Goal: Communication & Community: Answer question/provide support

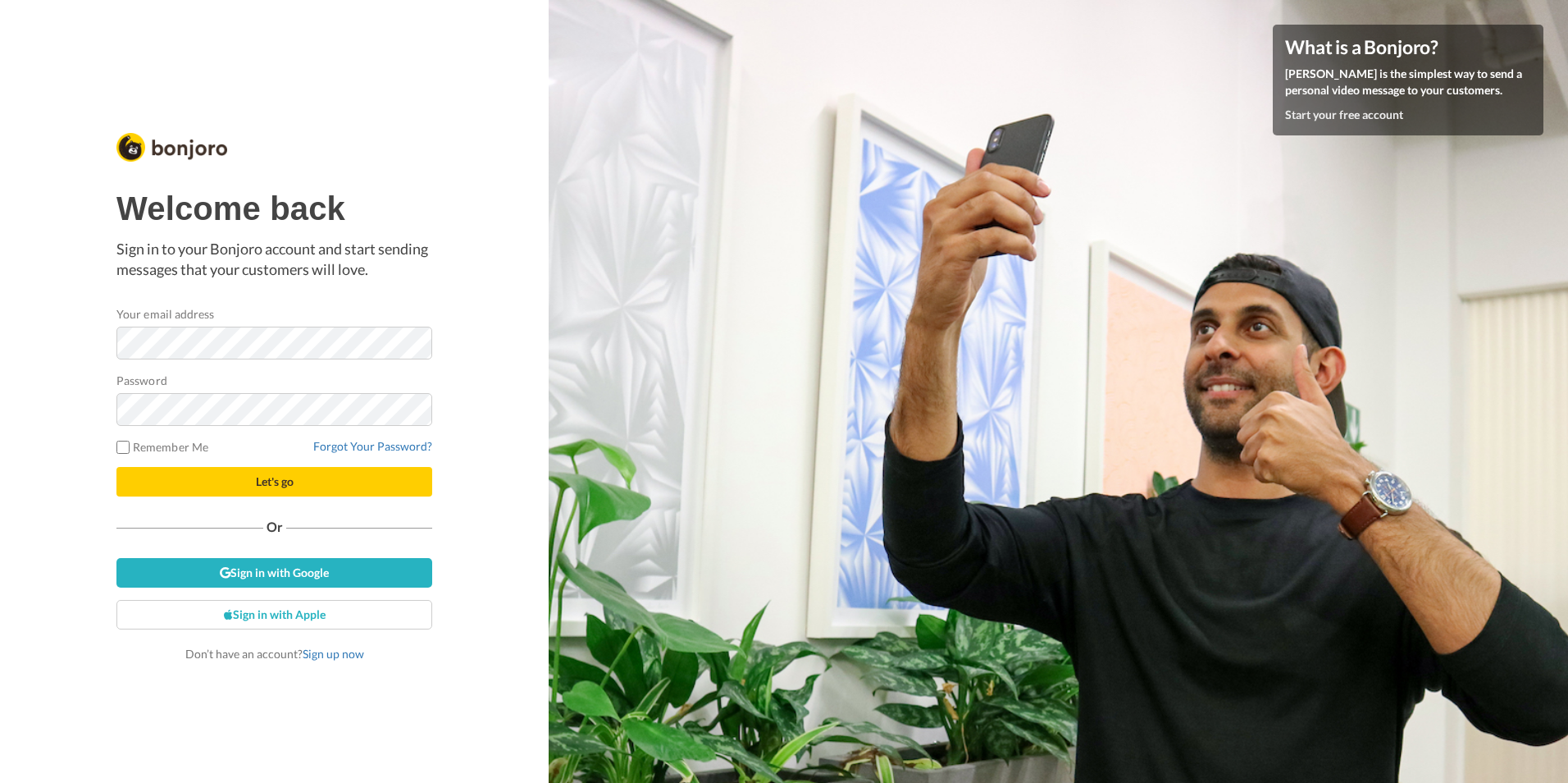
click at [277, 362] on form "Your email address Password Remember Me Forgot Your Password? Let's go" at bounding box center [274, 401] width 315 height 191
click at [116, 467] on button "Let's go" at bounding box center [274, 481] width 315 height 29
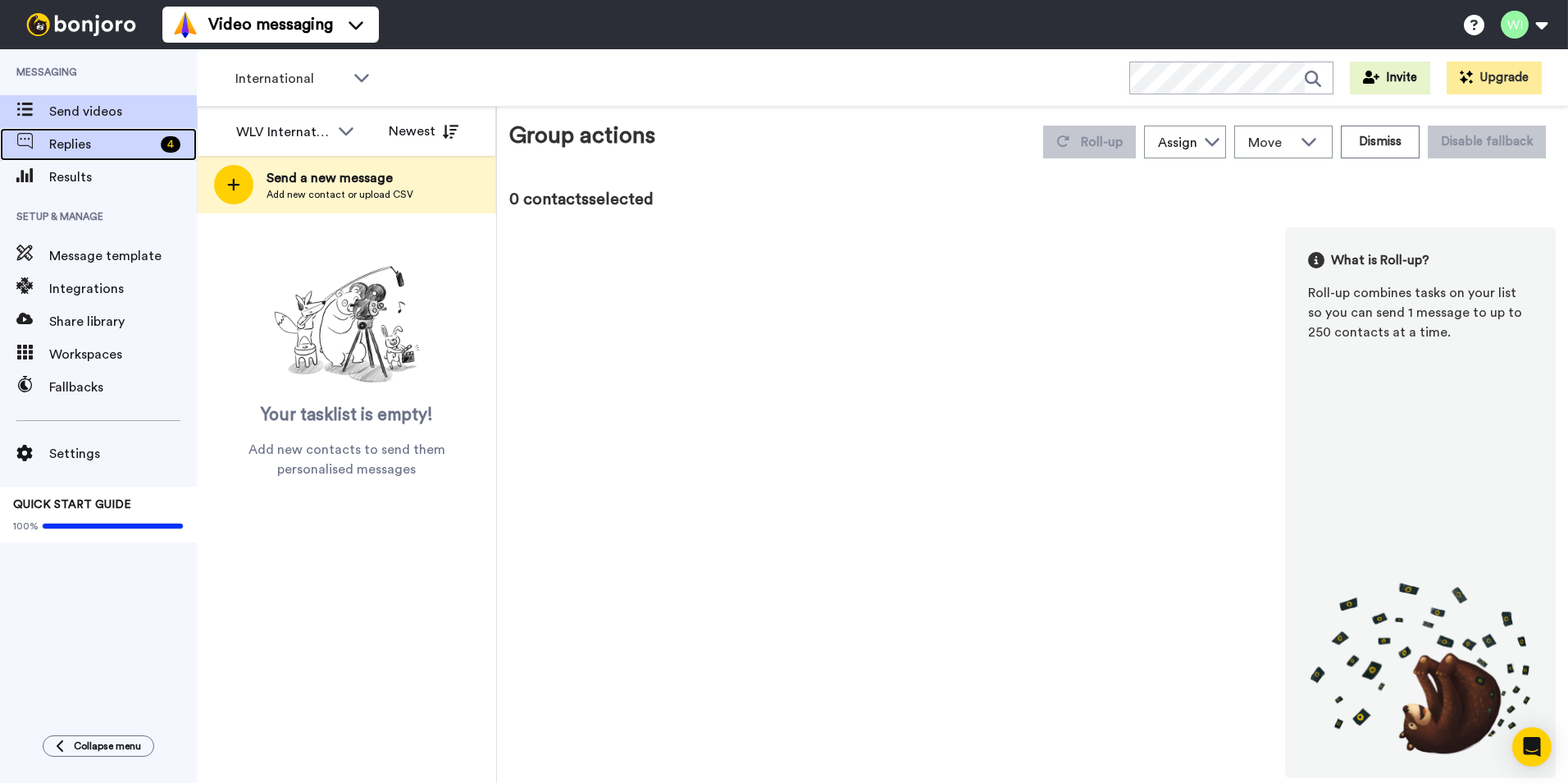
click at [146, 153] on span "Replies" at bounding box center [102, 144] width 105 height 19
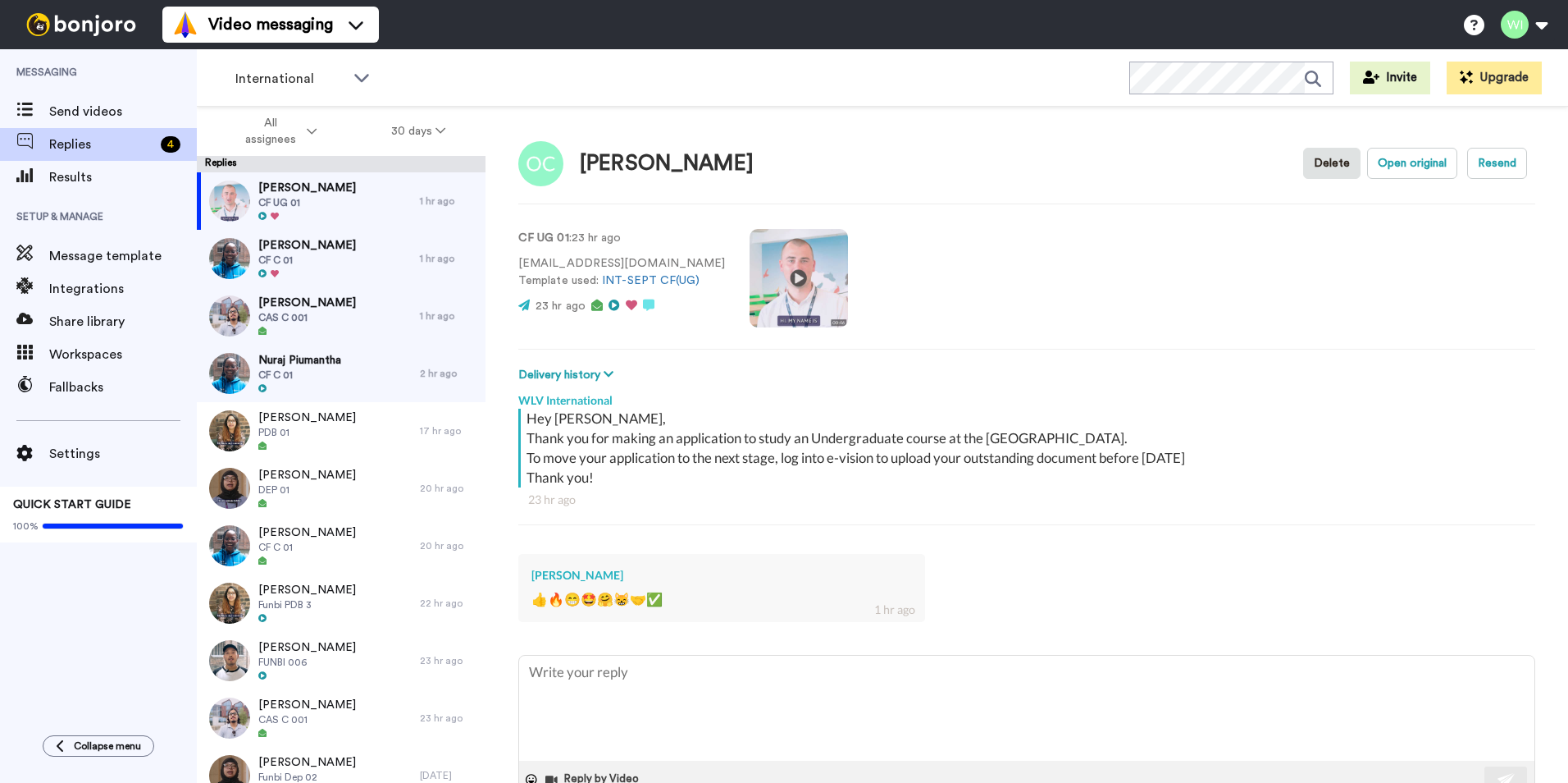
scroll to position [47, 0]
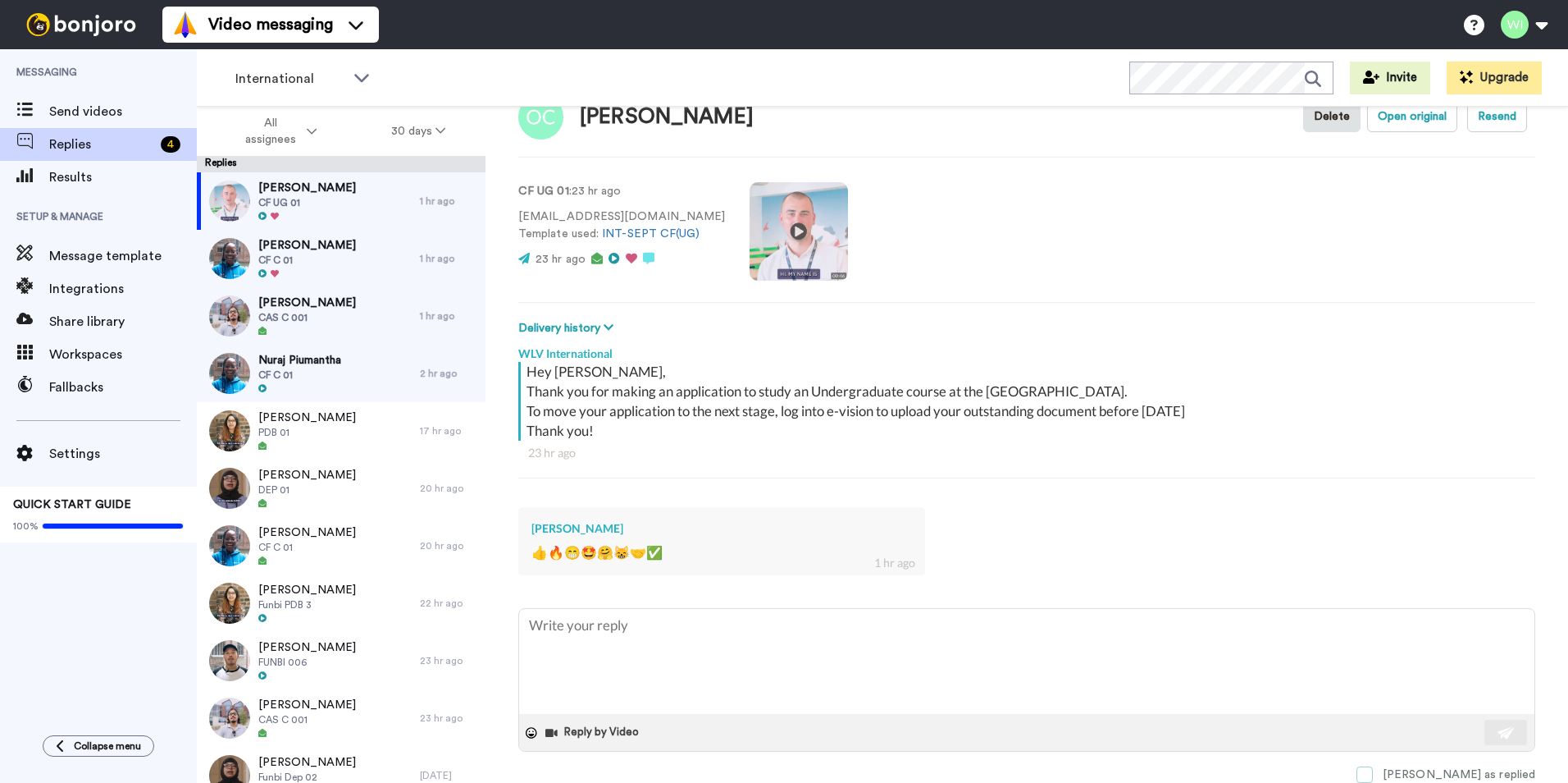
click at [1373, 781] on span at bounding box center [1365, 775] width 16 height 17
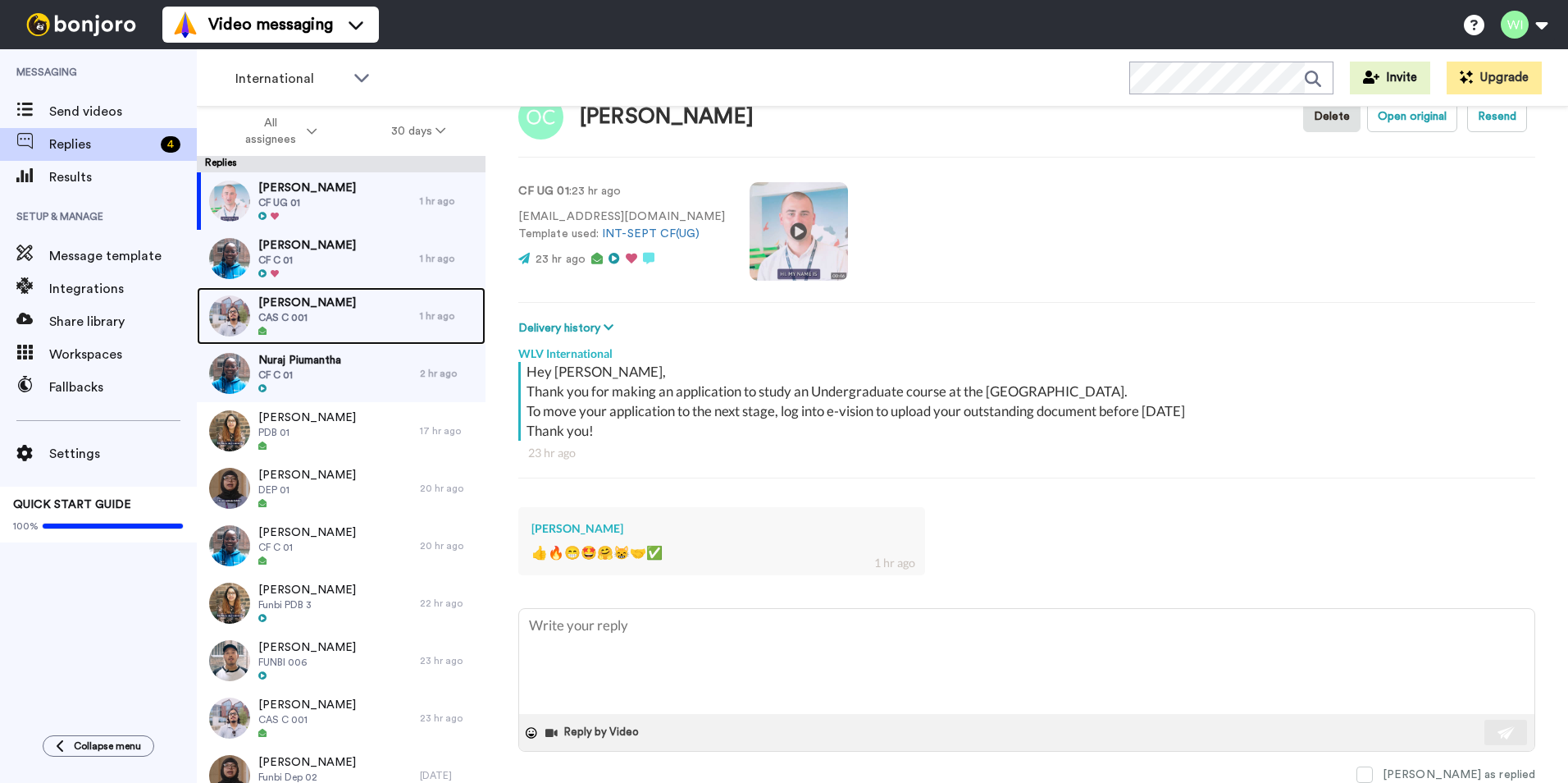
click at [340, 325] on div "Osama Bin CAS C 001" at bounding box center [308, 315] width 223 height 58
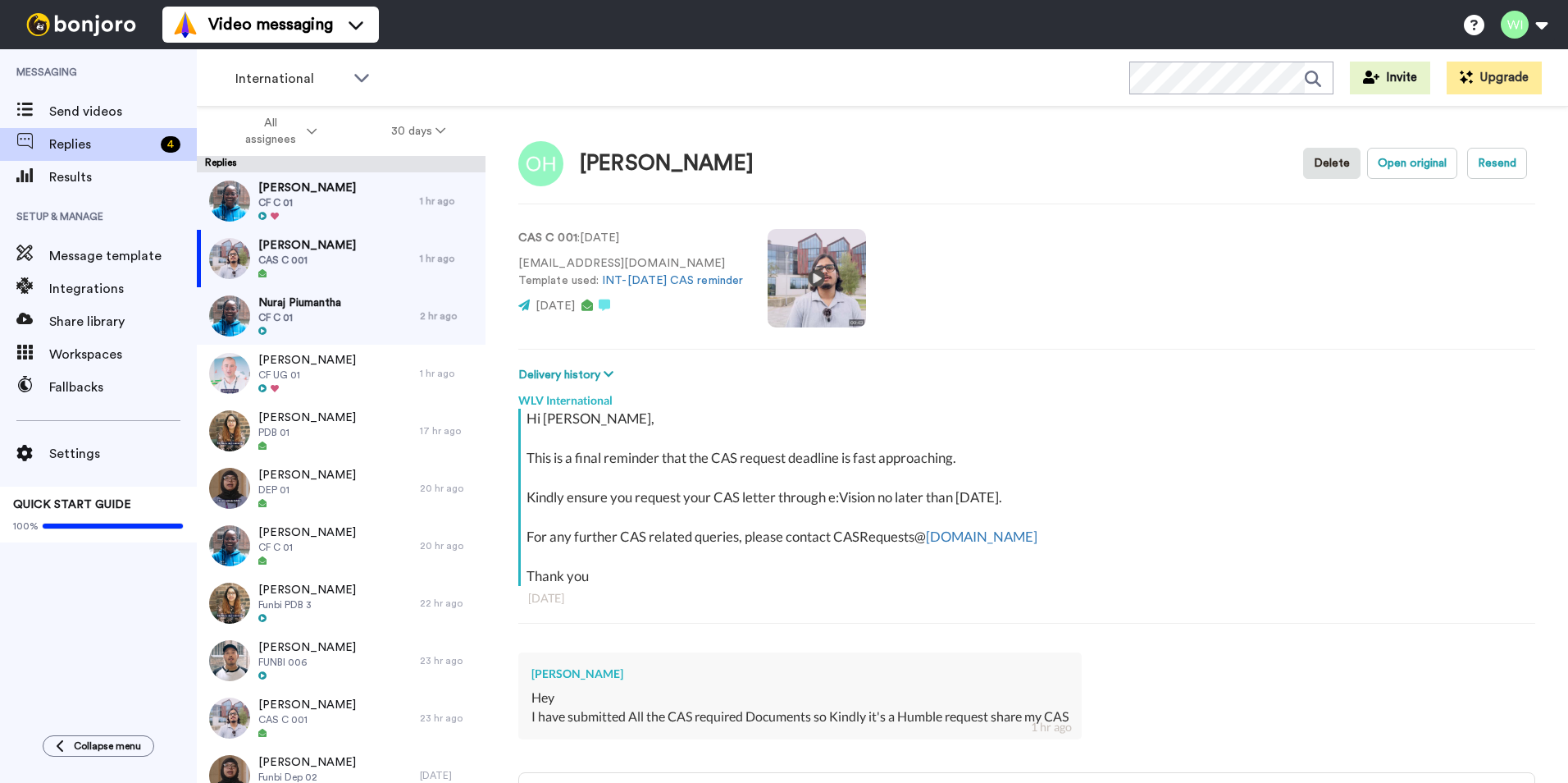
scroll to position [164, 0]
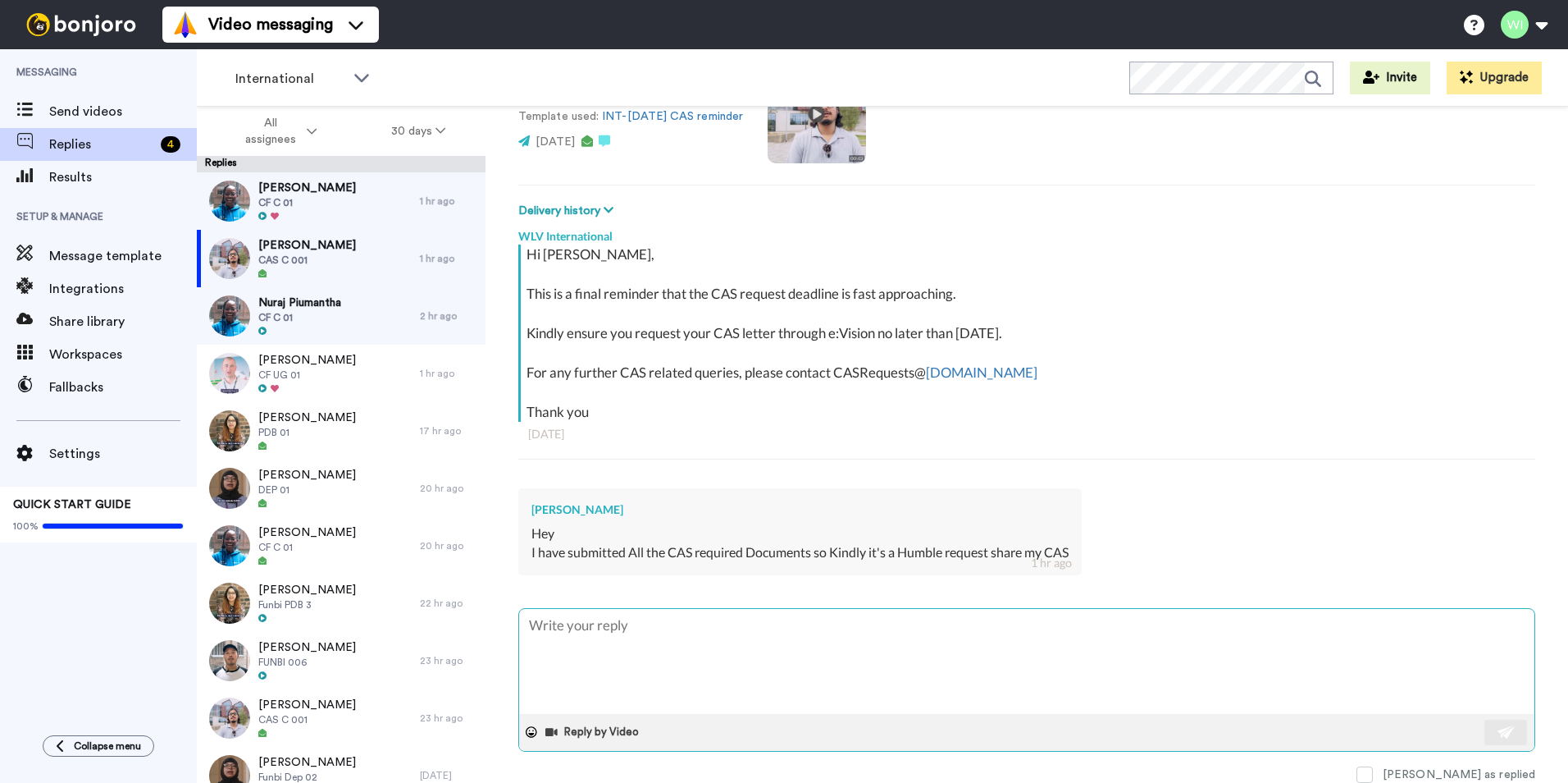
click at [765, 664] on textarea at bounding box center [1026, 661] width 1015 height 105
type textarea "x"
type textarea "h"
type textarea "x"
type textarea "hI"
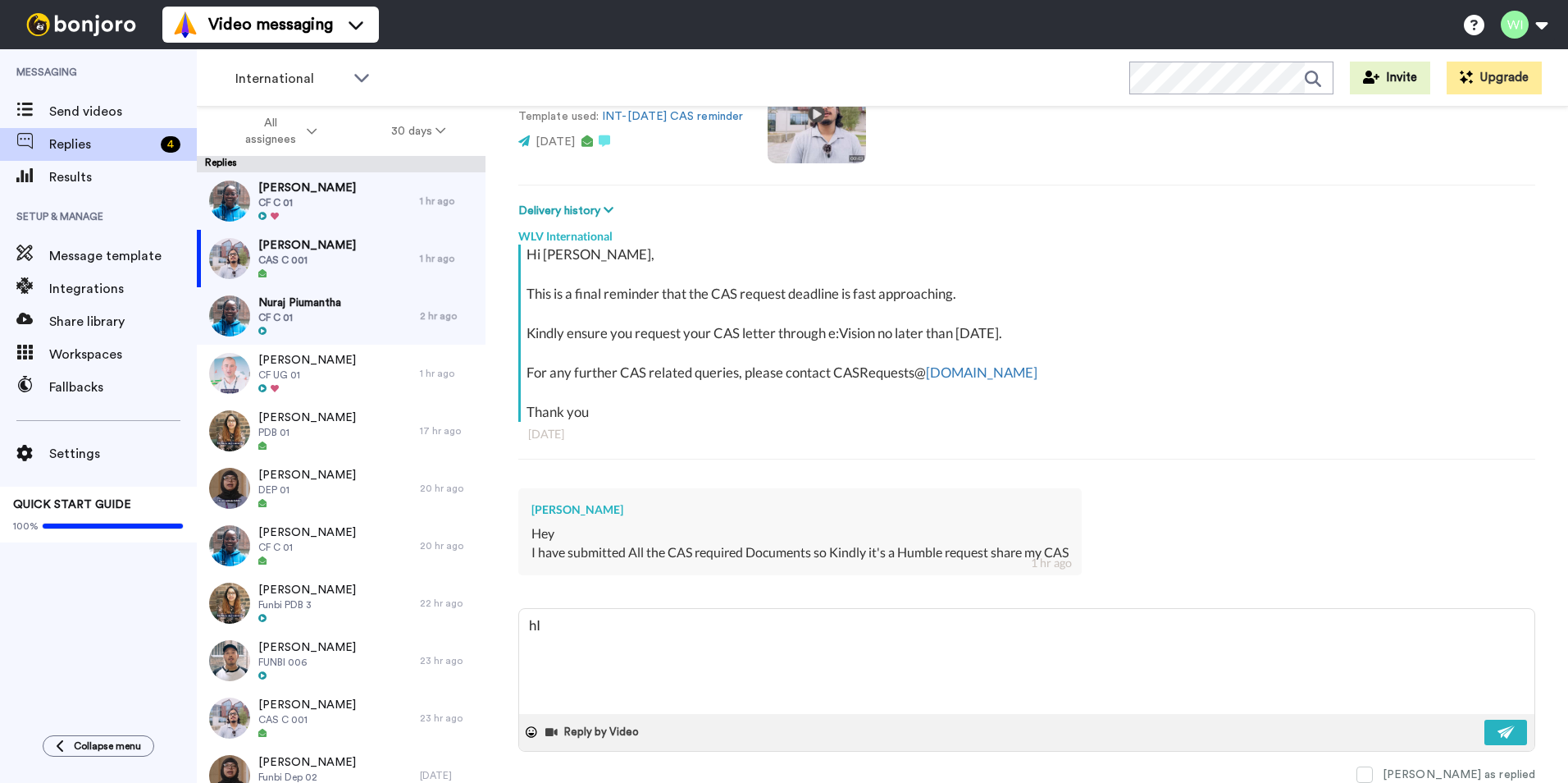
type textarea "x"
type textarea "h"
type textarea "x"
type textarea "H"
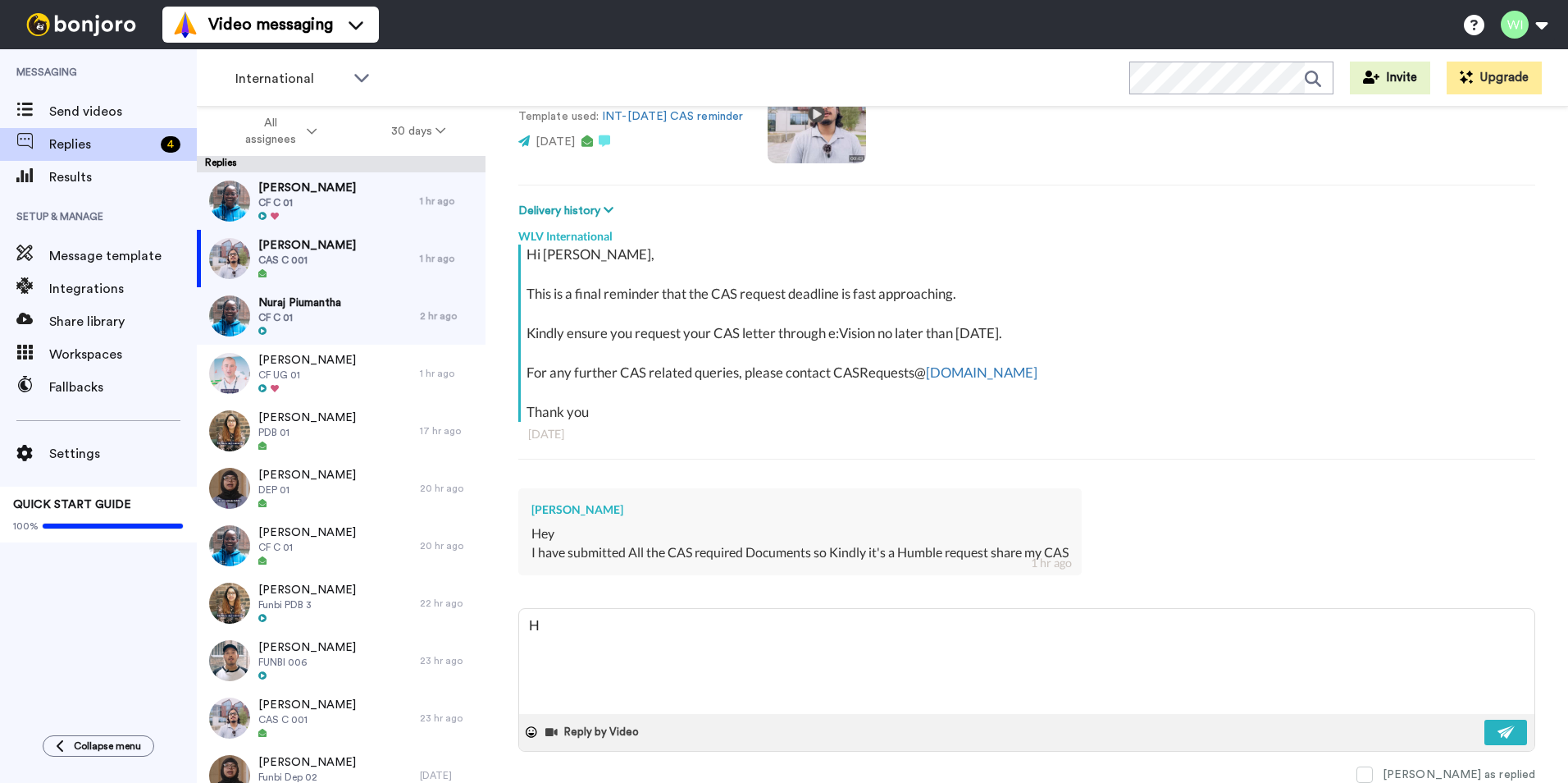
type textarea "x"
type textarea "Hi"
type textarea "x"
type textarea "Hi,"
type textarea "x"
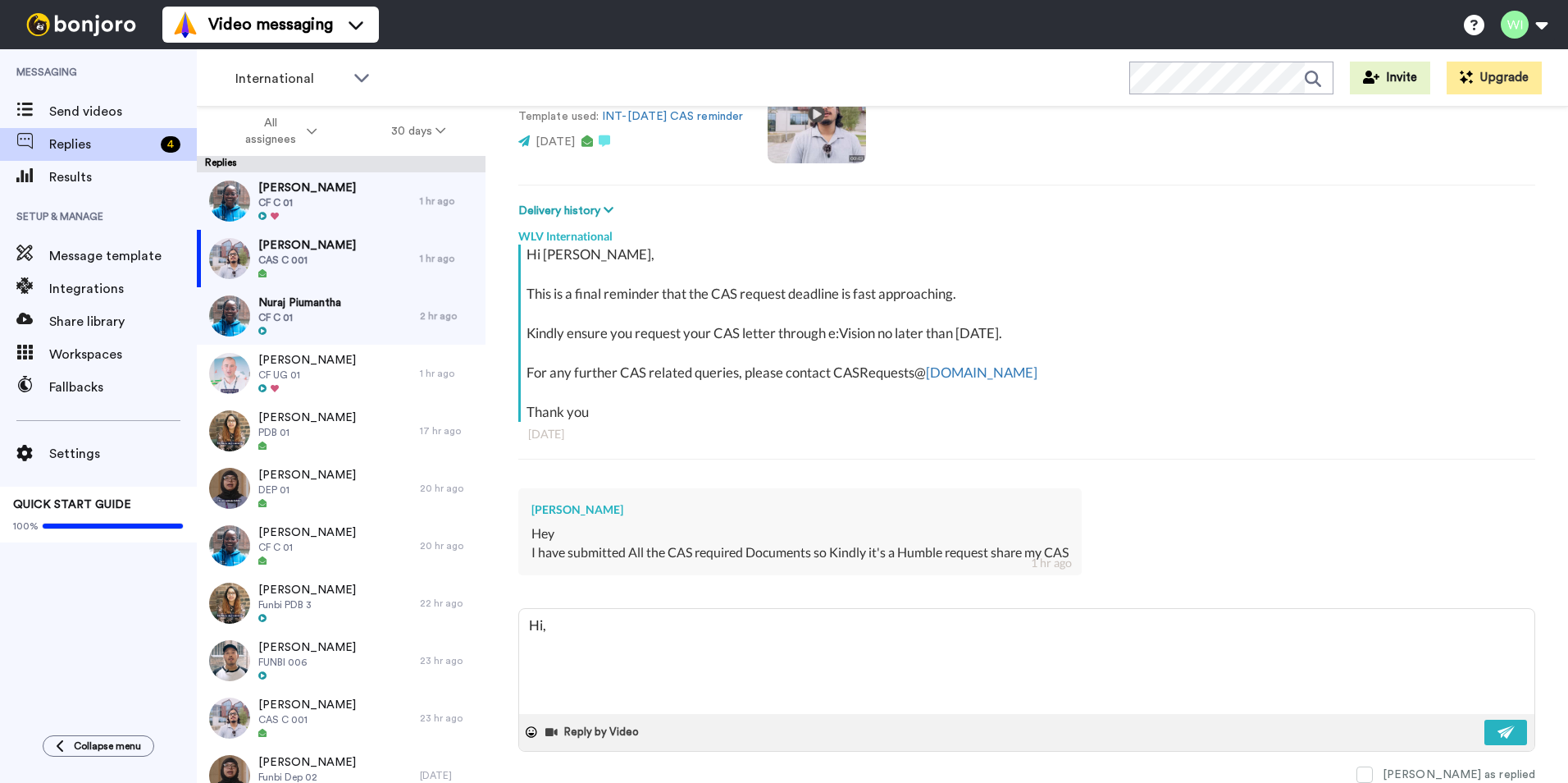
type textarea "Hi,"
type textarea "x"
type textarea "Hi, p"
type textarea "x"
type textarea "Hi, pl"
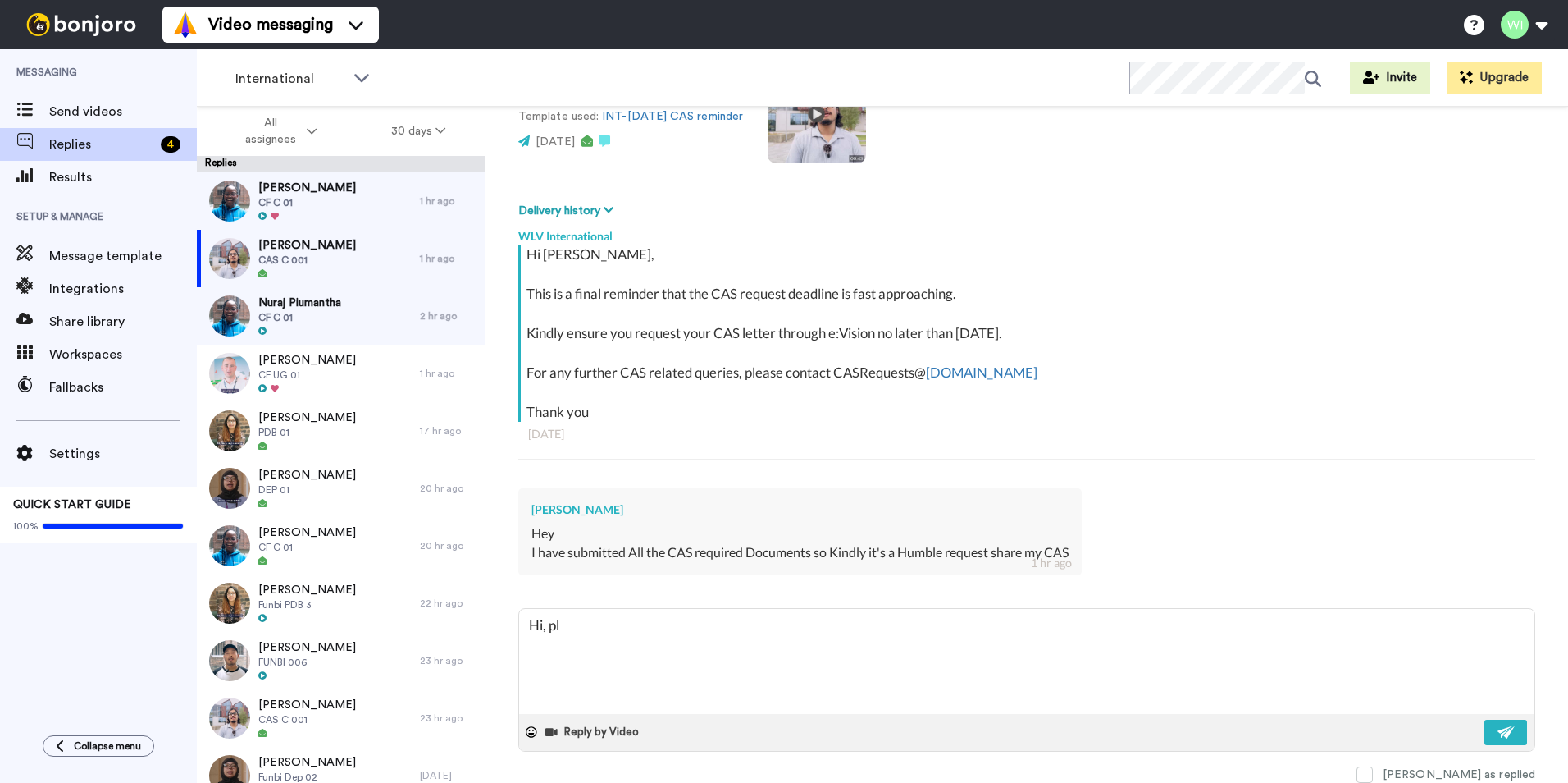
type textarea "x"
type textarea "Hi, ple"
type textarea "x"
type textarea "Hi, plea"
type textarea "x"
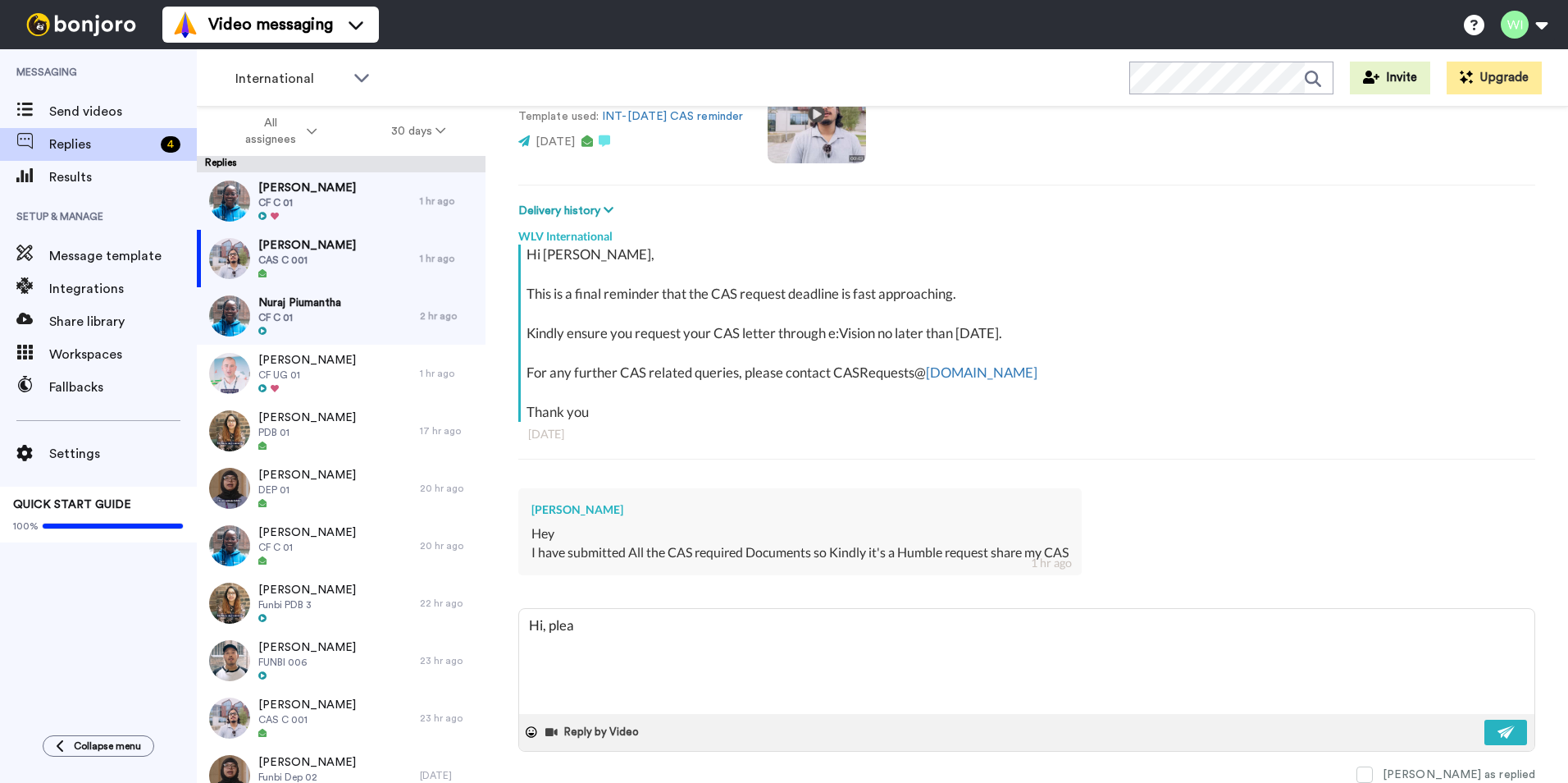
type textarea "Hi, pleas"
type textarea "x"
type textarea "Hi, please"
type textarea "x"
type textarea "Hi, please"
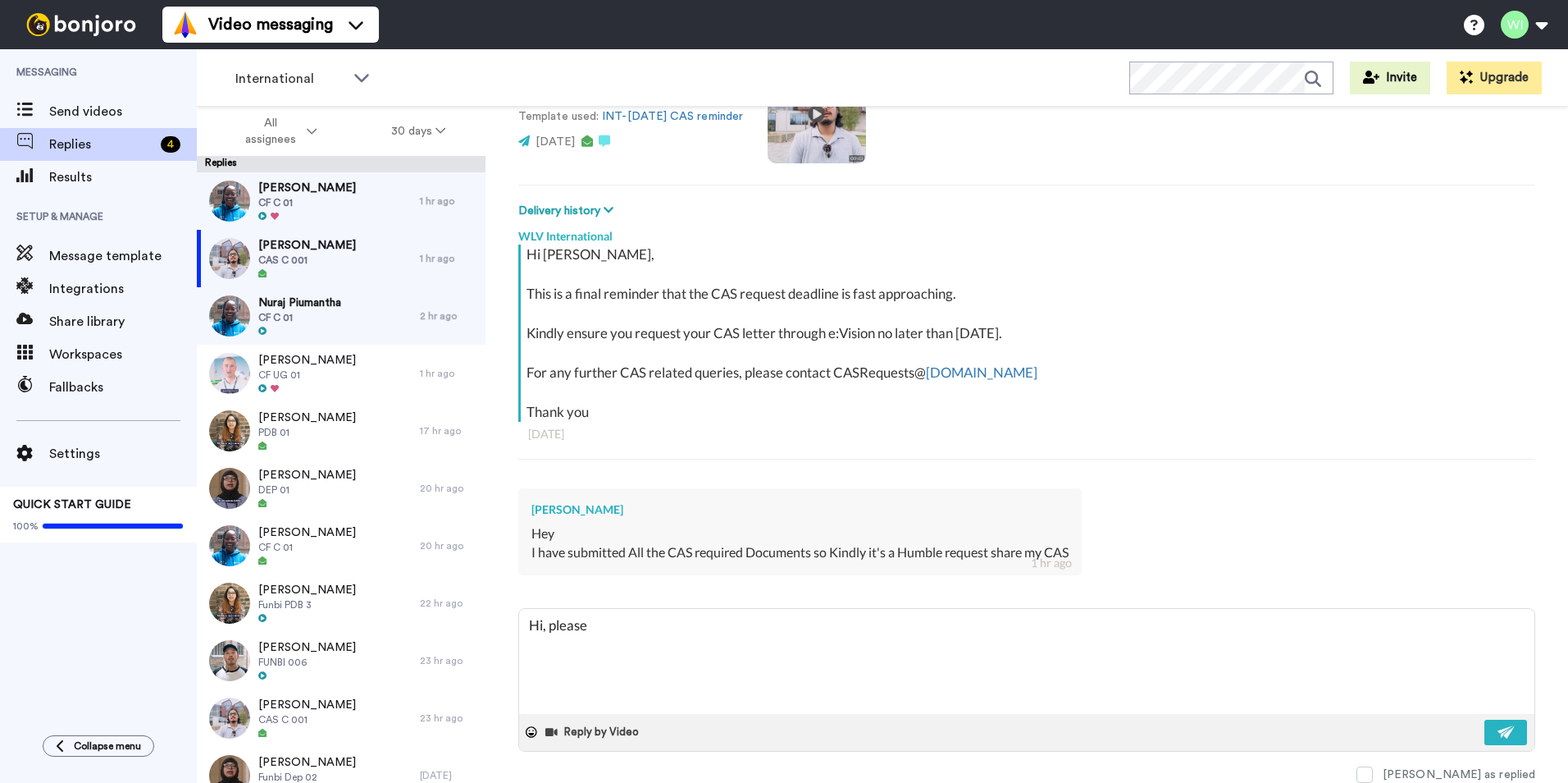
type textarea "x"
type textarea "Hi, please e"
type textarea "x"
type textarea "Hi, please em"
type textarea "x"
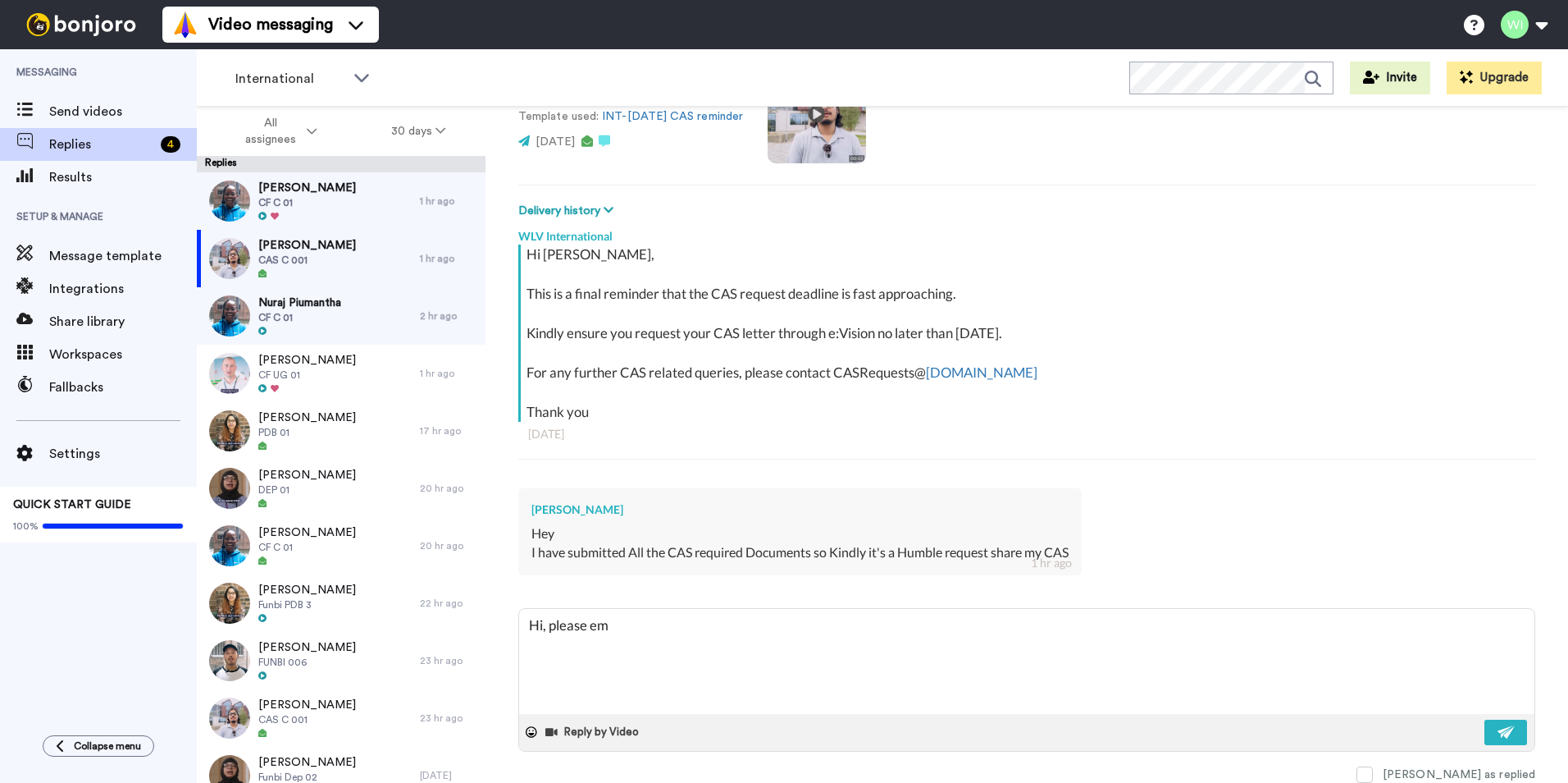
type textarea "Hi, please ema"
type textarea "x"
type textarea "Hi, please emai"
type textarea "x"
type textarea "Hi, please email"
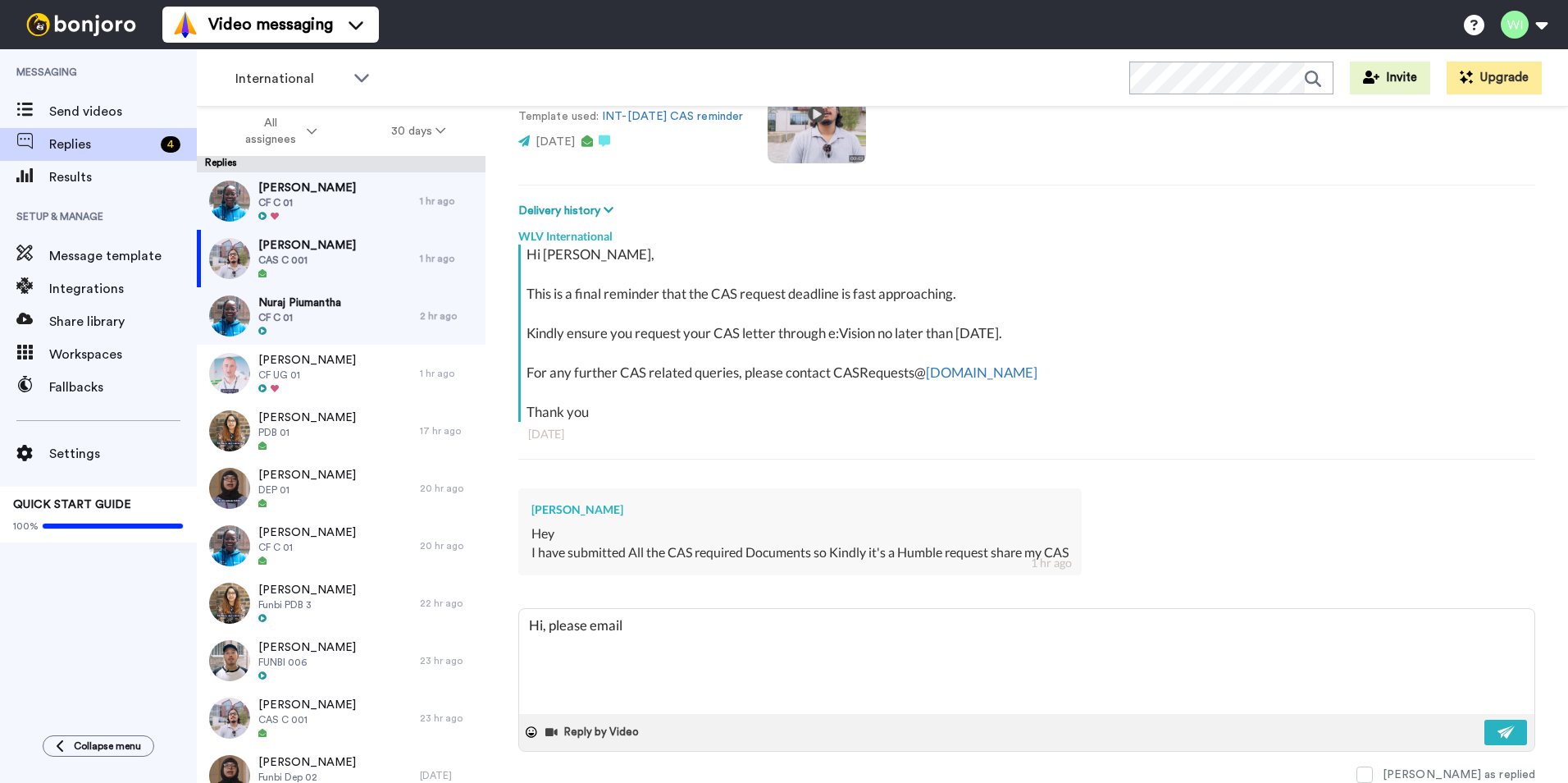
type textarea "x"
type textarea "Hi, please email"
type textarea "x"
type textarea "Hi, please email C"
type textarea "x"
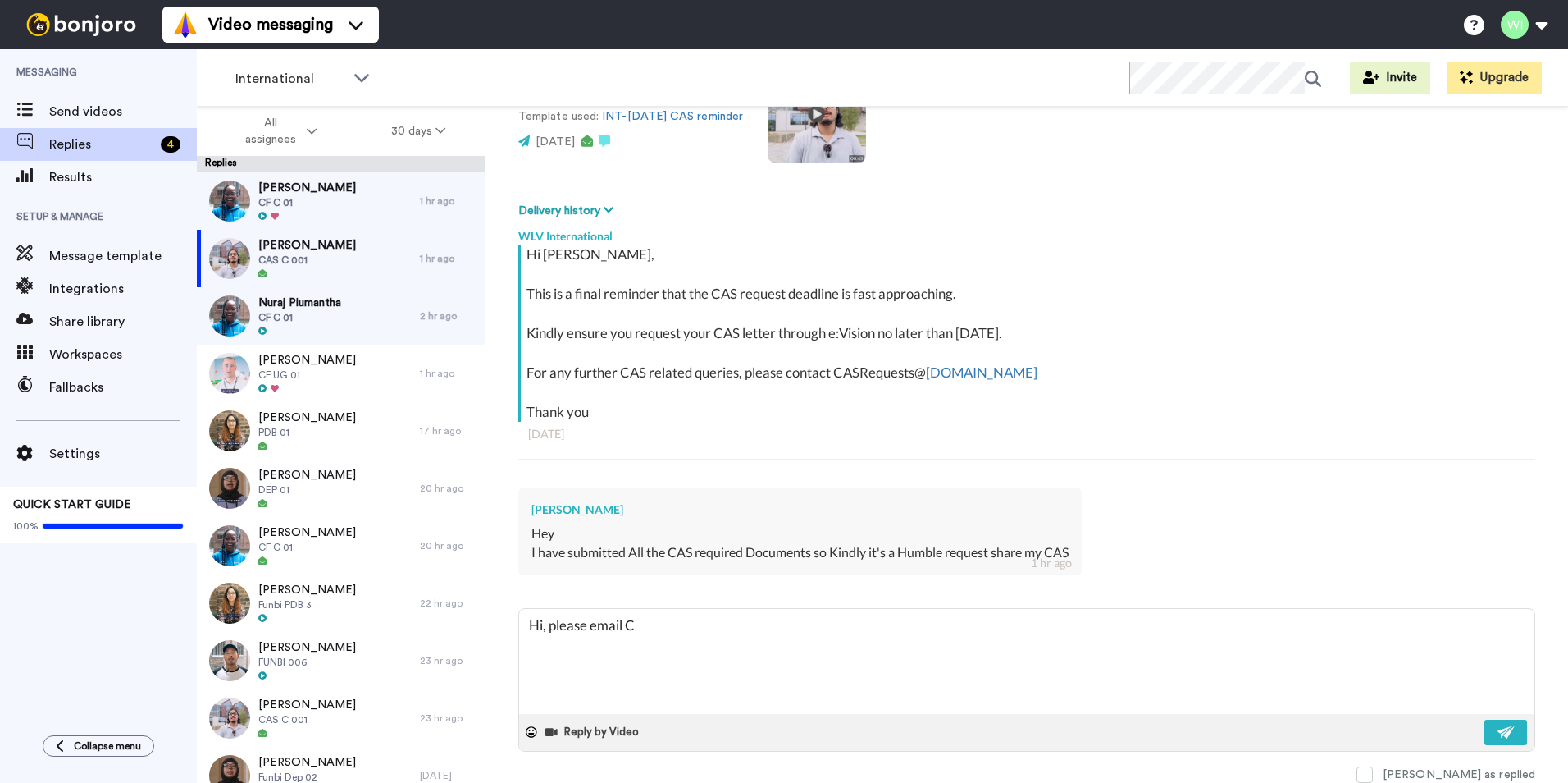
type textarea "Hi, please email CA"
type textarea "x"
type textarea "Hi, please email CAS"
type textarea "x"
type textarea "Hi, please email CASR"
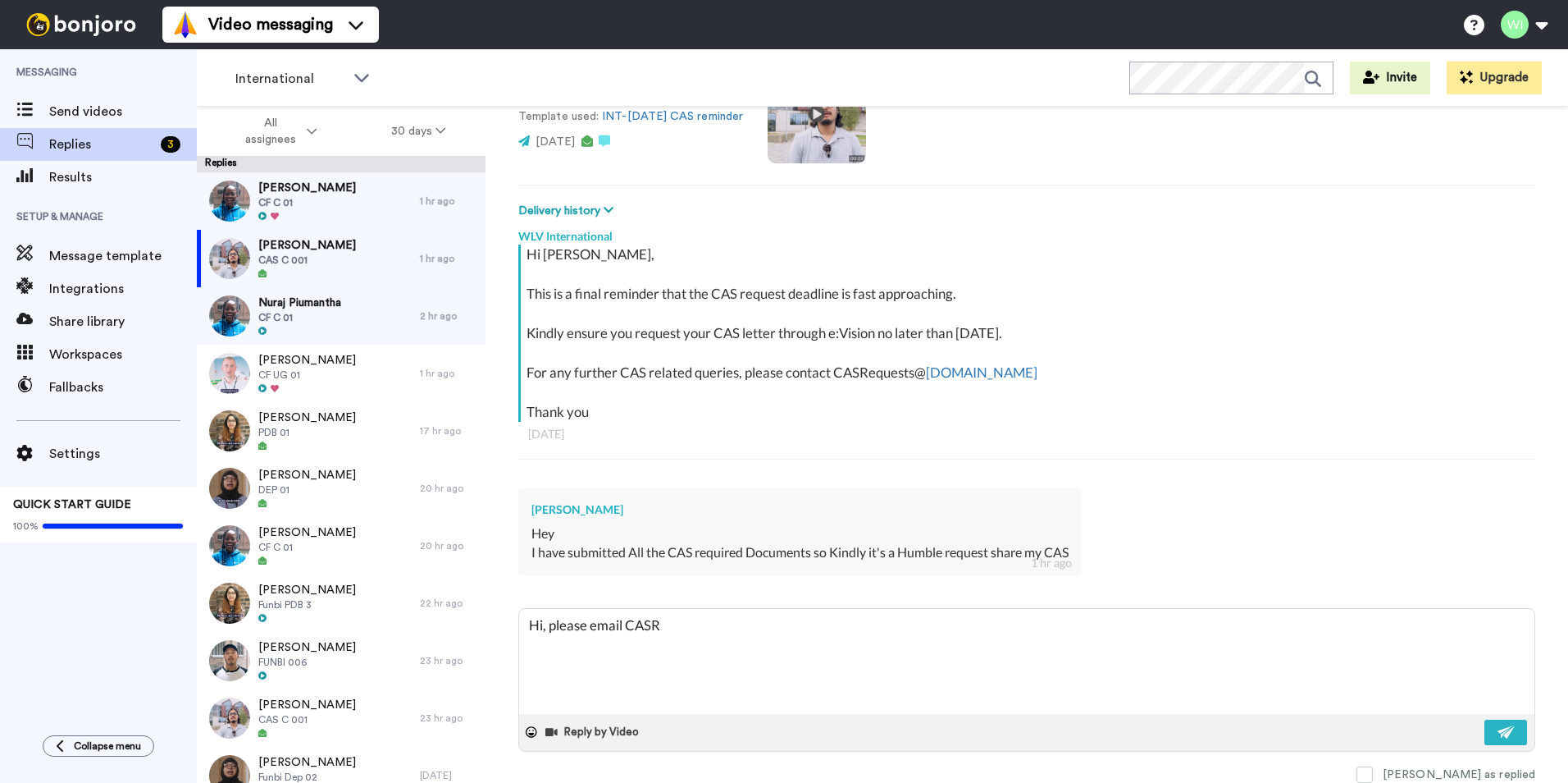
type textarea "x"
type textarea "Hi, please email CASRe"
type textarea "x"
type textarea "Hi, please email CASReq"
type textarea "x"
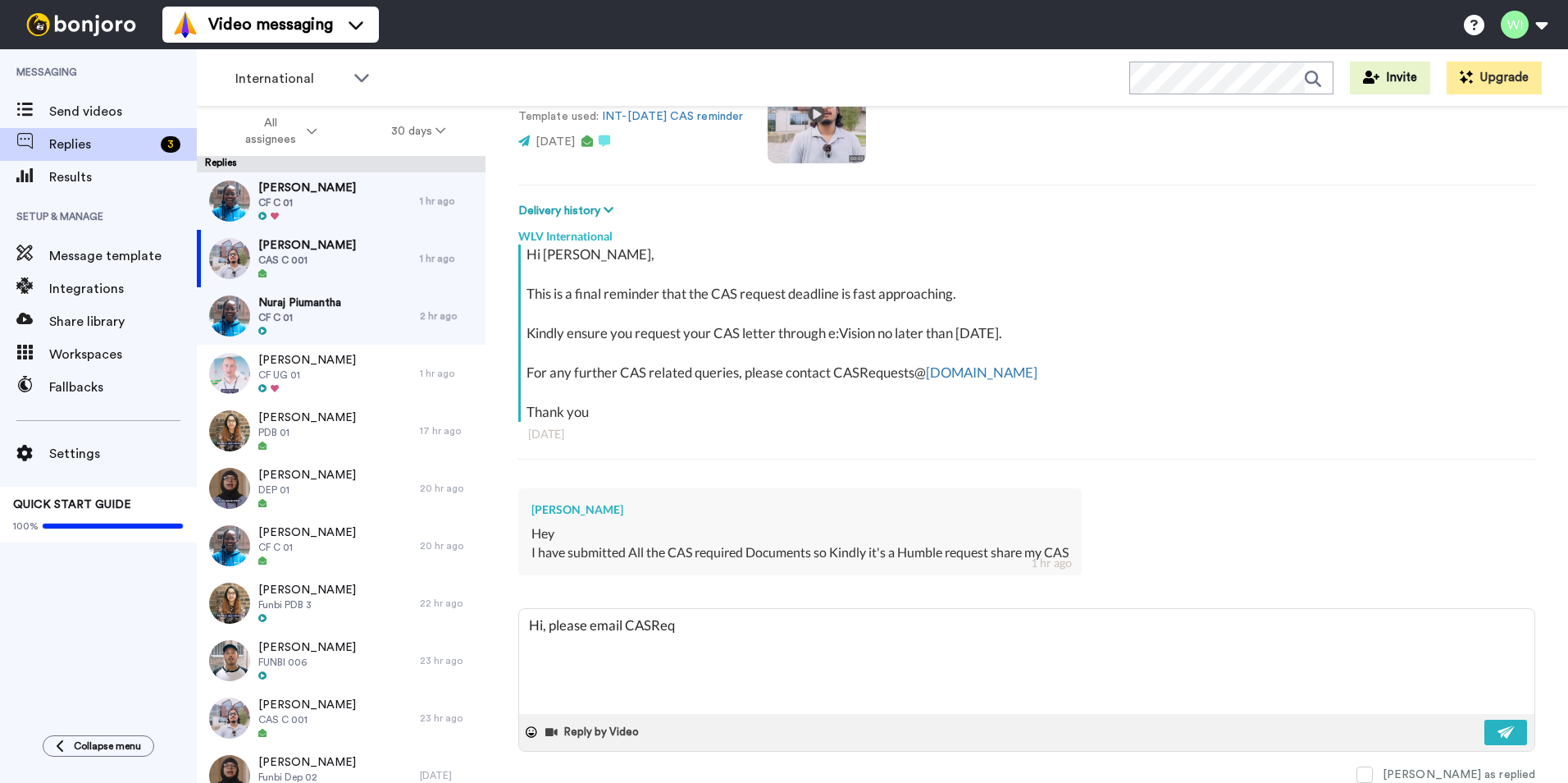
type textarea "Hi, please email CASRequ"
type textarea "x"
type textarea "Hi, please email CASReque"
type textarea "x"
type textarea "Hi, please email CASReques"
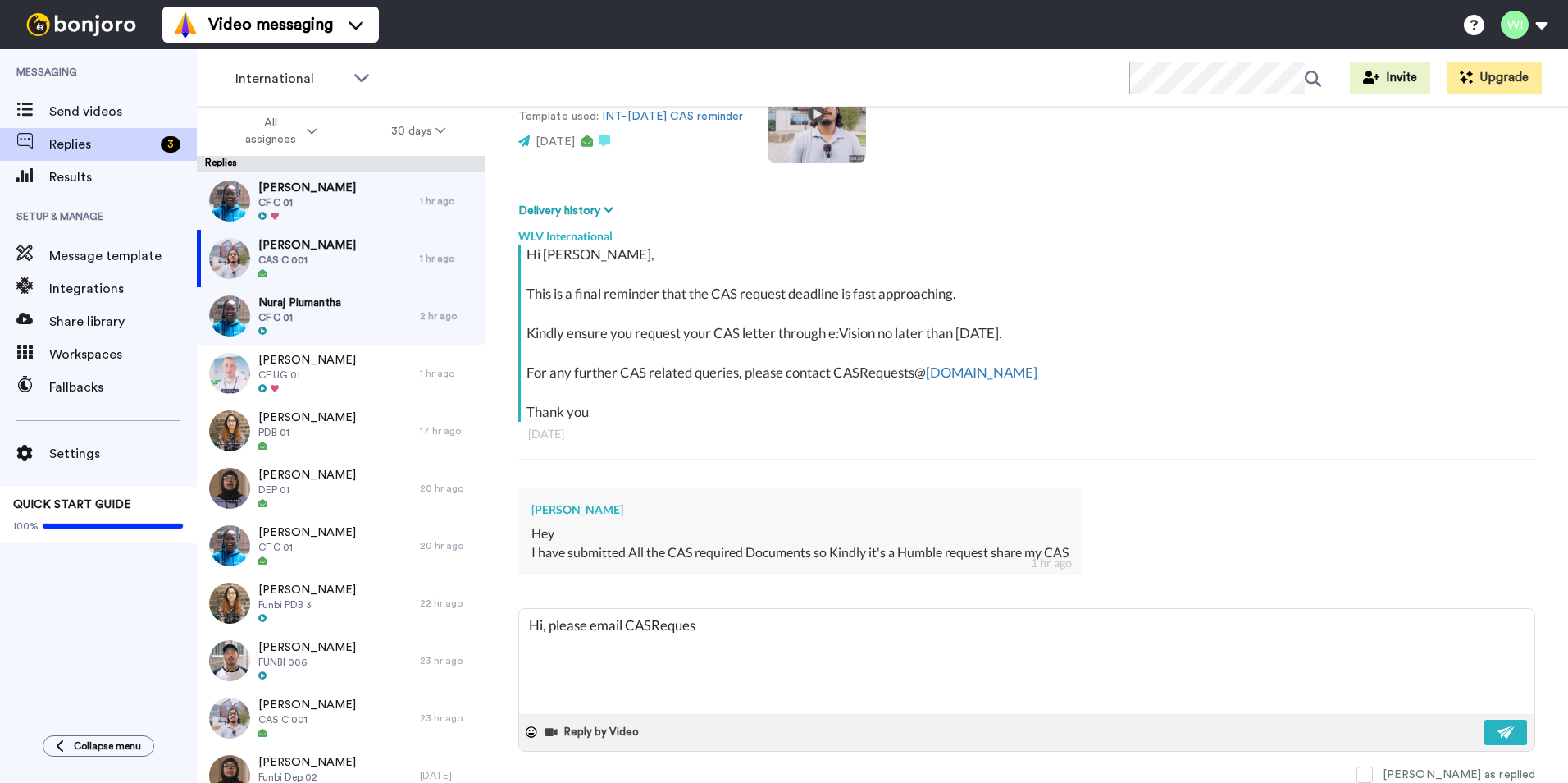
type textarea "x"
type textarea "Hi, please email CASRequest"
type textarea "x"
type textarea "Hi, please email CASRequests"
type textarea "x"
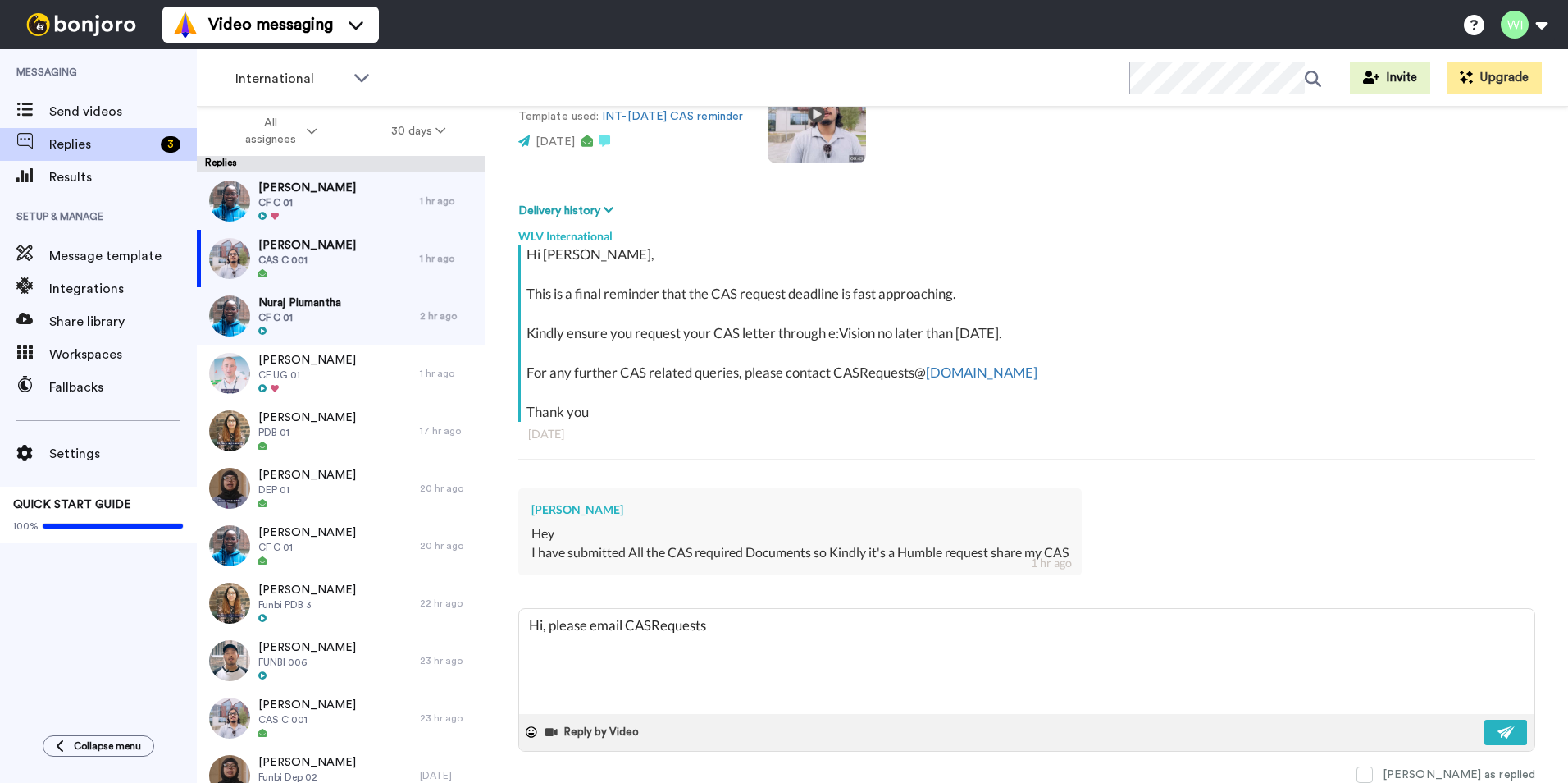
type textarea "Hi, please email CASRequests@"
type textarea "x"
type textarea "Hi, please email CASRequests@w"
type textarea "x"
type textarea "Hi, please email CASRequests@wl"
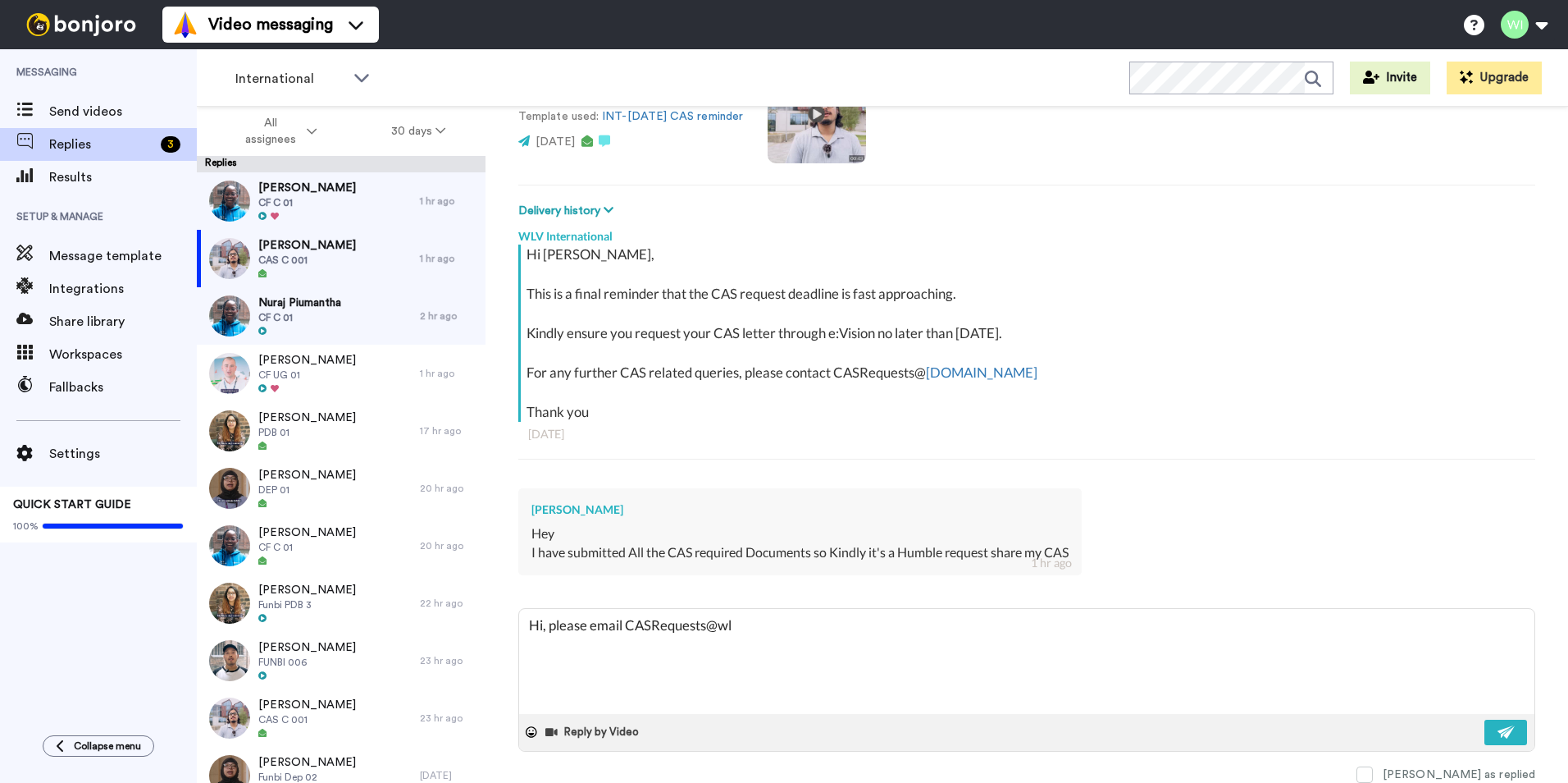
type textarea "x"
type textarea "Hi, please email CASRequests@wlv"
type textarea "x"
type textarea "Hi, please email CASRequests@wlv."
type textarea "x"
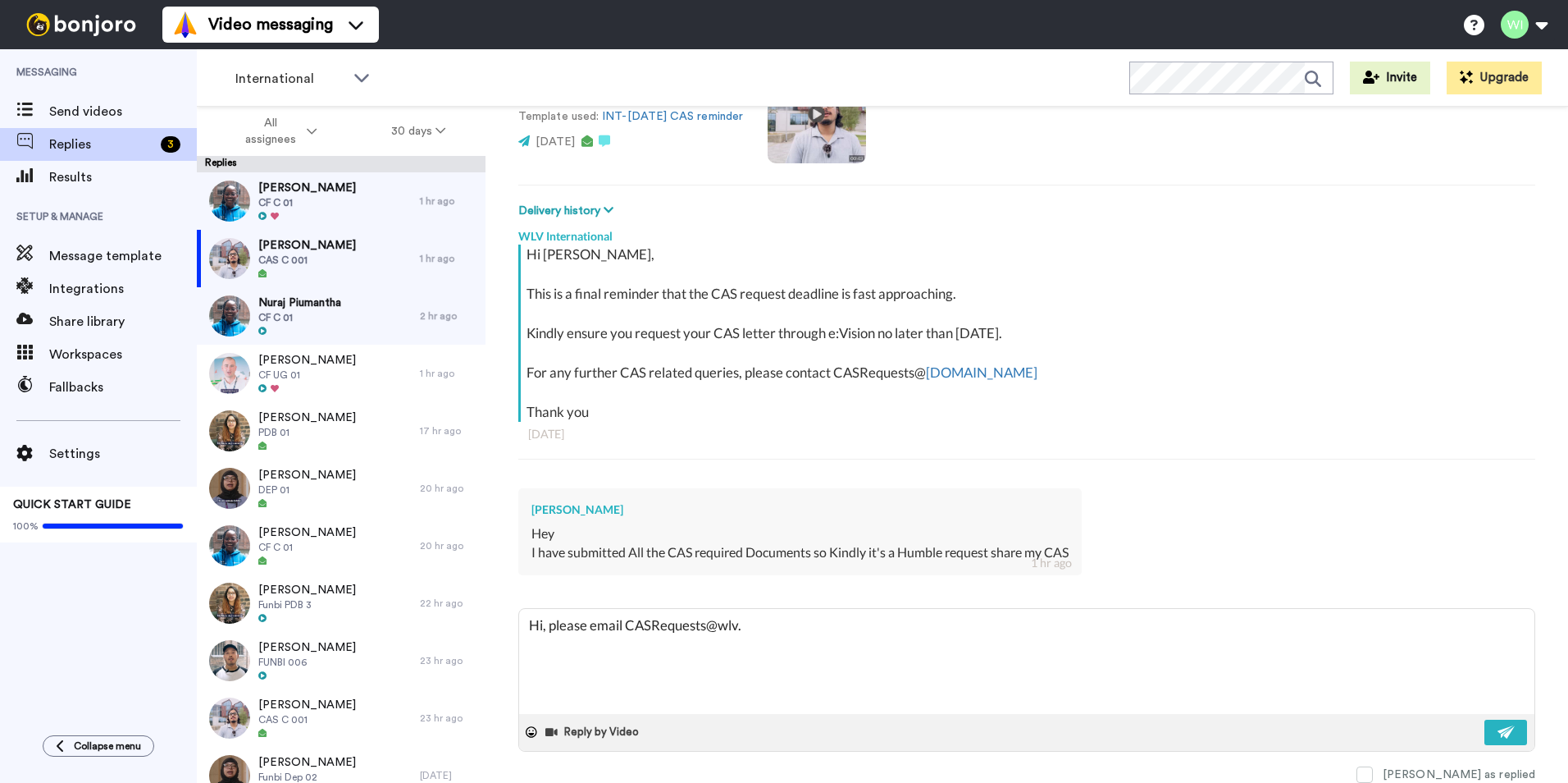
type textarea "Hi, please email CASRequests@wlv.a"
type textarea "x"
type textarea "Hi, please email CASRequests@wlv.ac"
type textarea "x"
type textarea "Hi, please email CASRequests@wlv.ac."
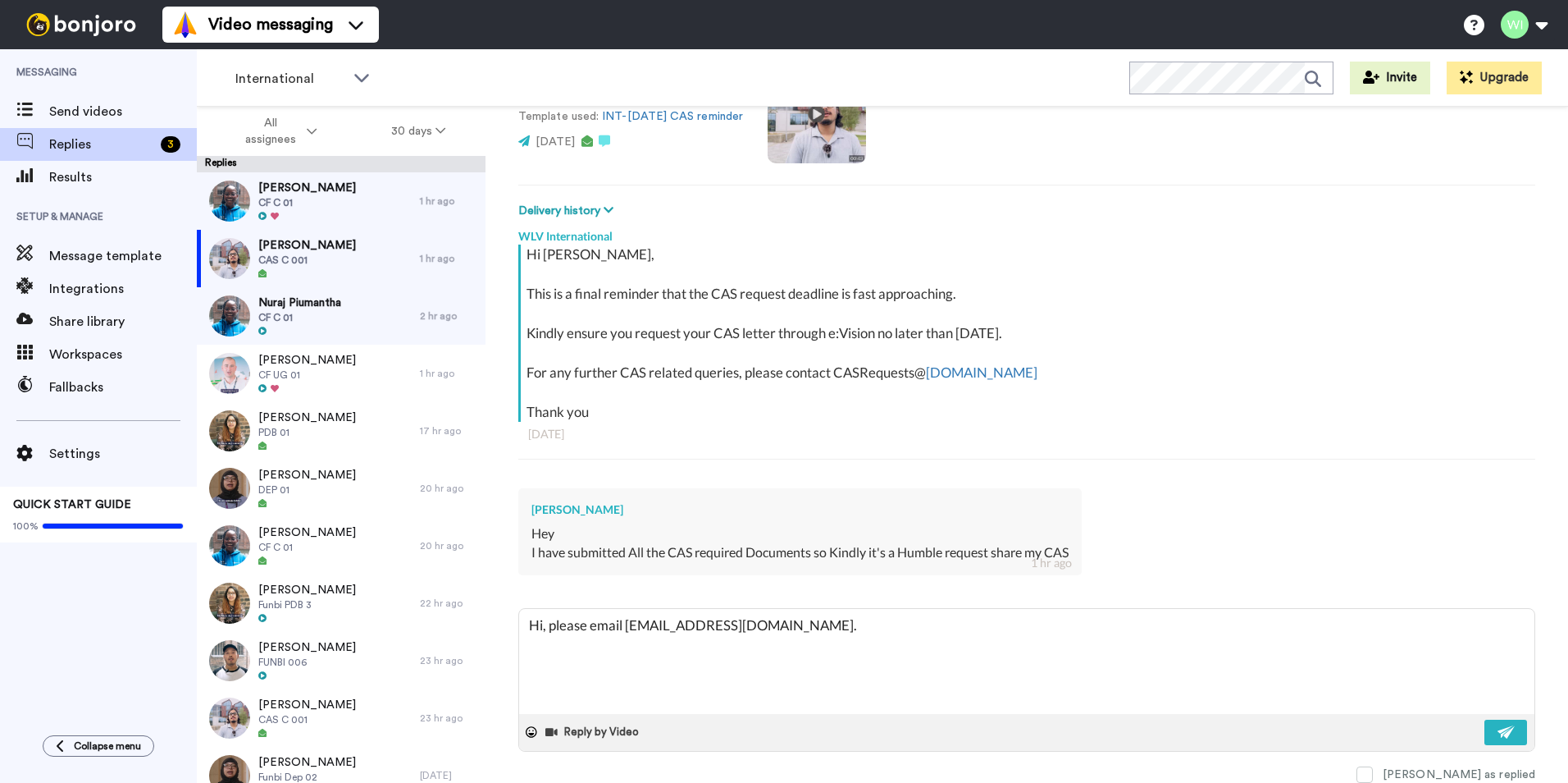
type textarea "x"
type textarea "Hi, please email CASRequests@wlv.ac.u"
type textarea "x"
type textarea "Hi, please email CASRequests@wlv.ac.uk"
type textarea "x"
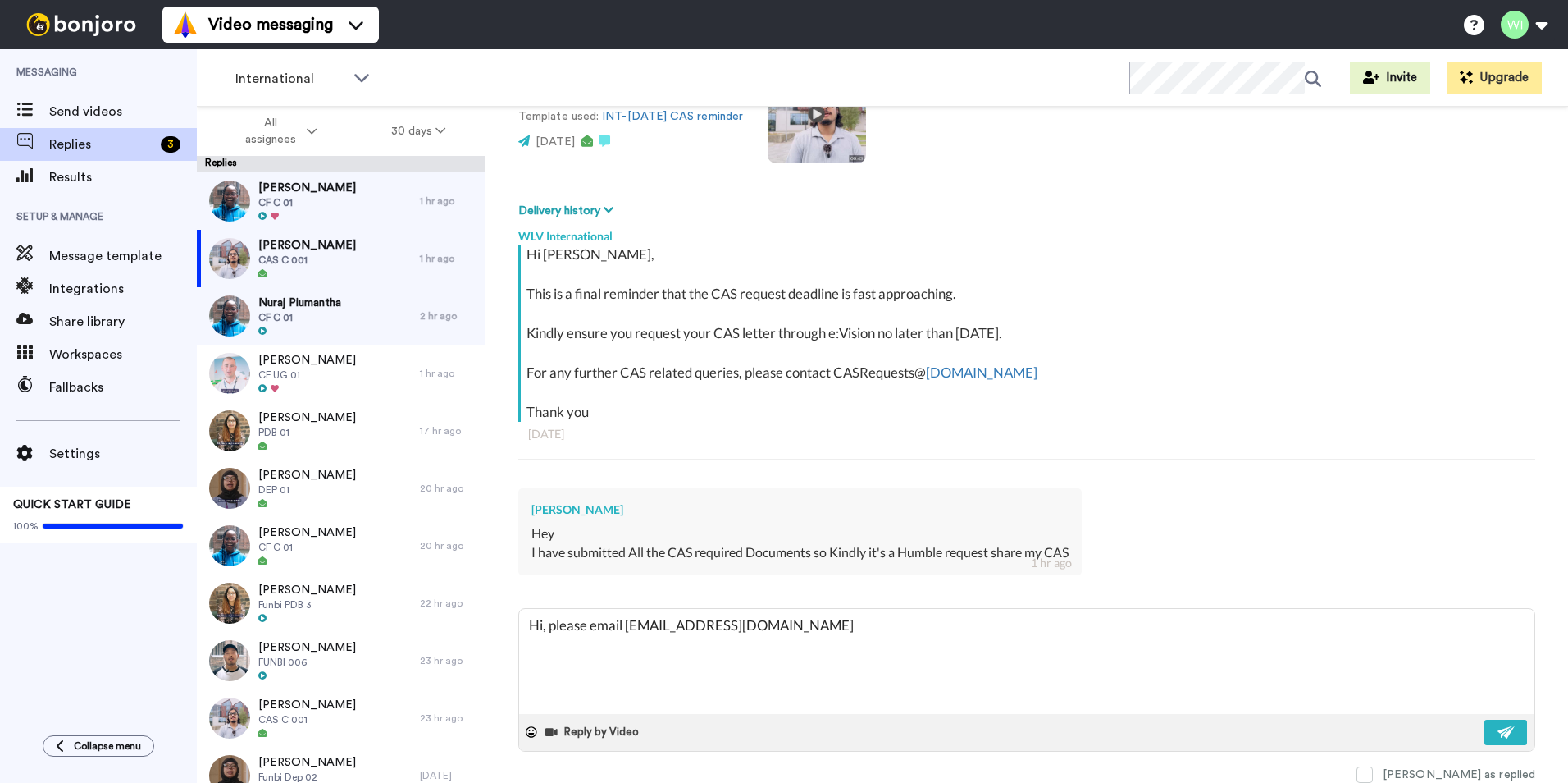
type textarea "Hi, please email CASRequests@wlv.ac.uk"
type textarea "x"
type textarea "Hi, please email CASRequests@wlv.ac.uk t"
type textarea "x"
type textarea "Hi, please email CASRequests@wlv.ac.uk to"
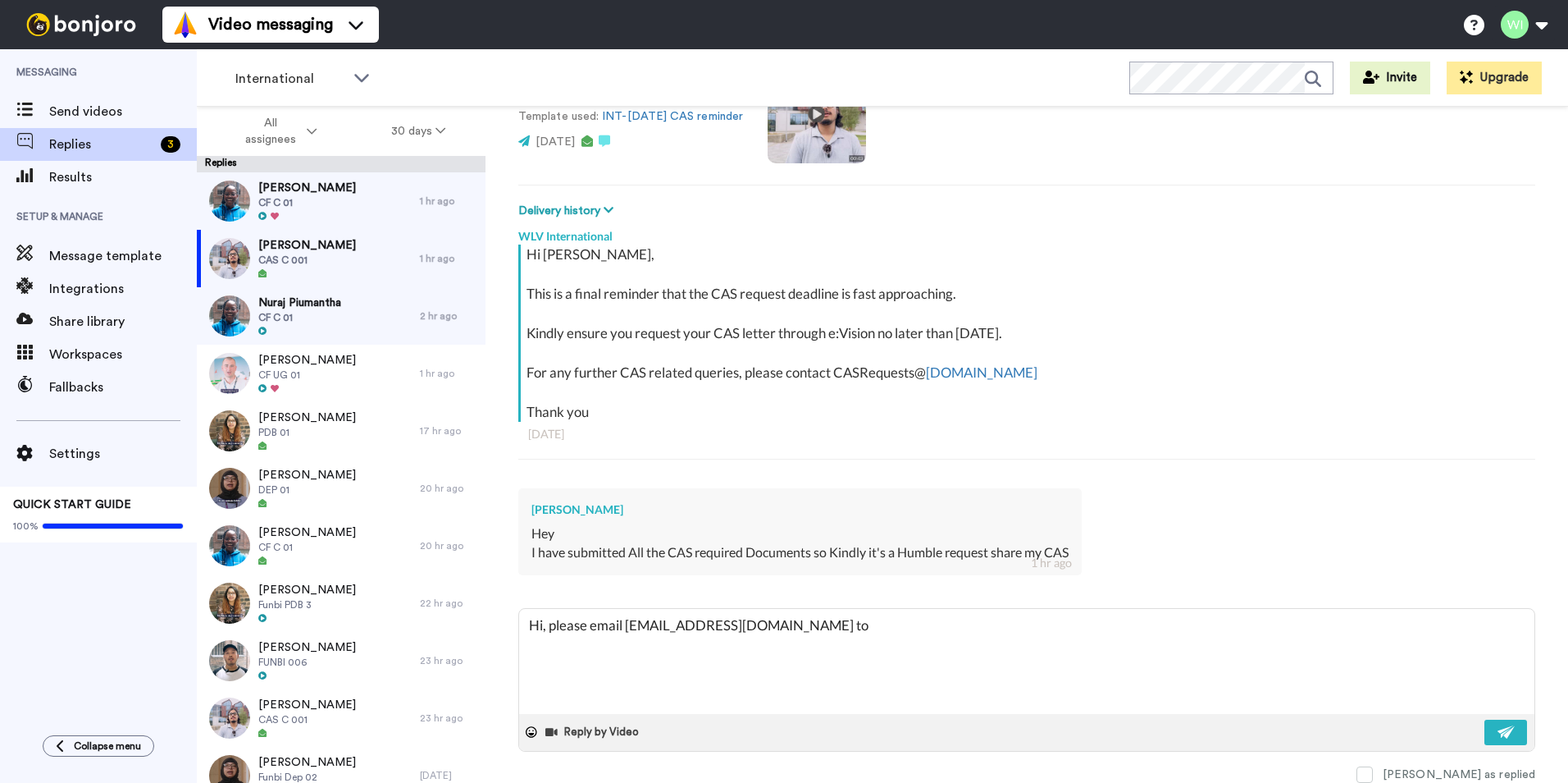
type textarea "x"
type textarea "Hi, please email CASRequests@wlv.ac.uk to"
type textarea "x"
type textarea "Hi, please email CASRequests@wlv.ac.uk to a"
type textarea "x"
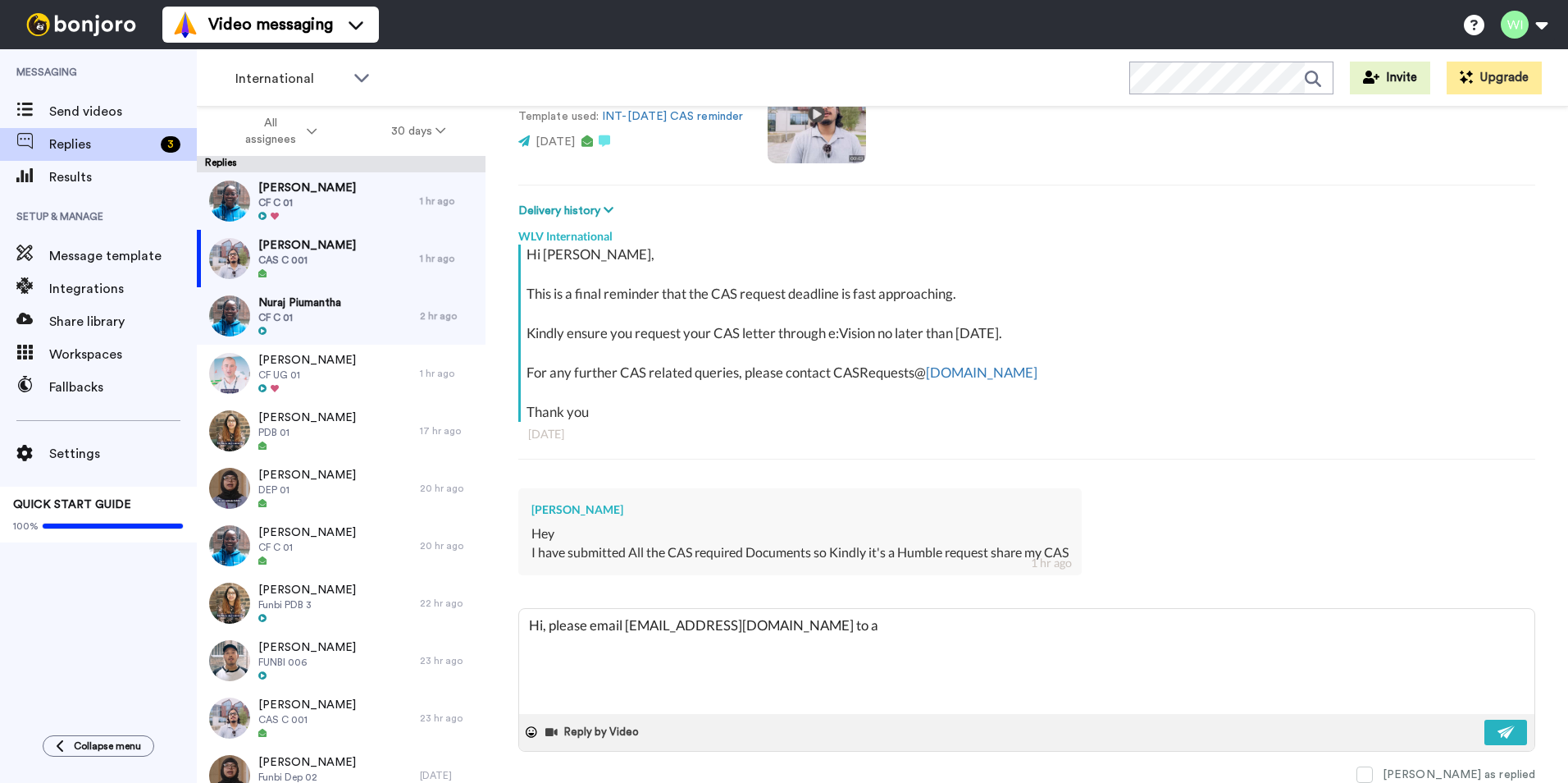
type textarea "Hi, please email CASRequests@wlv.ac.uk to as"
type textarea "x"
type textarea "Hi, please email CASRequests@wlv.ac.uk to ass"
type textarea "x"
type textarea "Hi, please email CASRequests@wlv.ac.uk to assi"
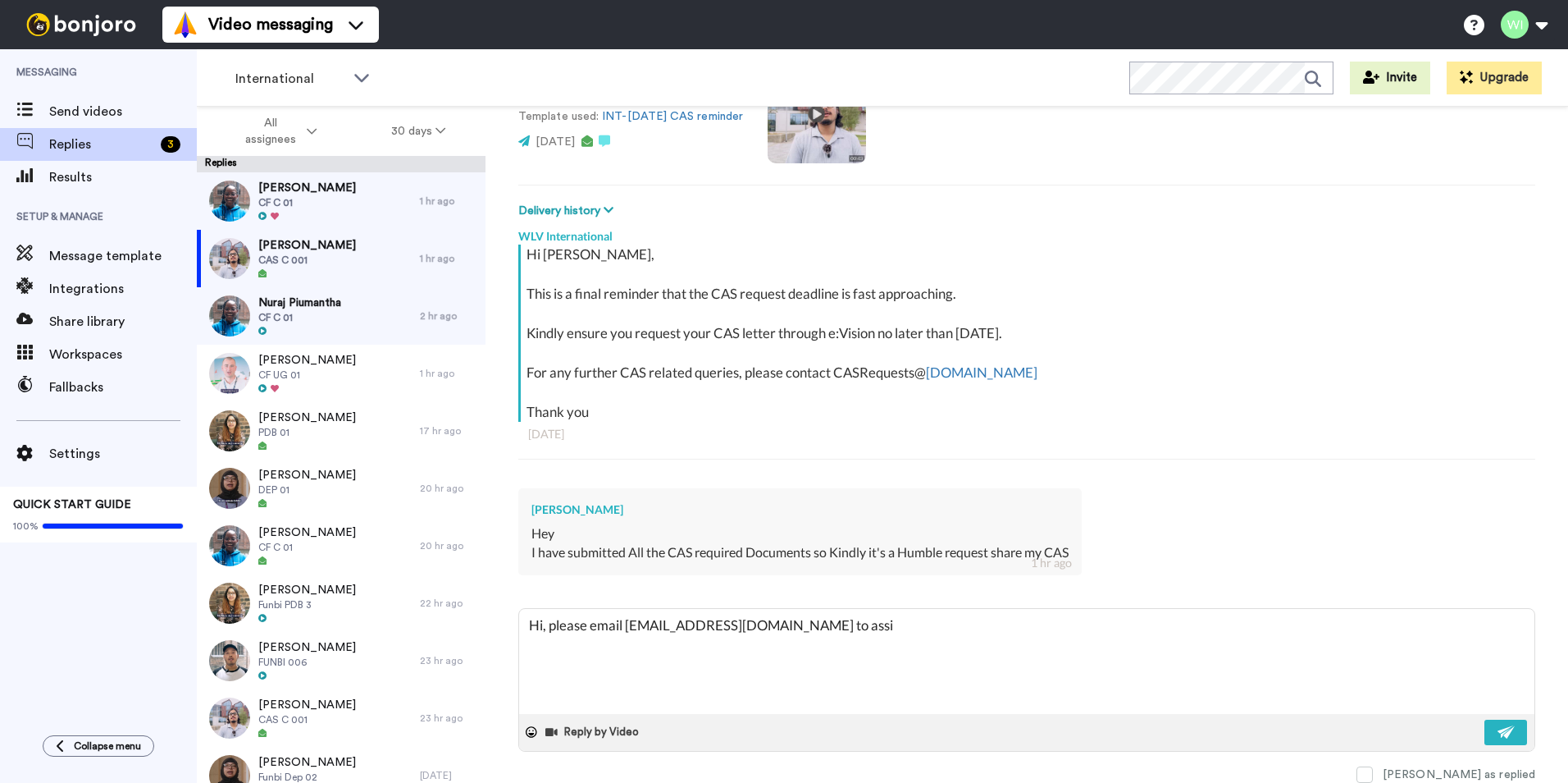
type textarea "x"
type textarea "Hi, please email CASRequests@wlv.ac.uk to assis"
type textarea "x"
type textarea "Hi, please email CASRequests@wlv.ac.uk to assist"
type textarea "x"
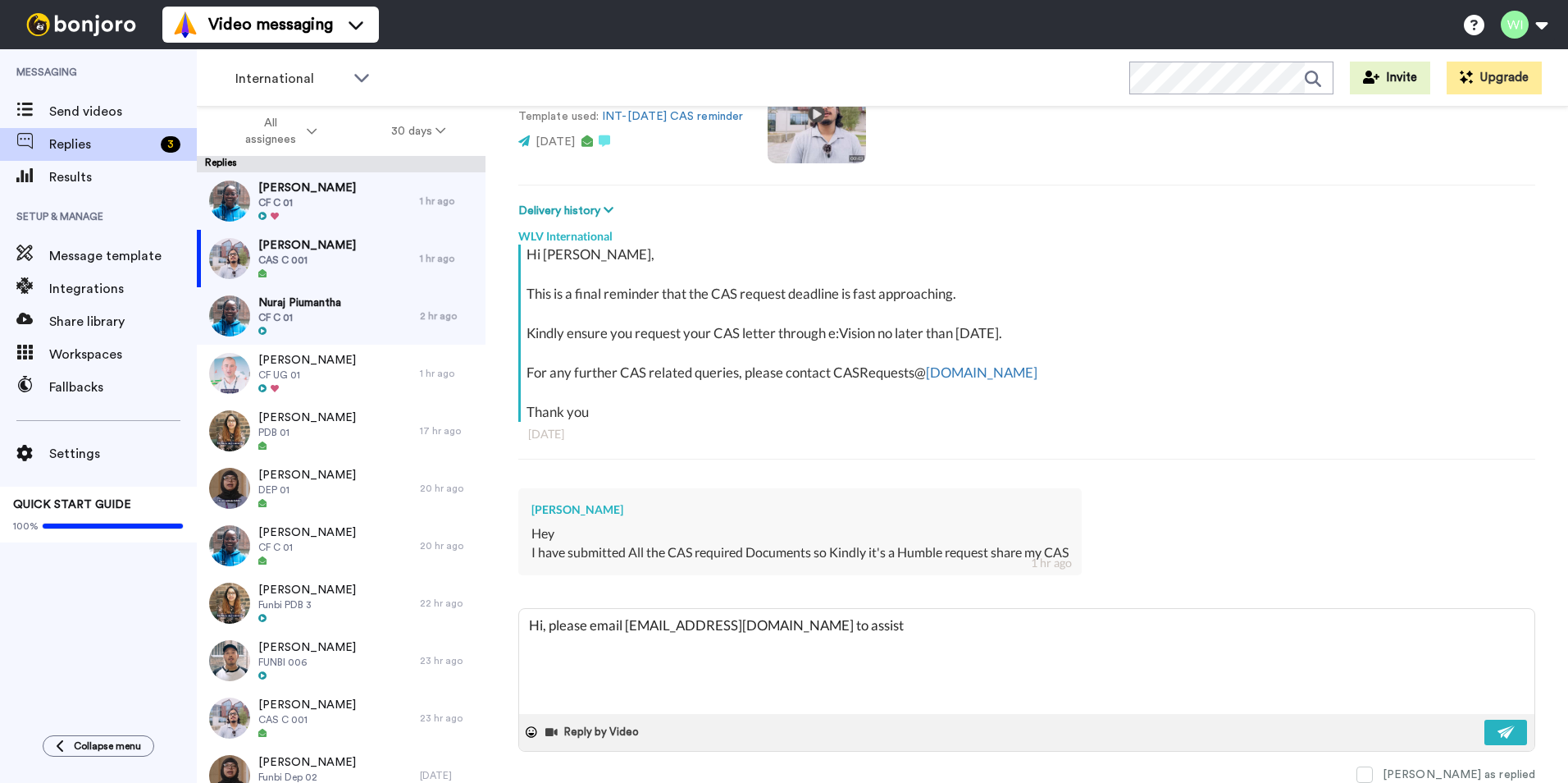
type textarea "Hi, please email CASRequests@wlv.ac.uk to assist"
type textarea "x"
type textarea "Hi, please email CASRequests@wlv.ac.uk to assist y"
type textarea "x"
type textarea "Hi, please email CASRequests@wlv.ac.uk to assist yo"
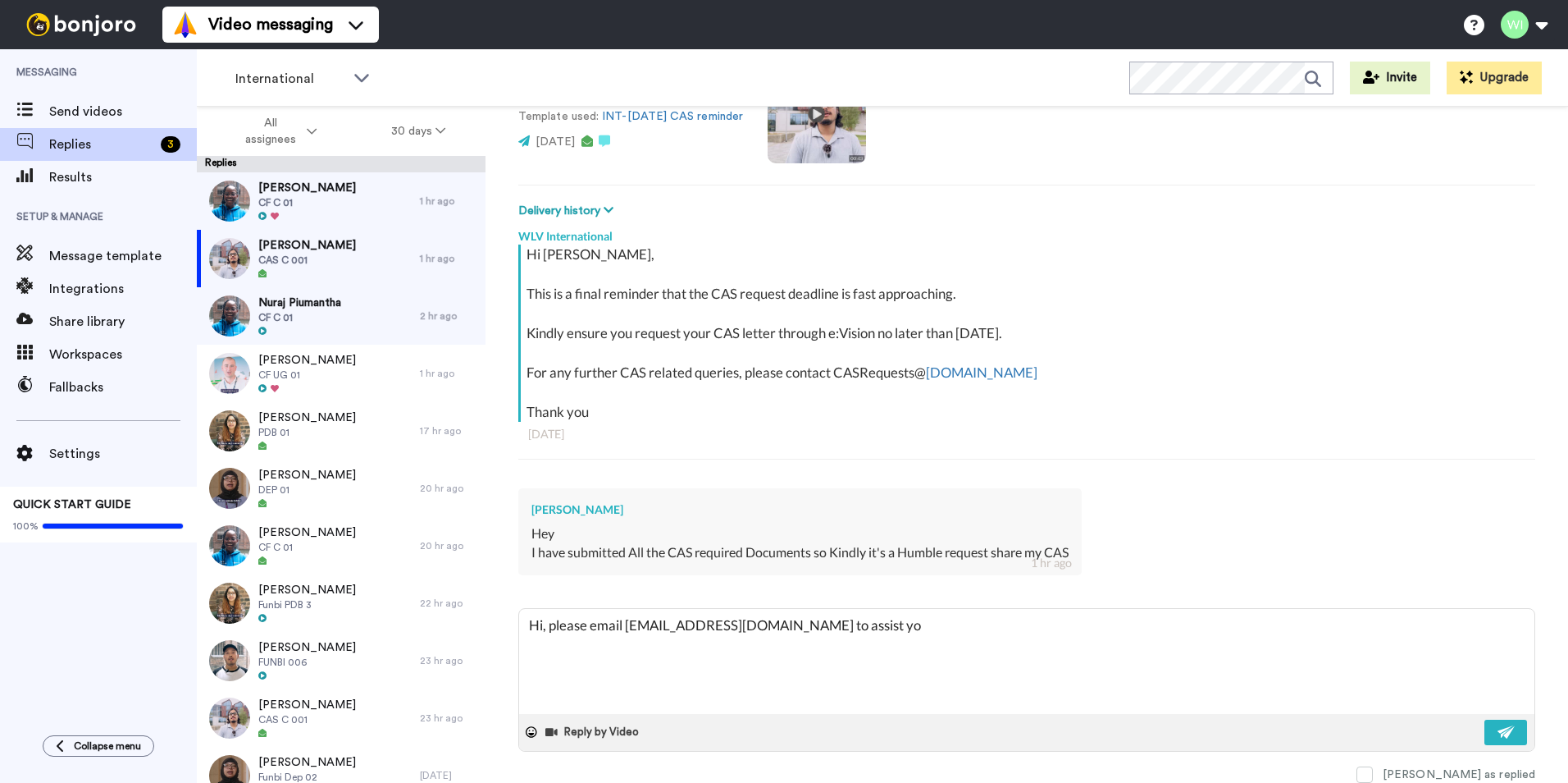
type textarea "x"
type textarea "Hi, please email CASRequests@wlv.ac.uk to assist you"
type textarea "x"
type textarea "Hi, please email CASRequests@wlv.ac.uk to assist you"
type textarea "x"
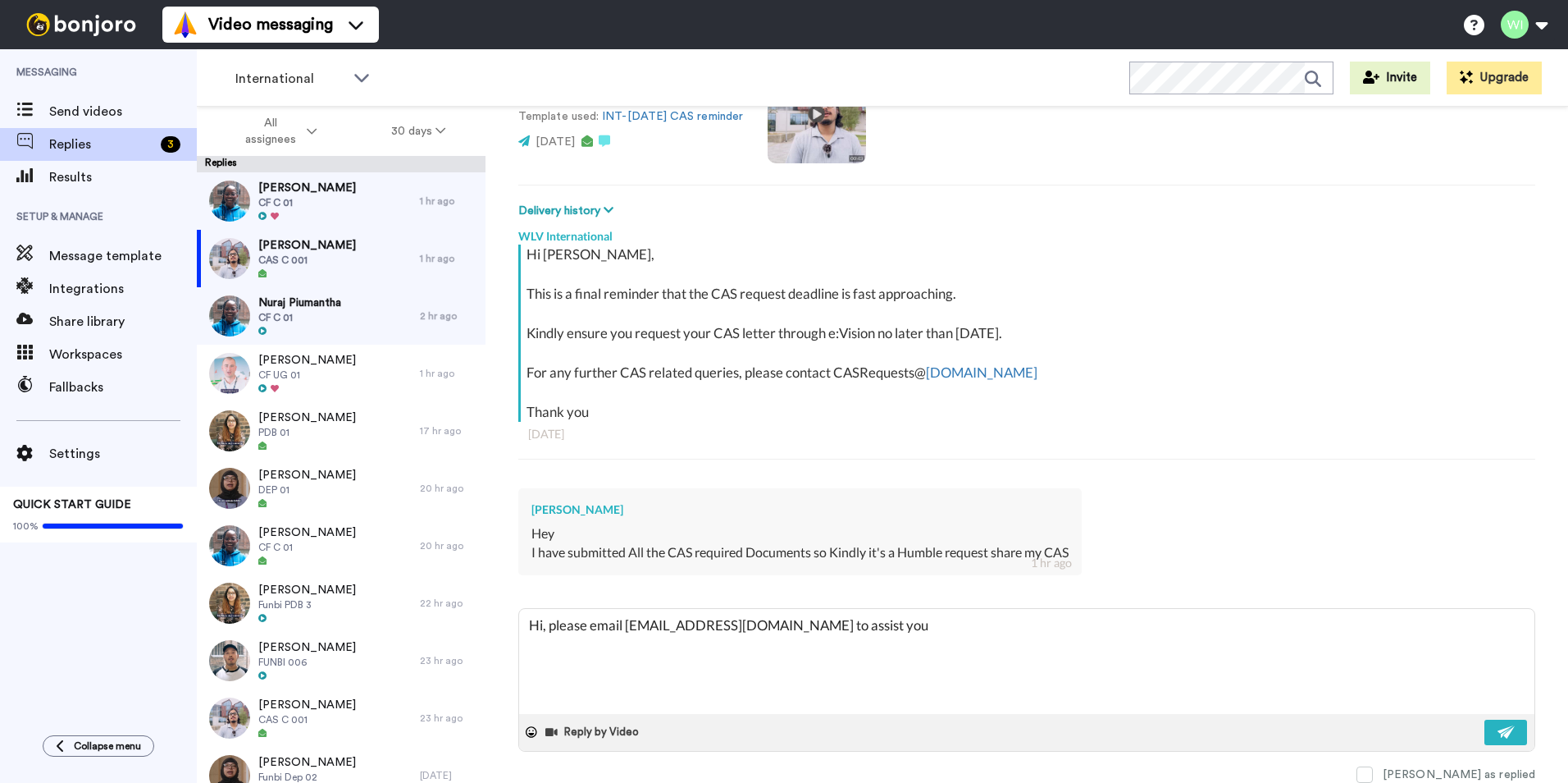
type textarea "Hi, please email CASRequests@wlv.ac.uk to assist you f"
type textarea "x"
type textarea "Hi, please email CASRequests@wlv.ac.uk to assist you fu"
type textarea "x"
type textarea "Hi, please email CASRequests@wlv.ac.uk to assist you fur"
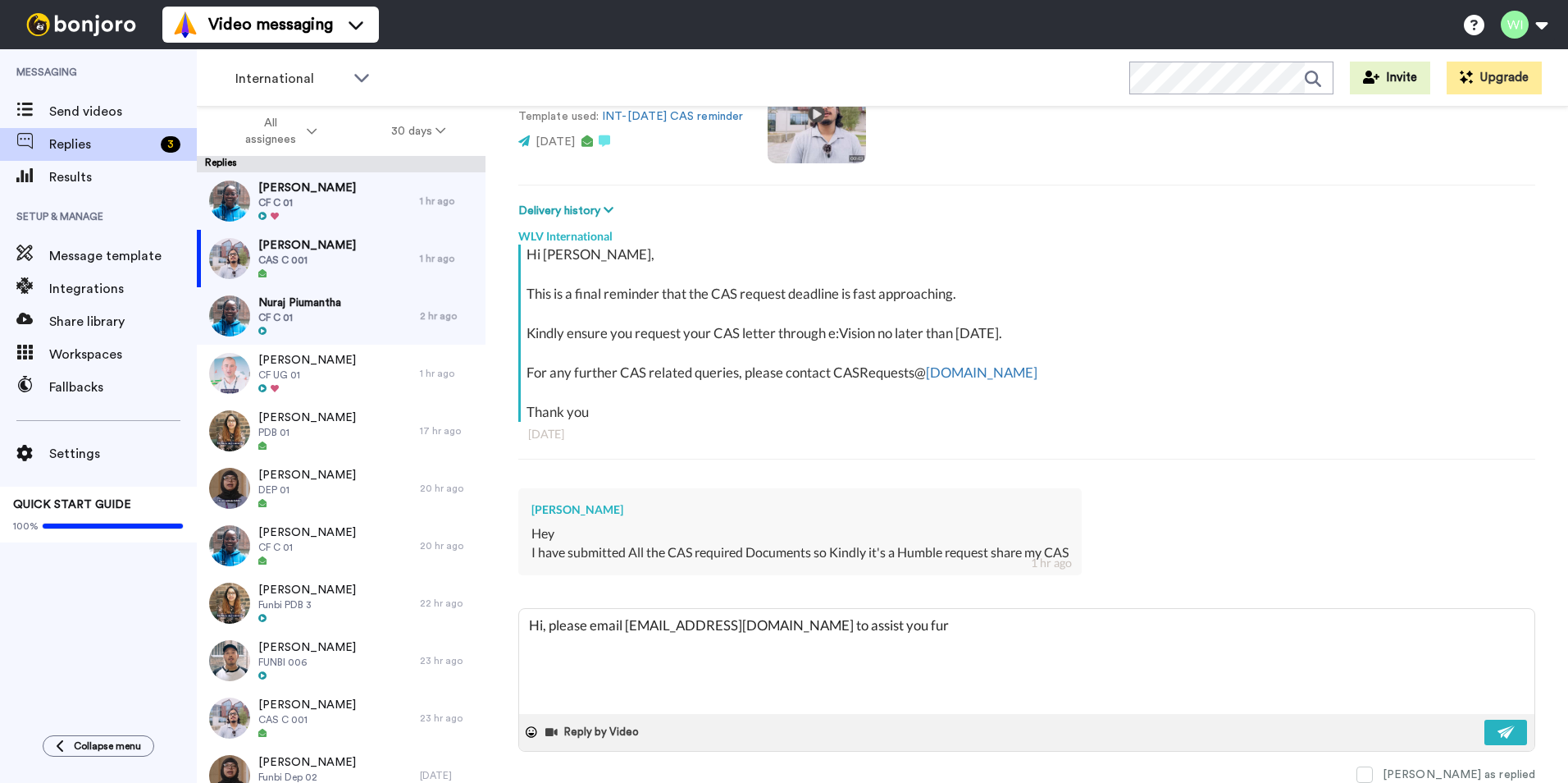
type textarea "x"
type textarea "Hi, please email CASRequests@wlv.ac.uk to assist you furt"
type textarea "x"
type textarea "Hi, please email CASRequests@wlv.ac.uk to assist you furth"
type textarea "x"
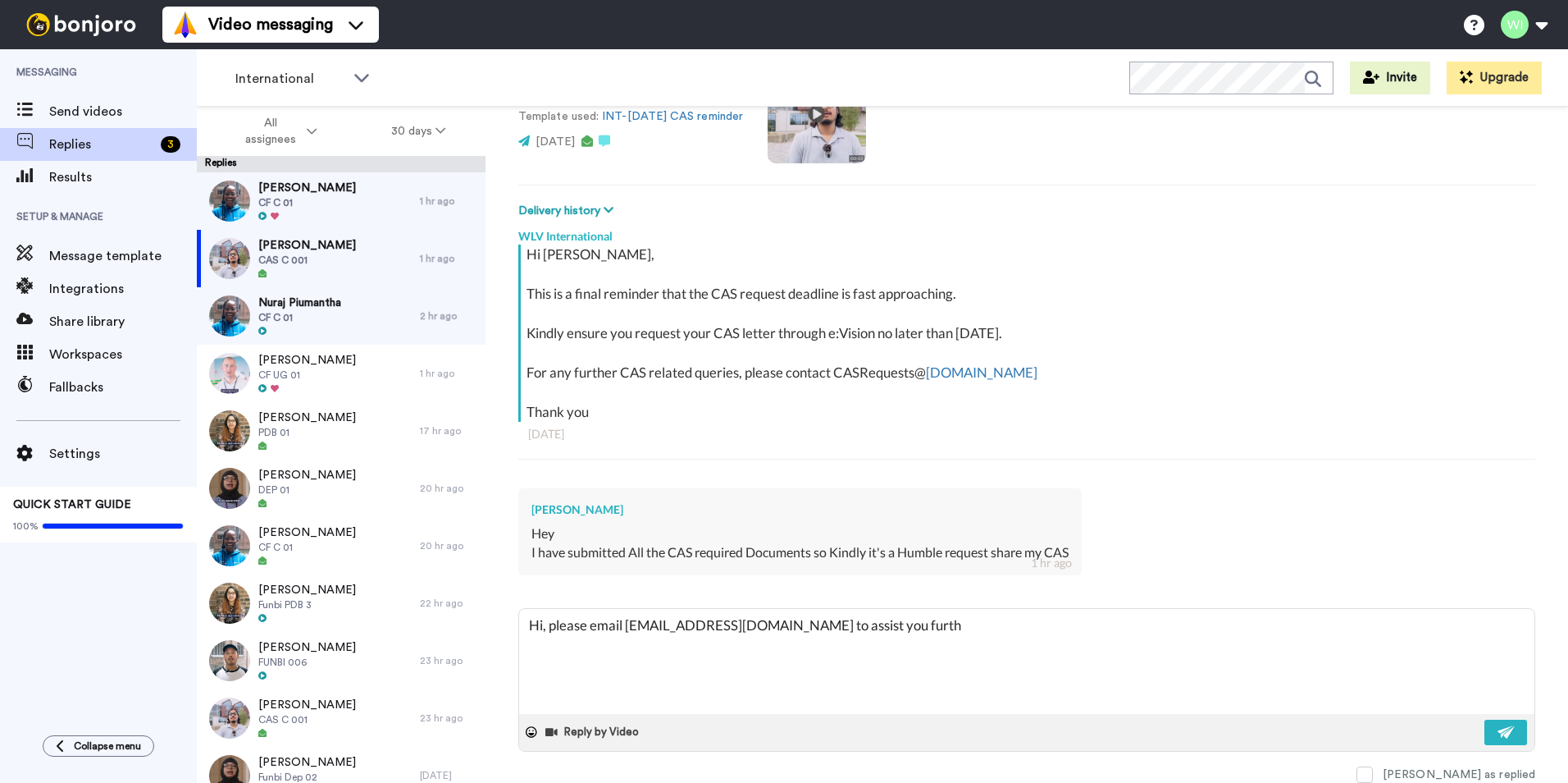
type textarea "Hi, please email CASRequests@wlv.ac.uk to assist you furthe"
type textarea "x"
type textarea "Hi, please email CASRequests@wlv.ac.uk to assist you further"
type textarea "x"
type textarea "Hi, please email CASRequests@wlv.ac.uk to assist you further"
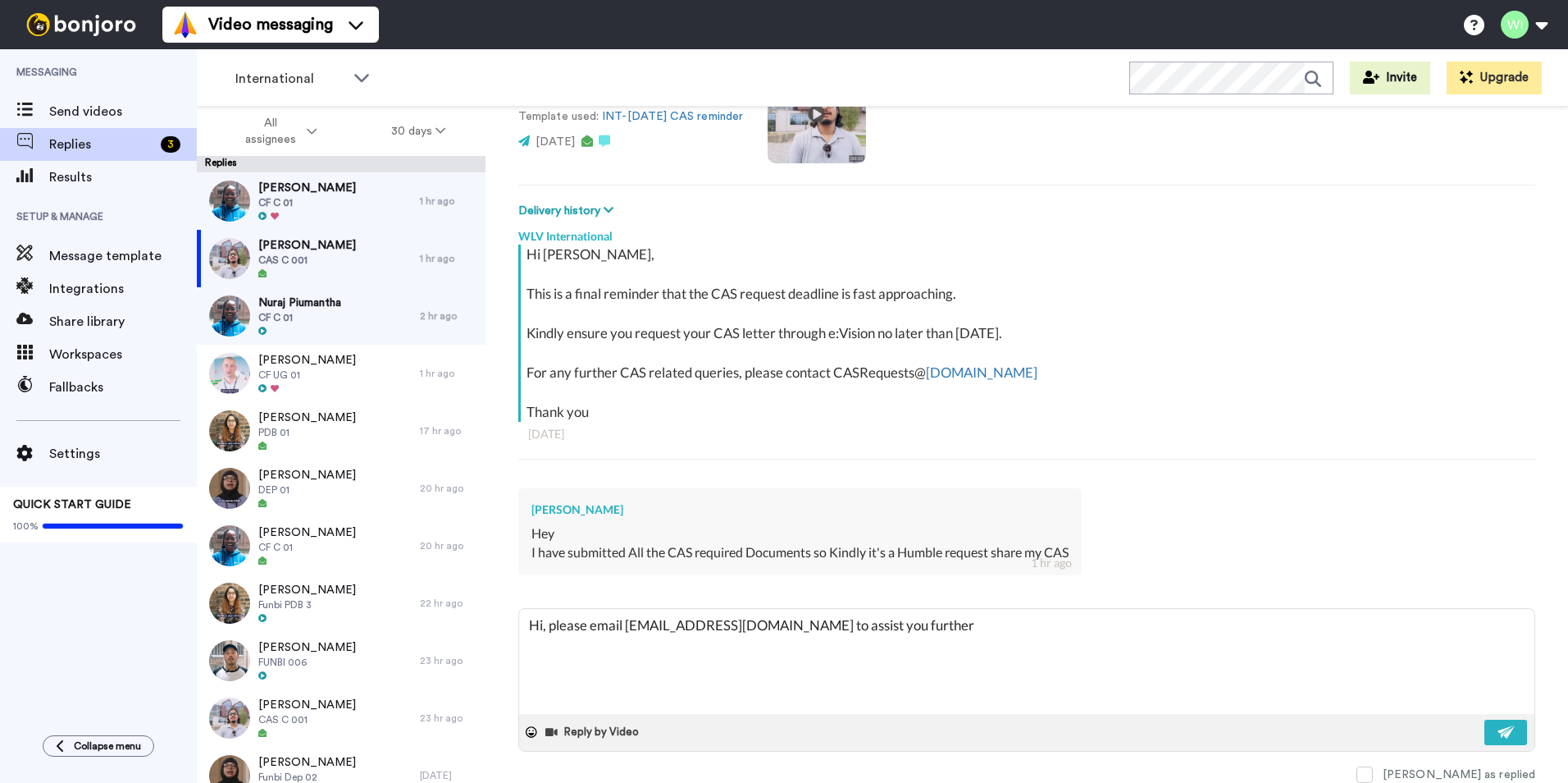
type textarea "x"
type textarea "Hi, please email CASRequests@wlv.ac.uk to assist you further w"
type textarea "x"
type textarea "Hi, please email CASRequests@wlv.ac.uk to assist you further wi"
type textarea "x"
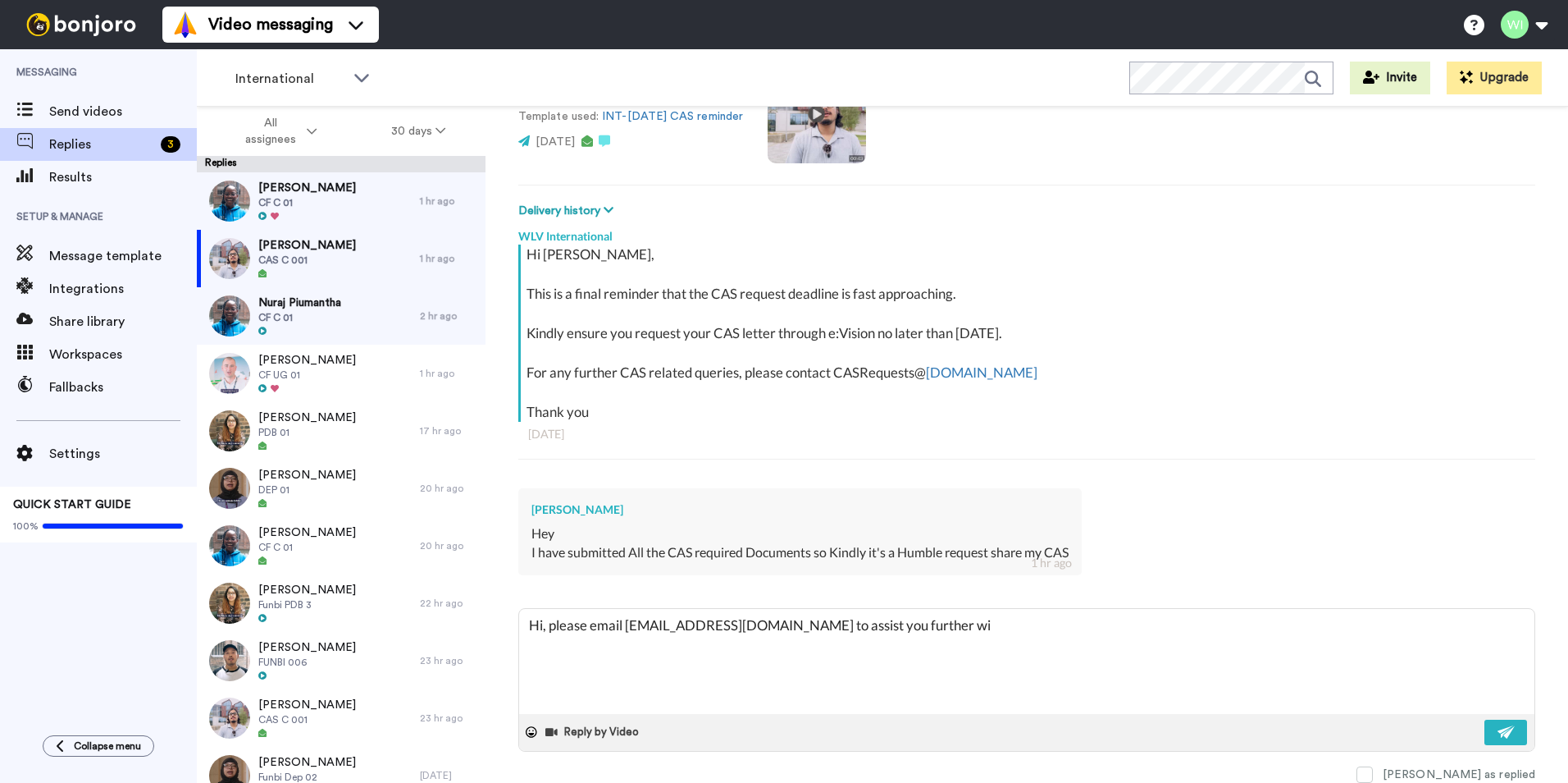
type textarea "Hi, please email CASRequests@wlv.ac.uk to assist you further wit"
type textarea "x"
type textarea "Hi, please email CASRequests@wlv.ac.uk to assist you further with"
type textarea "x"
type textarea "Hi, please email CASRequests@wlv.ac.uk to assist you further with"
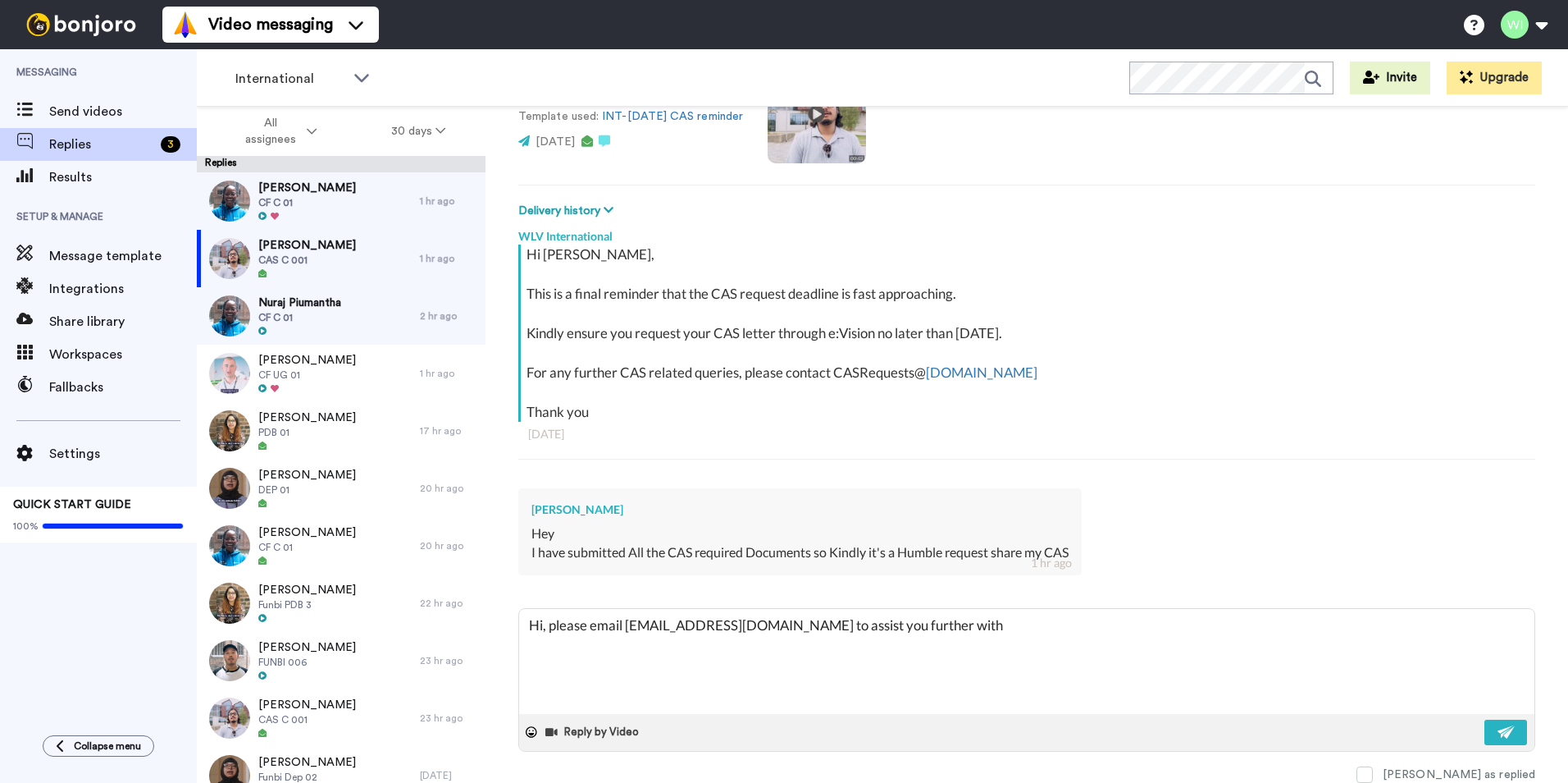
type textarea "x"
type textarea "Hi, please email CASRequests@wlv.ac.uk to assist you further with t"
type textarea "x"
type textarea "Hi, please email CASRequests@wlv.ac.uk to assist you further with th"
type textarea "x"
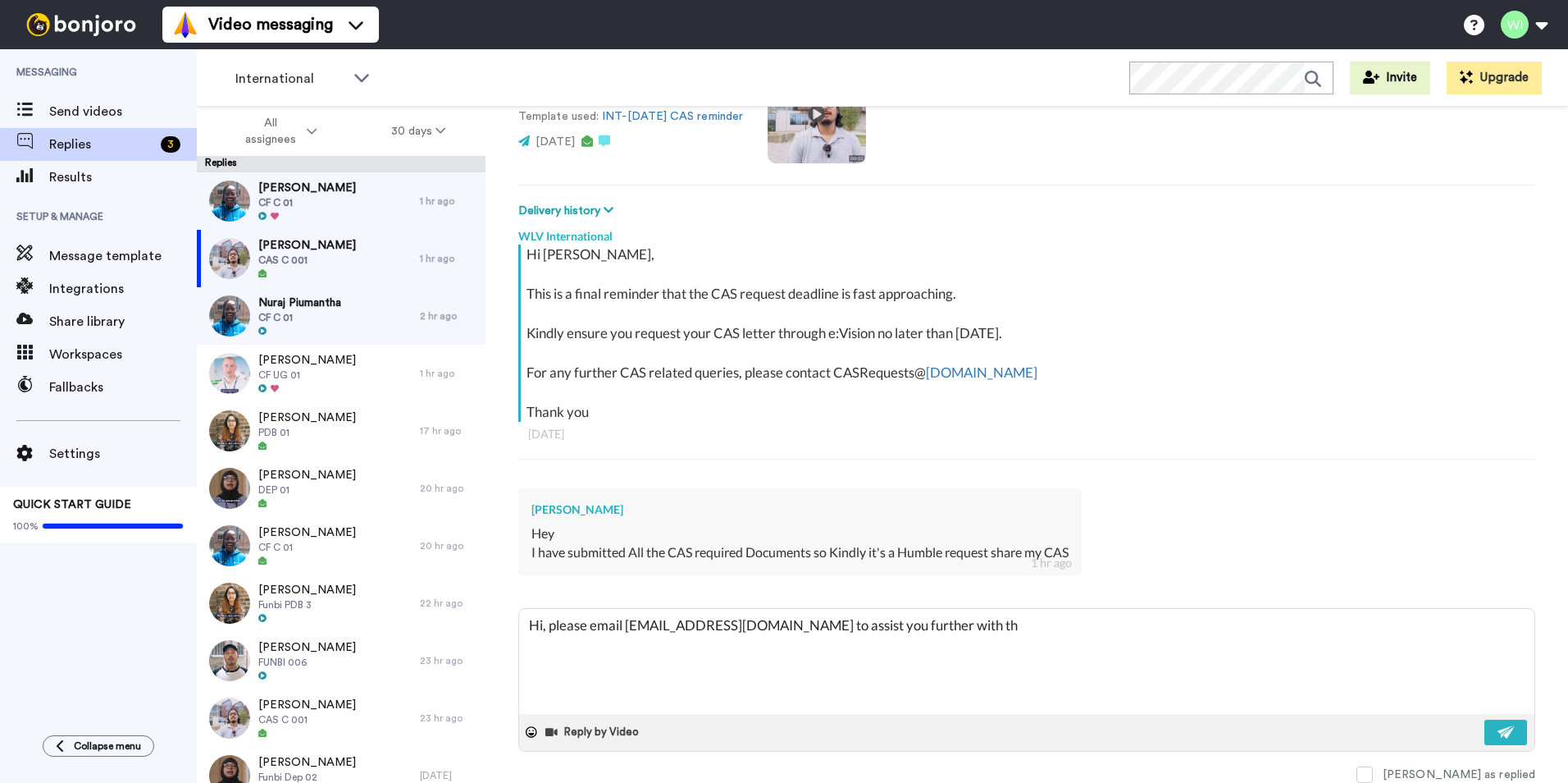
type textarea "Hi, please email CASRequests@wlv.ac.uk to assist you further with thi"
type textarea "x"
type textarea "Hi, please email CASRequests@wlv.ac.uk to assist you further with this"
type textarea "x"
type textarea "Hi, please email CASRequests@wlv.ac.uk to assist you further with this"
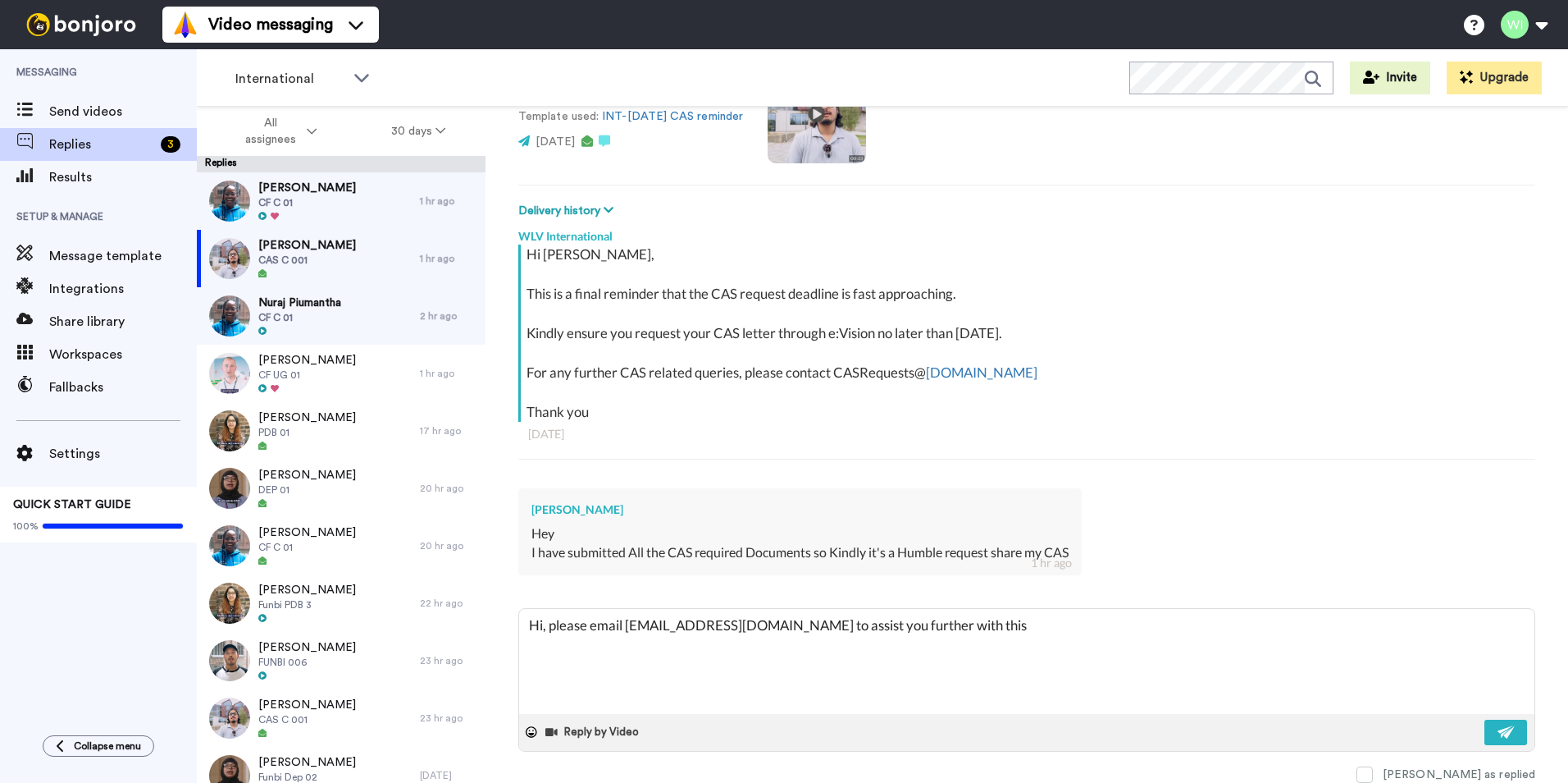
type textarea "x"
type textarea "Hi, please email CASRequests@wlv.ac.uk to assist you further with this q"
type textarea "x"
type textarea "Hi, please email CASRequests@wlv.ac.uk to assist you further with this que"
type textarea "x"
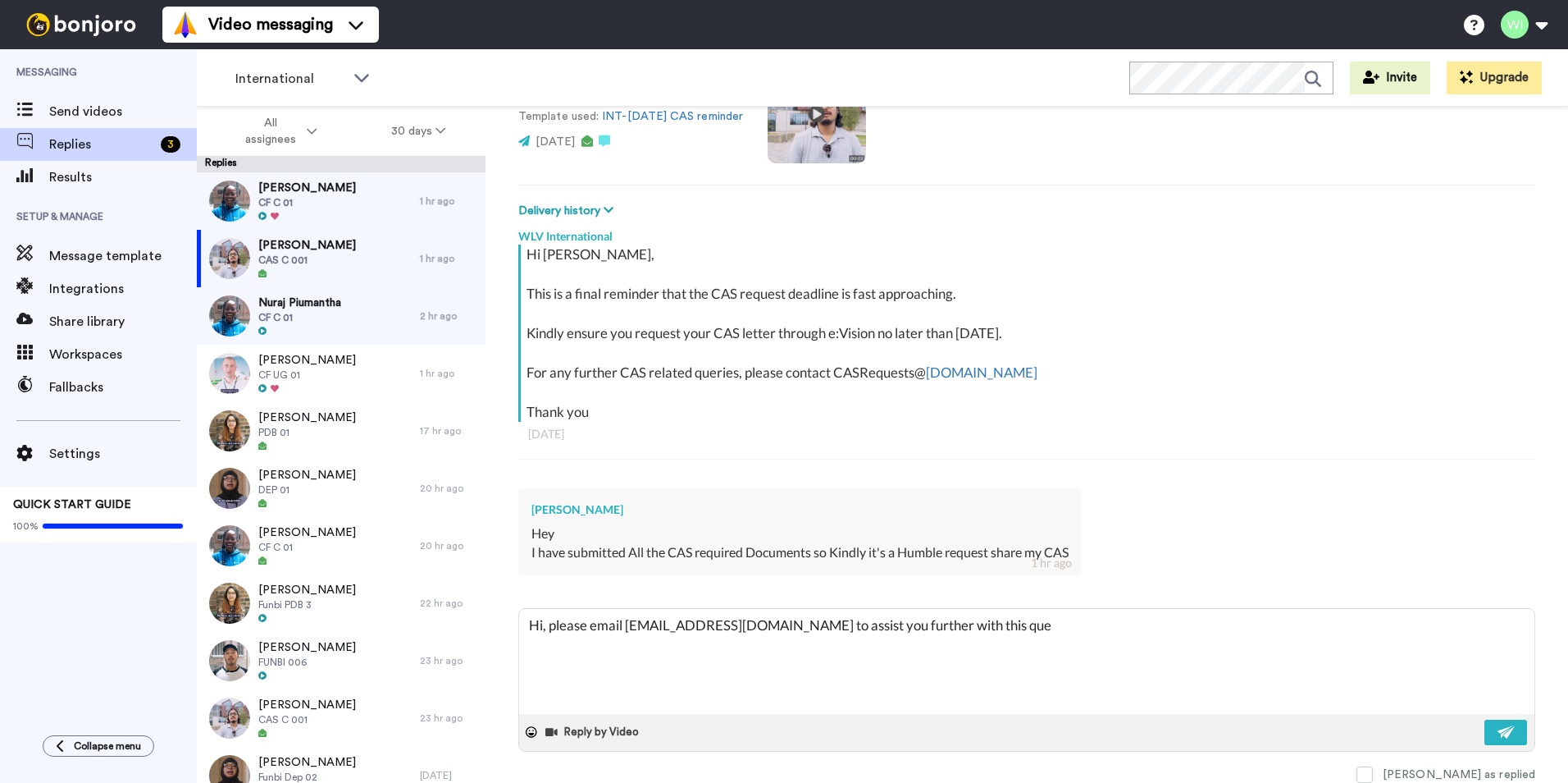
type textarea "Hi, please email CASRequests@wlv.ac.uk to assist you further with this quer"
type textarea "x"
type textarea "Hi, please email CASRequests@wlv.ac.uk to assist you further with this query"
type textarea "x"
type textarea "Hi, please email CASRequests@wlv.ac.uk to assist you further with this query."
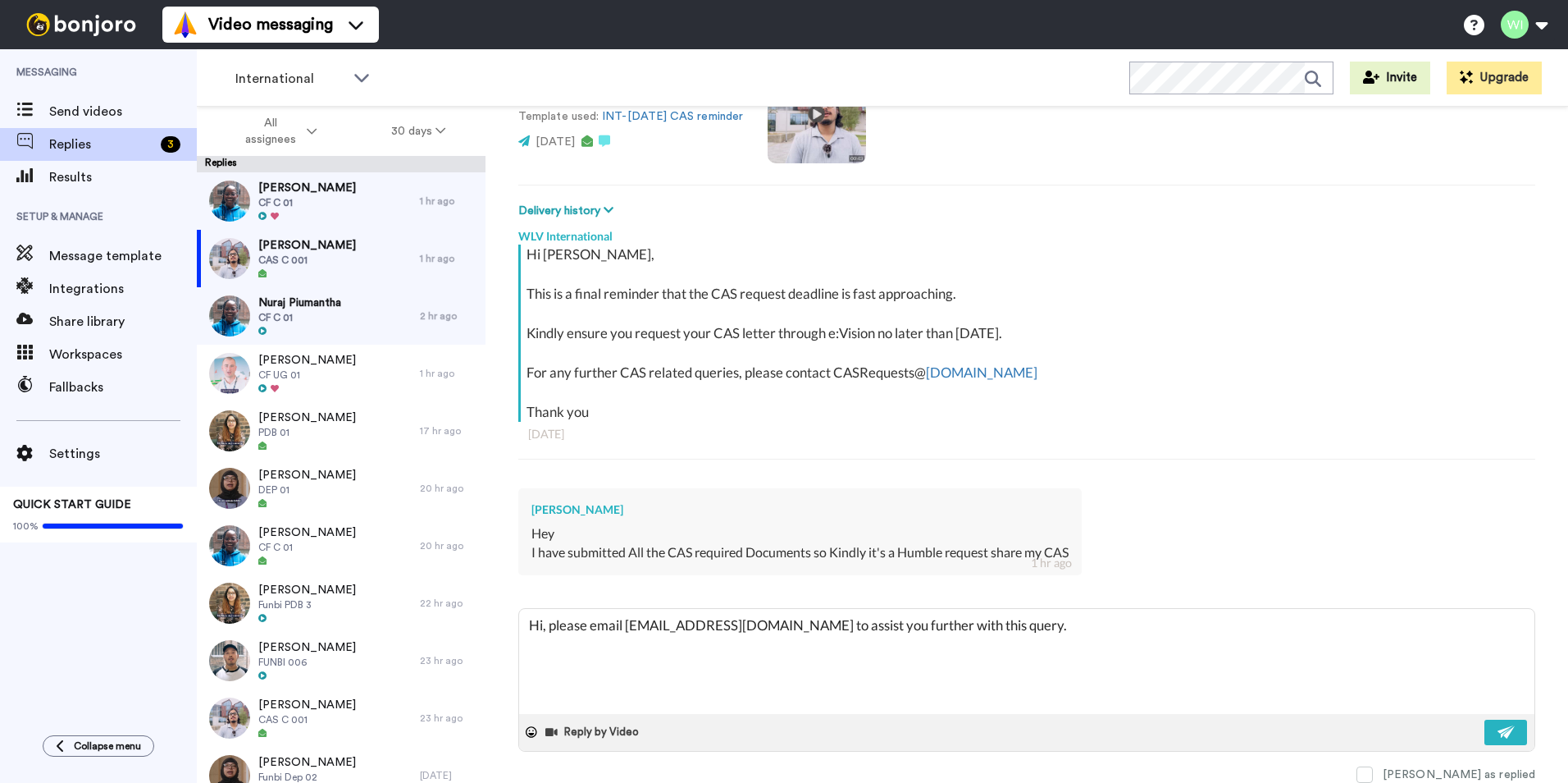
type textarea "x"
type textarea "Hi, please email CASRequests@wlv.ac.uk to assist you further with this query."
click at [1497, 738] on img at bounding box center [1507, 732] width 18 height 13
type textarea "x"
click at [1373, 776] on span at bounding box center [1365, 775] width 16 height 17
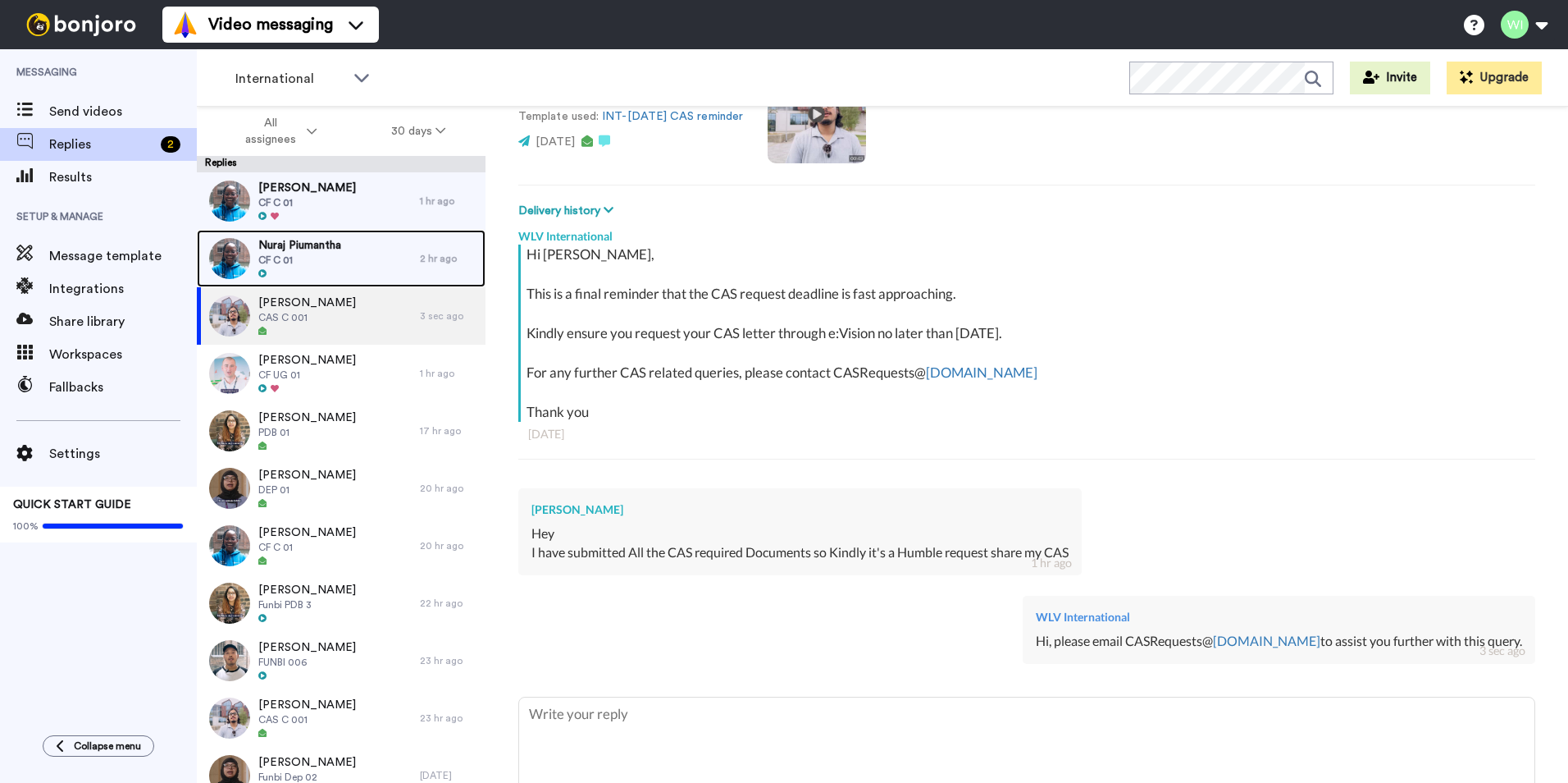
click at [362, 254] on div "Nuraj Piumantha CF C 01" at bounding box center [308, 259] width 223 height 58
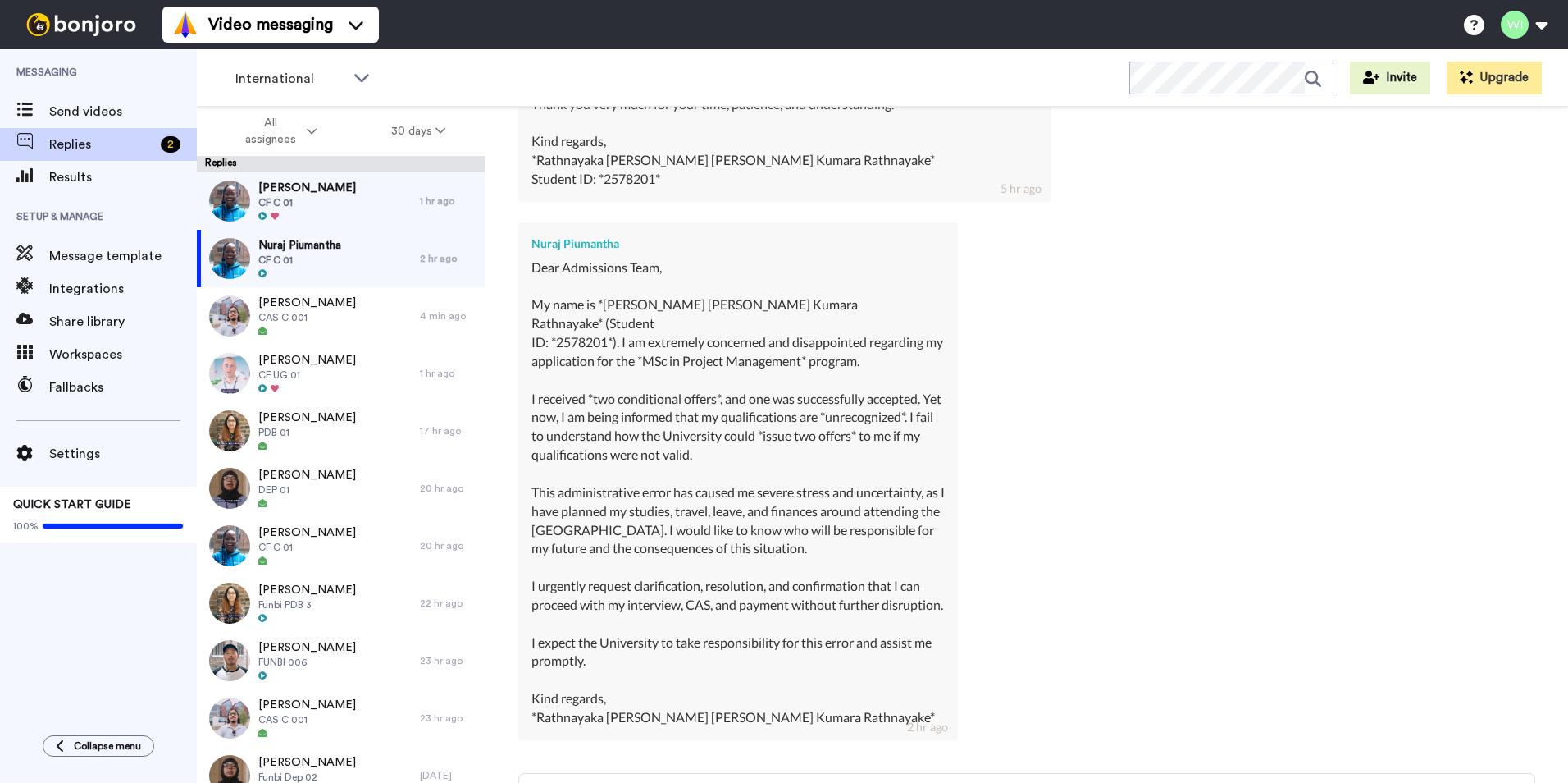
scroll to position [2730, 0]
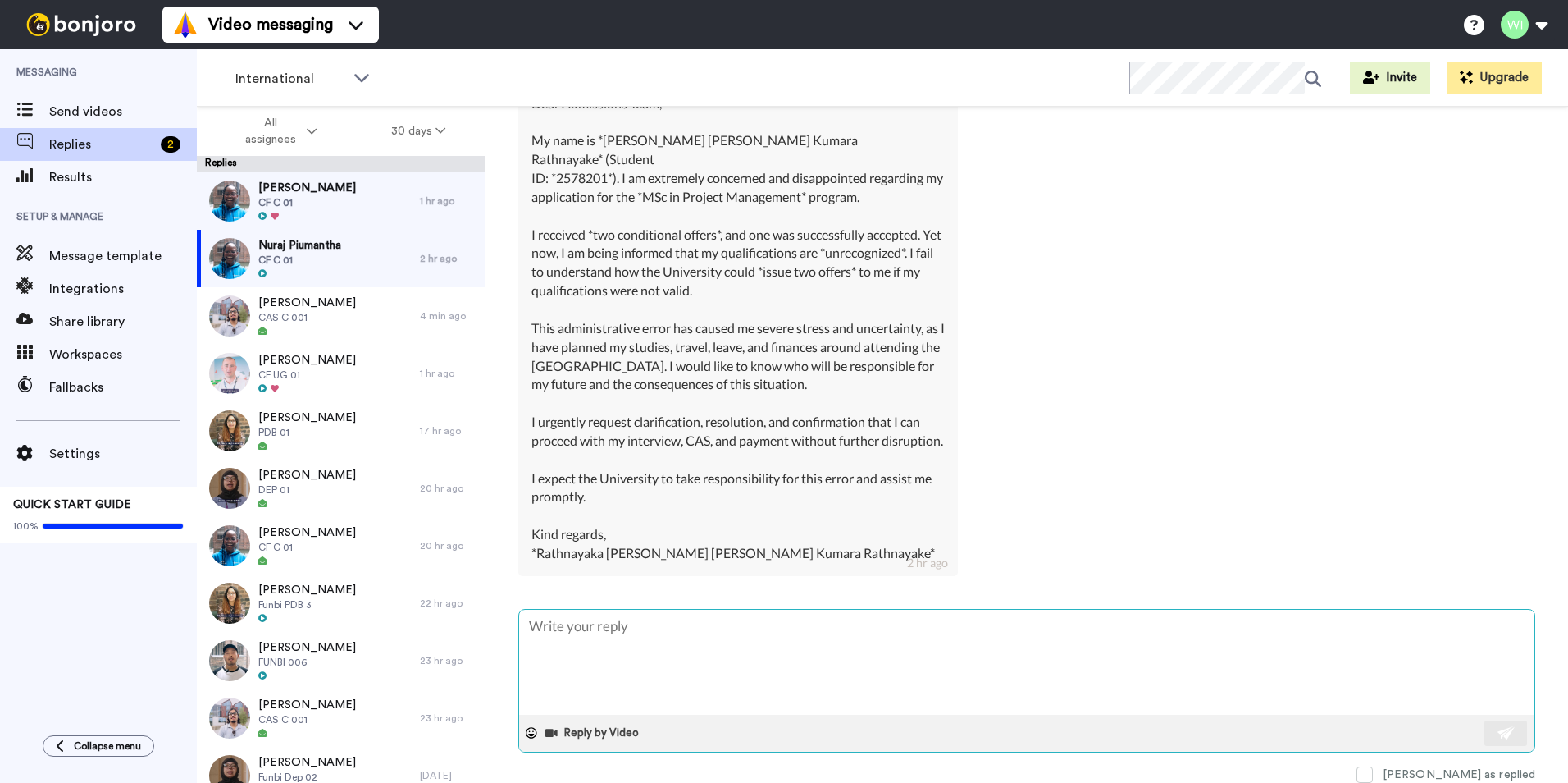
click at [726, 657] on textarea at bounding box center [1026, 662] width 1015 height 105
type textarea "x"
type textarea "H"
type textarea "x"
type textarea "He"
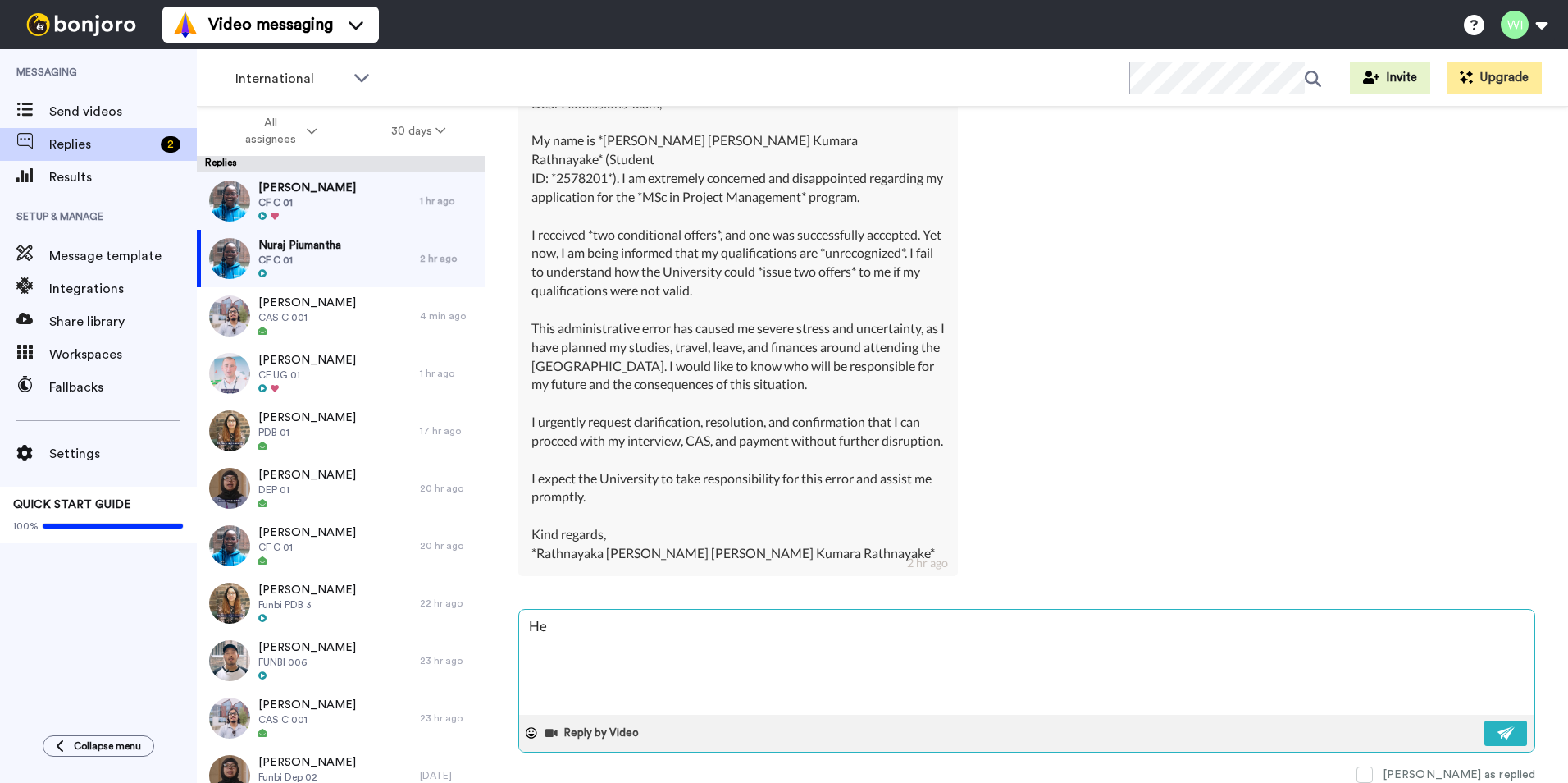
type textarea "x"
type textarea "Hel"
type textarea "x"
type textarea "Hell"
type textarea "x"
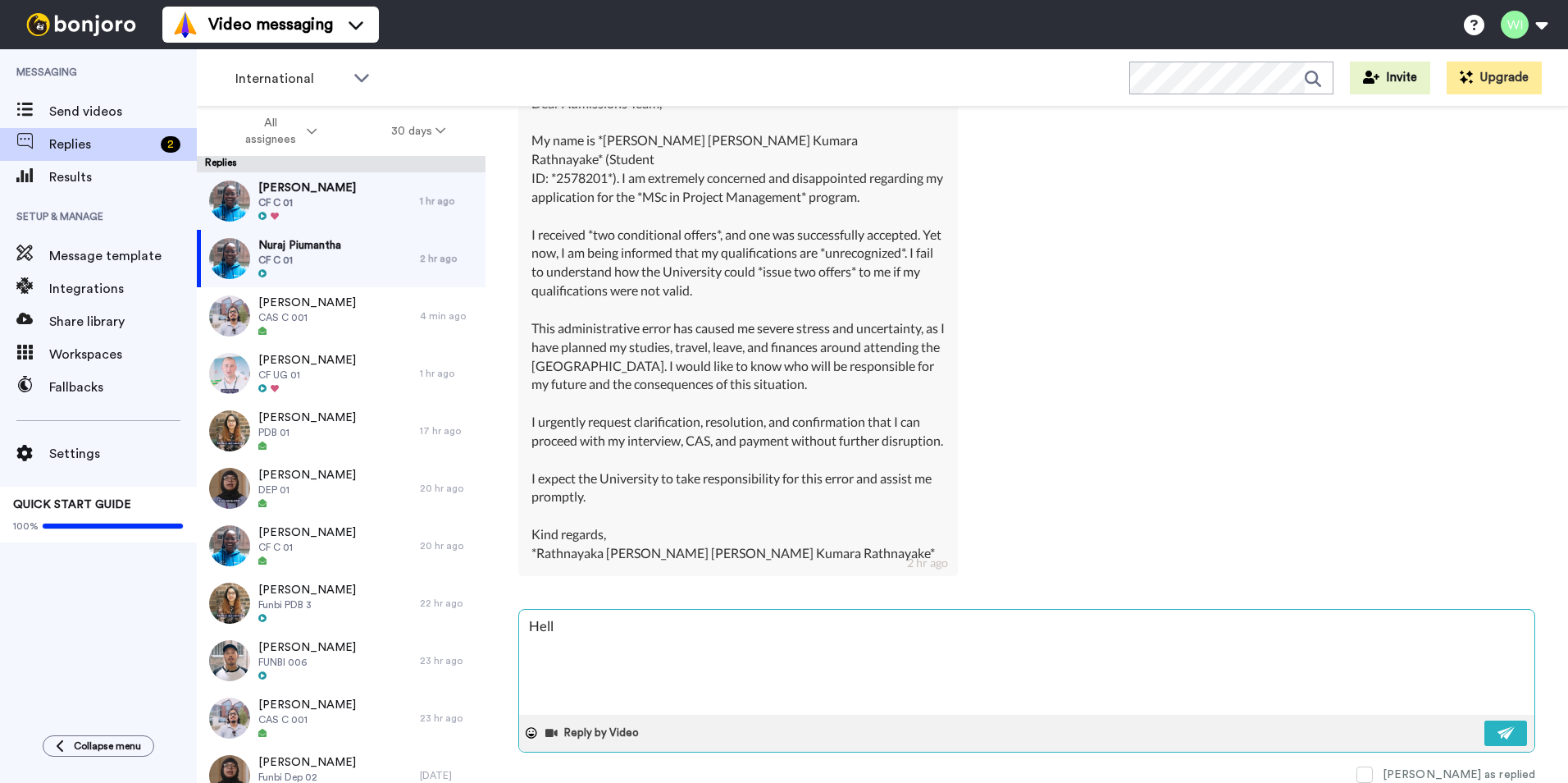
type textarea "Hello"
type textarea "x"
type textarea "Hello,"
type textarea "x"
type textarea "Hello,"
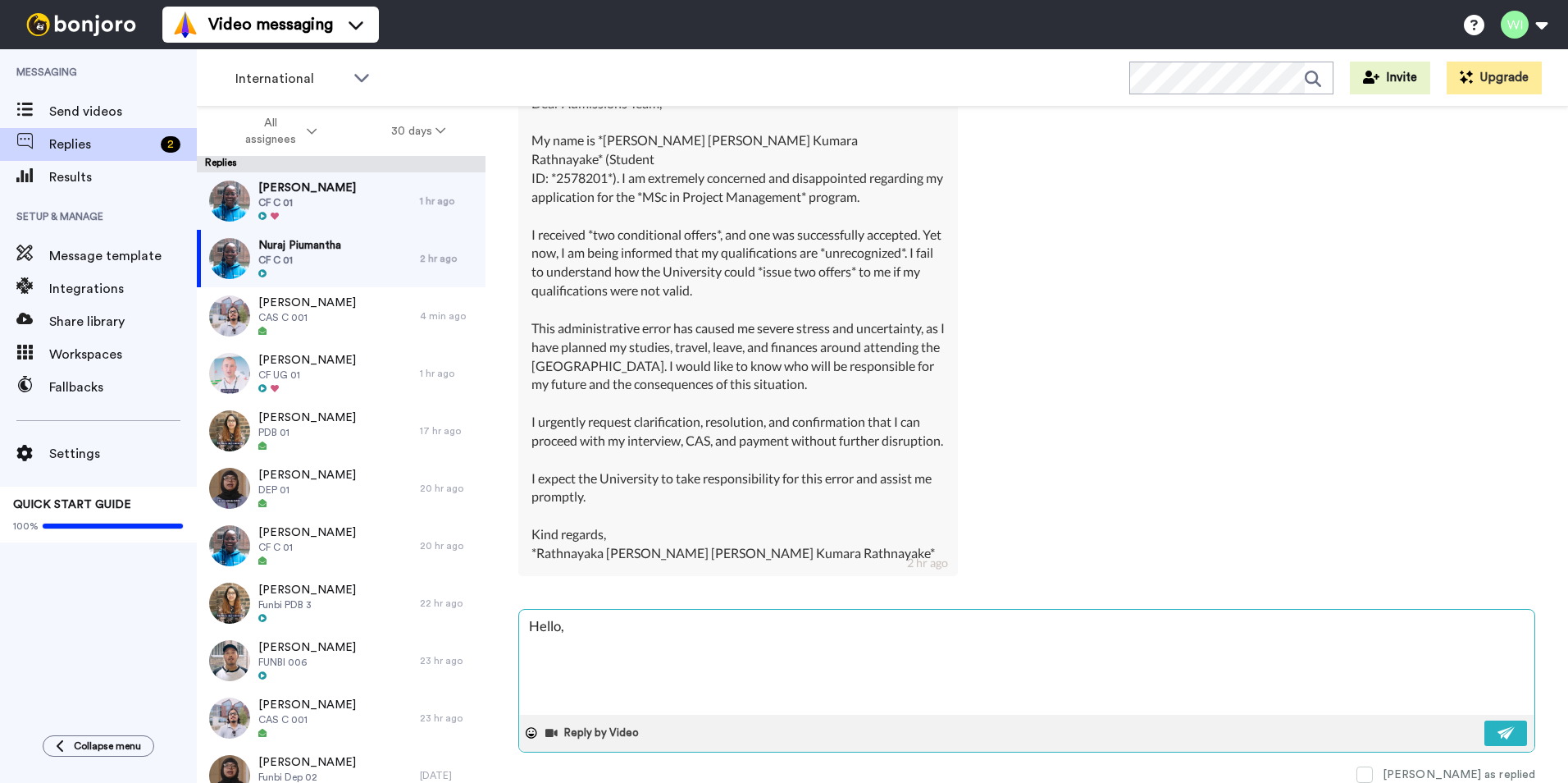
type textarea "x"
type textarea "Hello, p"
type textarea "x"
type textarea "Hello, pl"
type textarea "x"
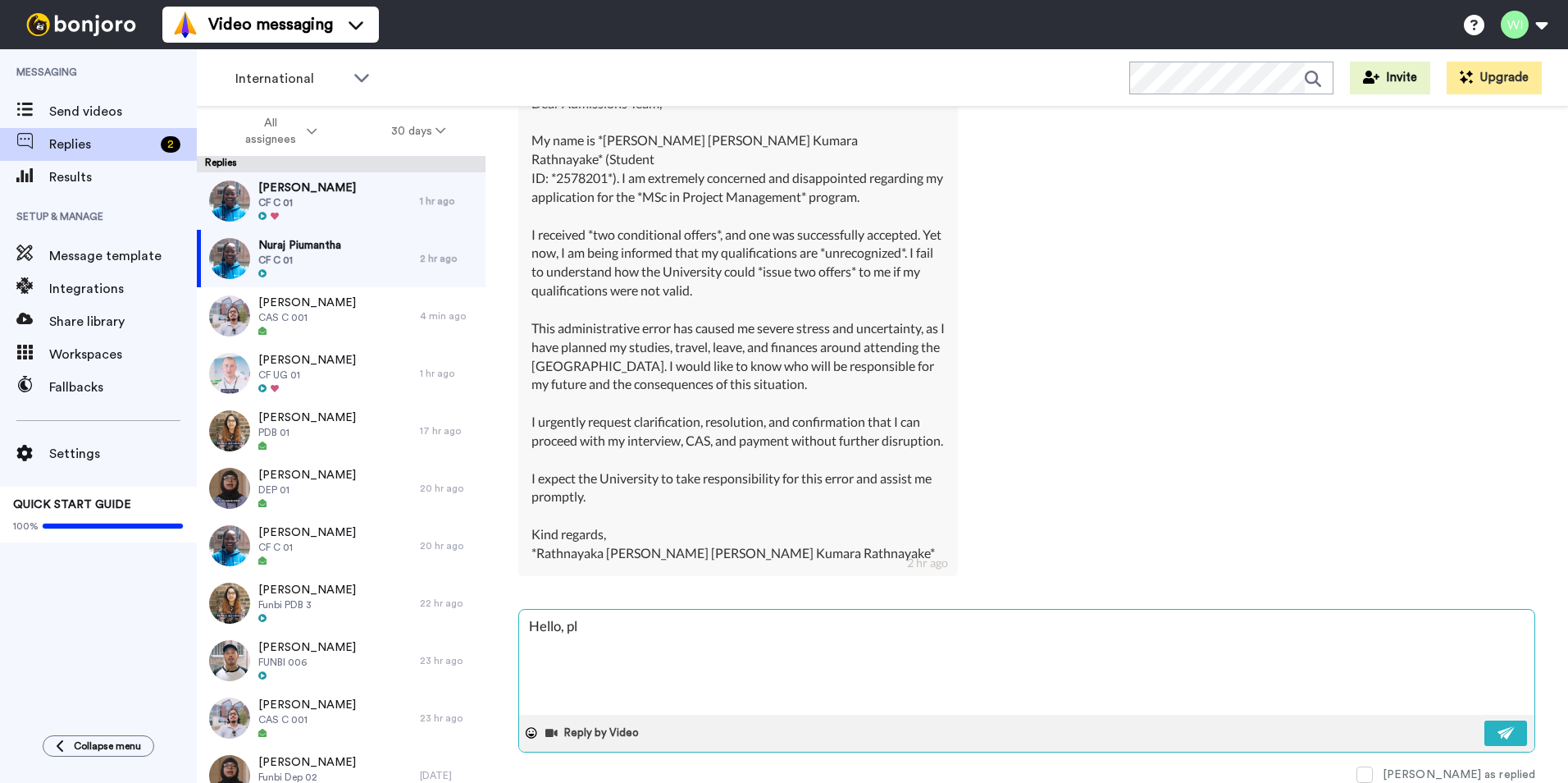
type textarea "Hello, ple"
type textarea "x"
type textarea "Hello, plea"
type textarea "x"
type textarea "Hello, pleas"
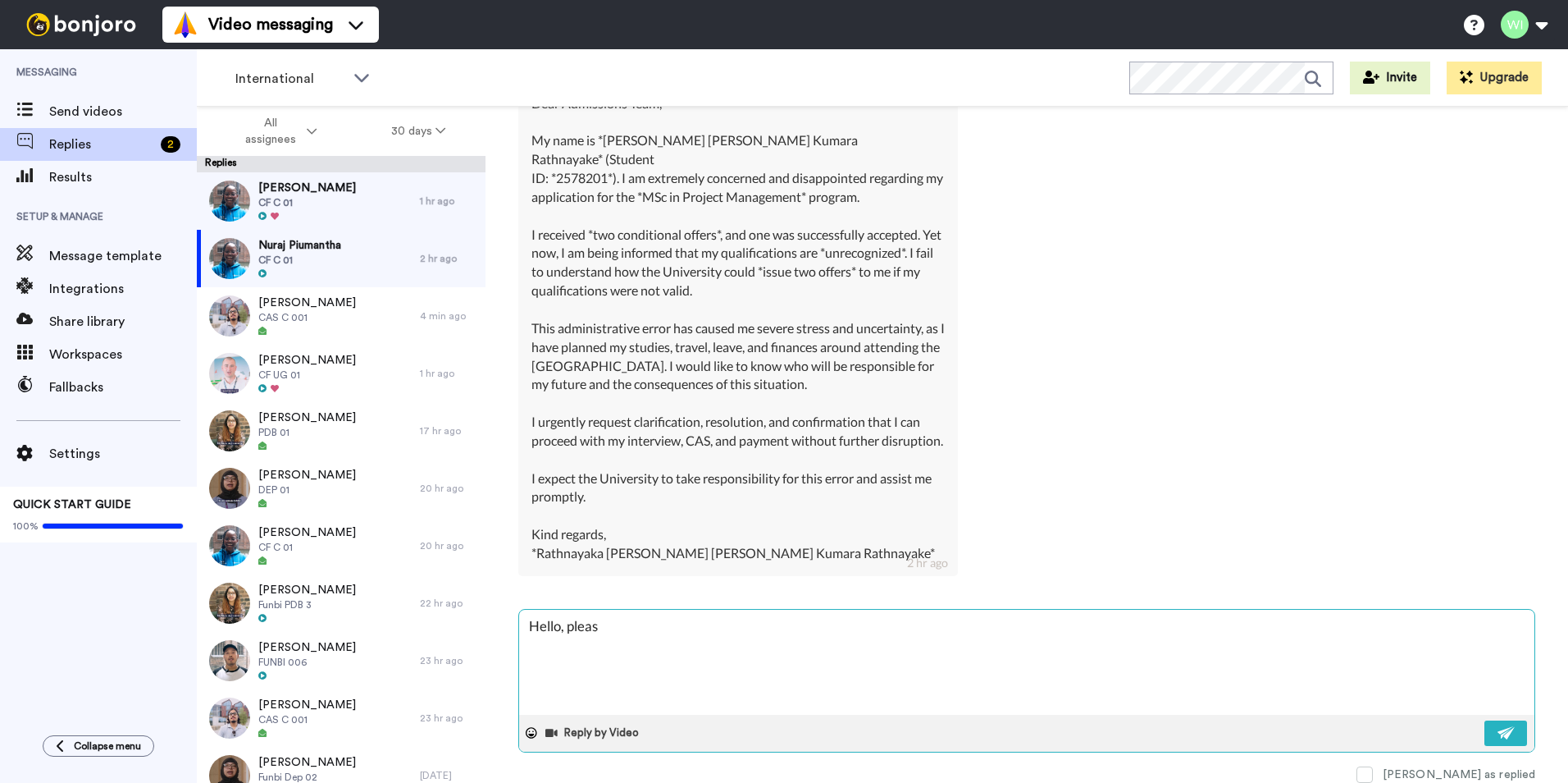
type textarea "x"
type textarea "Hello, please"
type textarea "x"
type textarea "Hello, please"
type textarea "x"
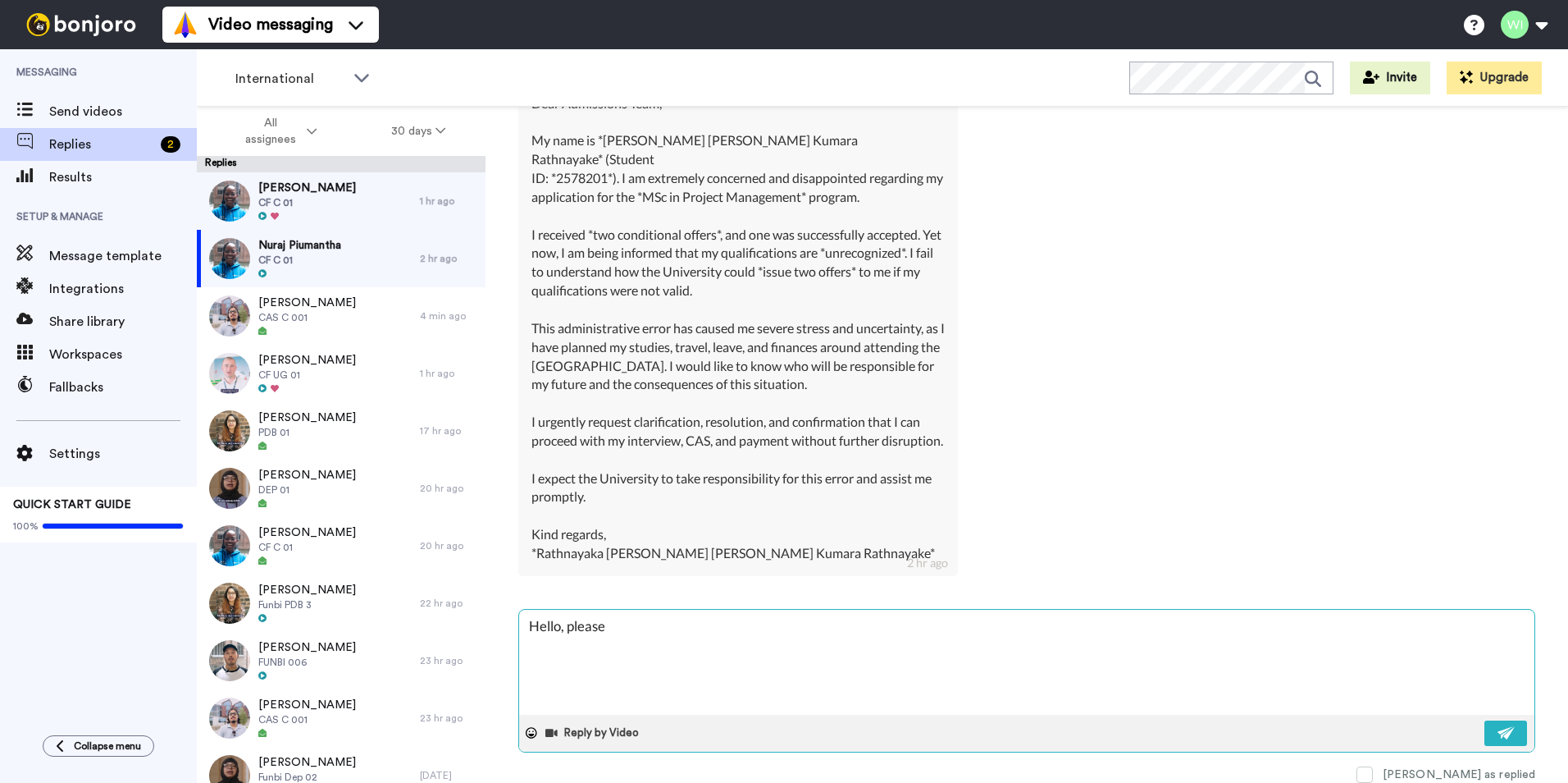
type textarea "Hello, please c"
type textarea "x"
type textarea "Hello, please co"
type textarea "x"
type textarea "Hello, please con"
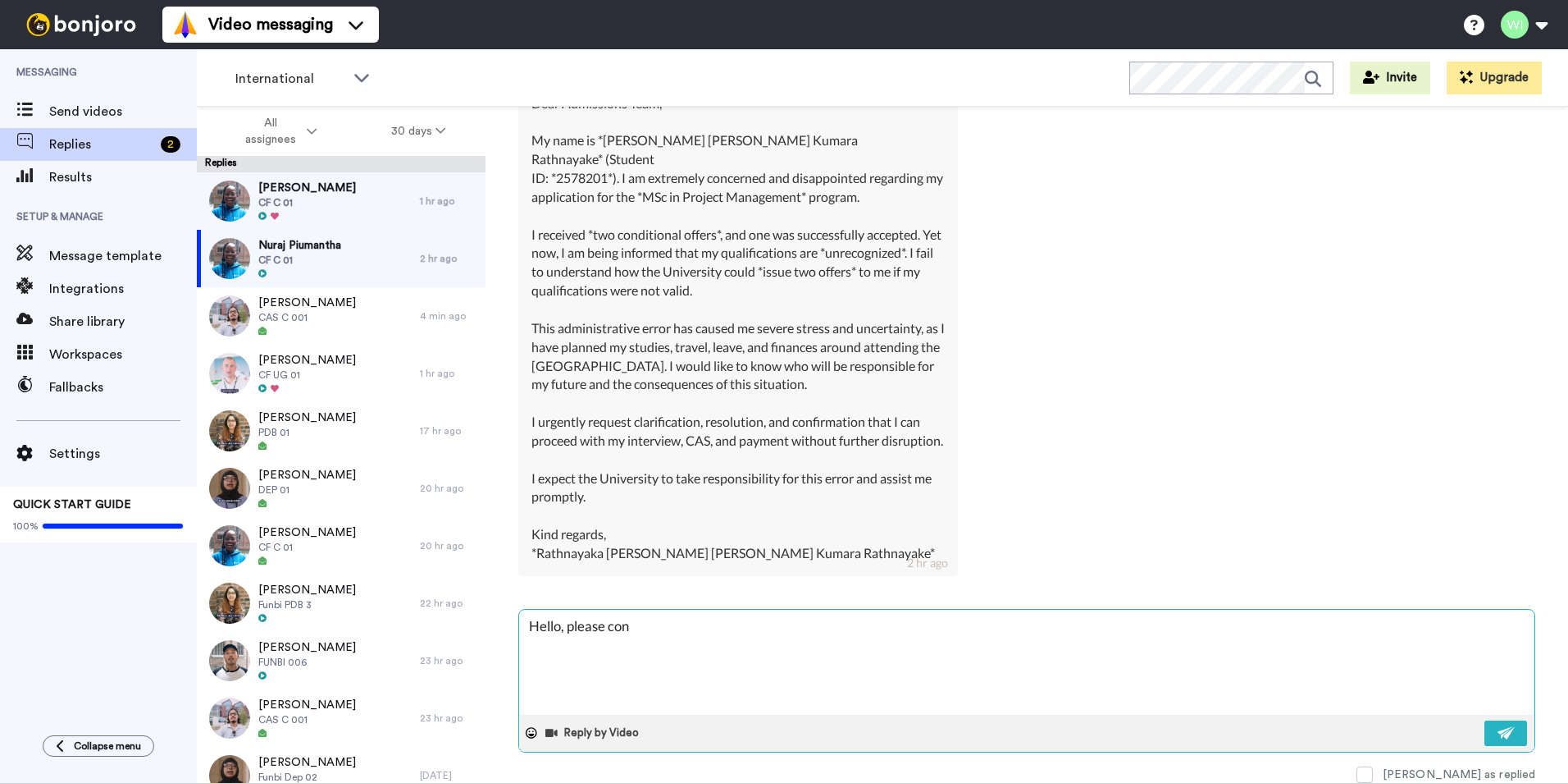
type textarea "x"
type textarea "Hello, please cont"
click at [1497, 726] on img at bounding box center [1507, 733] width 18 height 13
click at [1373, 776] on span at bounding box center [1365, 775] width 16 height 17
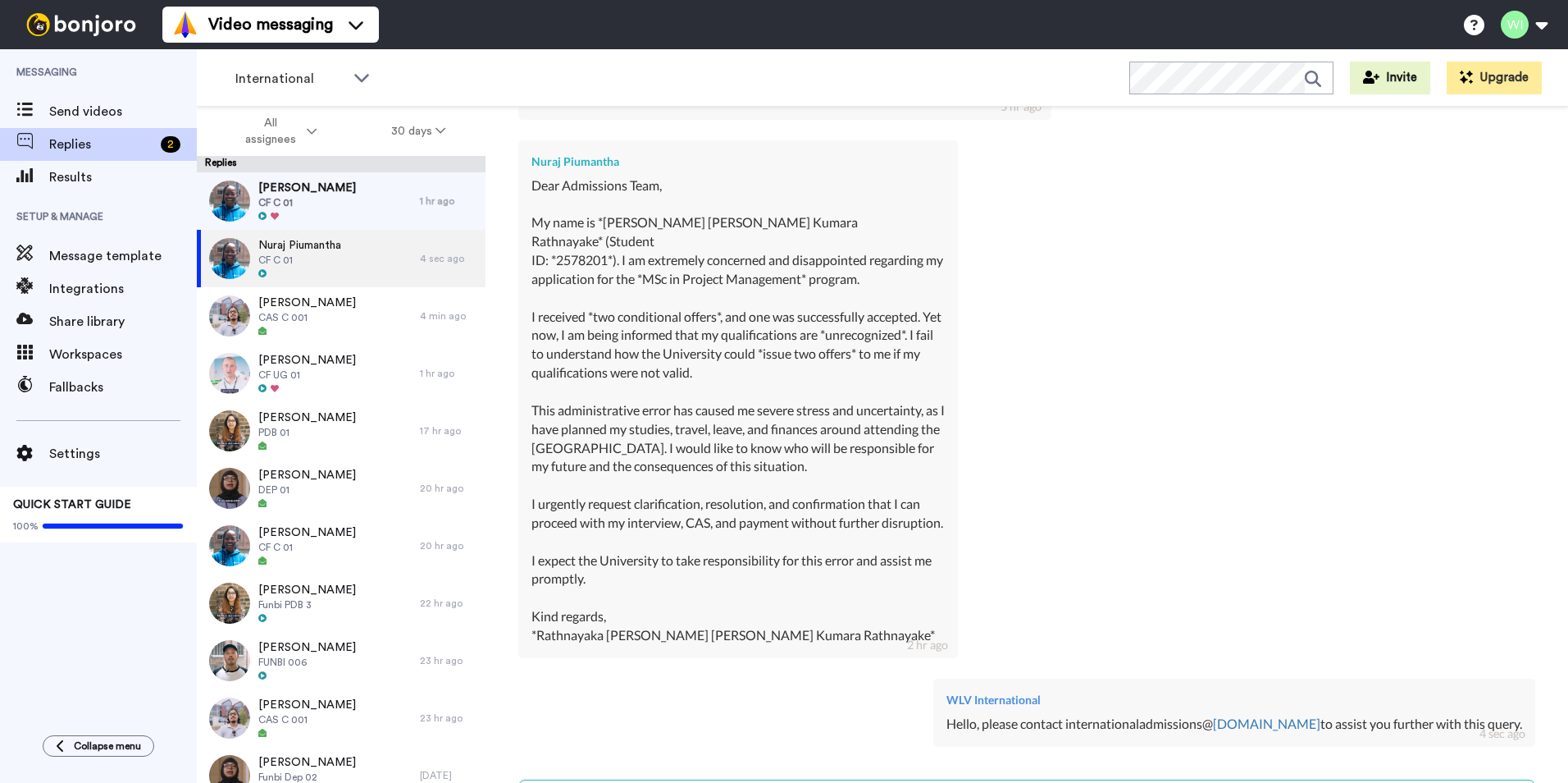
scroll to position [2819, 0]
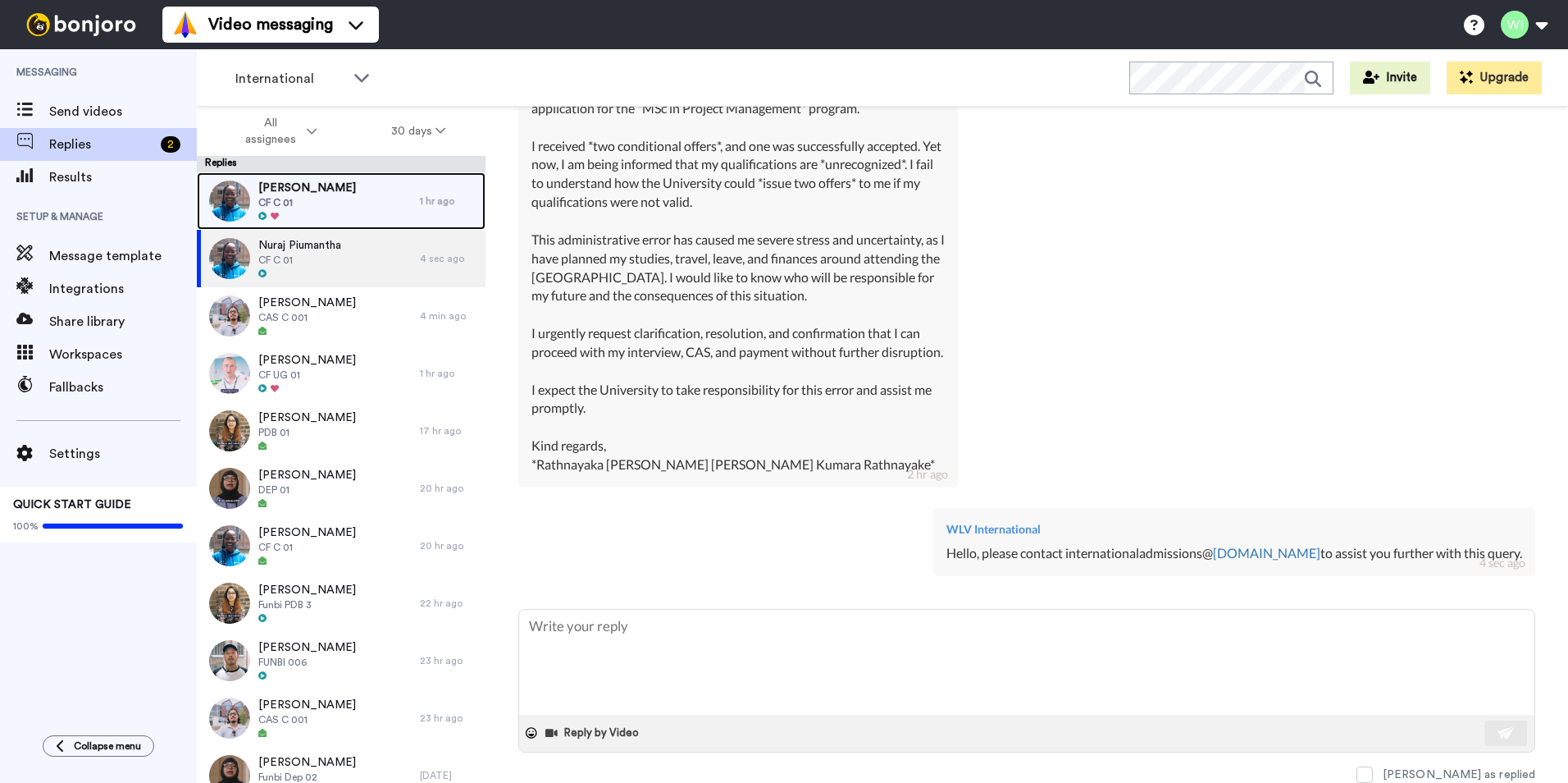
click at [313, 196] on span "CF C 01" at bounding box center [307, 203] width 97 height 13
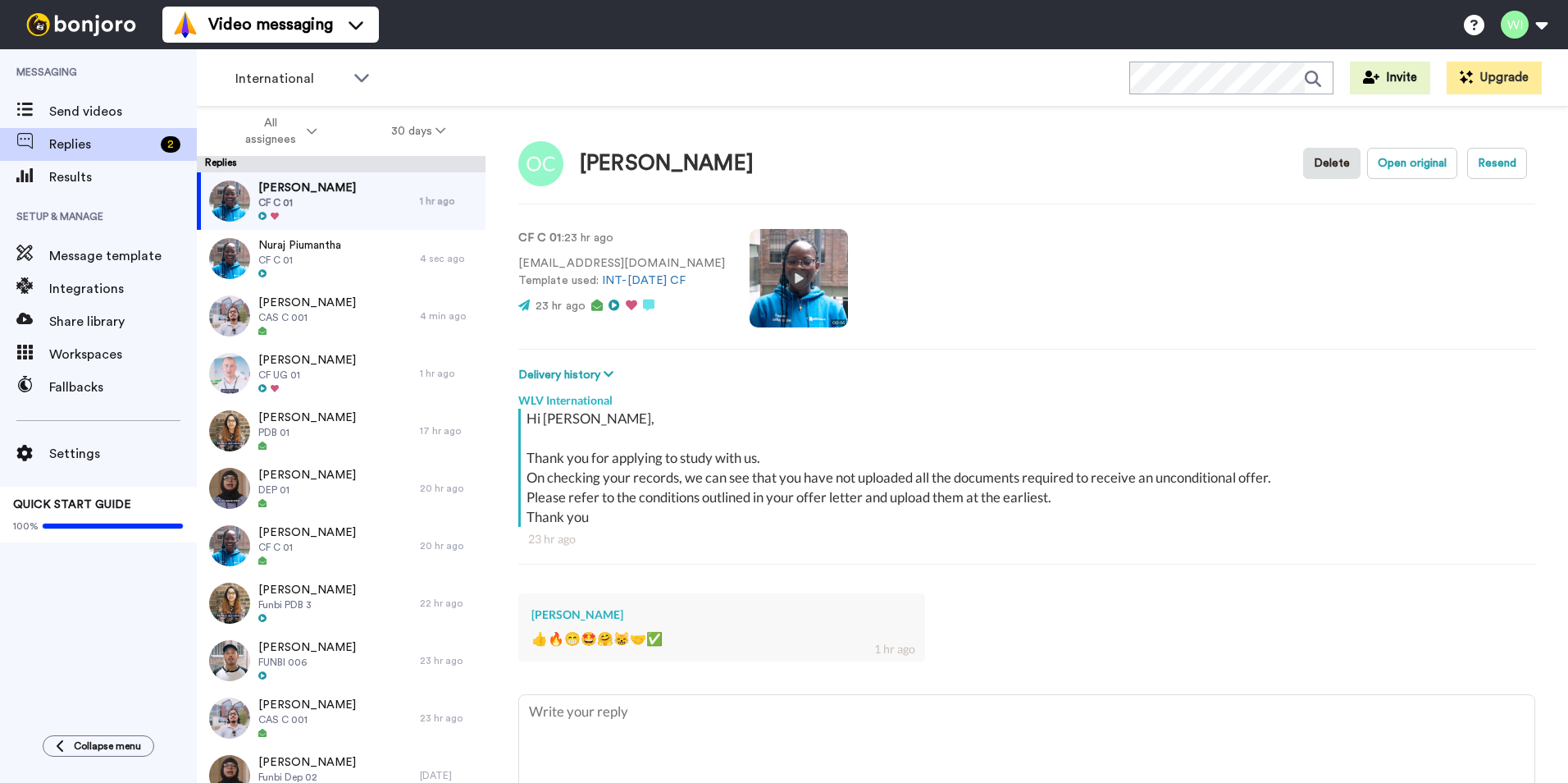
scroll to position [86, 0]
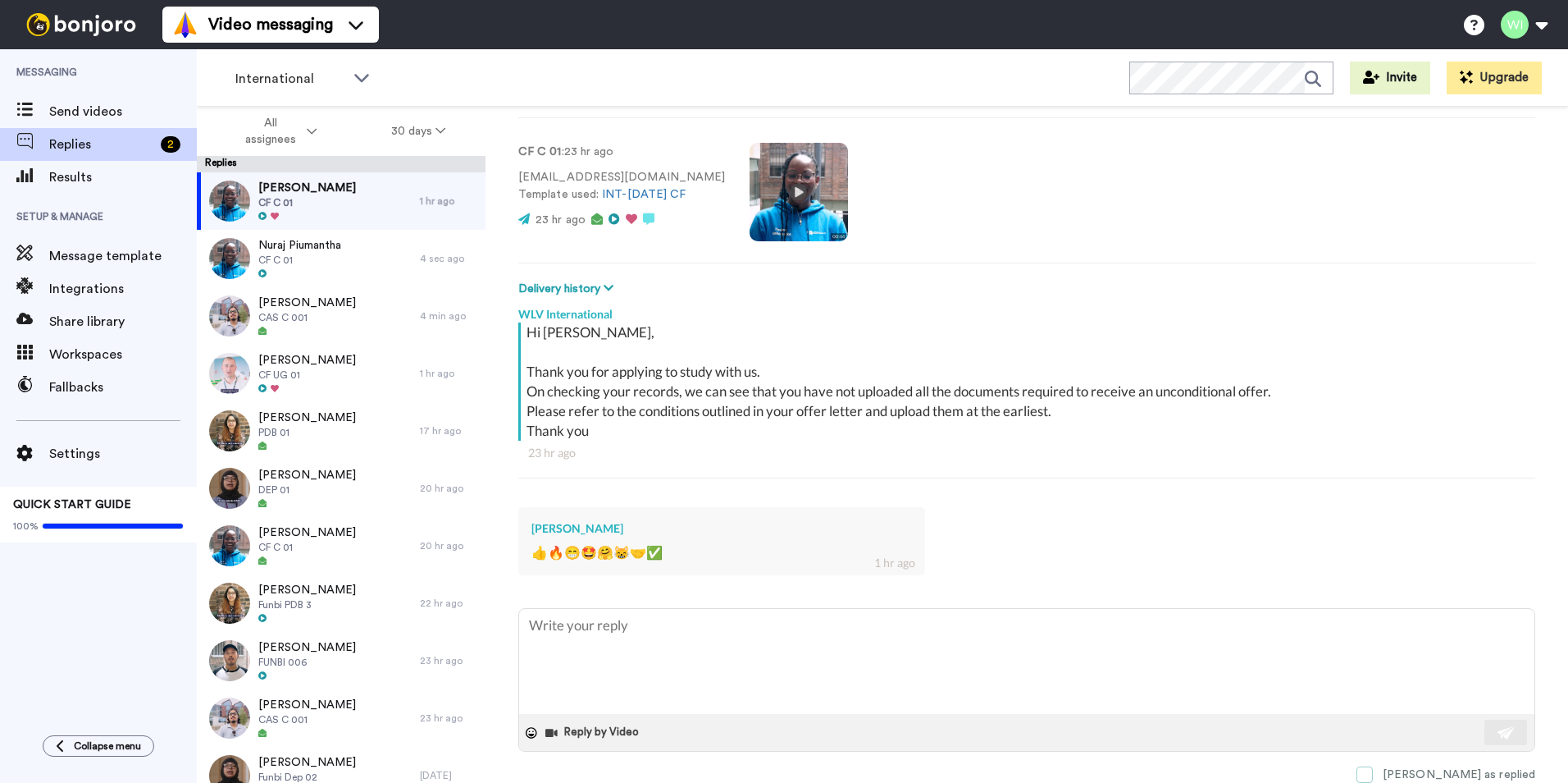
click at [1373, 770] on span at bounding box center [1365, 775] width 16 height 17
click at [1052, 341] on div "Hi Osamede, Thank you for applying to study with us. On checking your records, …" at bounding box center [1028, 381] width 1004 height 118
click at [92, 119] on span "Send videos" at bounding box center [123, 111] width 148 height 19
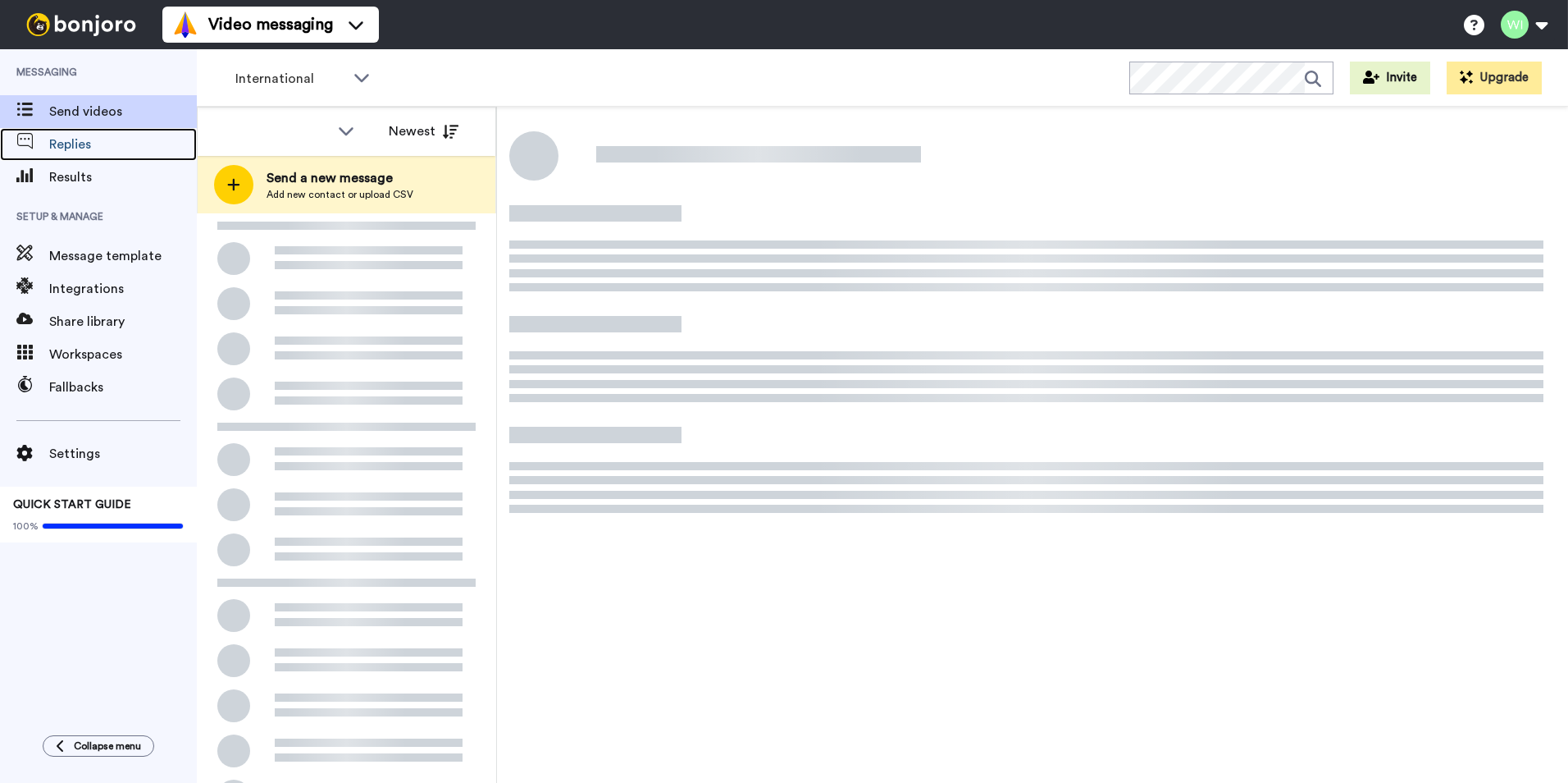
click at [93, 148] on span "Replies" at bounding box center [123, 144] width 148 height 19
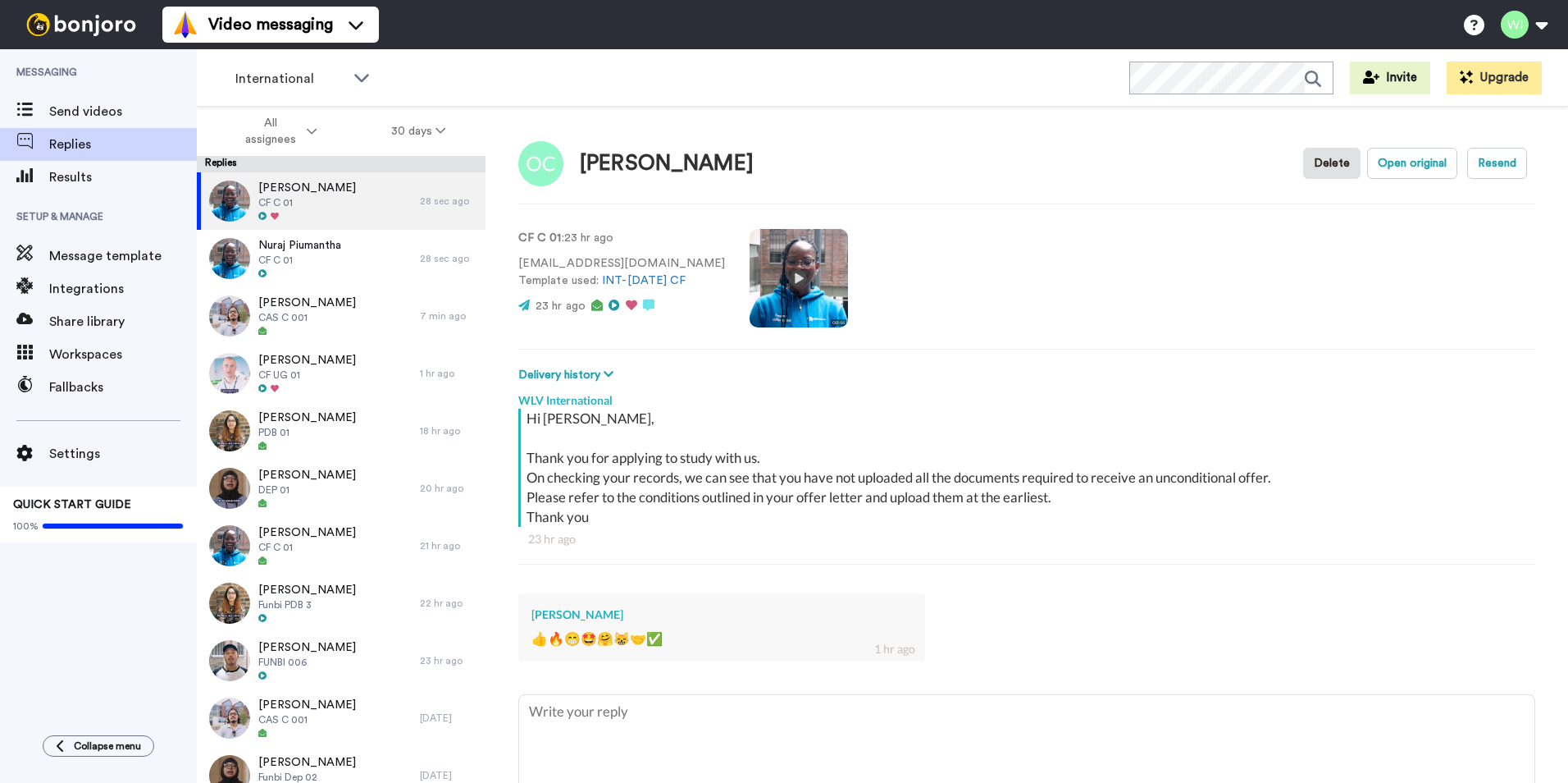
scroll to position [86, 0]
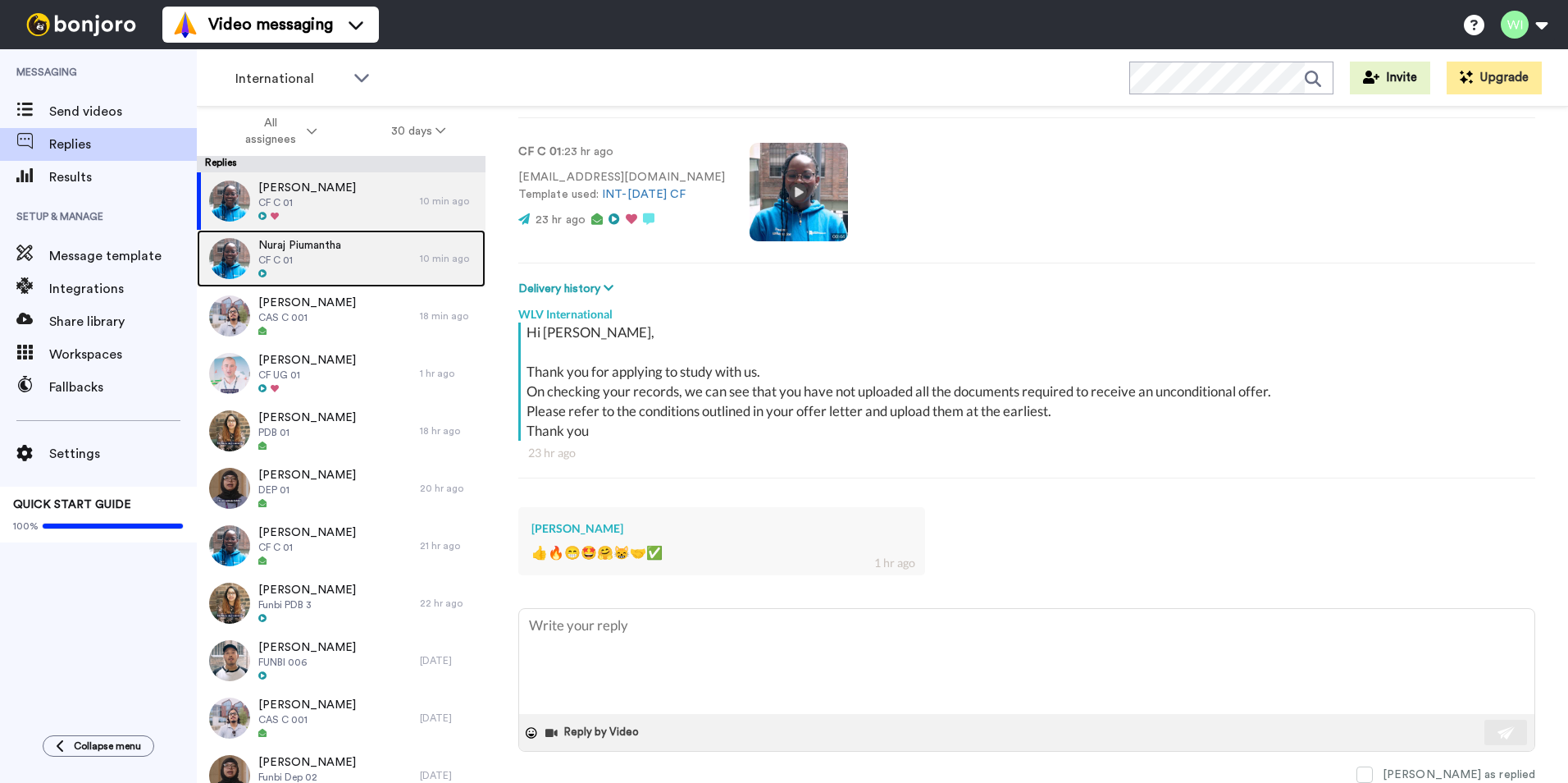
click at [307, 282] on div "Nuraj Piumantha CF C 01" at bounding box center [308, 259] width 223 height 58
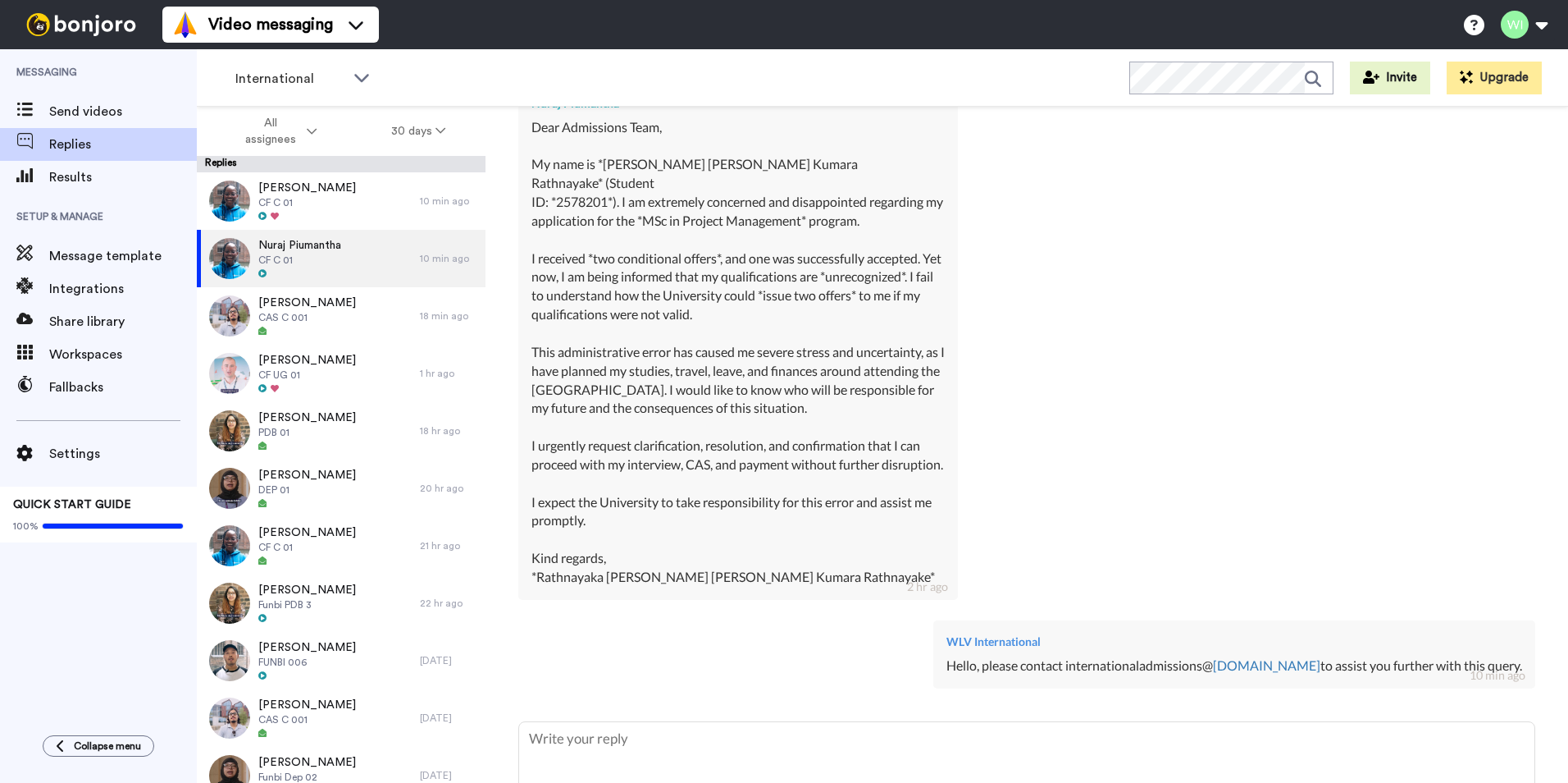
scroll to position [2819, 0]
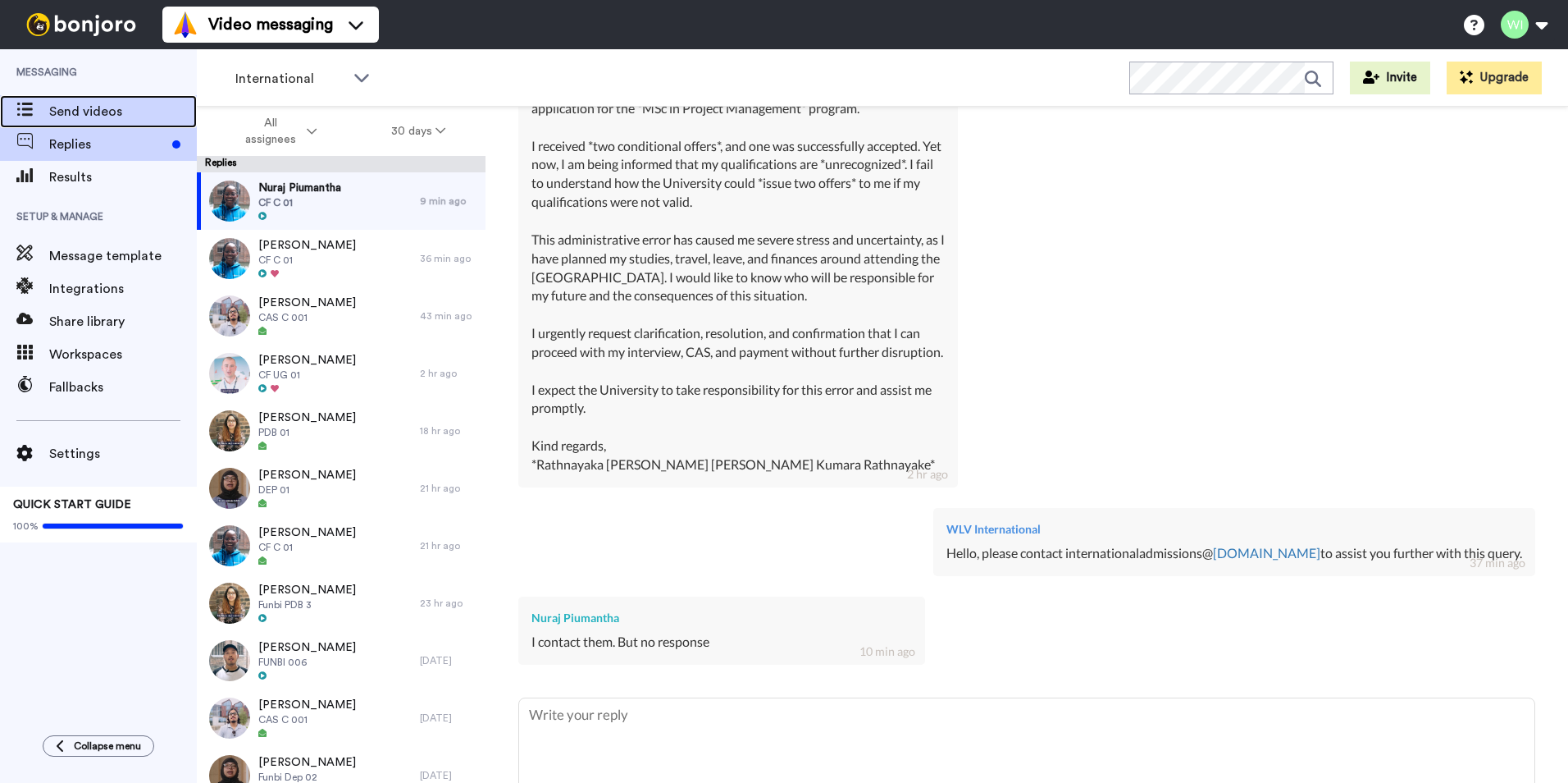
click at [74, 118] on span "Send videos" at bounding box center [123, 111] width 148 height 19
type textarea "x"
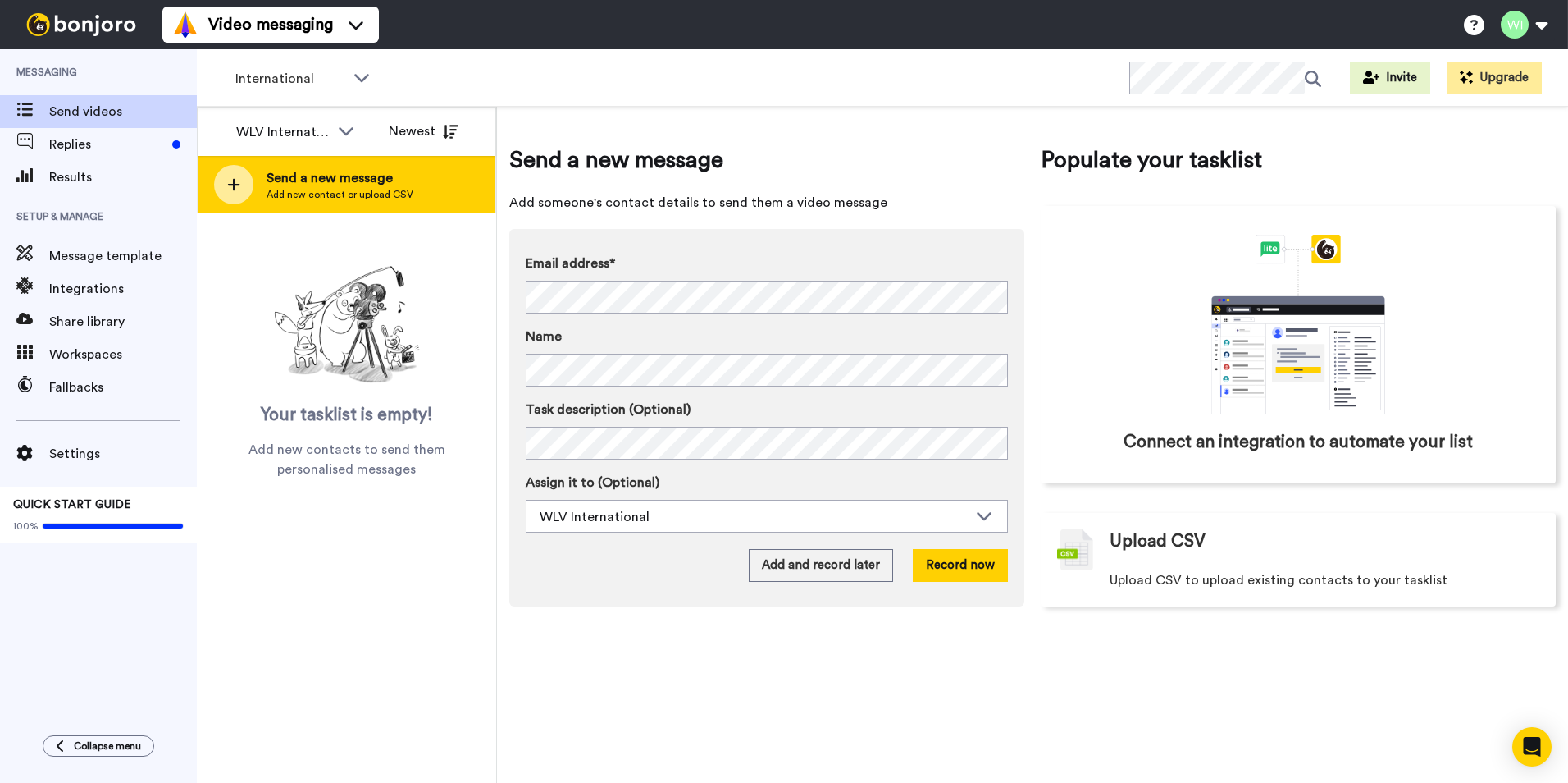
click at [381, 182] on span "Send a new message" at bounding box center [340, 177] width 147 height 19
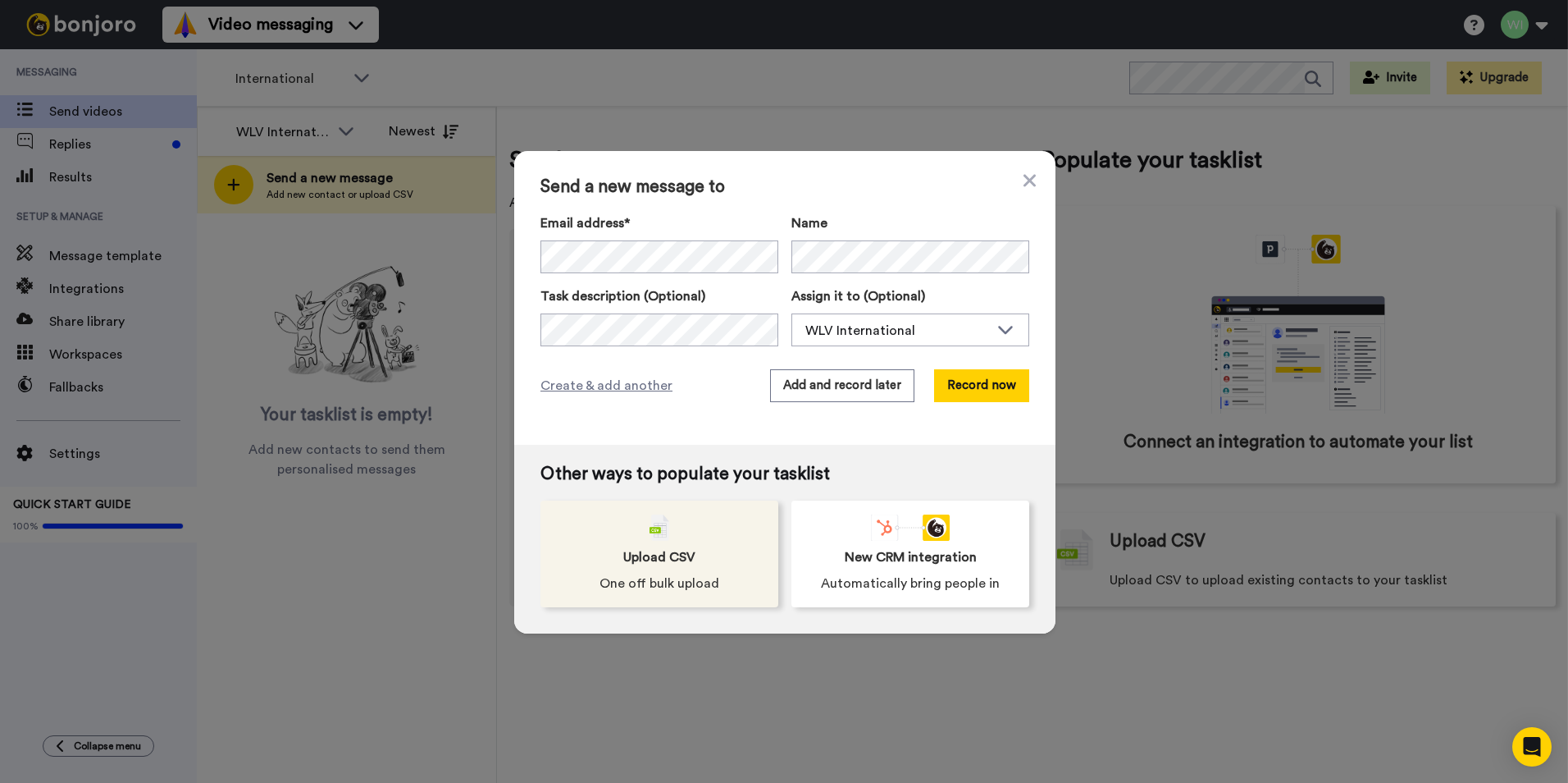
click at [723, 538] on div "Upload CSV One off bulk upload" at bounding box center [659, 554] width 237 height 106
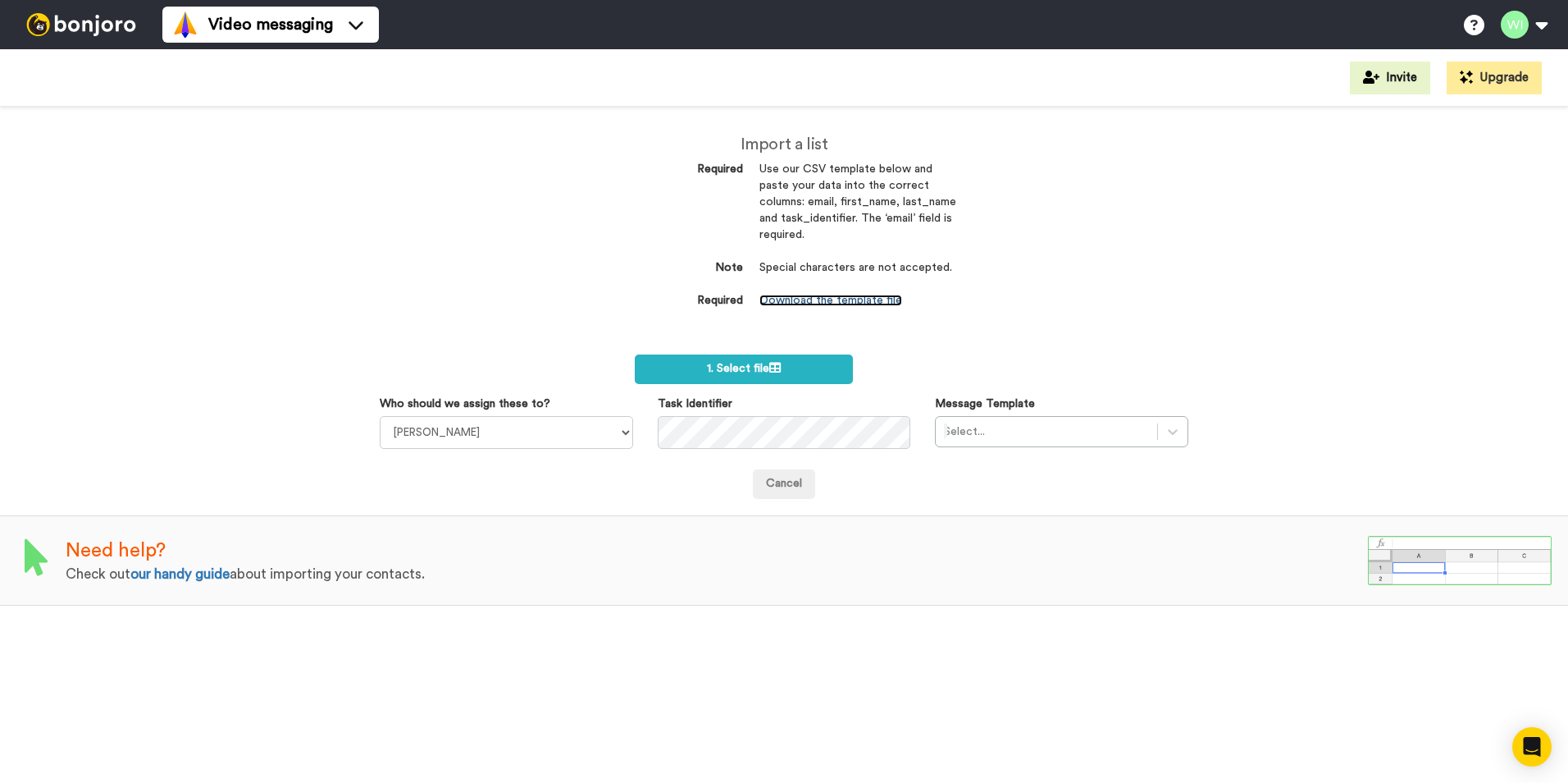
click at [847, 299] on link "Download the template file" at bounding box center [831, 300] width 143 height 12
click at [629, 445] on select "[PERSON_NAME] [PERSON_NAME] WLV Academic (FSE) [PERSON_NAME] Ademokoya UK Recru…" at bounding box center [506, 433] width 253 height 33
select select "d575366b-34de-4d4d-ba6c-d2d11e507584"
click at [379, 416] on select "[PERSON_NAME] [PERSON_NAME] WLV Academic (FSE) [PERSON_NAME] Ademokoya UK Recru…" at bounding box center [506, 433] width 253 height 33
click at [1153, 429] on div "Select..." at bounding box center [1061, 432] width 253 height 31
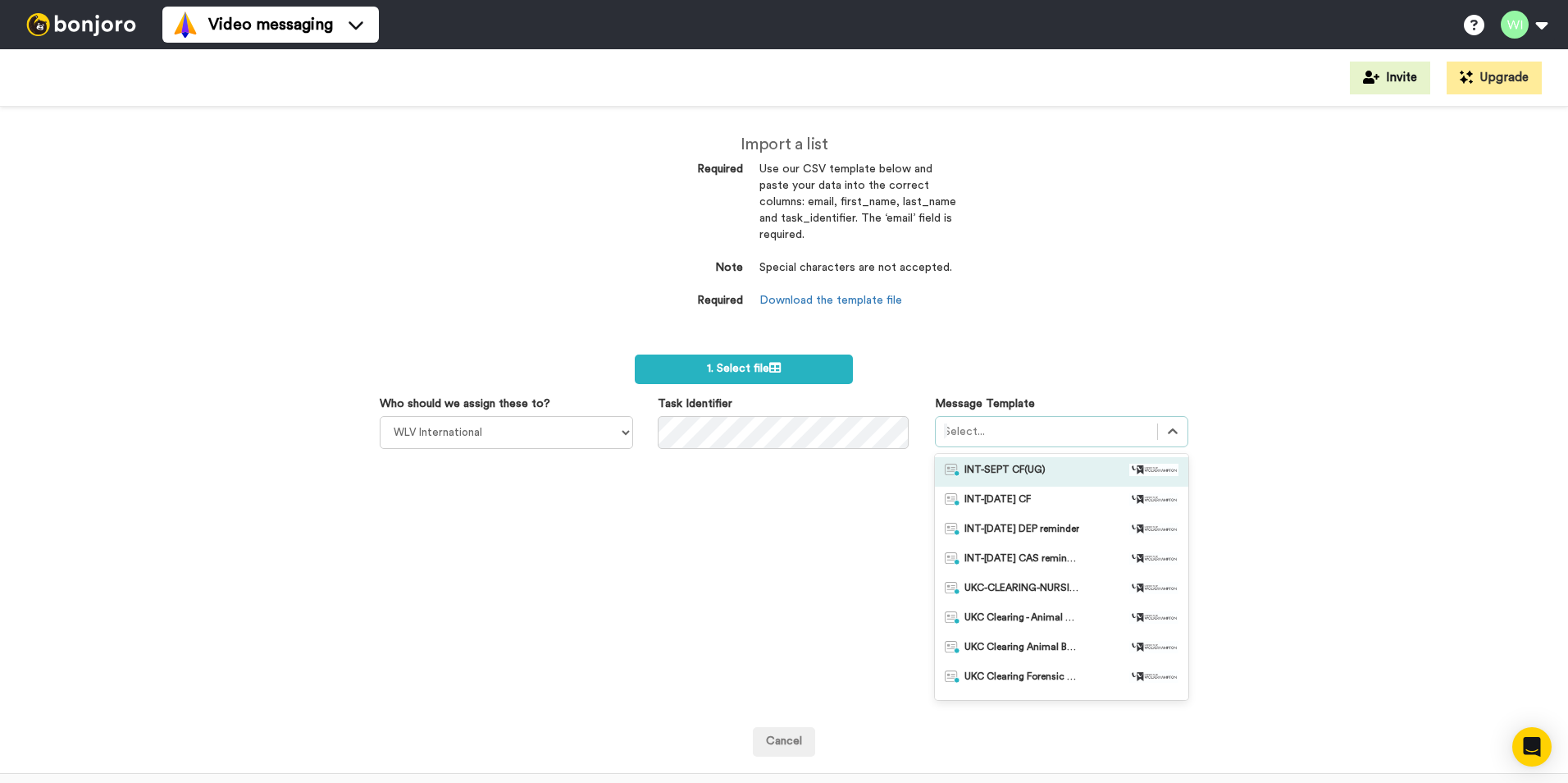
click at [1048, 469] on div "INT-SEPT CF(UG)" at bounding box center [1061, 472] width 234 height 17
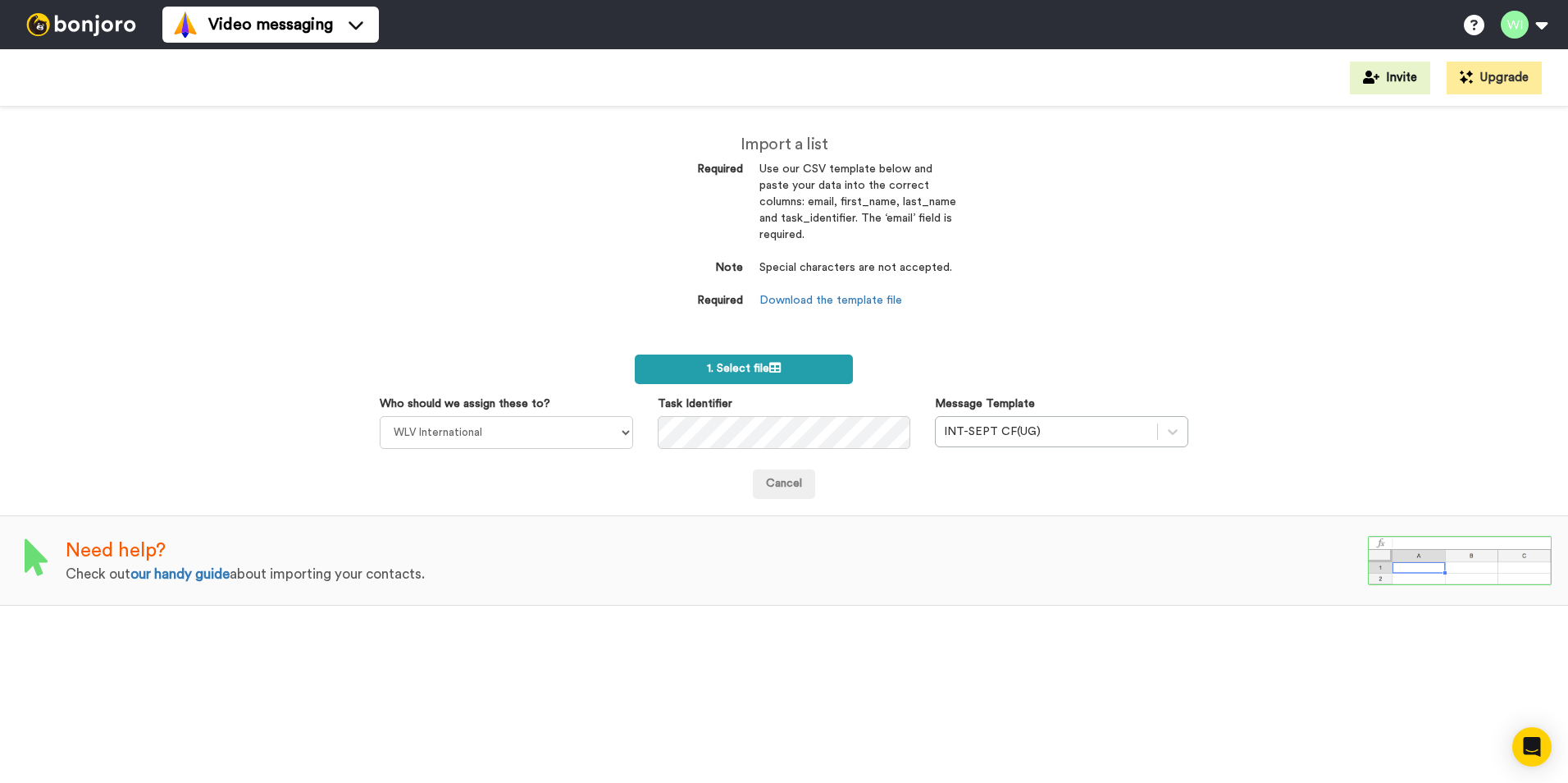
click at [802, 359] on label "1. Select file" at bounding box center [744, 369] width 218 height 29
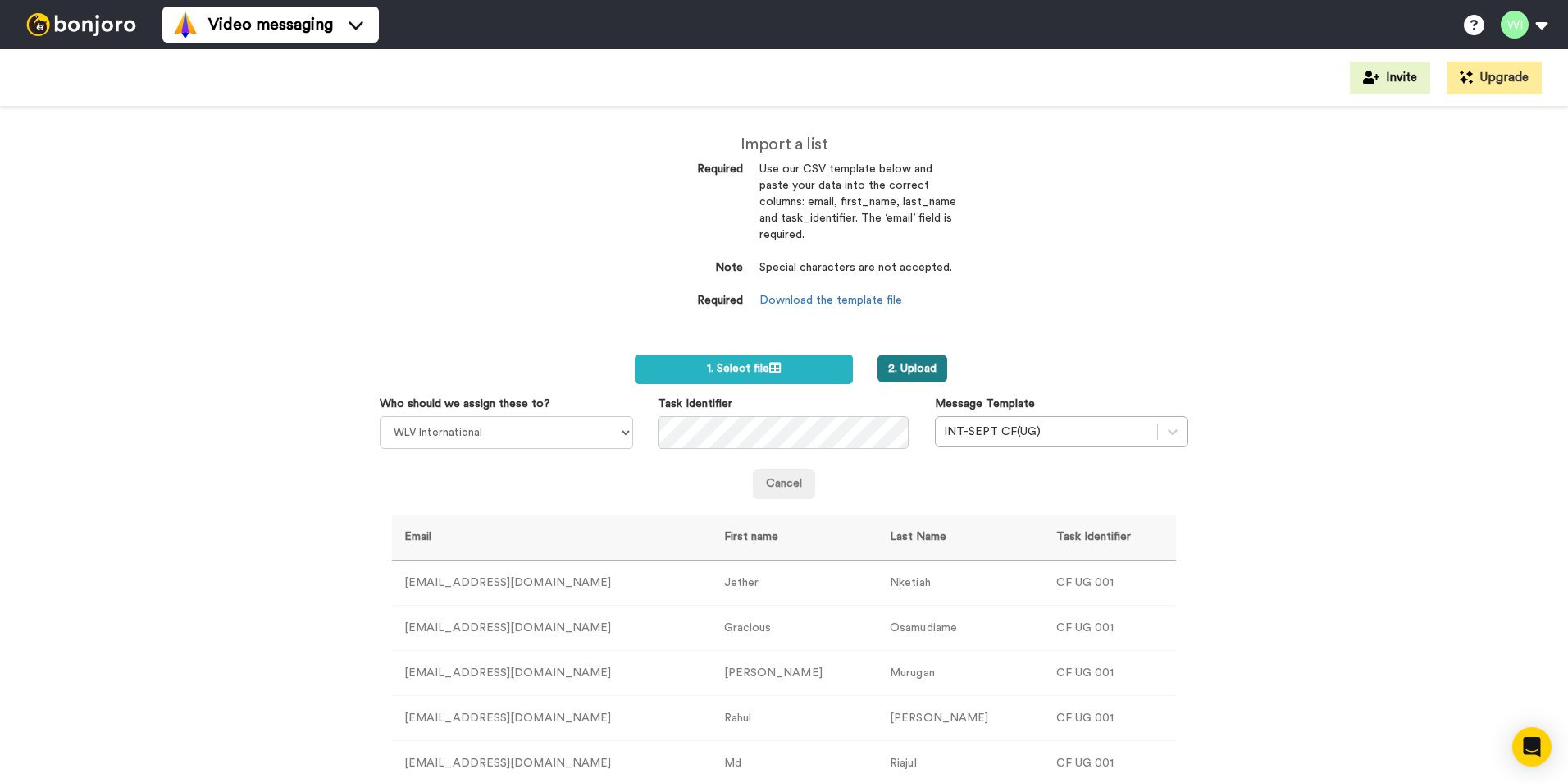
click at [894, 370] on button "2. Upload" at bounding box center [912, 369] width 70 height 28
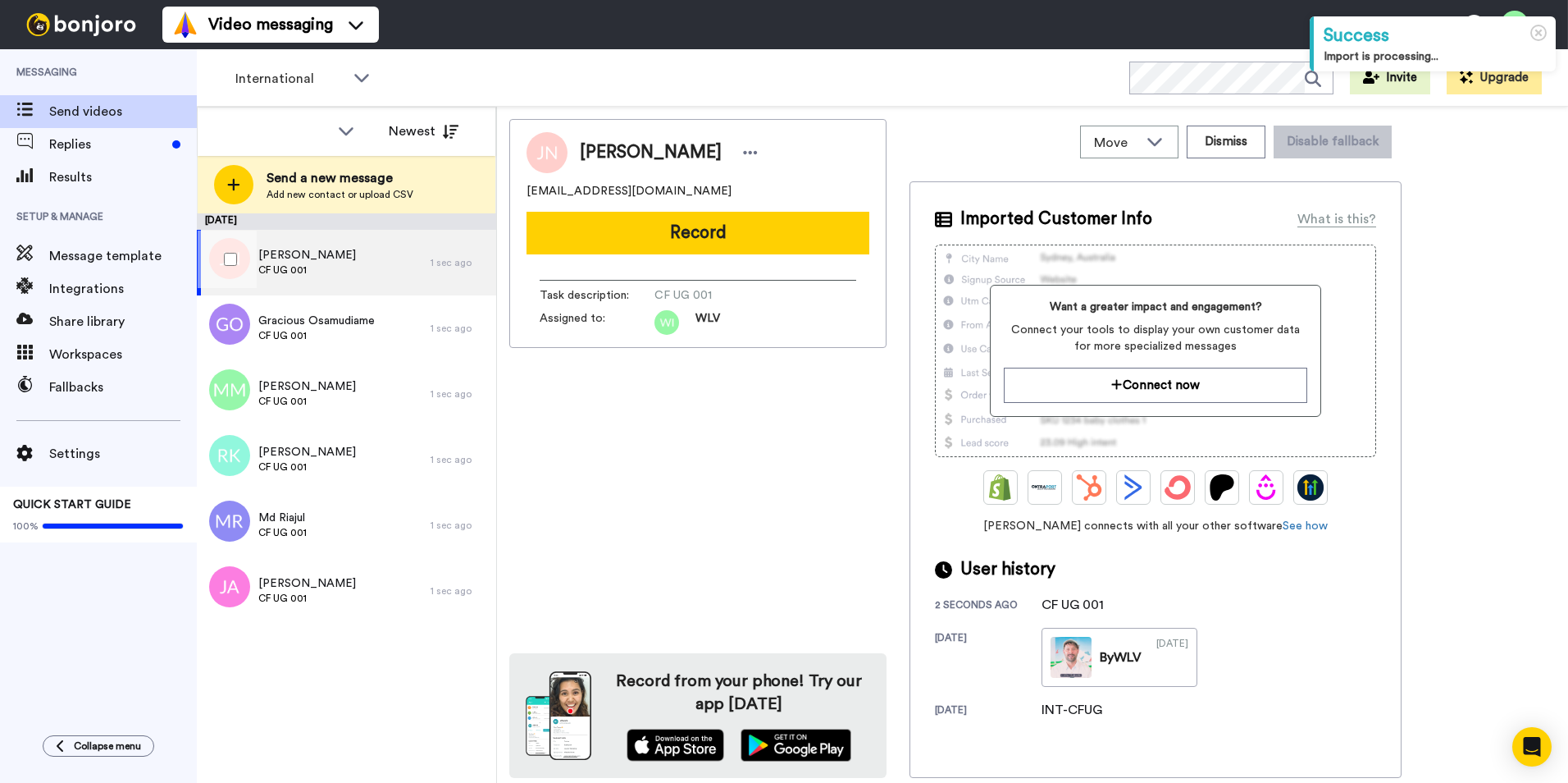
click at [309, 263] on span "CF UG 001" at bounding box center [307, 270] width 97 height 13
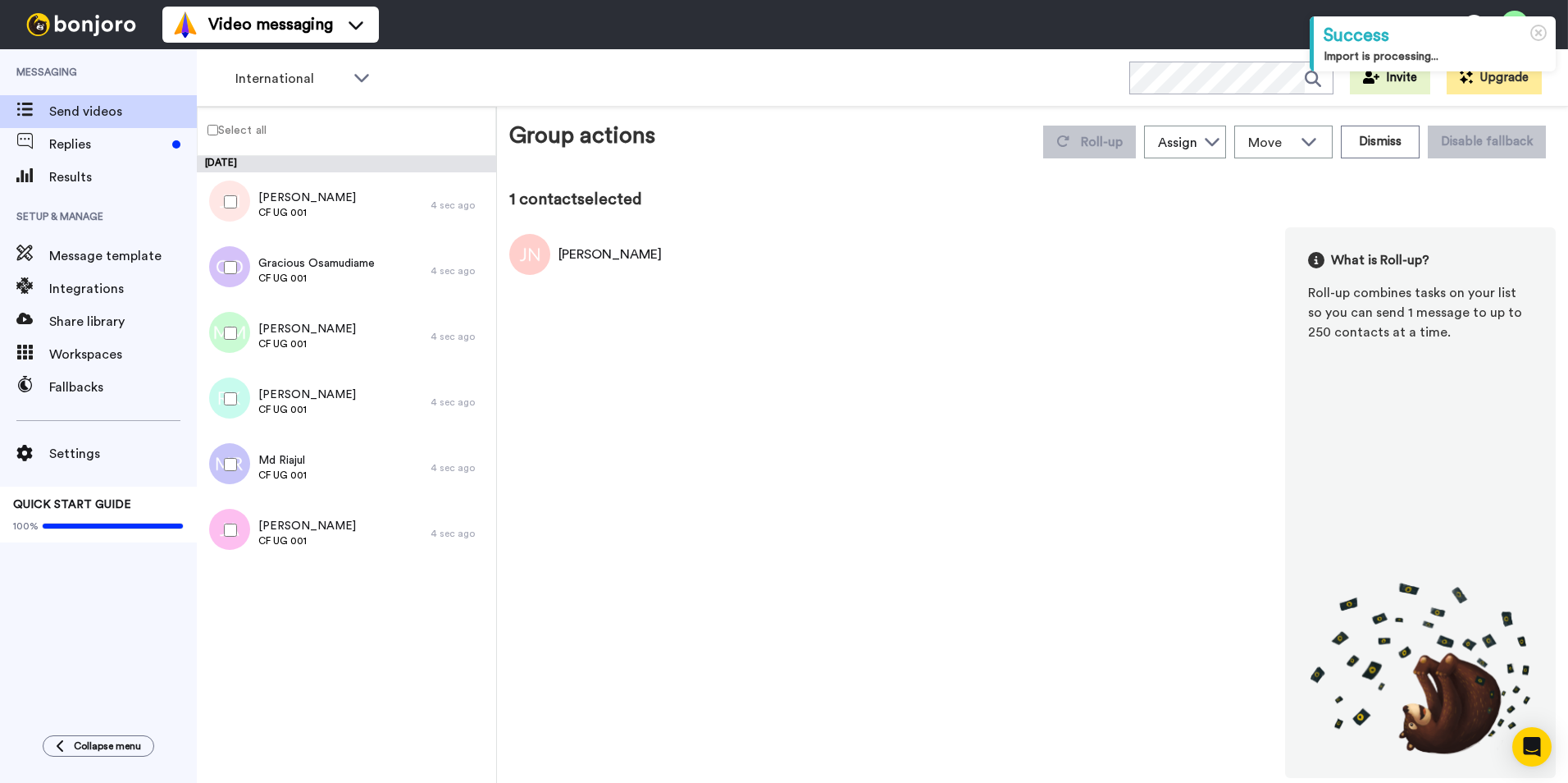
click at [225, 136] on label "Select all" at bounding box center [232, 129] width 69 height 19
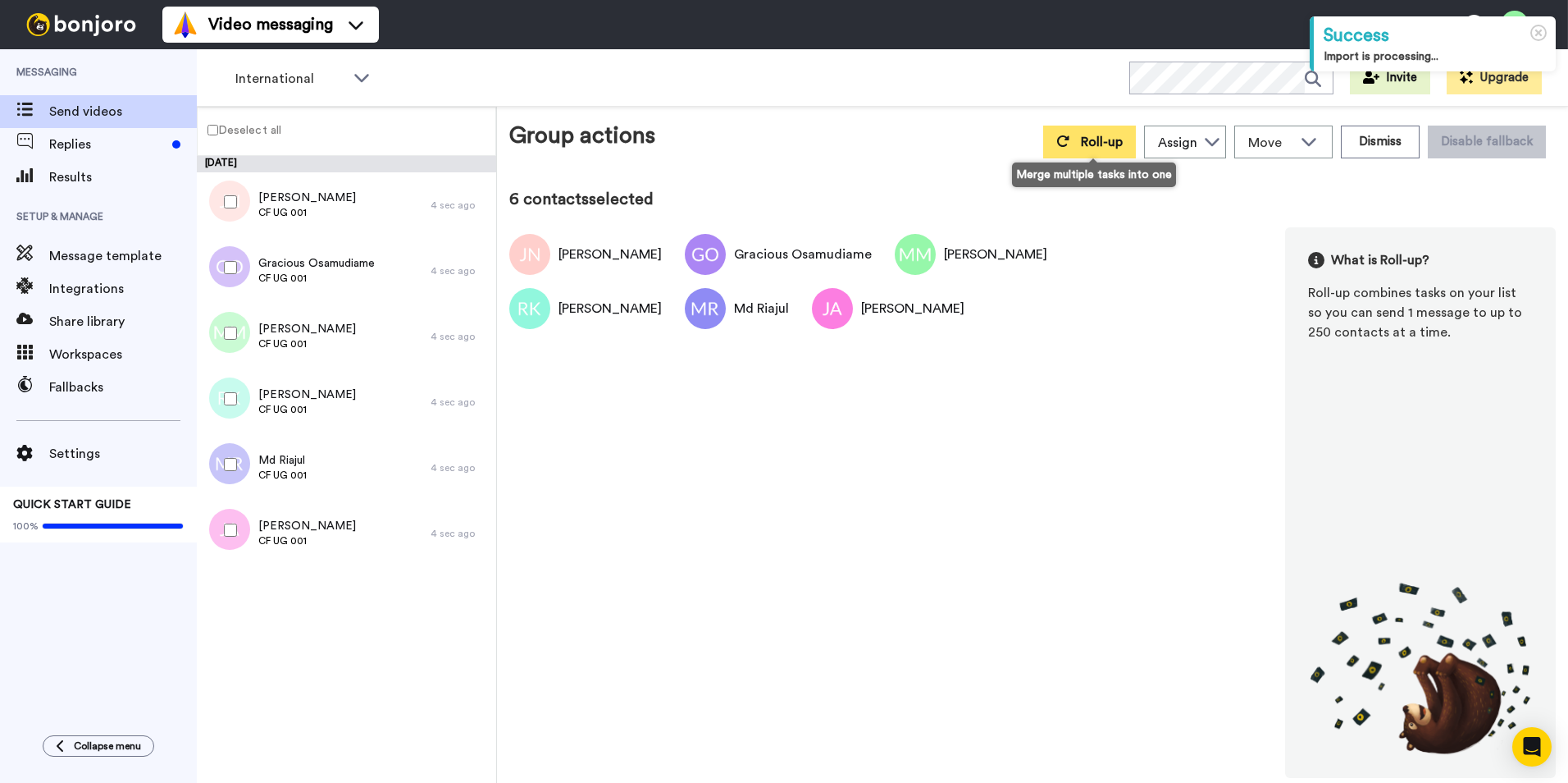
click at [1063, 146] on icon at bounding box center [1062, 141] width 13 height 13
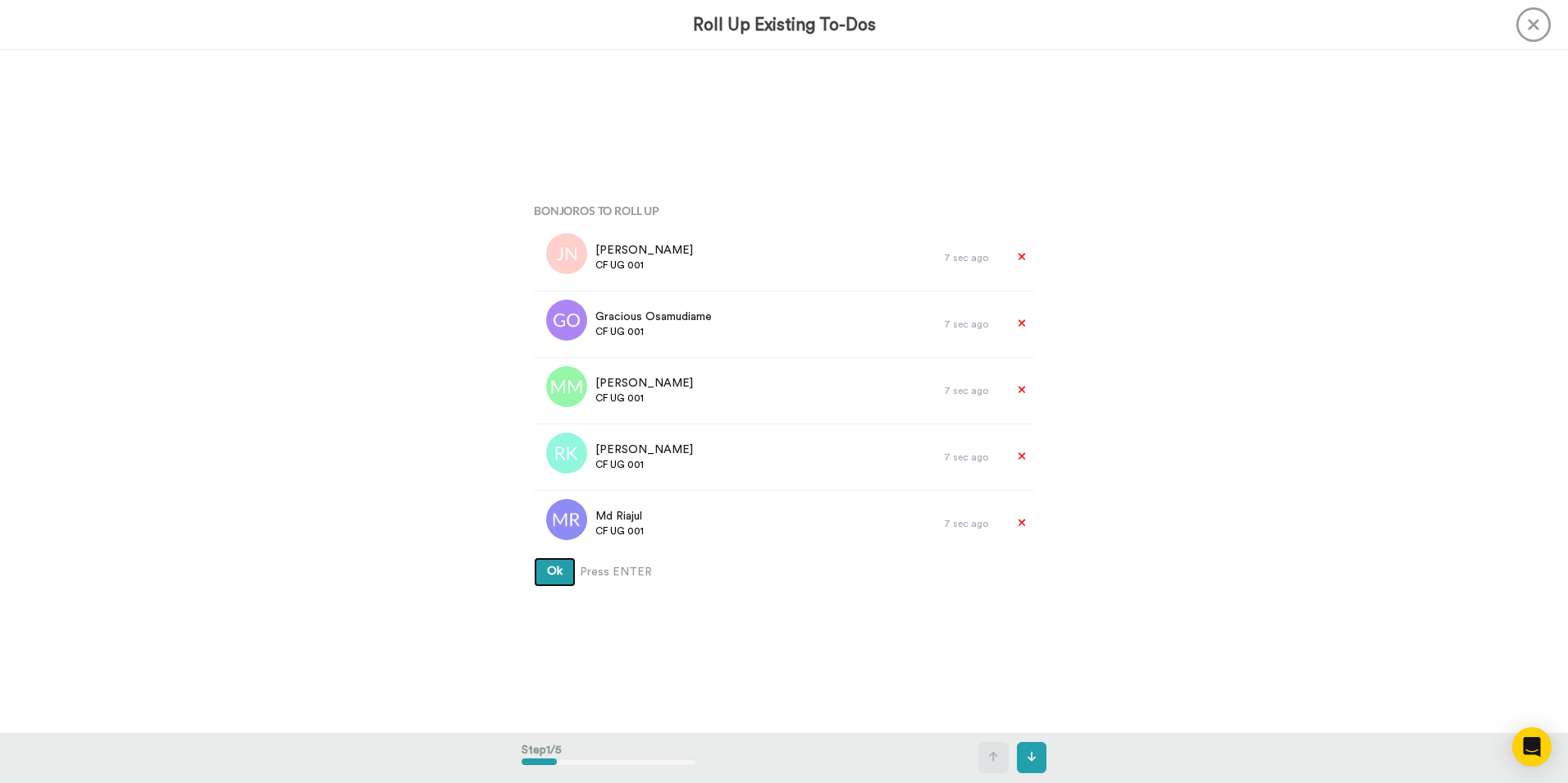
click at [549, 583] on button "Ok" at bounding box center [554, 572] width 42 height 29
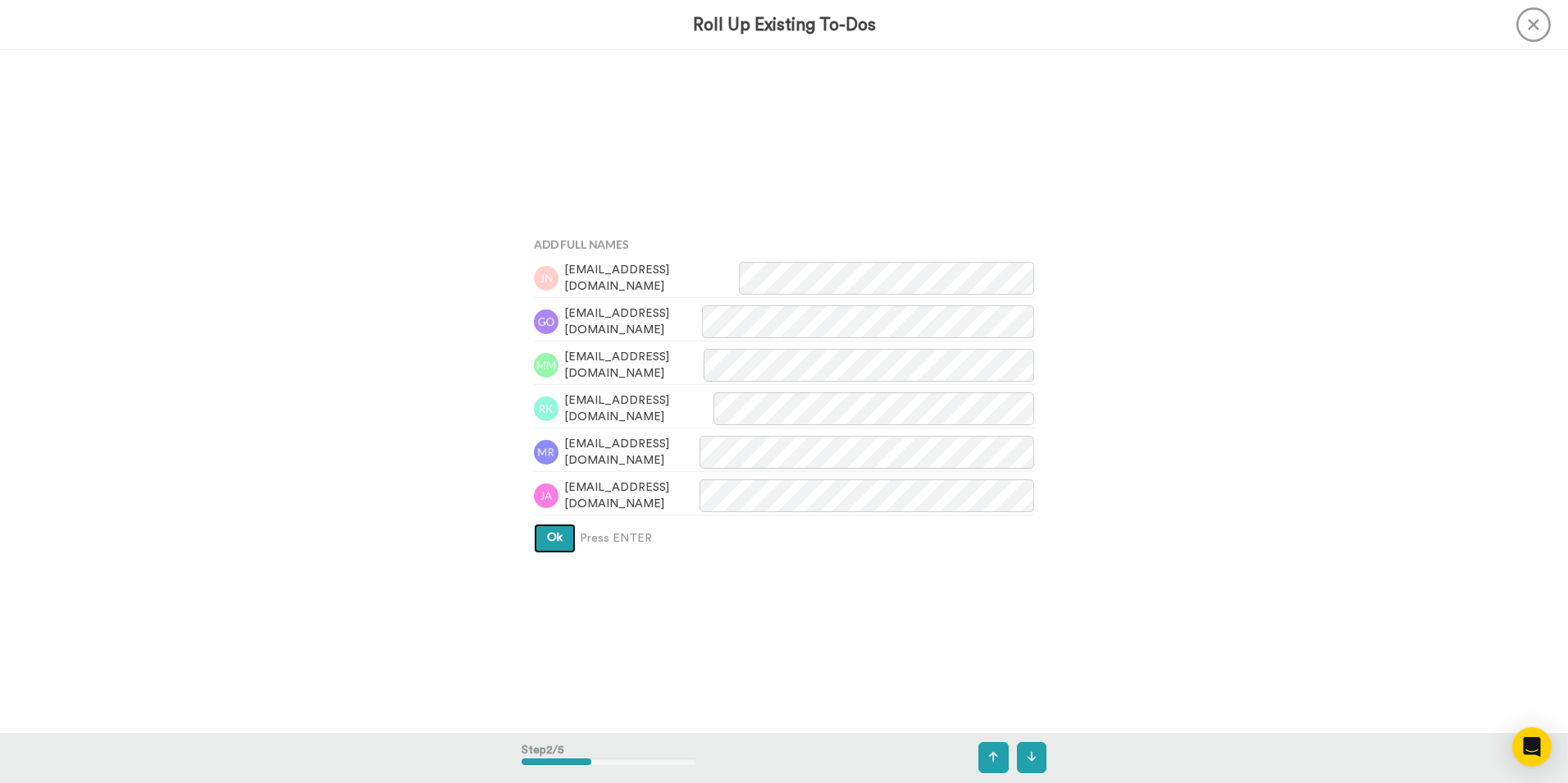
click at [558, 539] on button "Ok" at bounding box center [554, 538] width 42 height 29
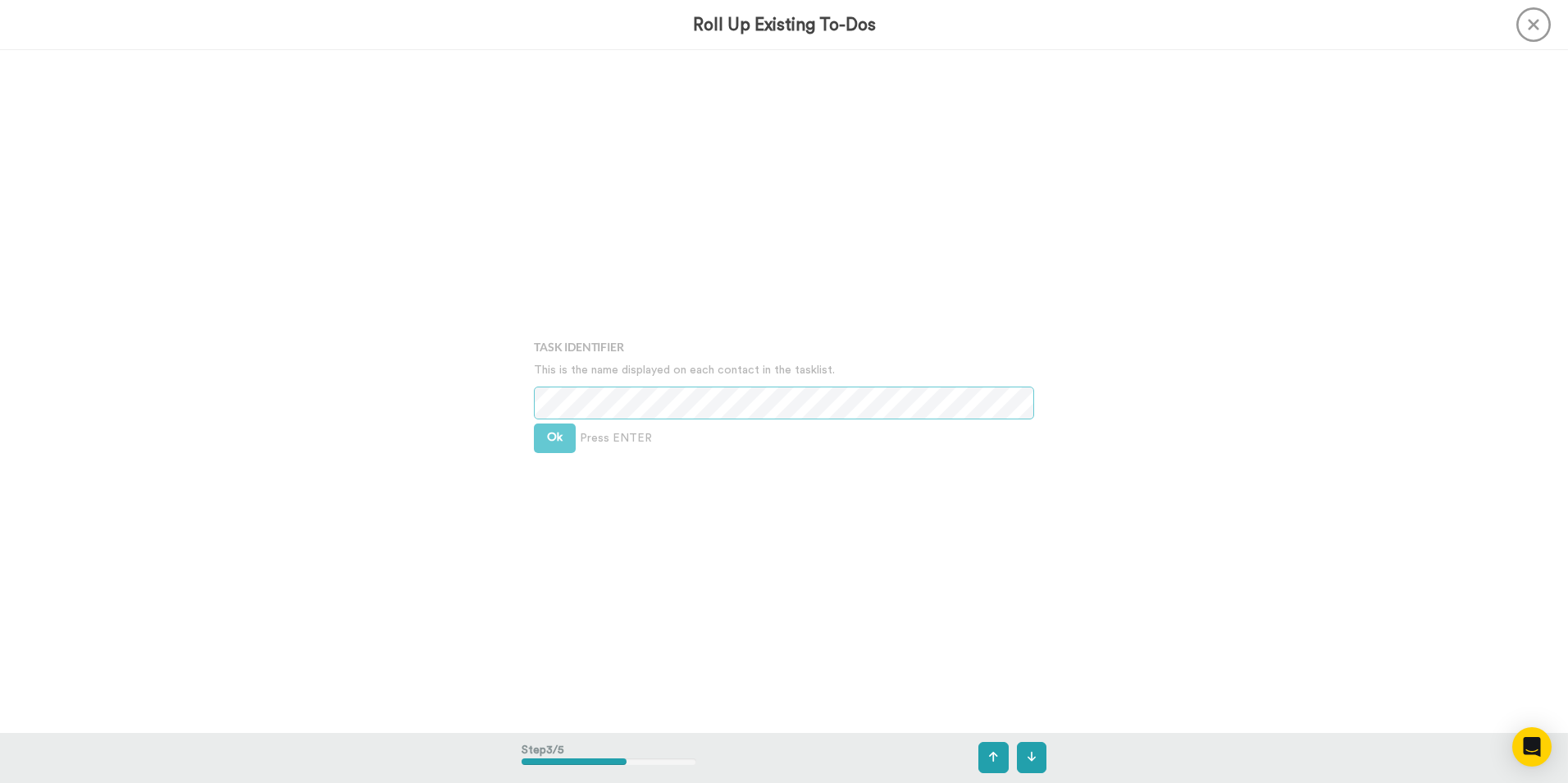
scroll to position [1365, 0]
click at [554, 454] on div "Task Identifier This is the name displayed on each contact in the tasklist. Ok …" at bounding box center [784, 391] width 525 height 392
click at [554, 442] on button "Ok" at bounding box center [554, 436] width 42 height 29
click at [551, 435] on button "Ok" at bounding box center [554, 424] width 42 height 29
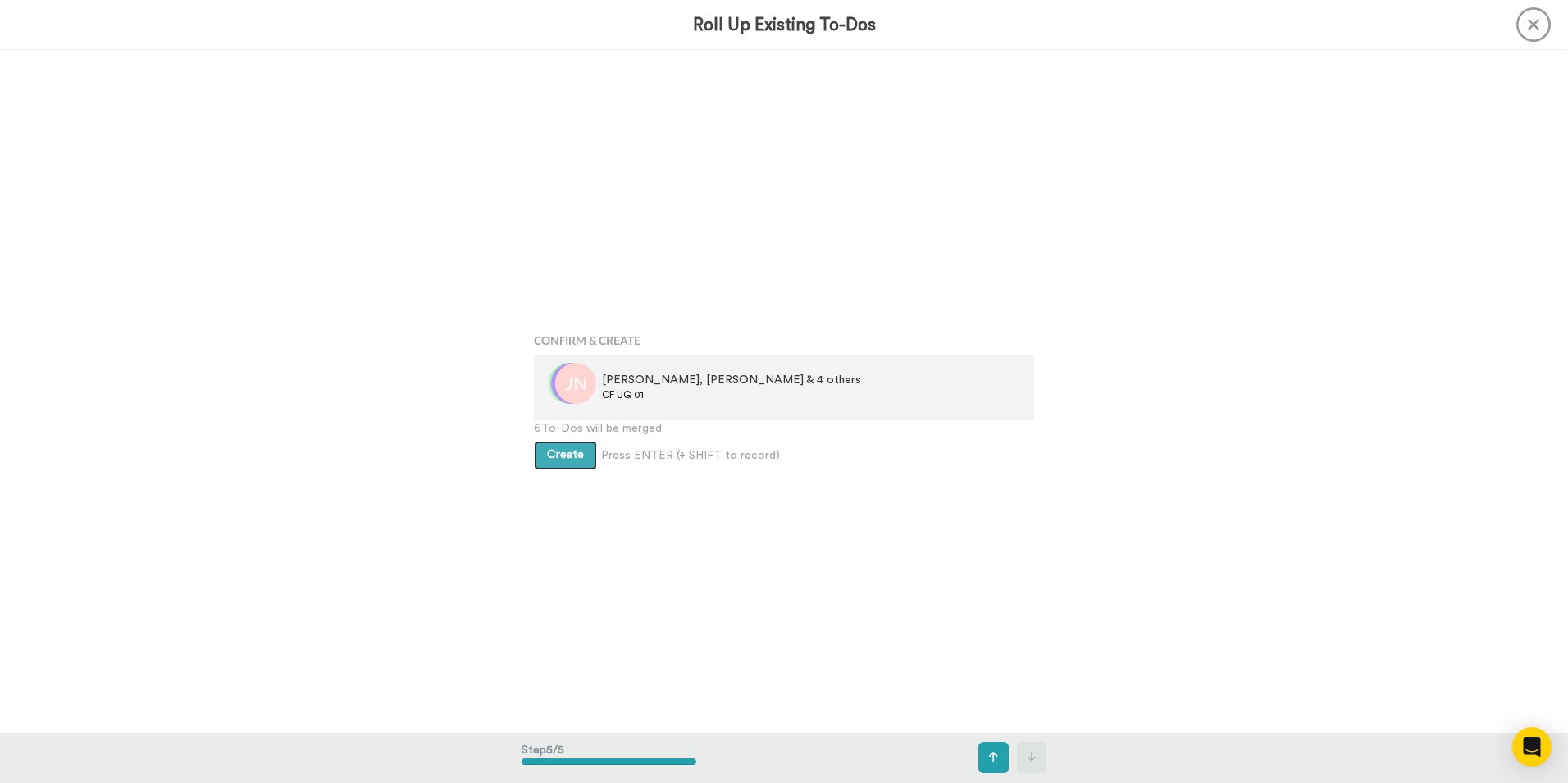
scroll to position [2729, 0]
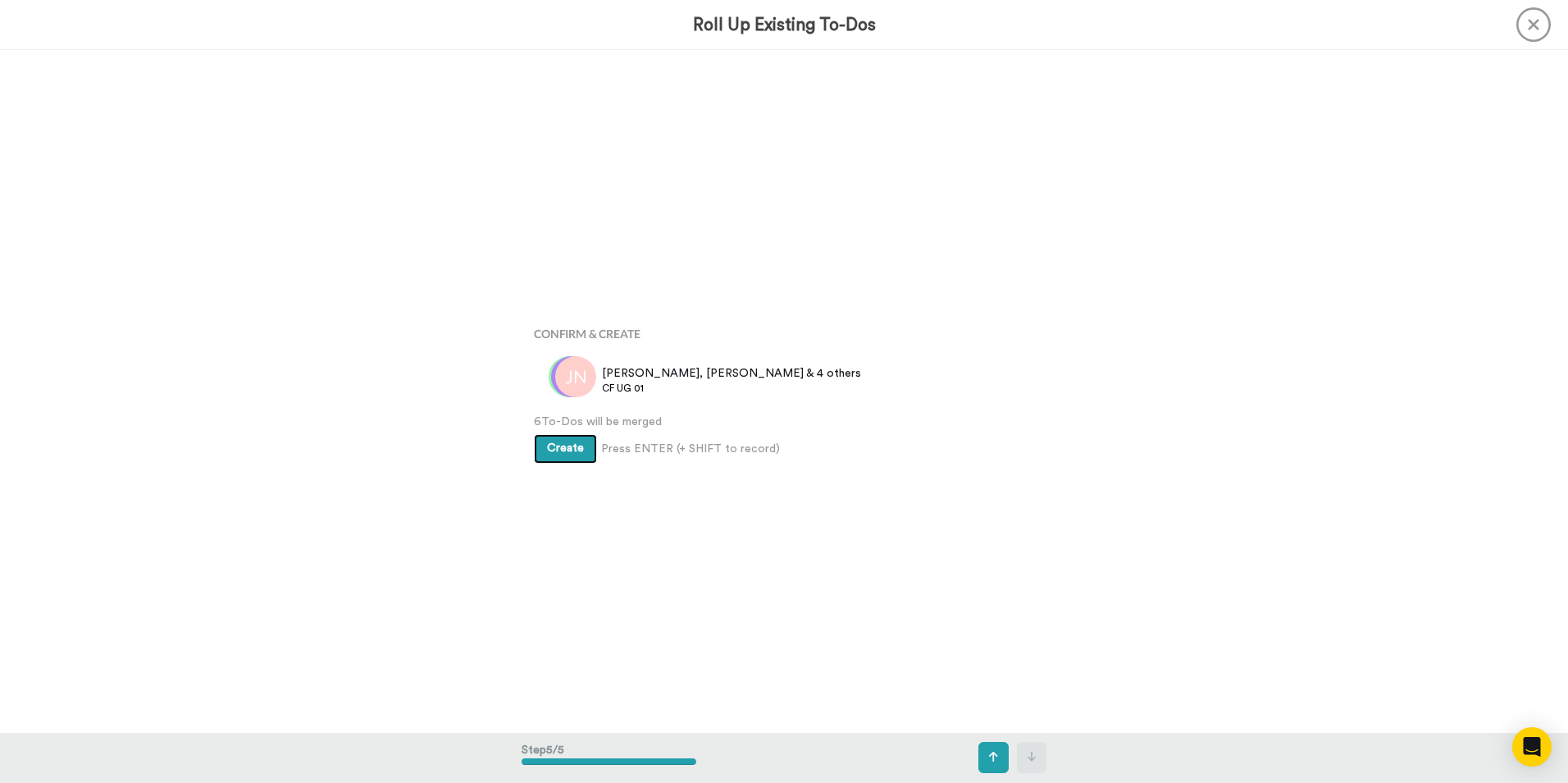
click at [557, 441] on button "Create" at bounding box center [565, 448] width 63 height 29
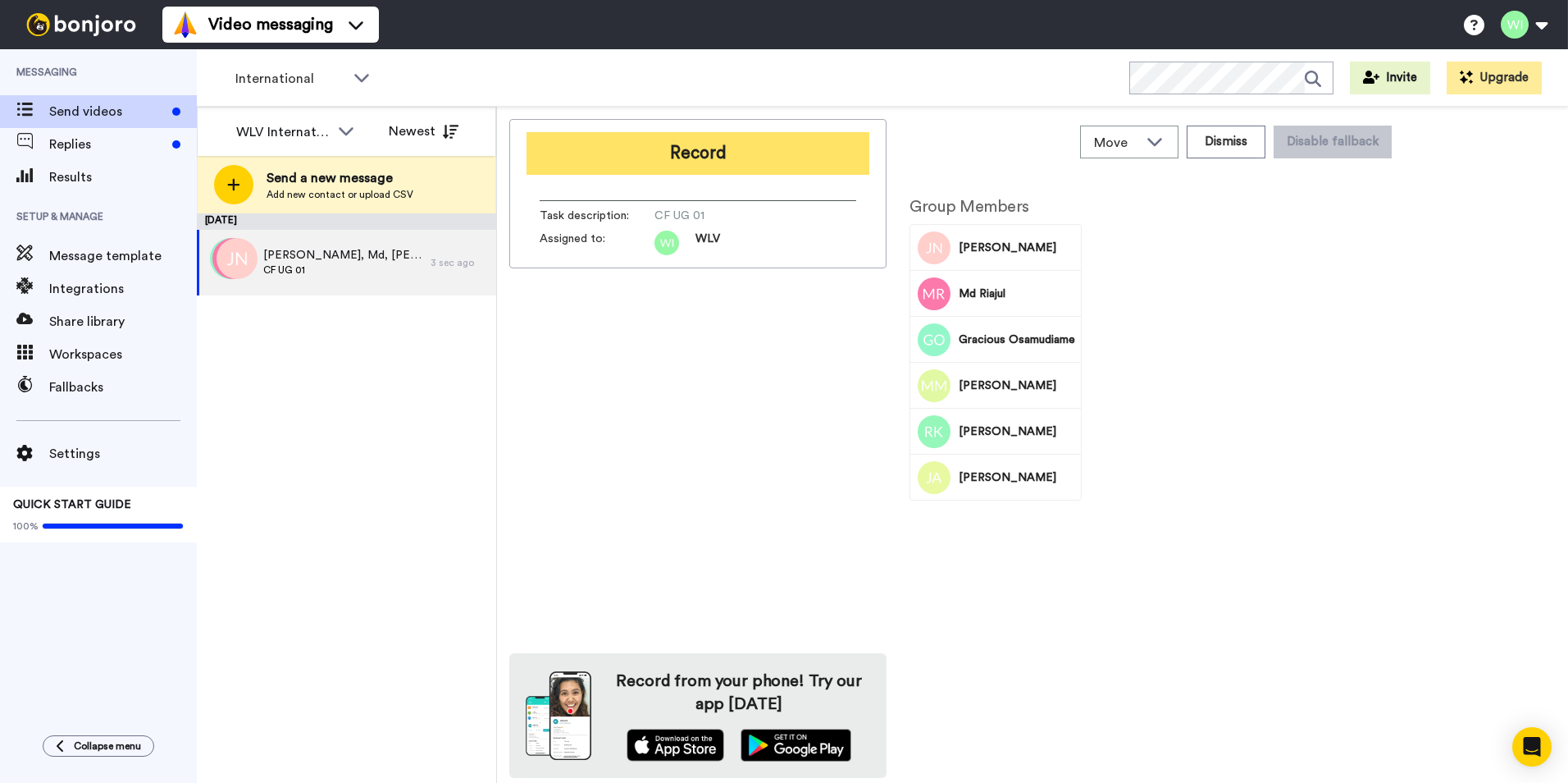
click at [751, 165] on button "Record" at bounding box center [697, 153] width 343 height 43
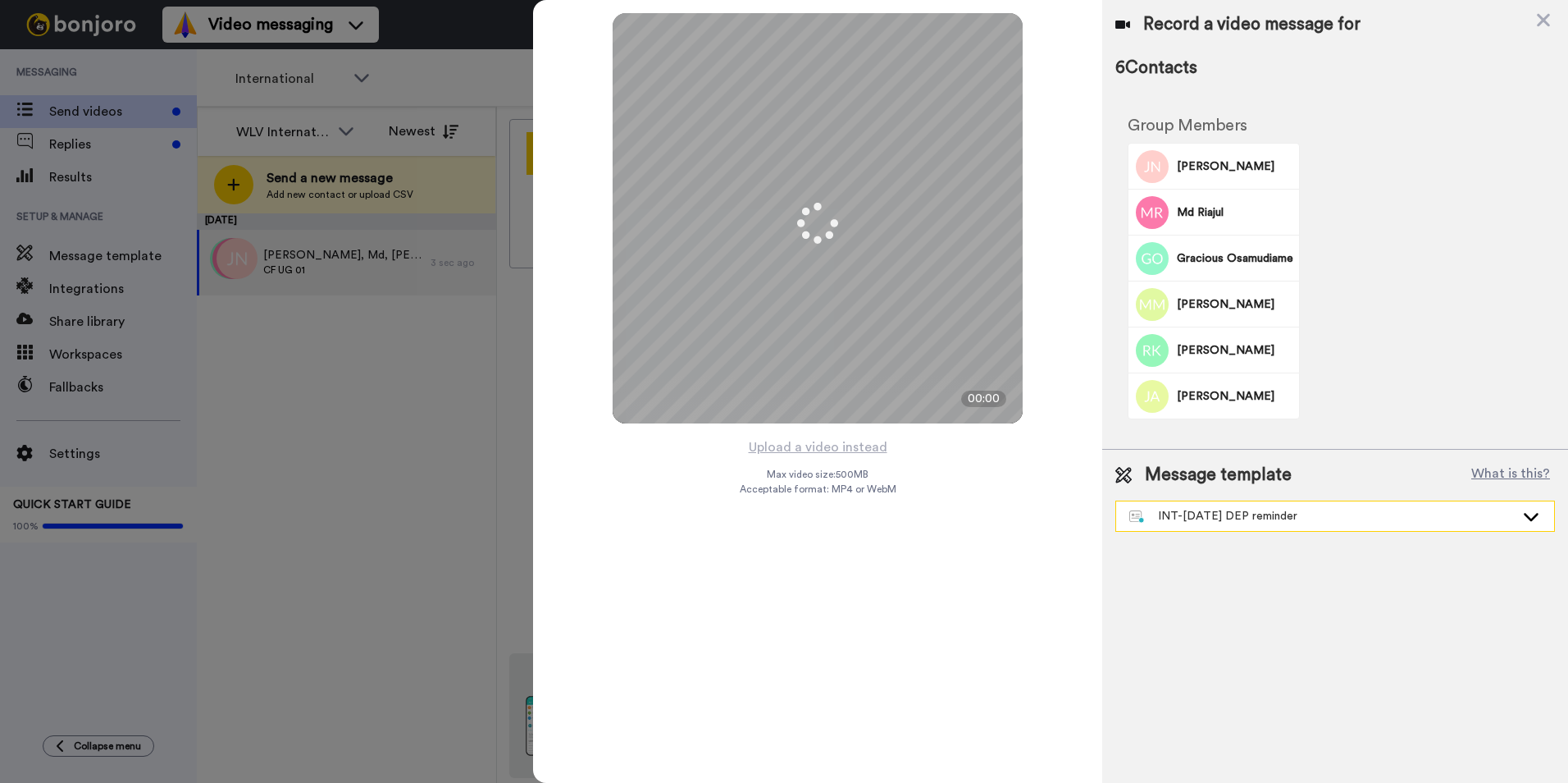
click at [1322, 523] on div "INT-Sept 25 DEP reminder" at bounding box center [1321, 516] width 386 height 17
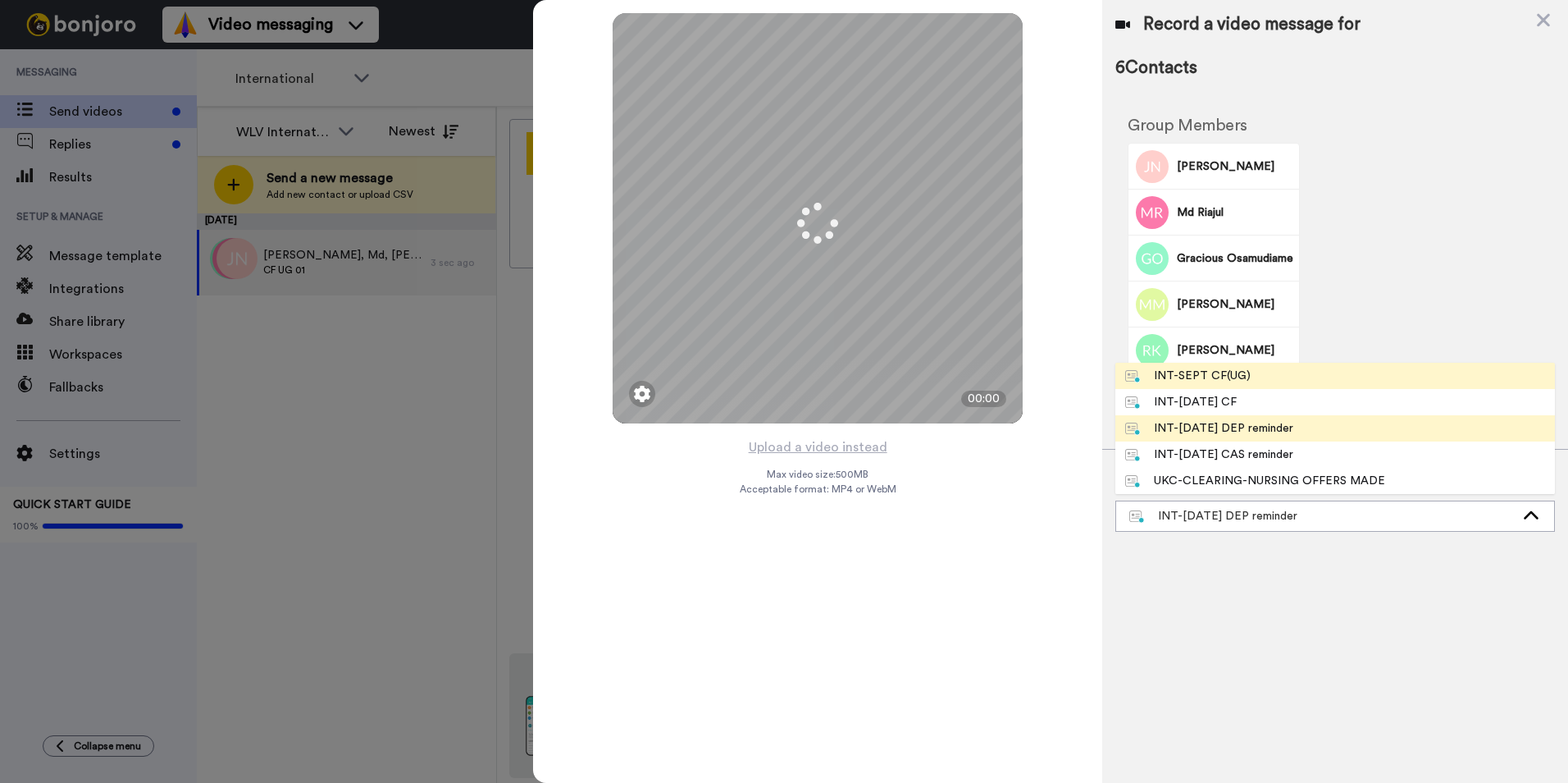
click at [1262, 375] on li "INT-SEPT CF(UG)" at bounding box center [1335, 375] width 440 height 27
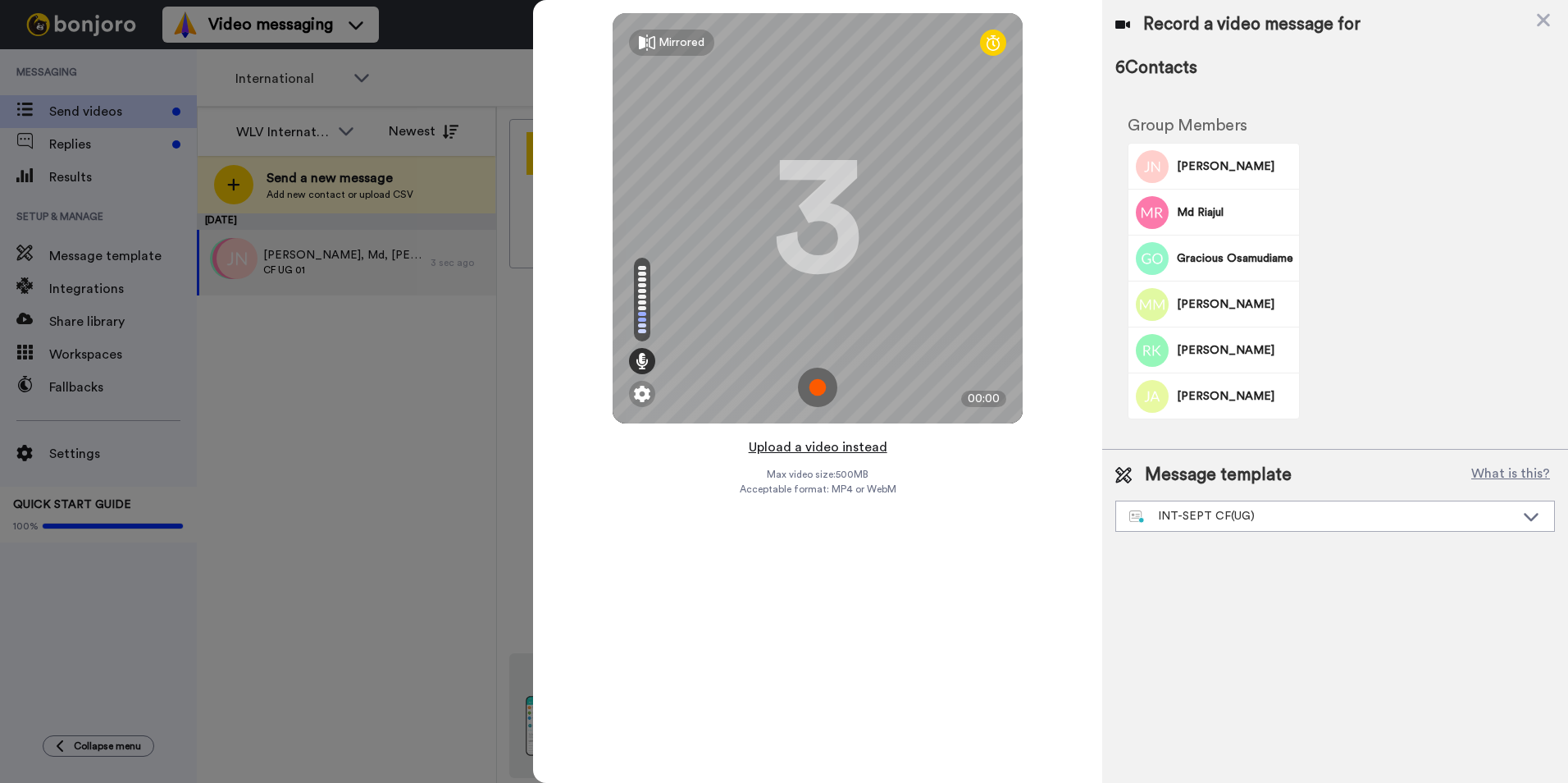
click at [845, 447] on button "Upload a video instead" at bounding box center [818, 447] width 148 height 21
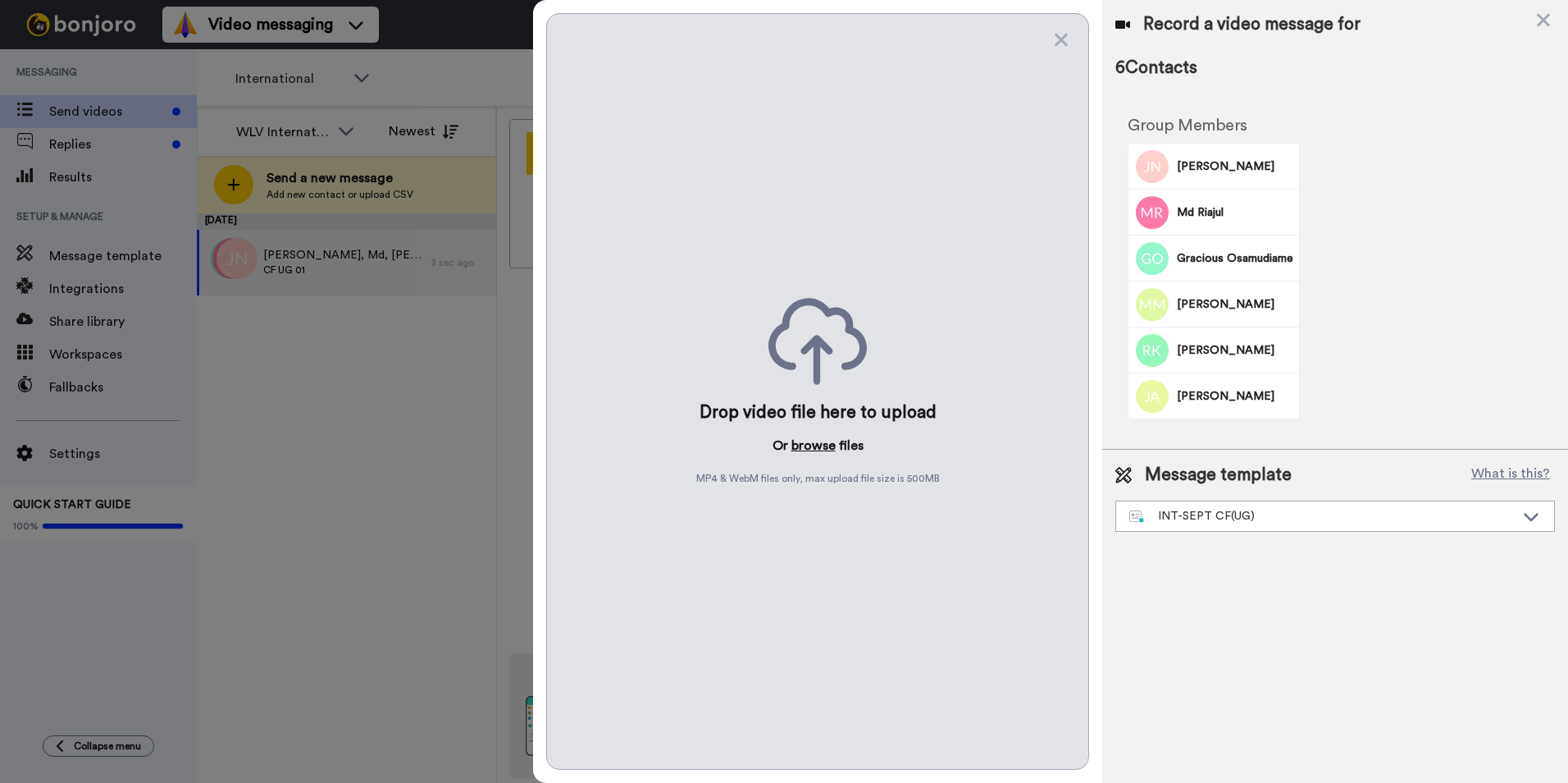
click at [803, 441] on button "browse" at bounding box center [813, 445] width 44 height 19
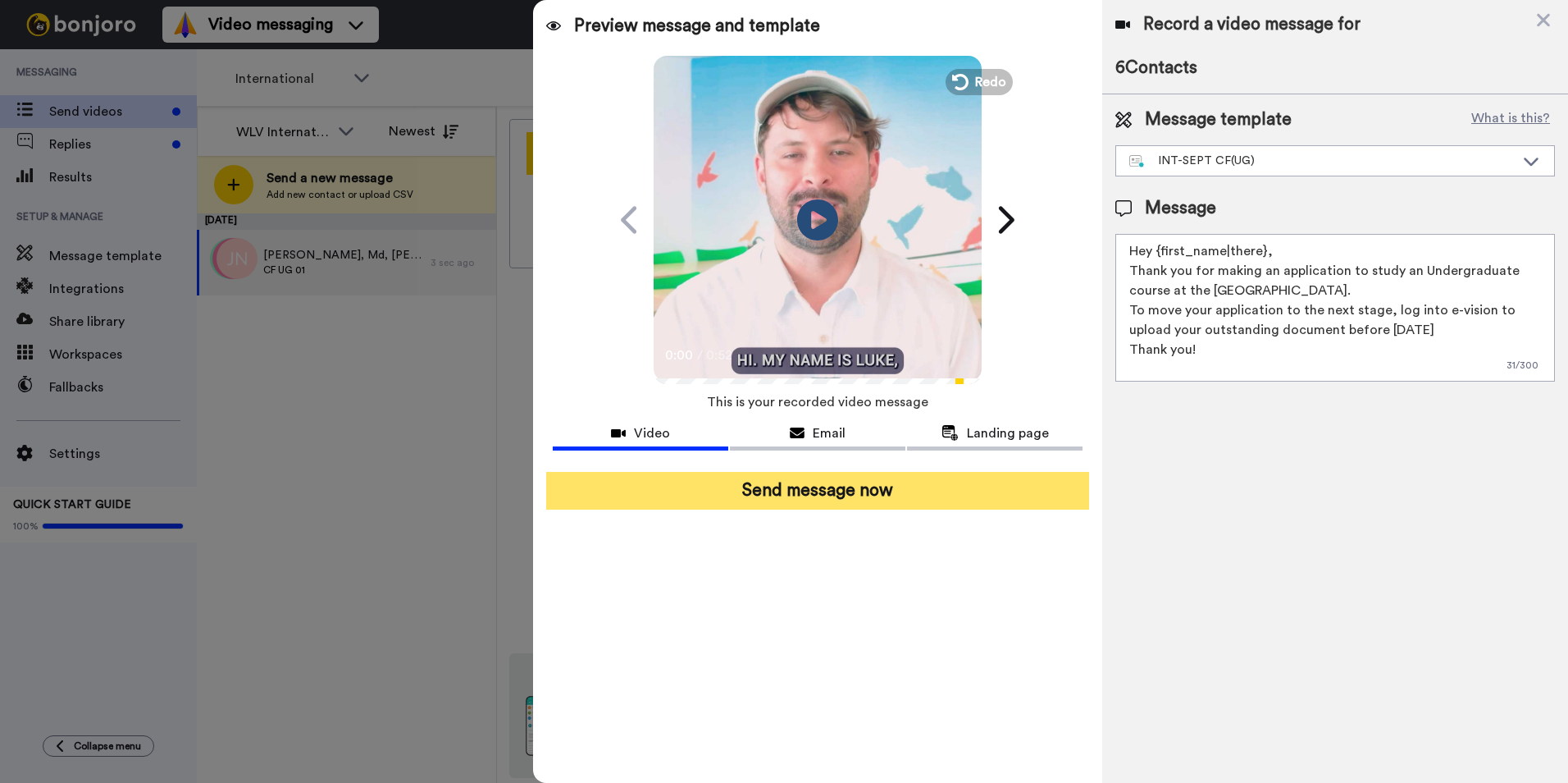
click at [896, 502] on button "Send message now" at bounding box center [817, 490] width 543 height 38
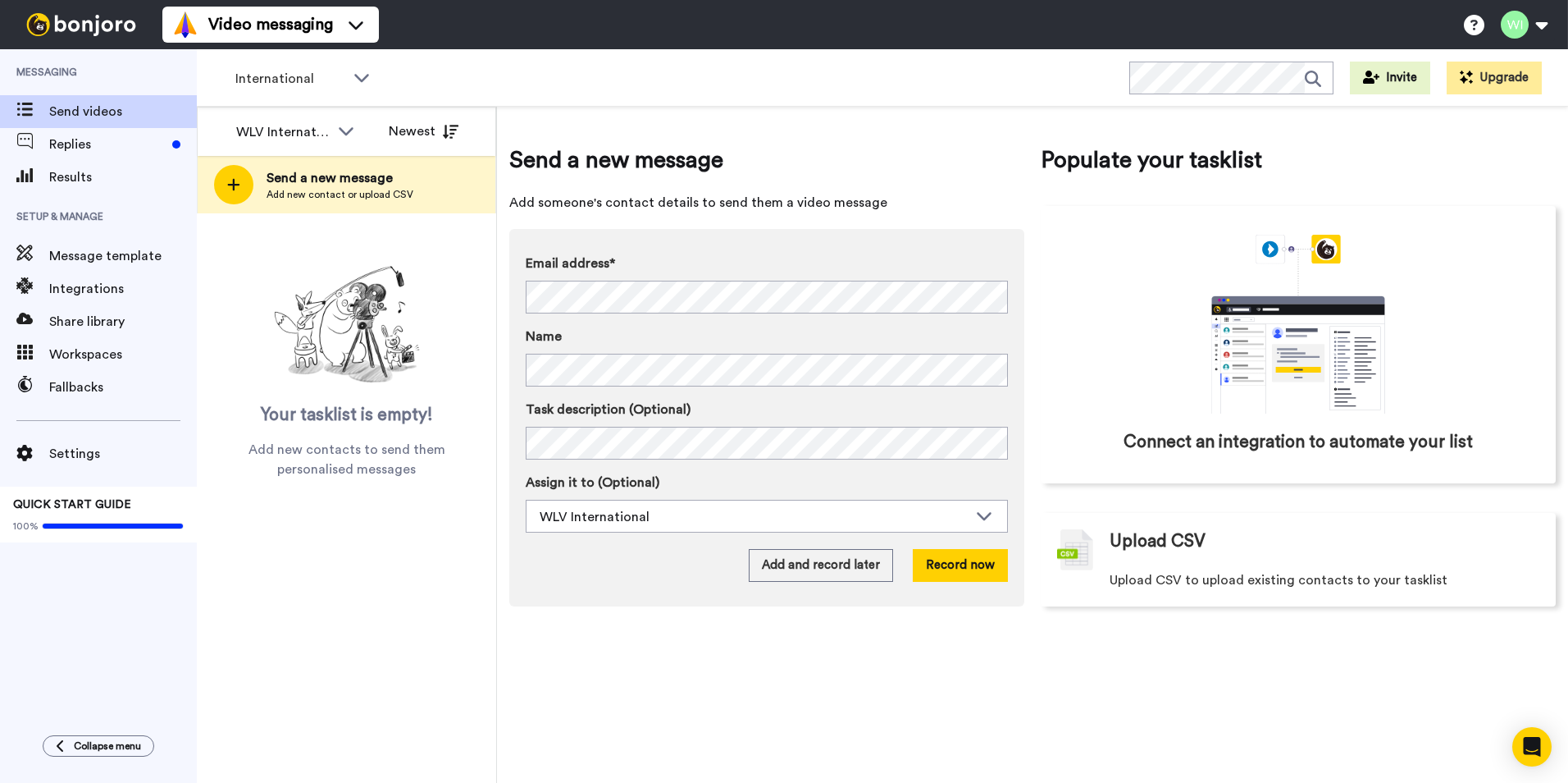
click at [291, 163] on div "Send a new message Add new contact or upload CSV" at bounding box center [346, 184] width 298 height 58
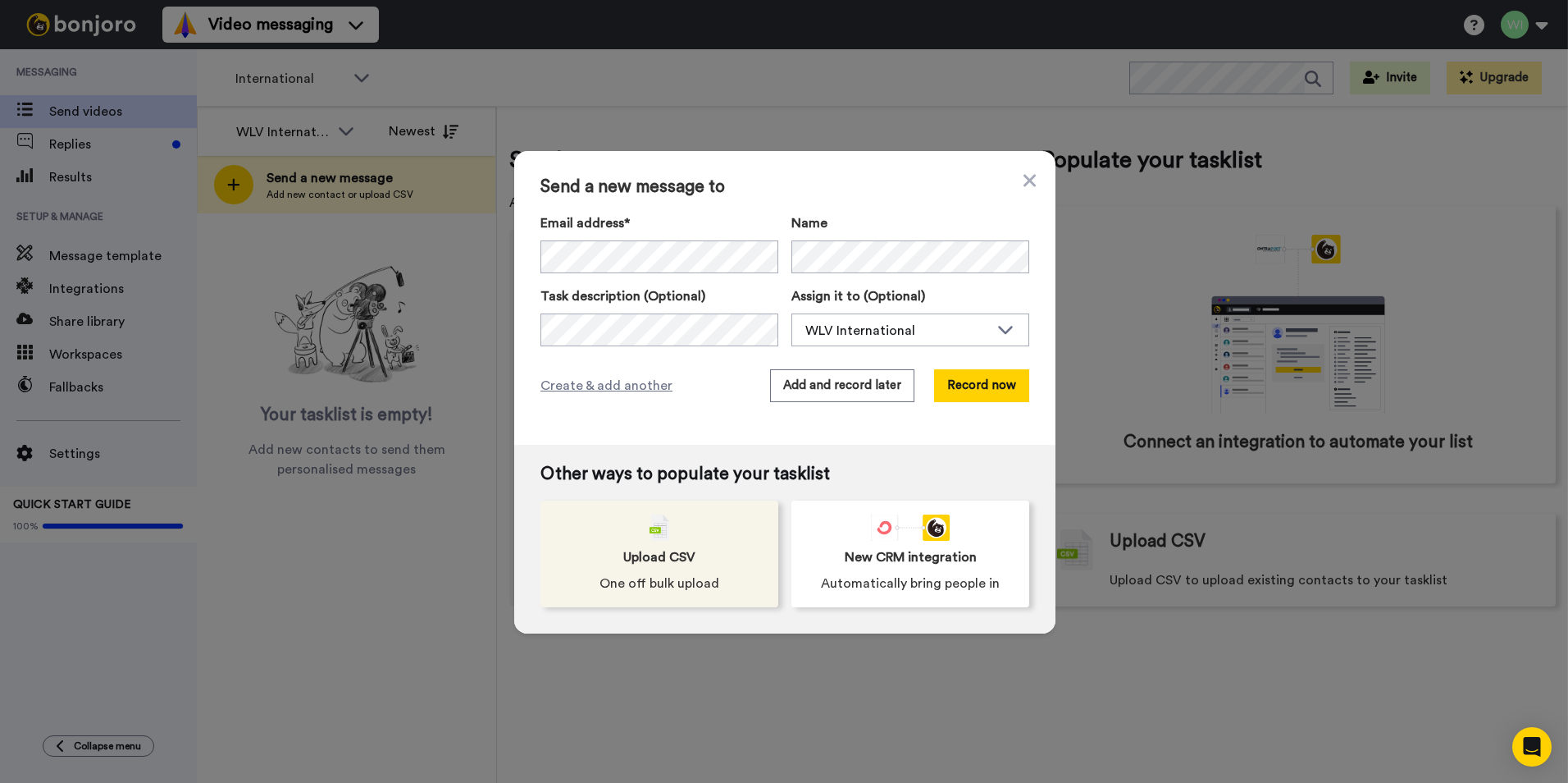
click at [729, 564] on div "Upload CSV One off bulk upload" at bounding box center [659, 554] width 237 height 106
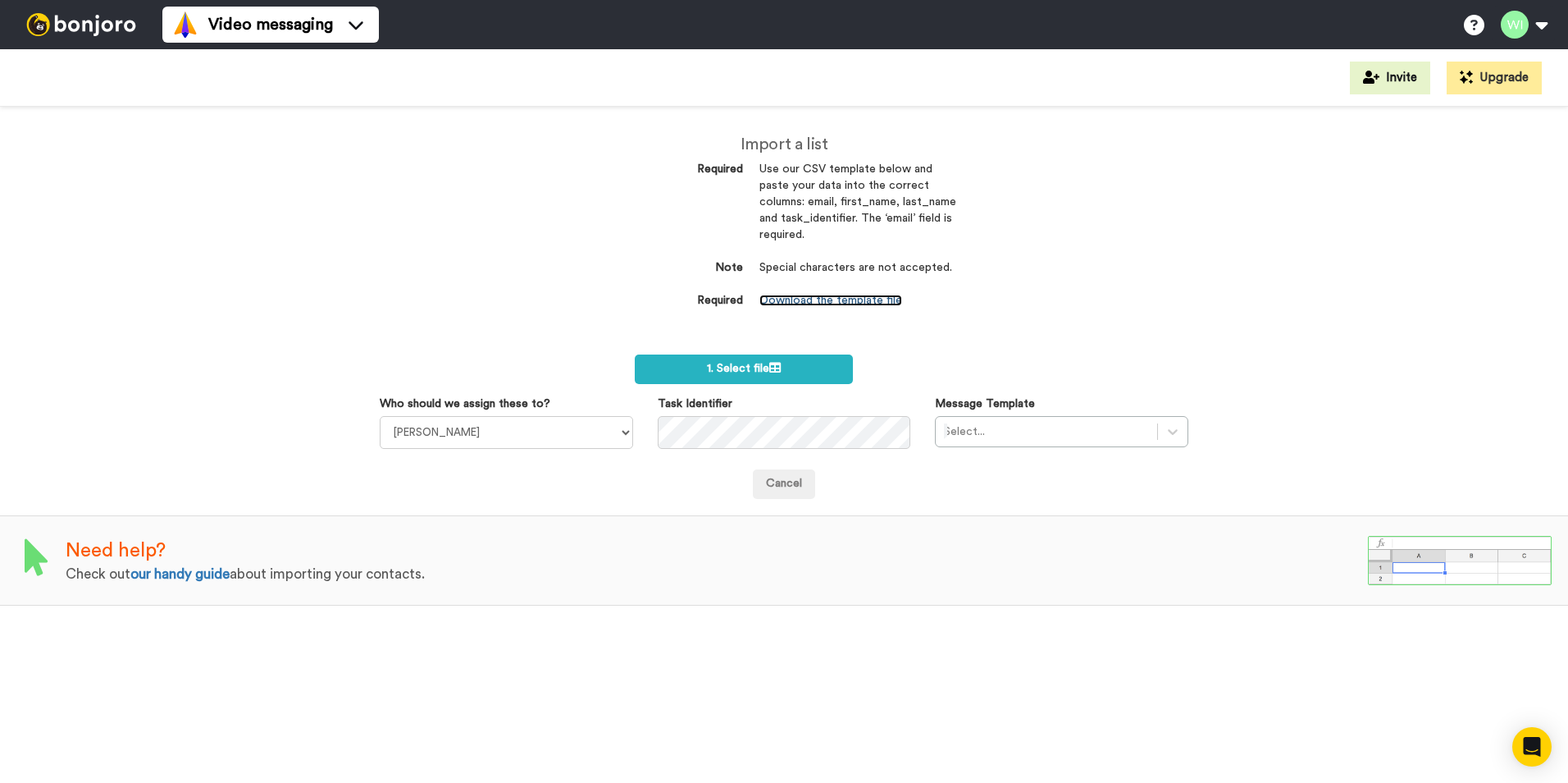
click at [823, 301] on link "Download the template file" at bounding box center [831, 300] width 143 height 12
click at [627, 443] on select "[PERSON_NAME] [PERSON_NAME] WLV Academic (FSE) [PERSON_NAME] Ademokoya UK Recru…" at bounding box center [506, 433] width 253 height 33
select select "d575366b-34de-4d4d-ba6c-d2d11e507584"
click at [379, 416] on select "[PERSON_NAME] [PERSON_NAME] WLV Academic (FSE) [PERSON_NAME] Ademokoya UK Recru…" at bounding box center [506, 433] width 253 height 33
click at [1170, 427] on icon at bounding box center [1172, 432] width 16 height 17
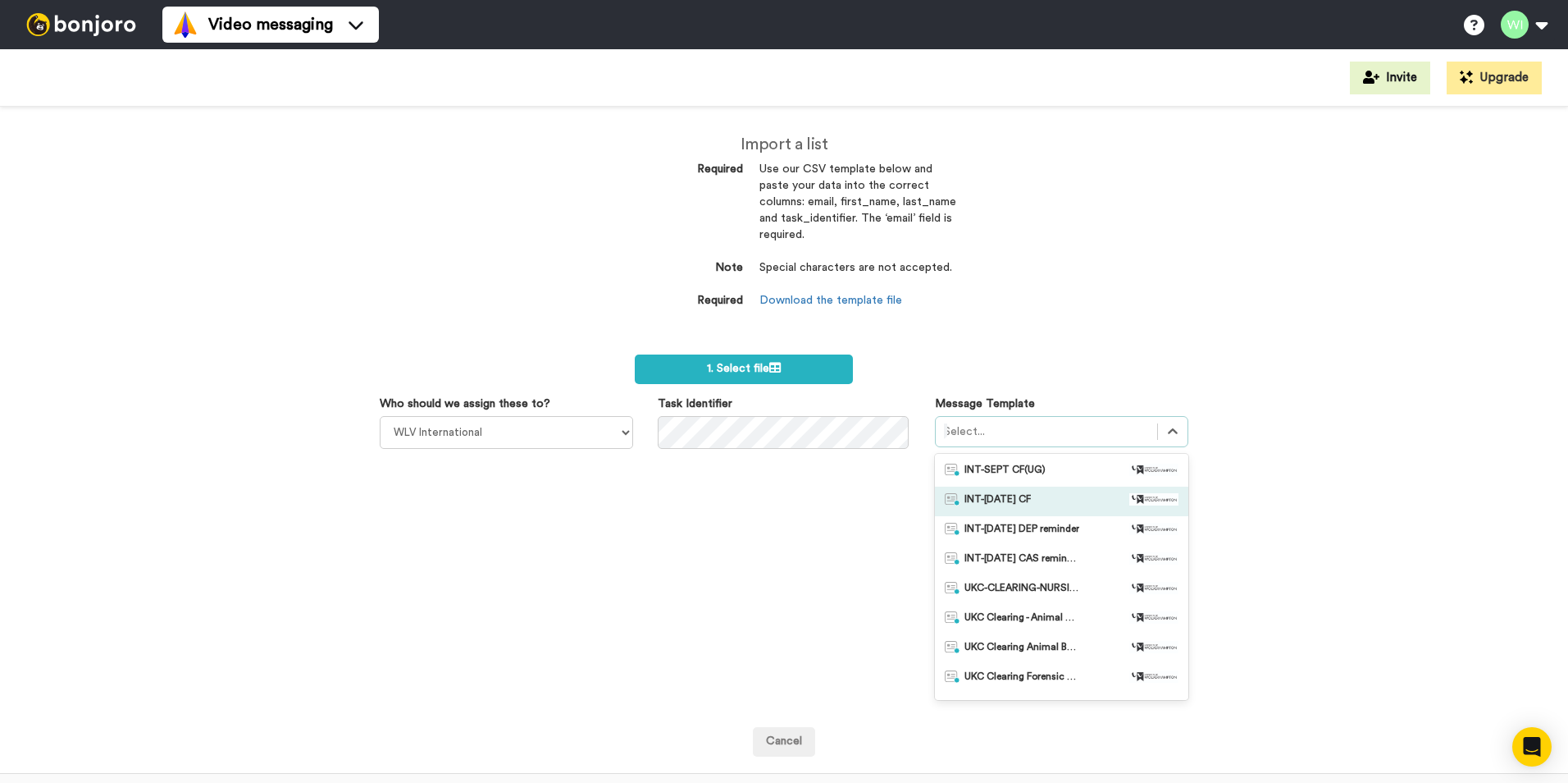
click at [1009, 503] on span "INT-Sept 25 CF" at bounding box center [997, 502] width 66 height 17
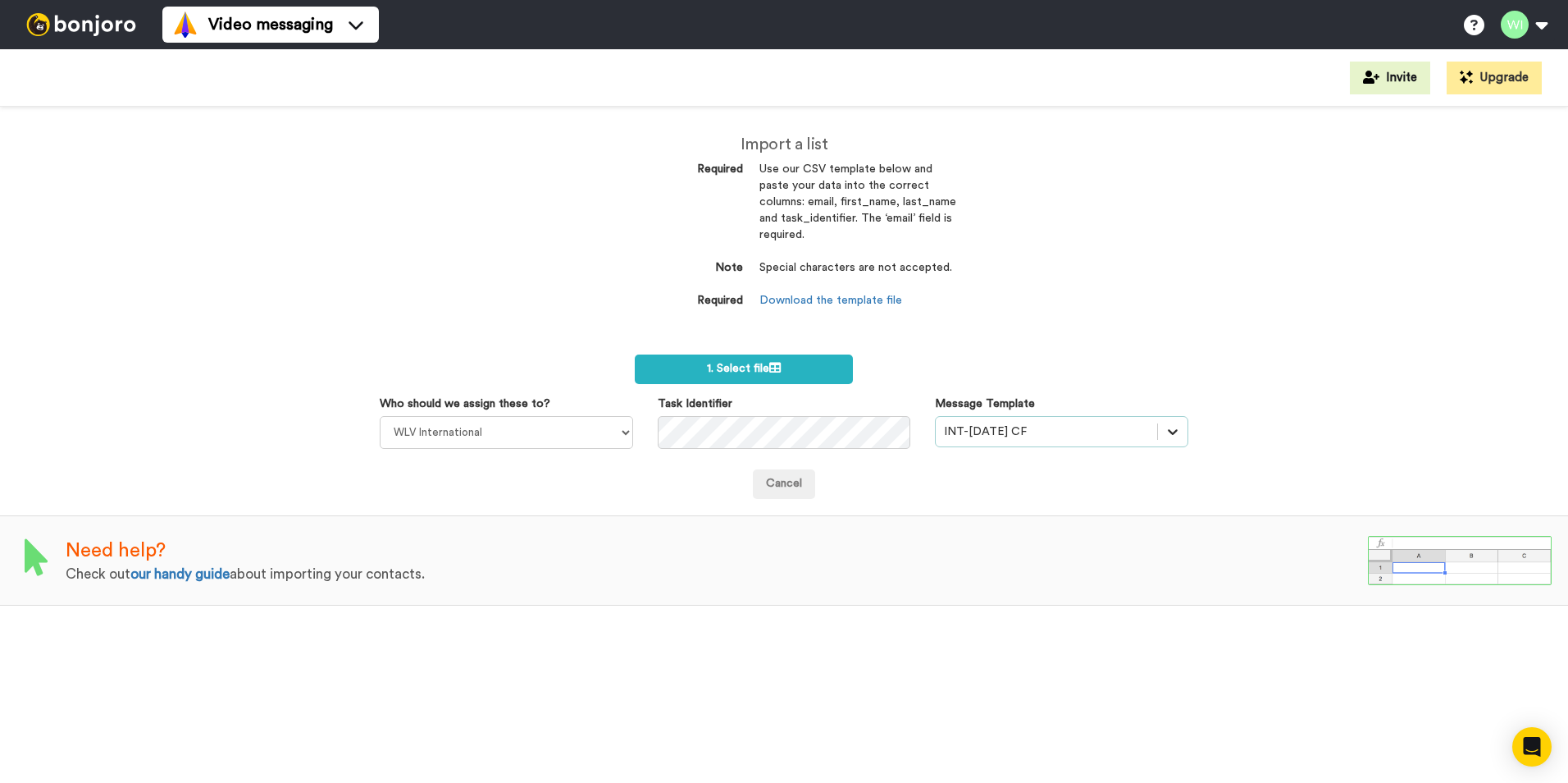
click at [1175, 424] on div at bounding box center [1172, 432] width 29 height 29
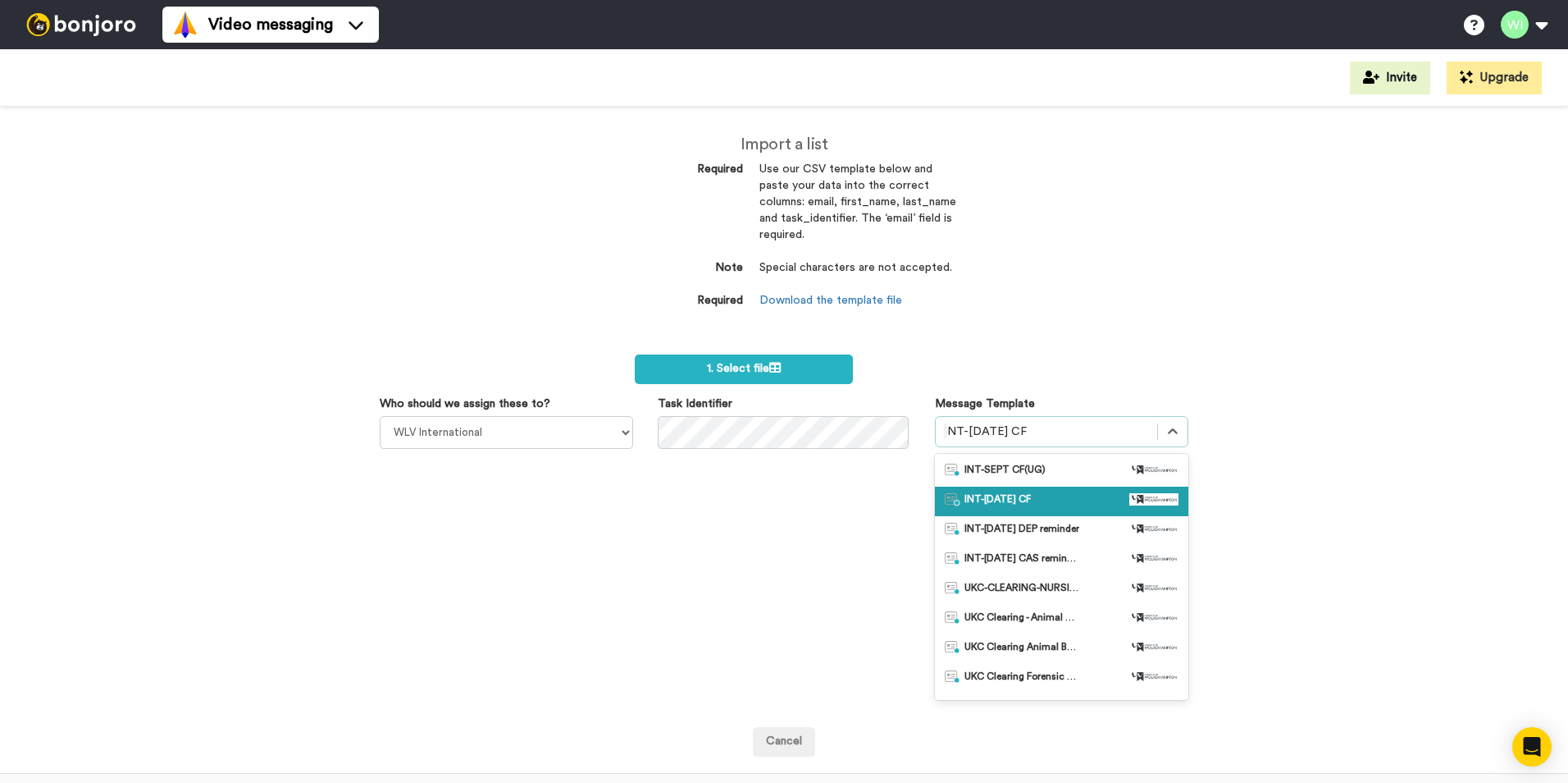
click at [1046, 498] on div "INT-Sept 25 CF" at bounding box center [1061, 502] width 234 height 17
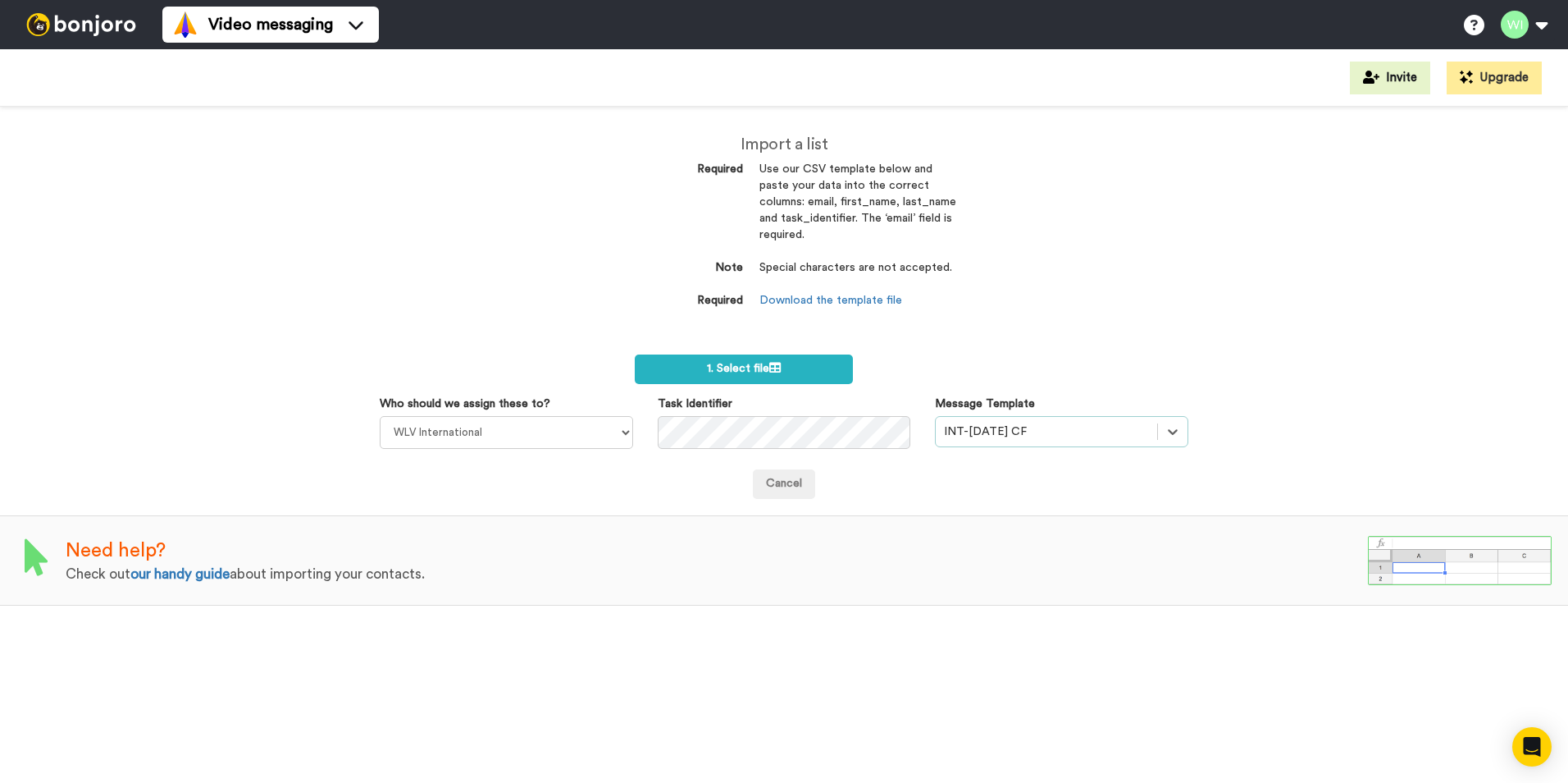
click at [1179, 427] on div "Message Template option INT-Sept 25 CF, selected. Select is focused ,type to re…" at bounding box center [1061, 421] width 278 height 51
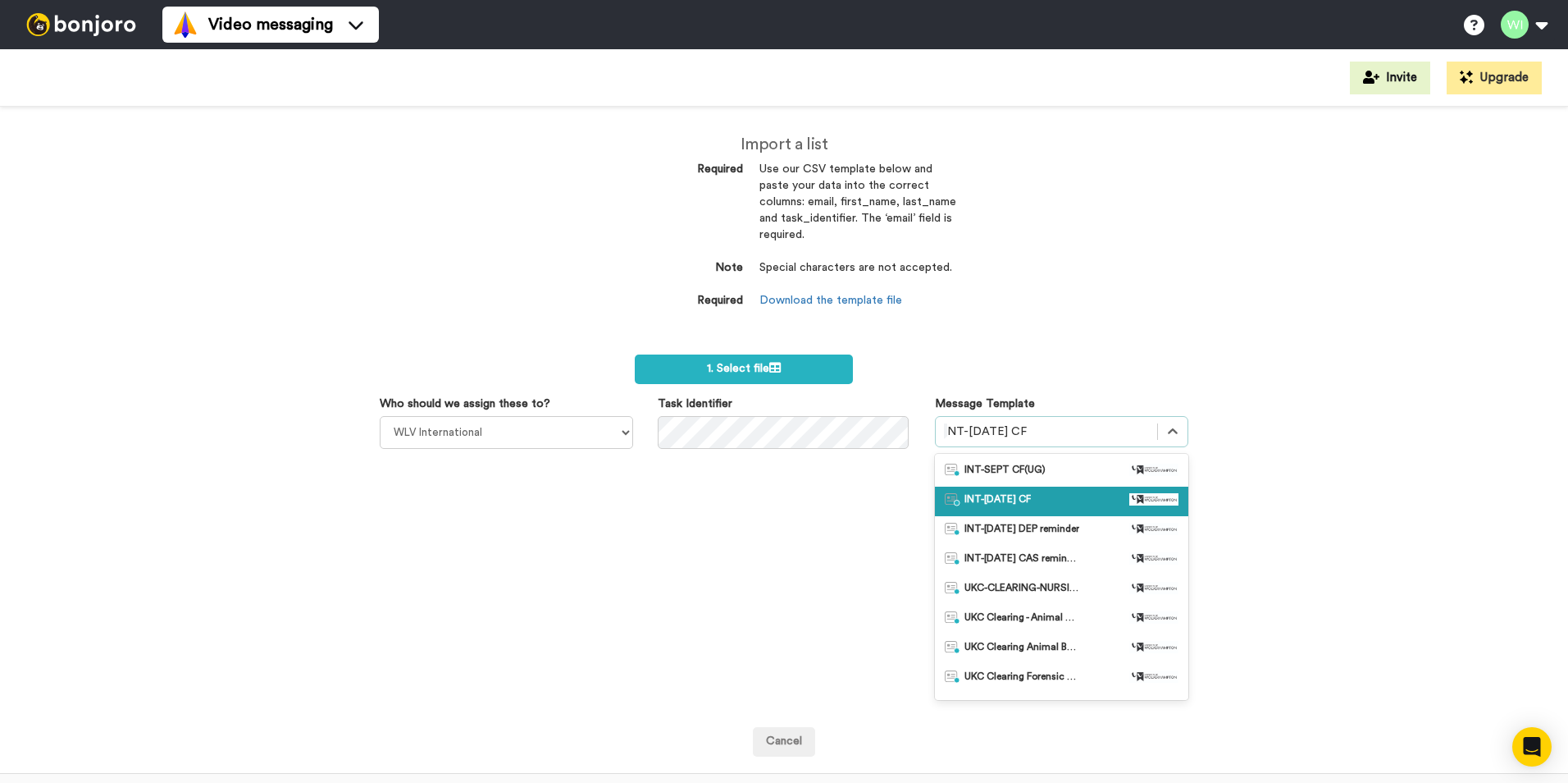
click at [1082, 500] on div "INT-Sept 25 CF" at bounding box center [1061, 502] width 234 height 17
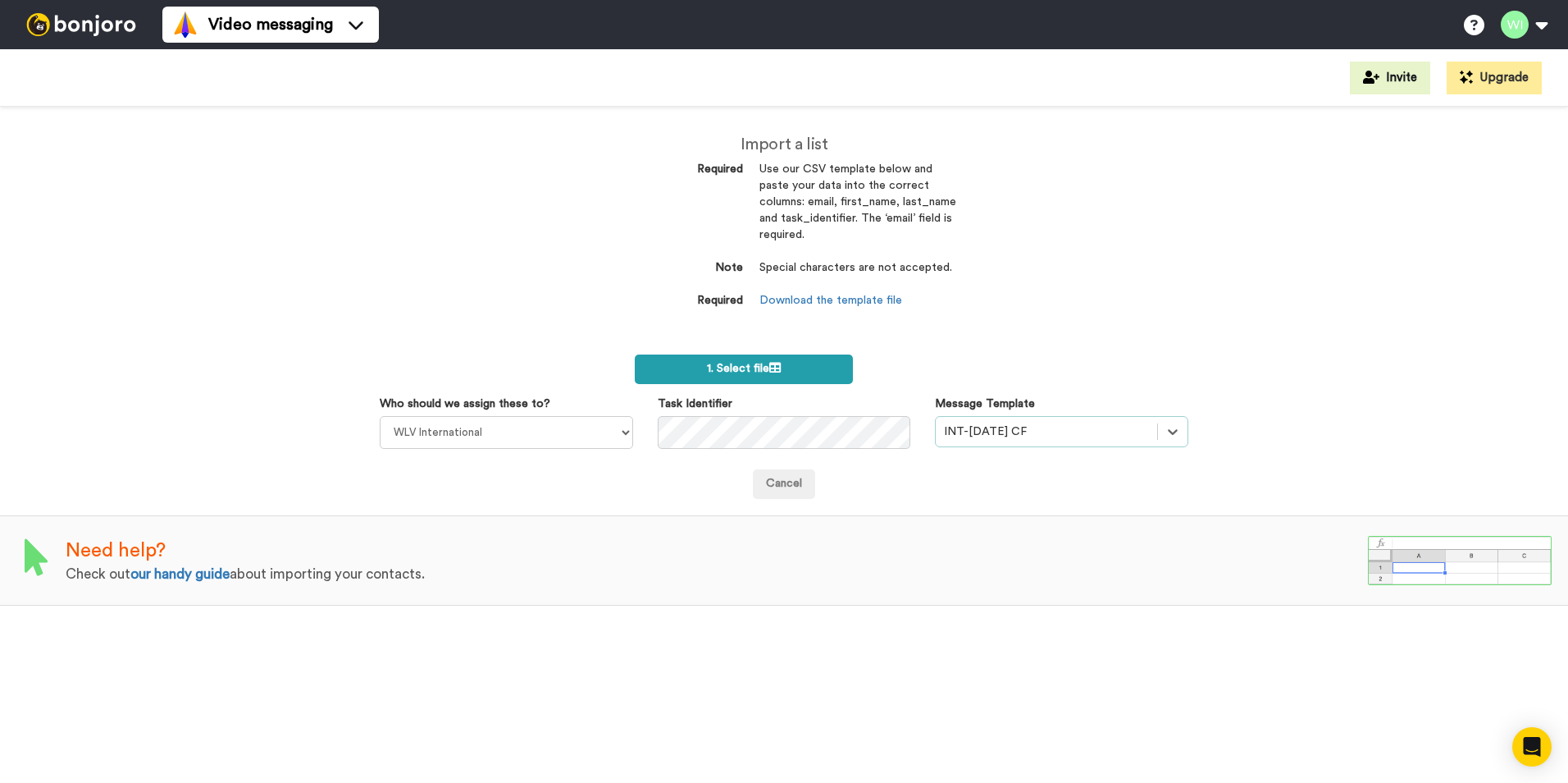
click at [791, 377] on label "1. Select file" at bounding box center [744, 369] width 218 height 29
click at [784, 359] on label "1. Select file" at bounding box center [744, 369] width 218 height 29
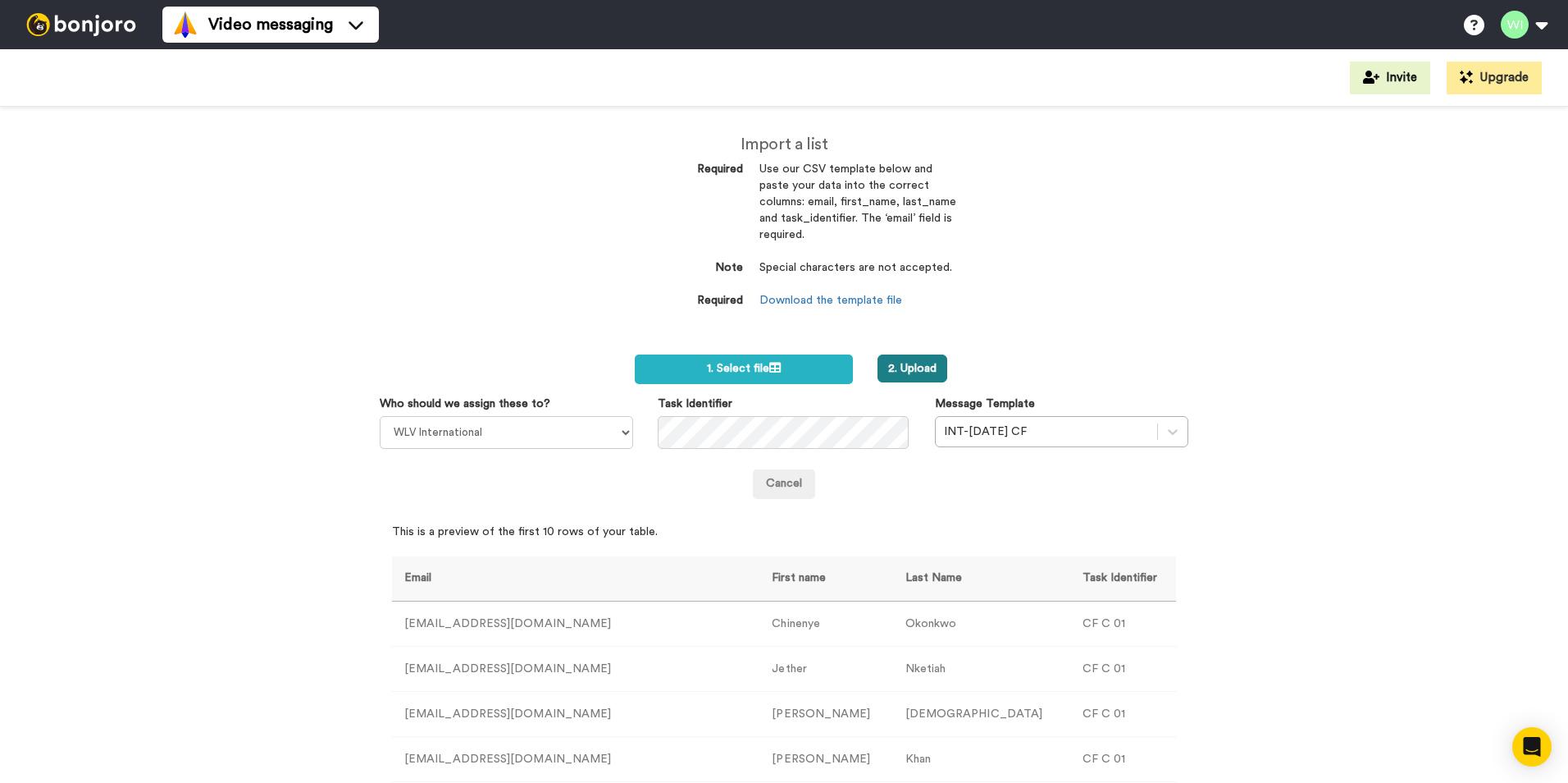
click at [907, 372] on button "2. Upload" at bounding box center [912, 369] width 70 height 28
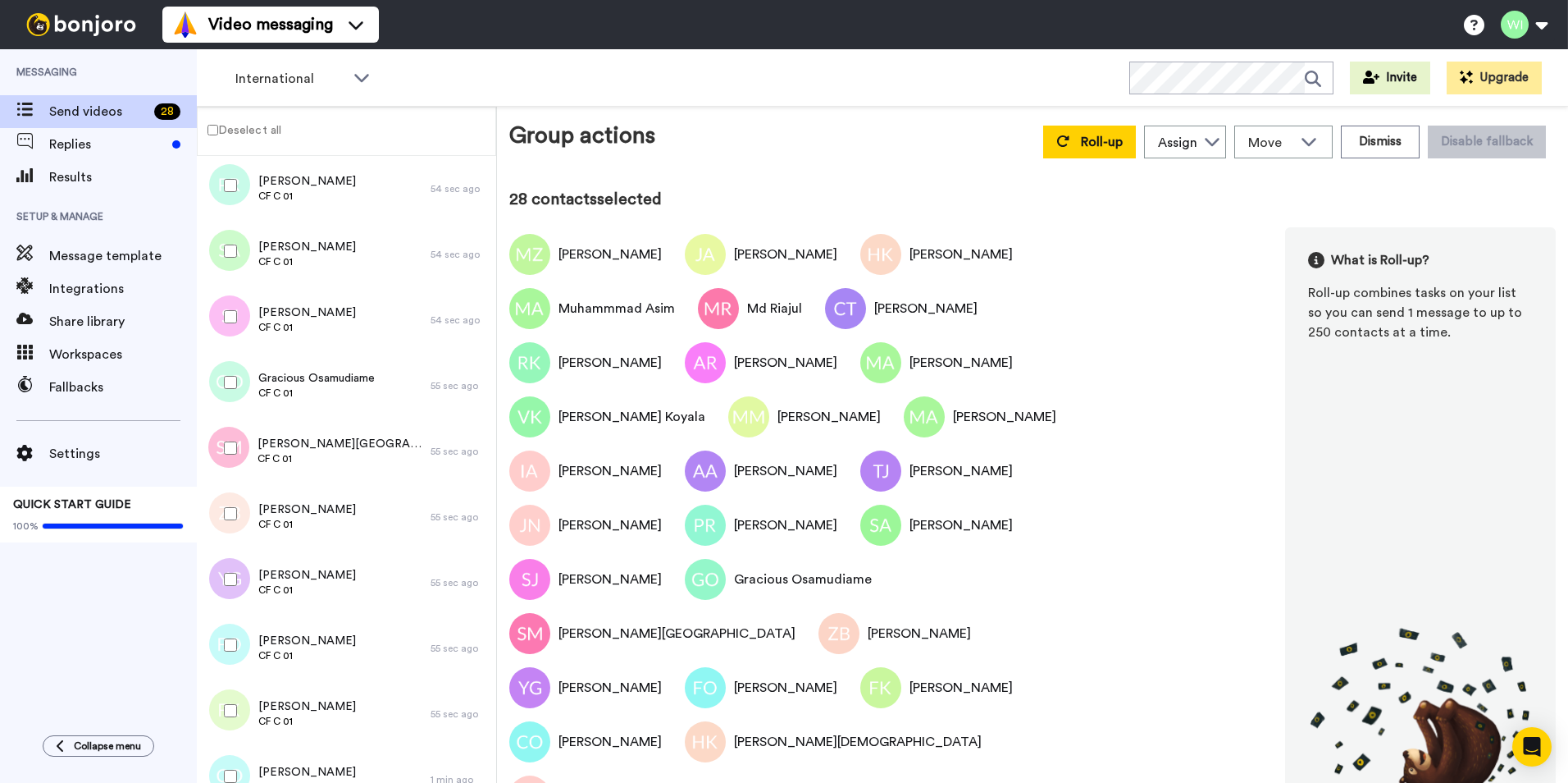
scroll to position [1227, 0]
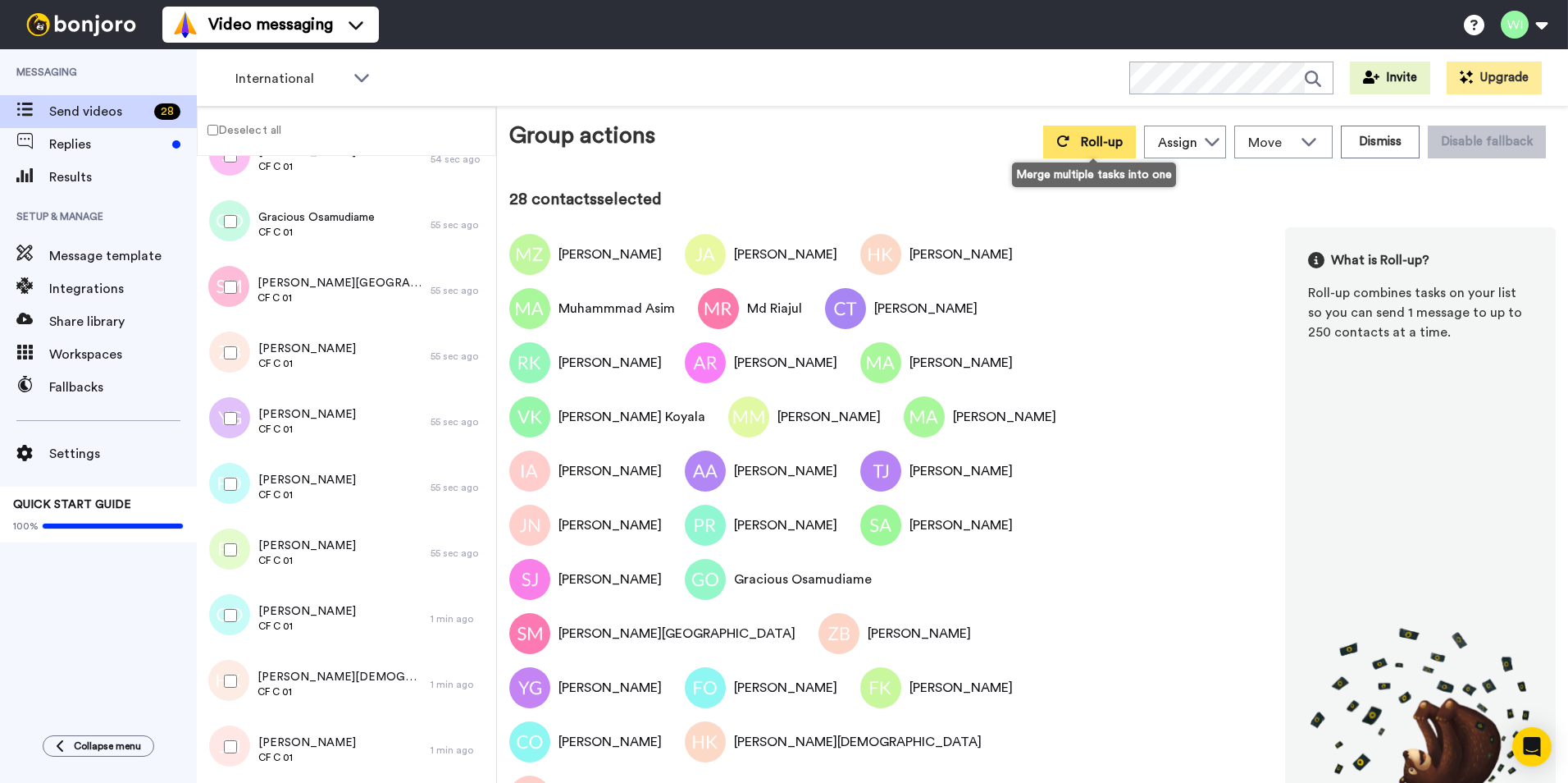
click at [1055, 141] on button "Roll-up" at bounding box center [1089, 142] width 93 height 33
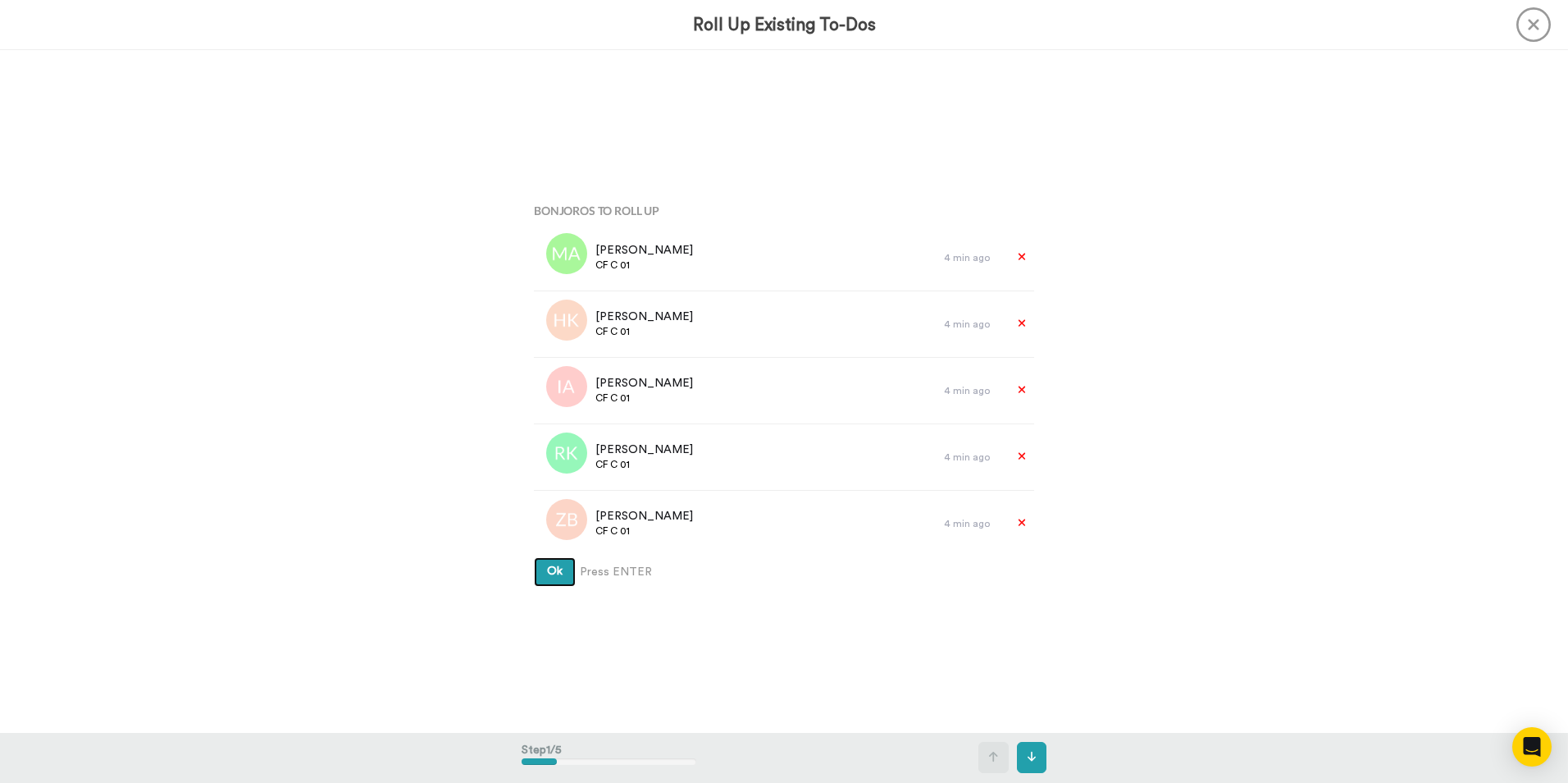
click at [562, 581] on button "Ok" at bounding box center [554, 572] width 42 height 29
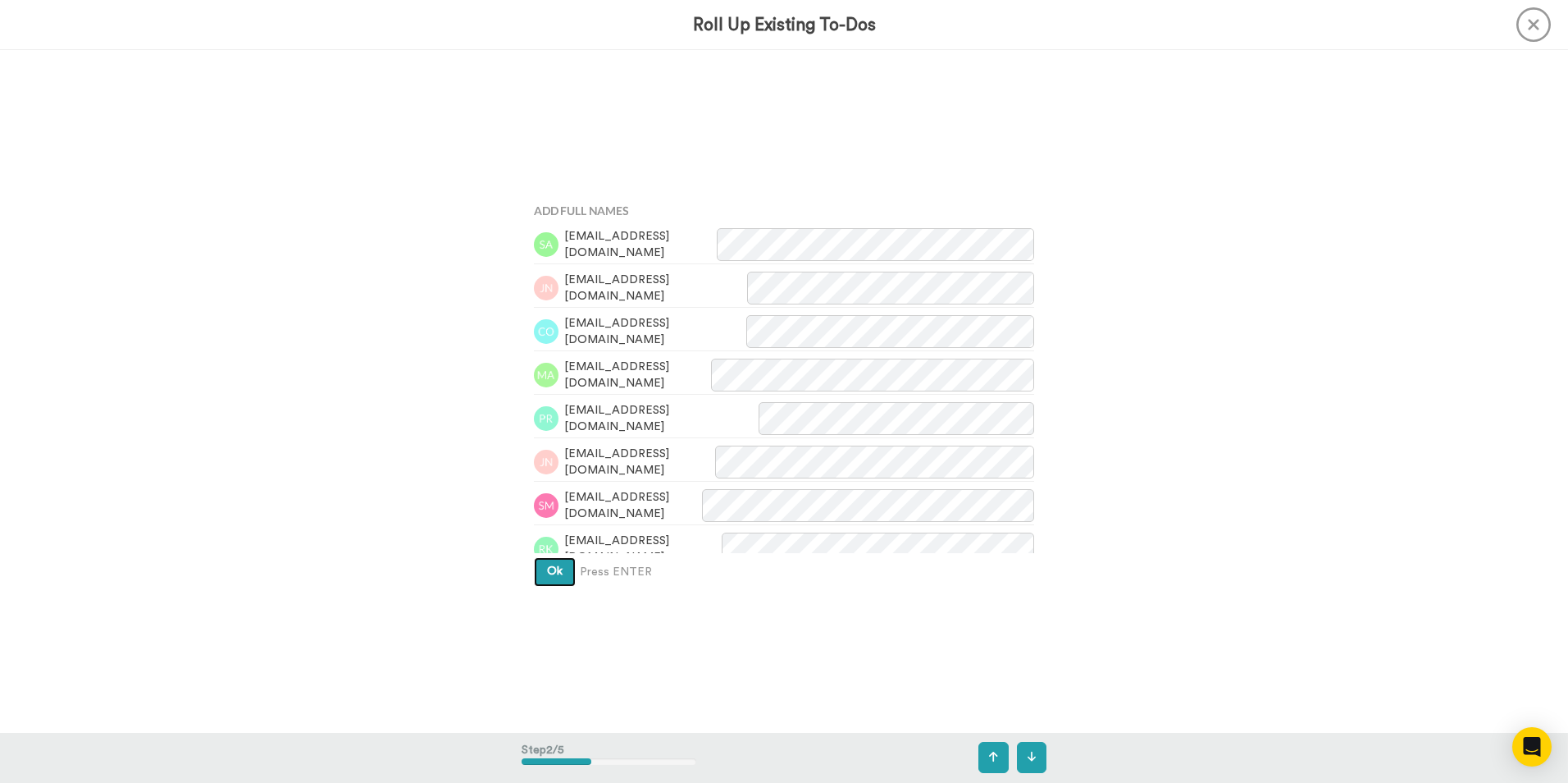
click at [562, 581] on button "Ok" at bounding box center [554, 572] width 42 height 29
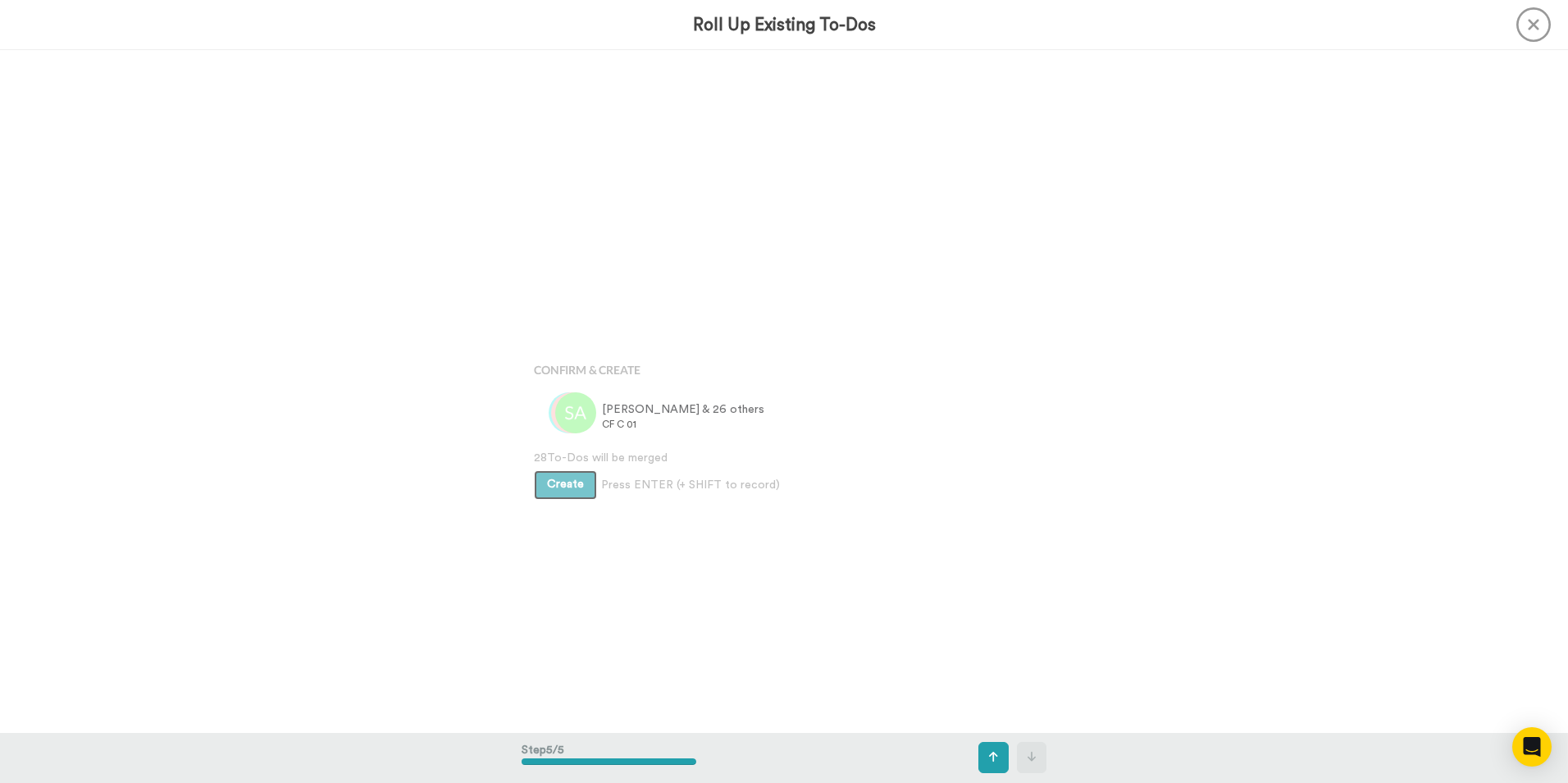
scroll to position [2729, 0]
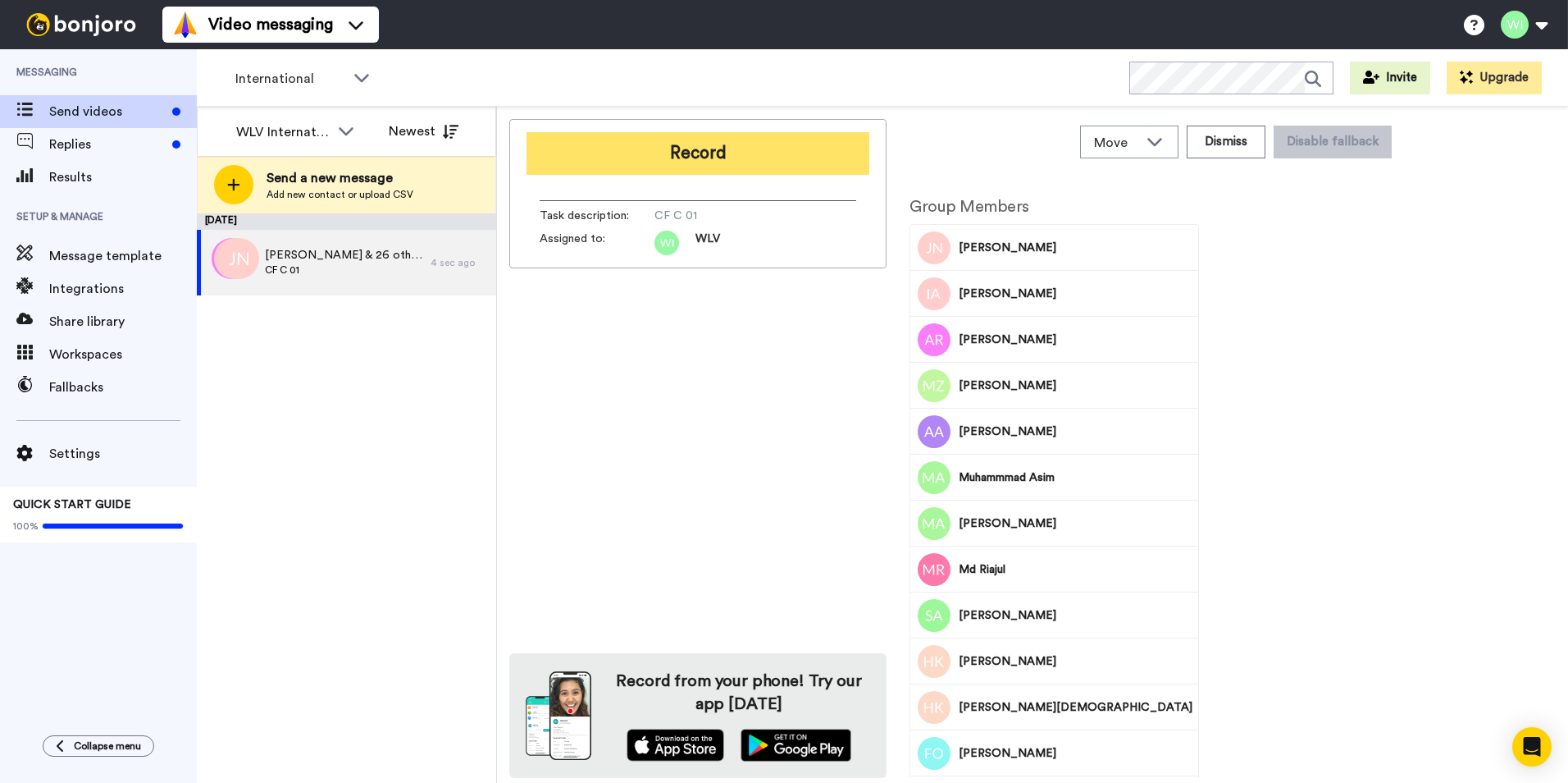
click at [601, 160] on button "Record" at bounding box center [697, 153] width 343 height 43
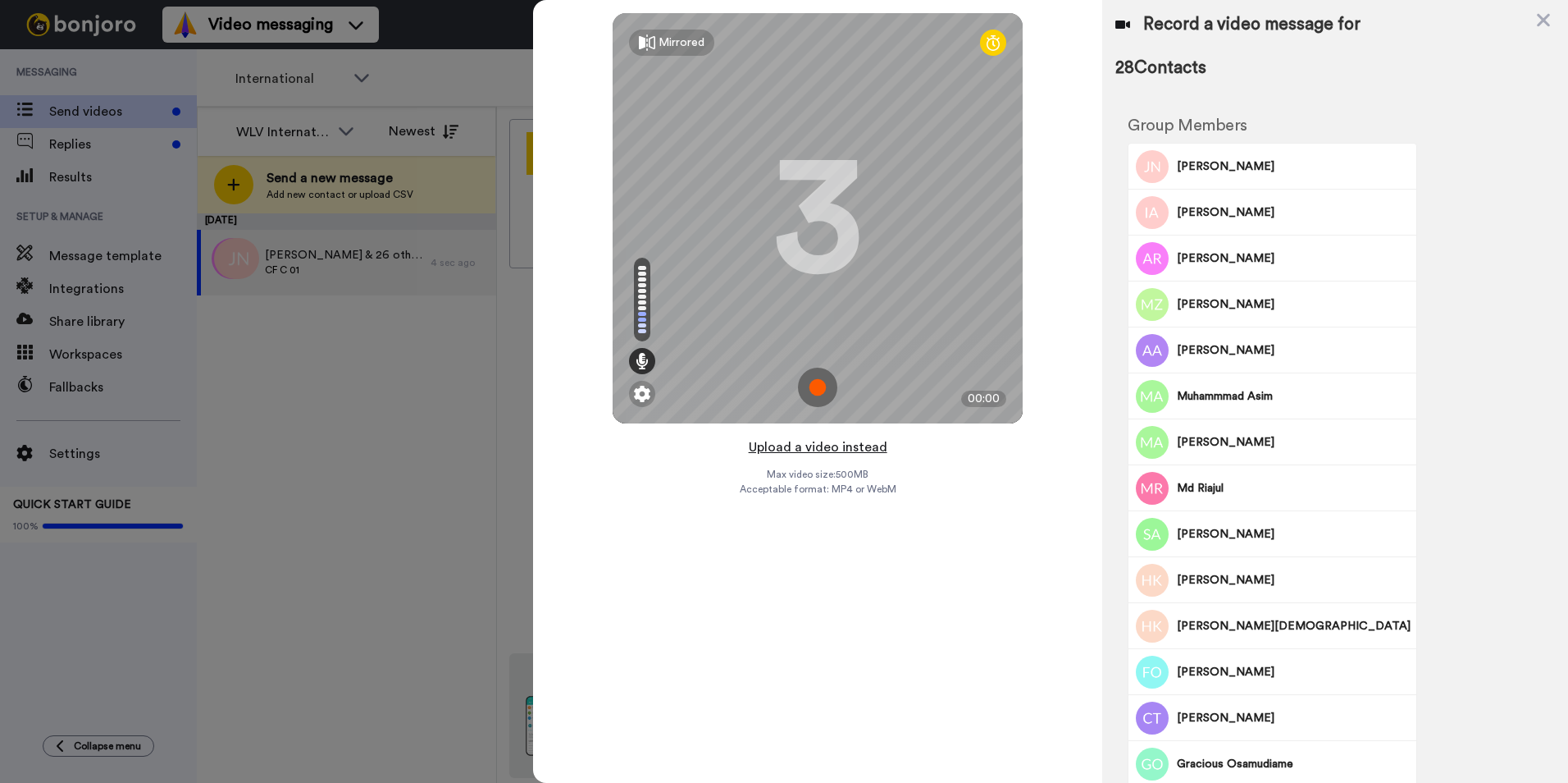
click at [793, 451] on button "Upload a video instead" at bounding box center [818, 447] width 148 height 21
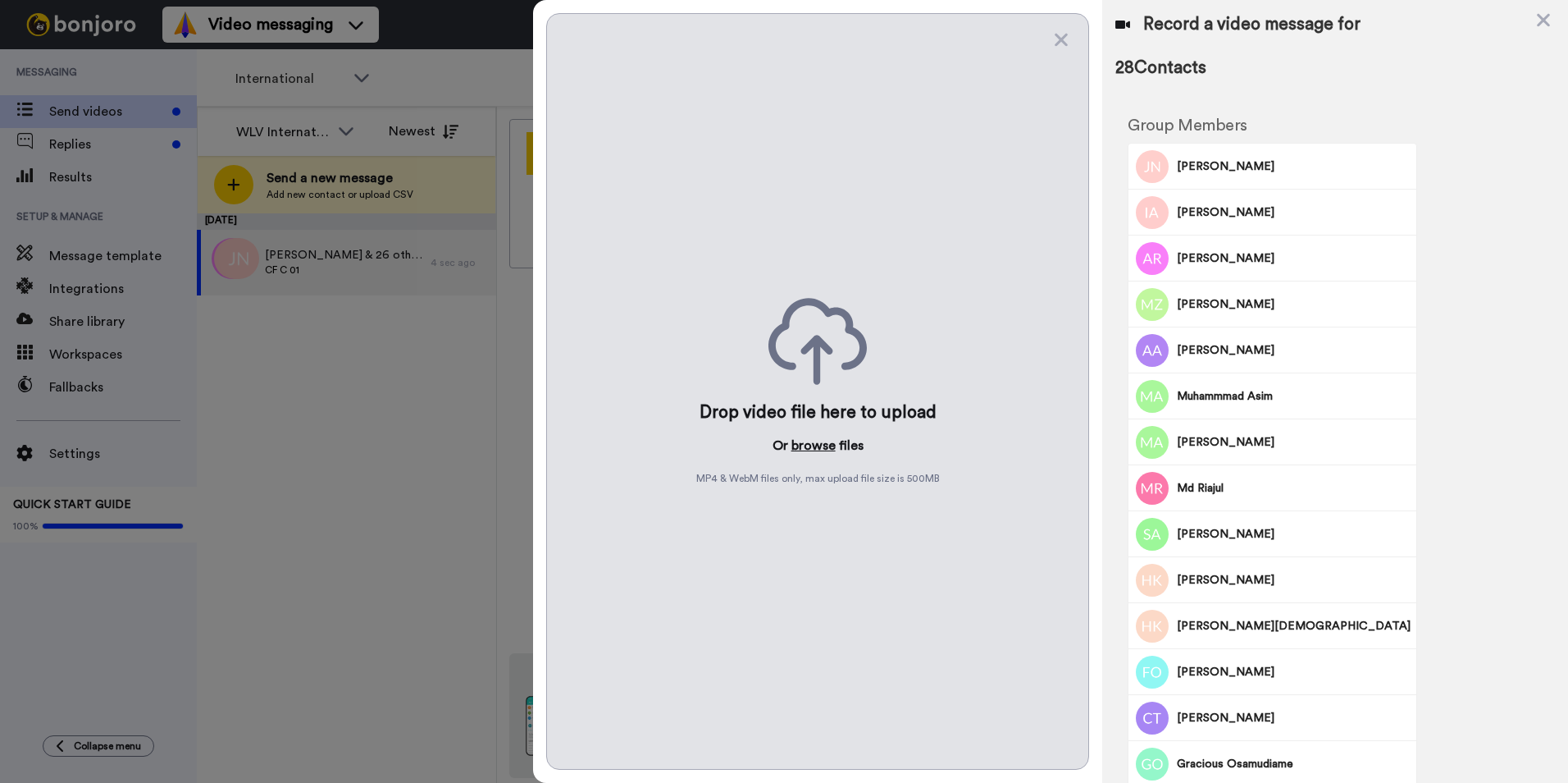
click at [799, 439] on button "browse" at bounding box center [813, 445] width 44 height 19
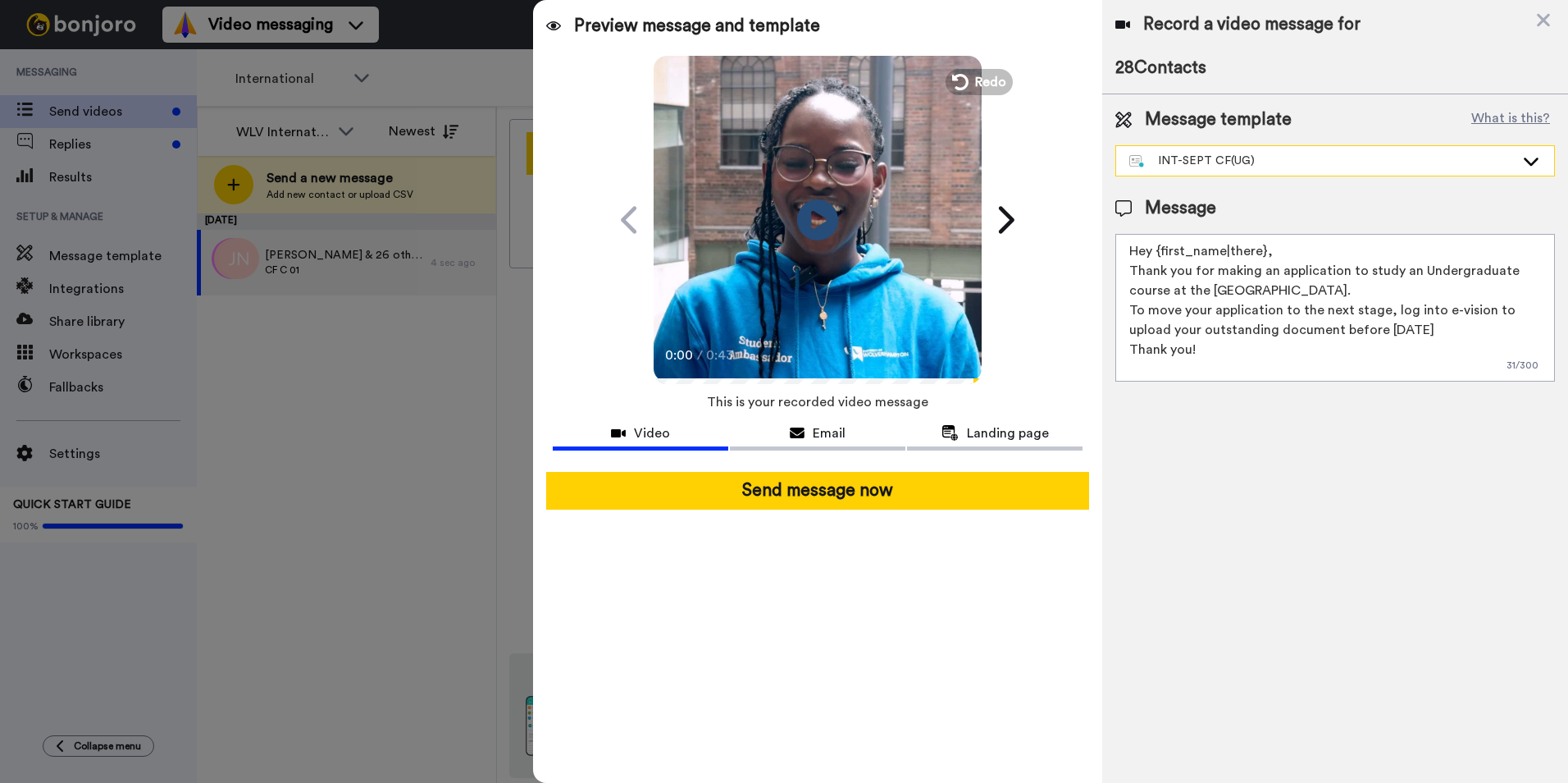
click at [1313, 160] on div "INT-SEPT CF(UG)" at bounding box center [1321, 160] width 386 height 17
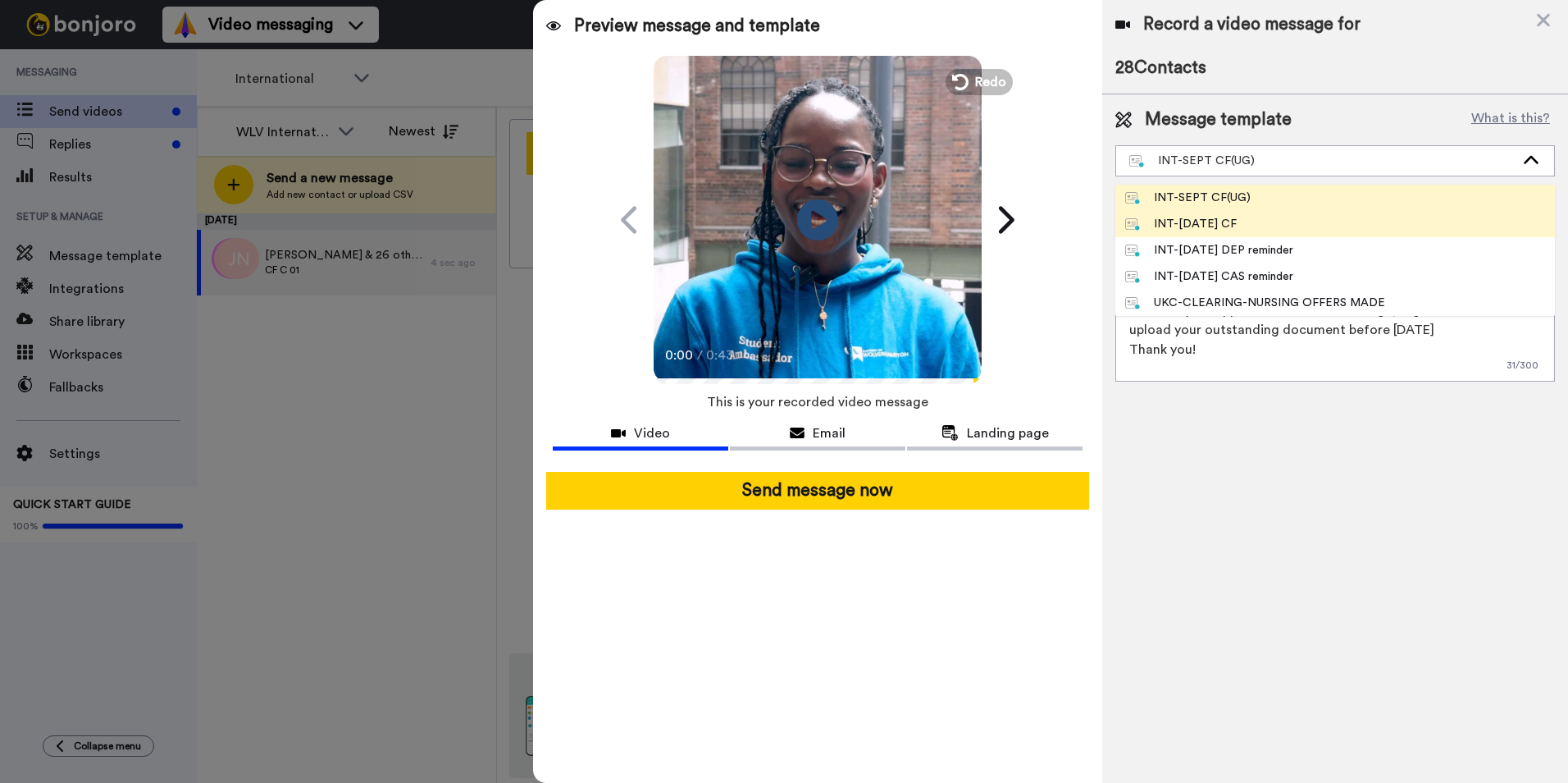
click at [1288, 222] on li "INT-Sept 25 CF" at bounding box center [1335, 224] width 440 height 27
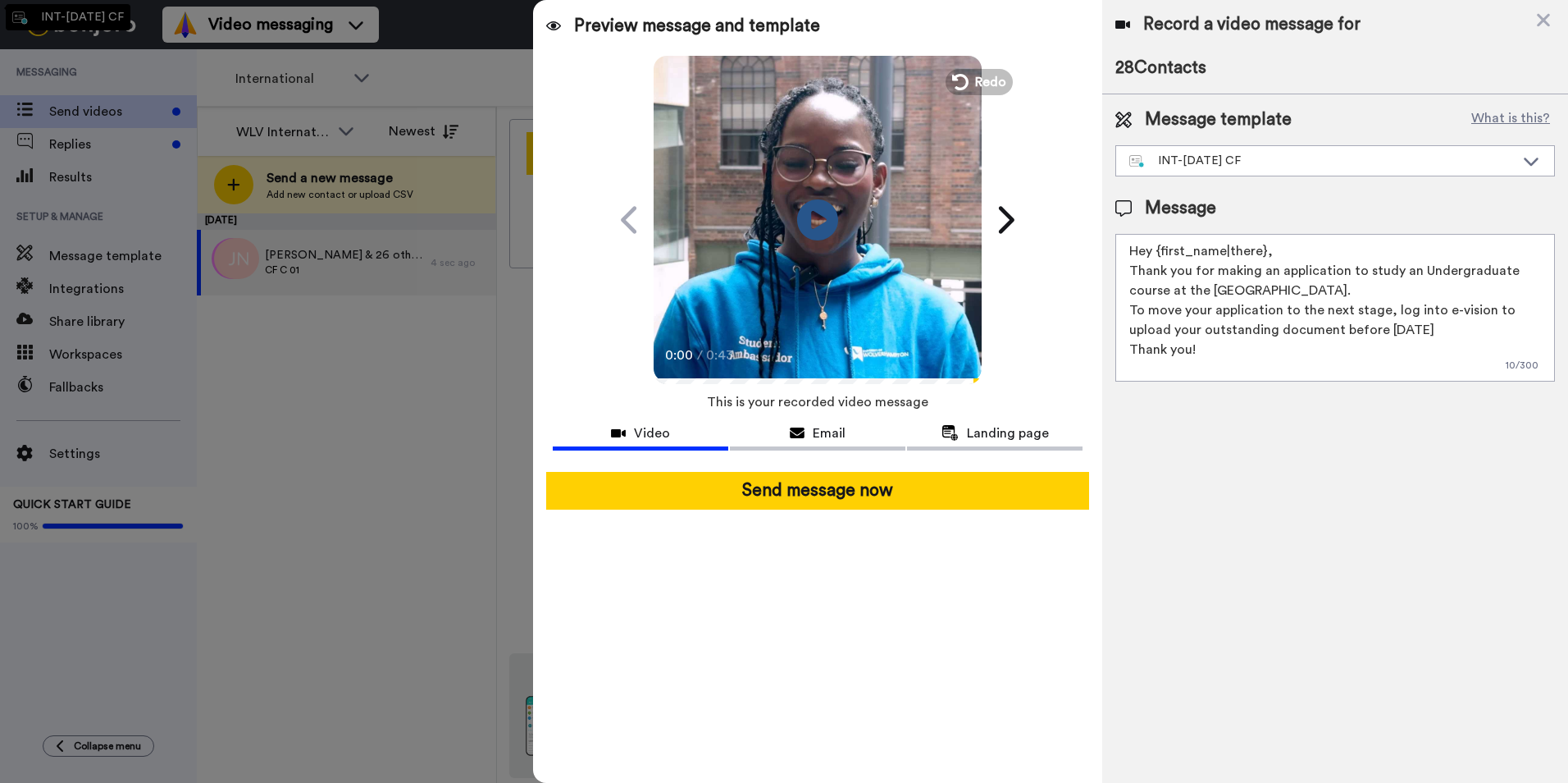
type textarea "Hi {first_name| }, Thank you for applying to study with us. On checking your re…"
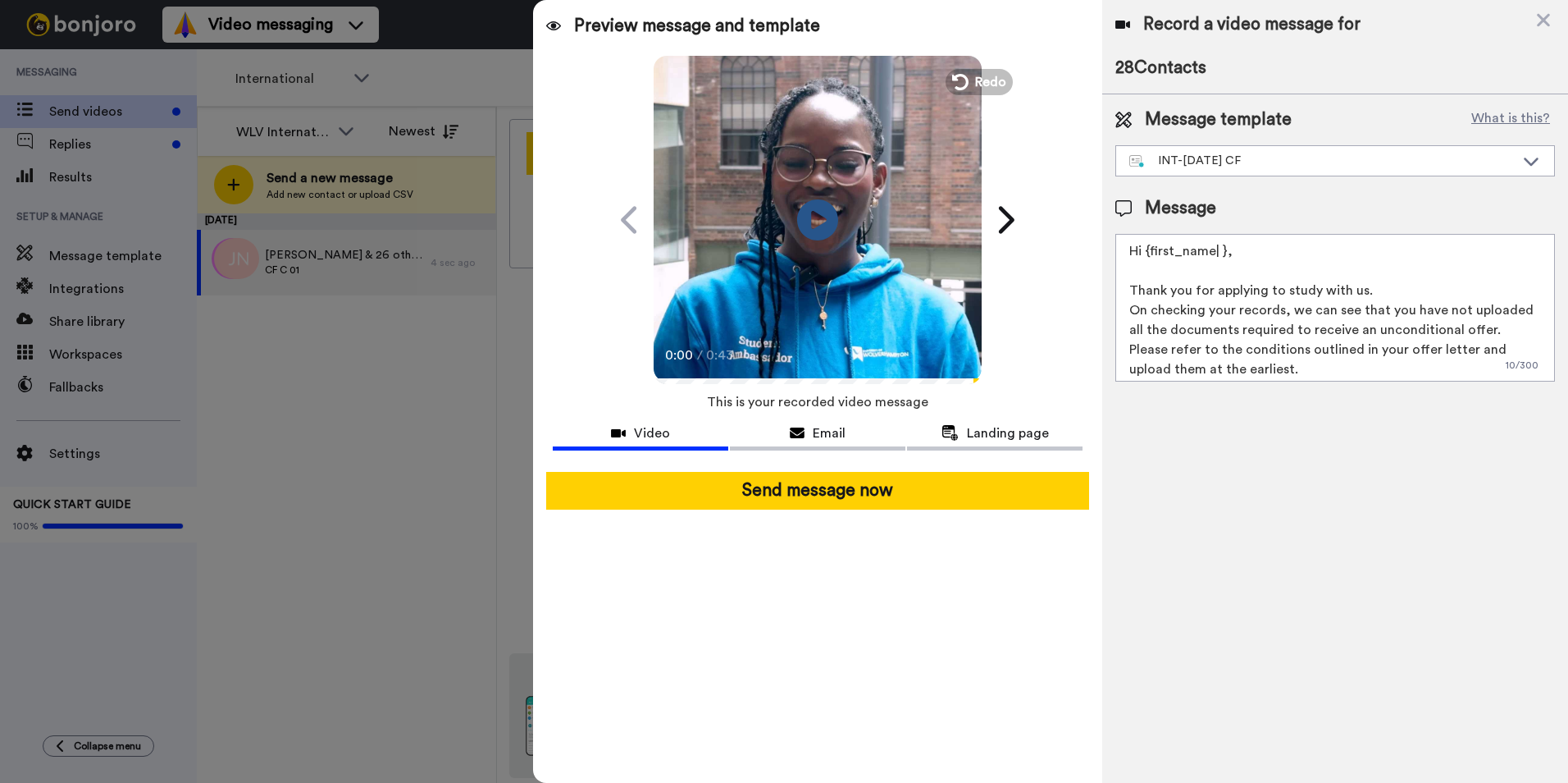
scroll to position [25, 0]
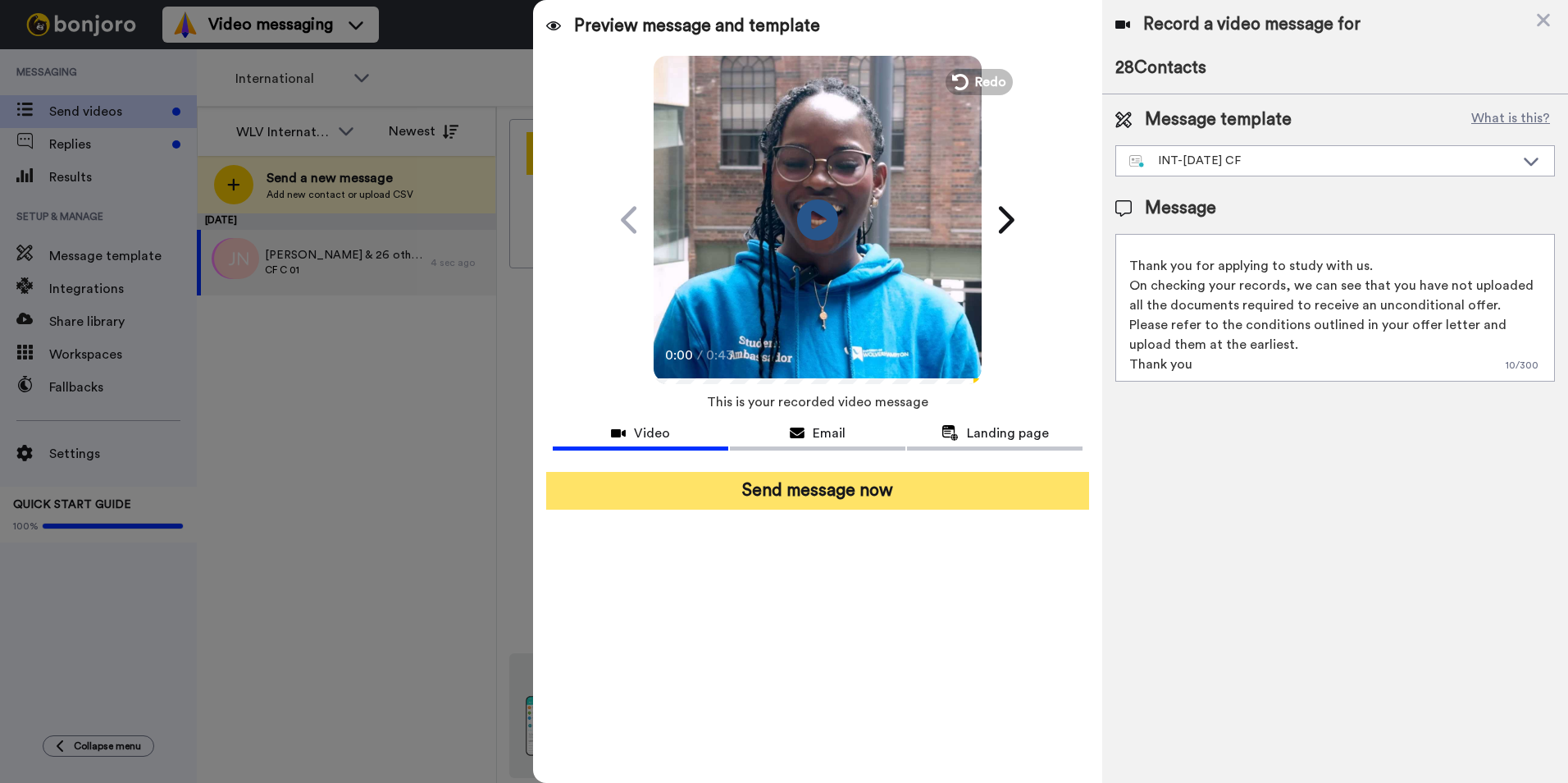
click at [954, 488] on button "Send message now" at bounding box center [817, 490] width 543 height 38
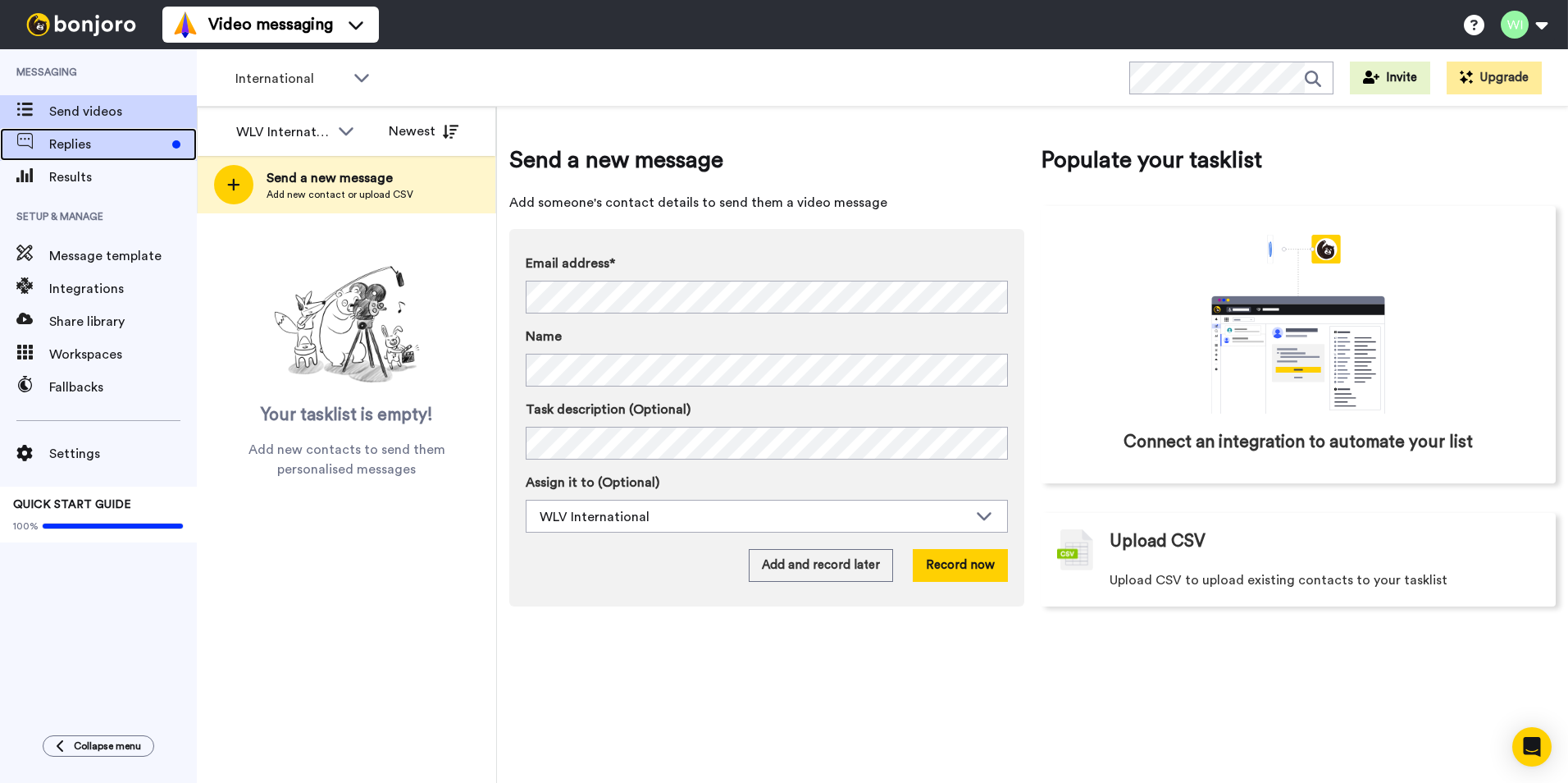
click at [107, 142] on span "Replies" at bounding box center [107, 144] width 116 height 19
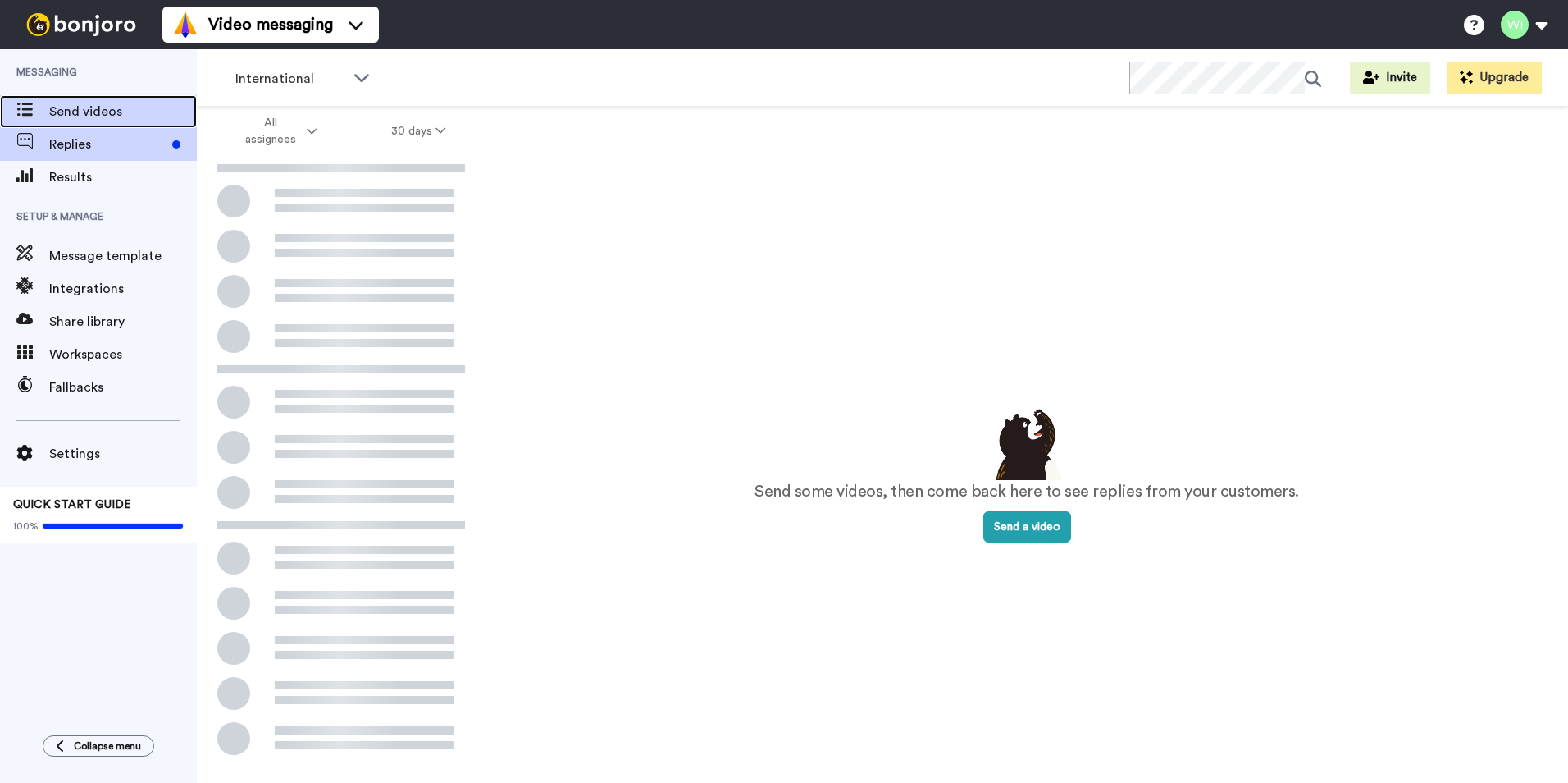
click at [129, 112] on span "Send videos" at bounding box center [123, 111] width 148 height 19
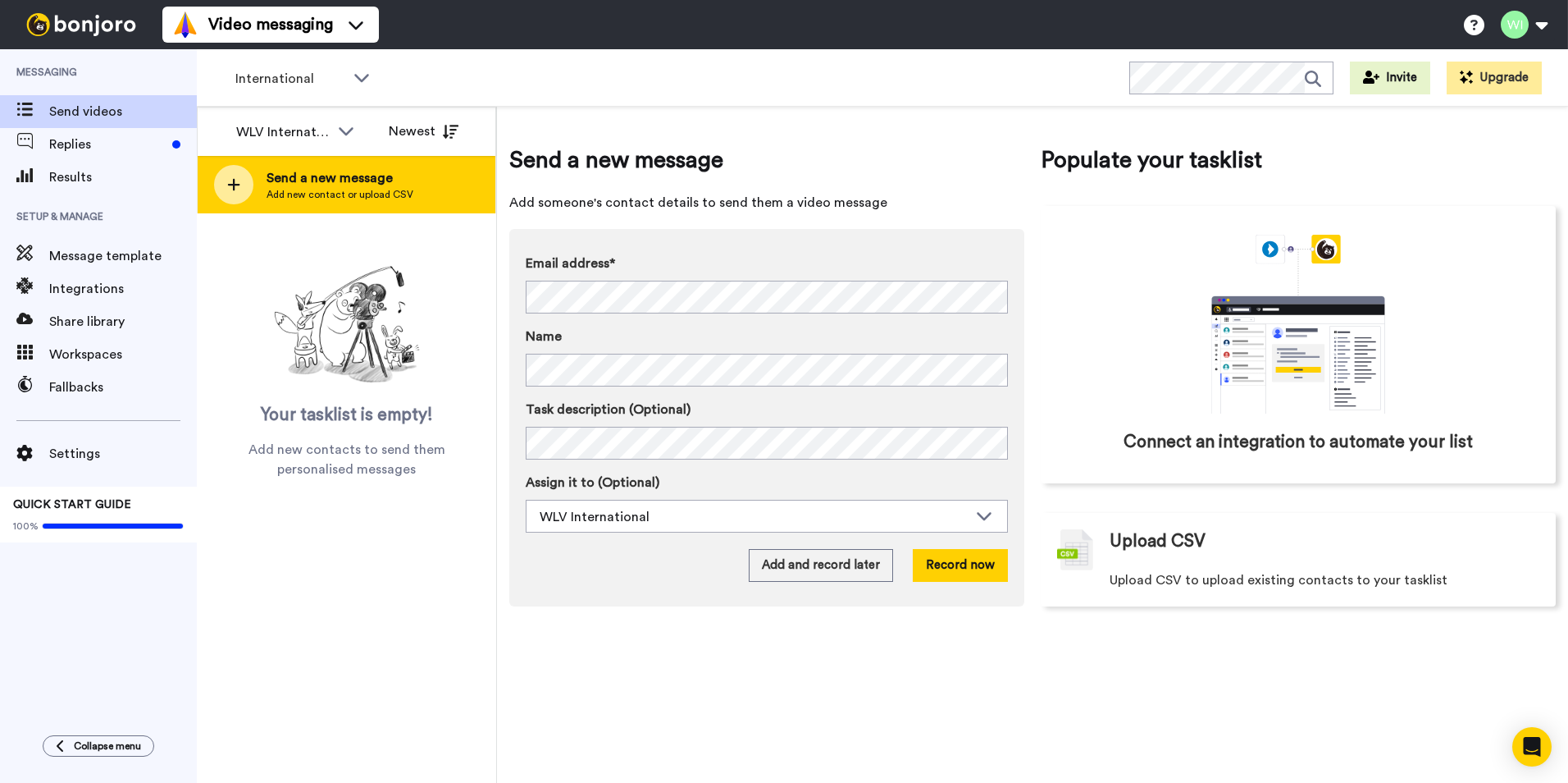
click at [291, 184] on span "Send a new message" at bounding box center [340, 177] width 147 height 19
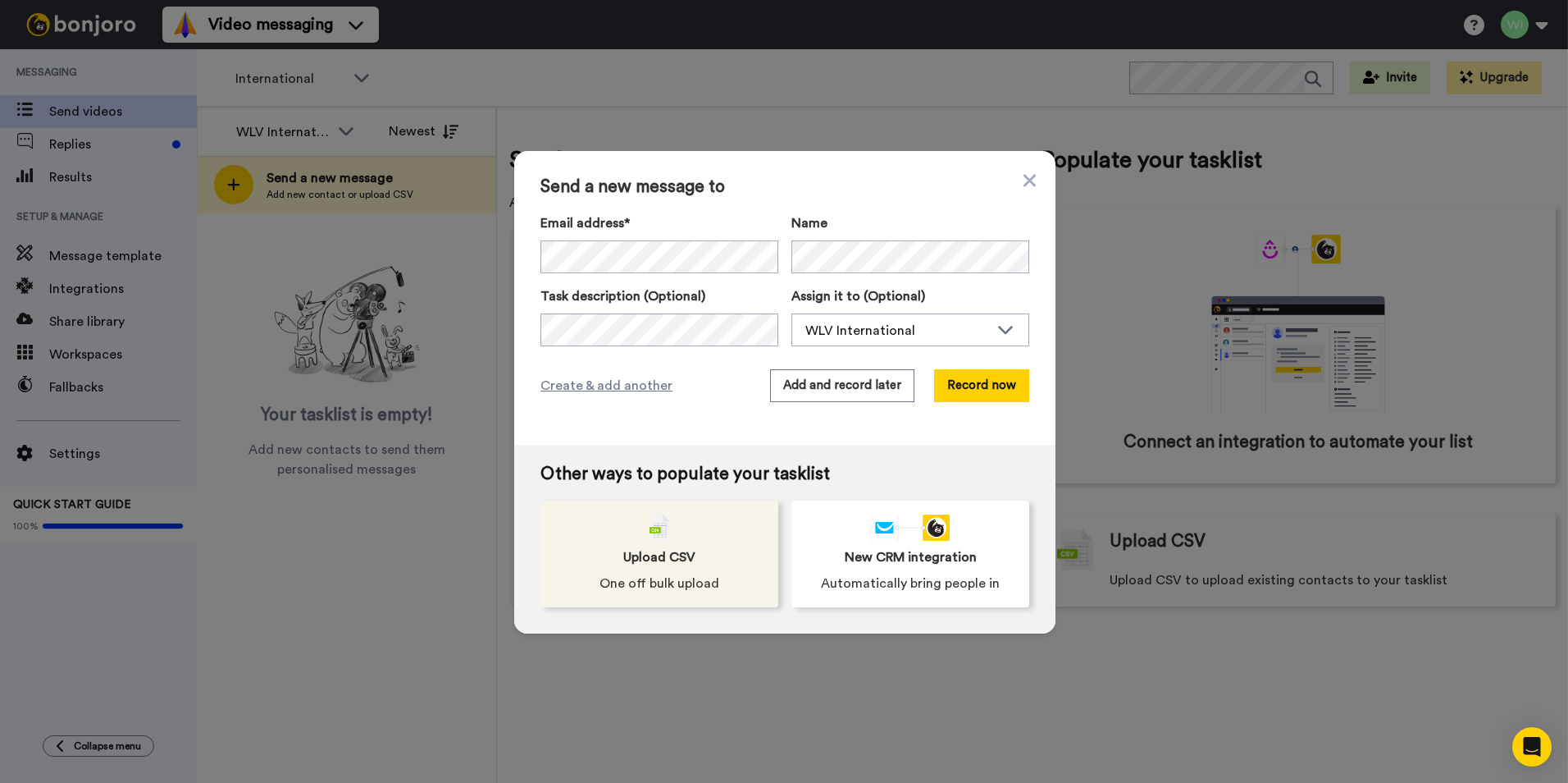
click at [701, 559] on div "Upload CSV One off bulk upload" at bounding box center [659, 554] width 237 height 106
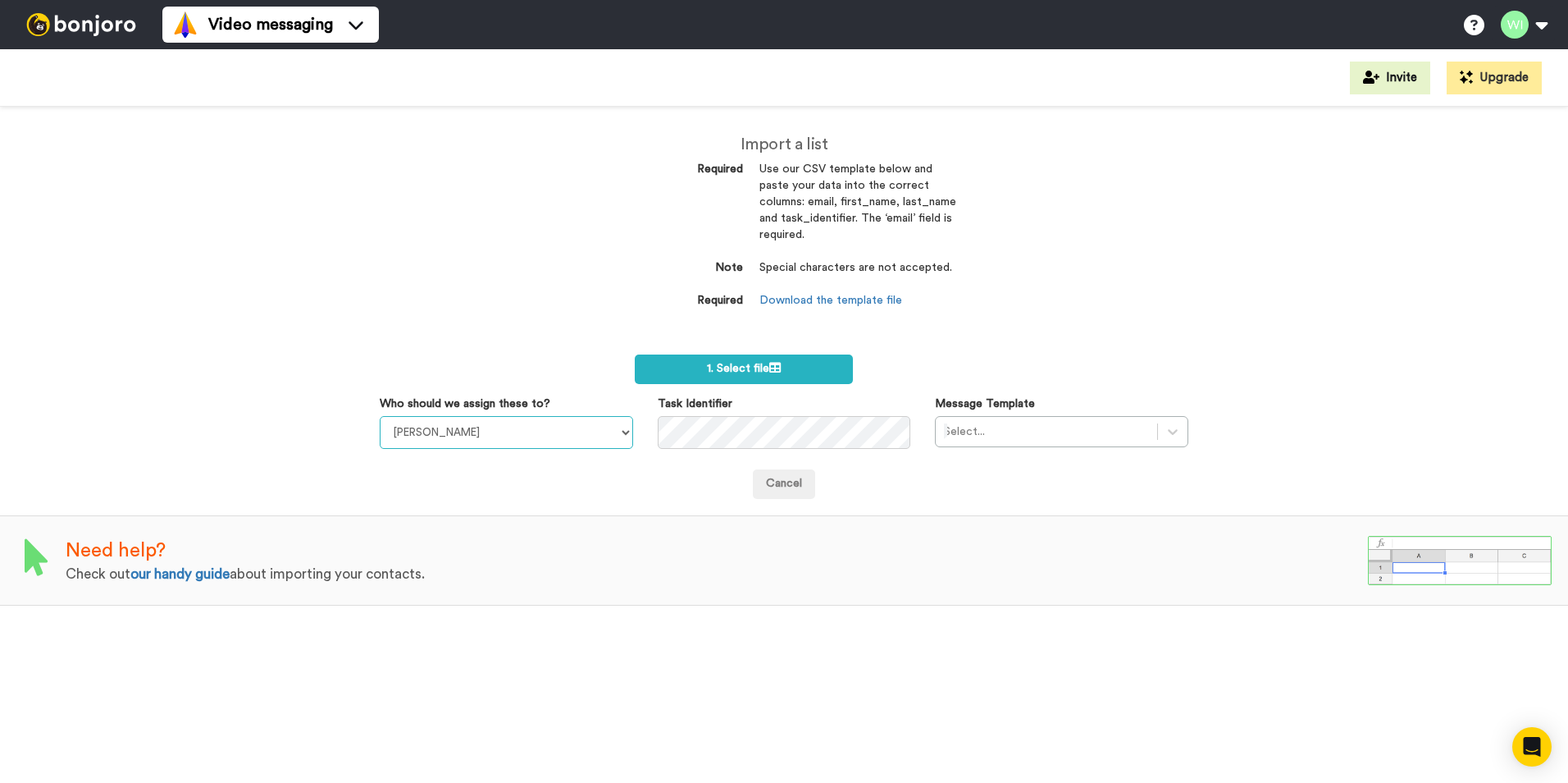
drag, startPoint x: 593, startPoint y: 433, endPoint x: 583, endPoint y: 436, distance: 10.4
click at [593, 433] on select "[PERSON_NAME] [PERSON_NAME] WLV Academic (FSE) [PERSON_NAME] Ademokoya UK Recru…" at bounding box center [506, 433] width 253 height 33
select select "d575366b-34de-4d4d-ba6c-d2d11e507584"
click at [379, 416] on select "Laura Wright Amarjit Duggal WLV Academic (FSE) Divandra Birla Bolutife Ademokoy…" at bounding box center [506, 433] width 253 height 33
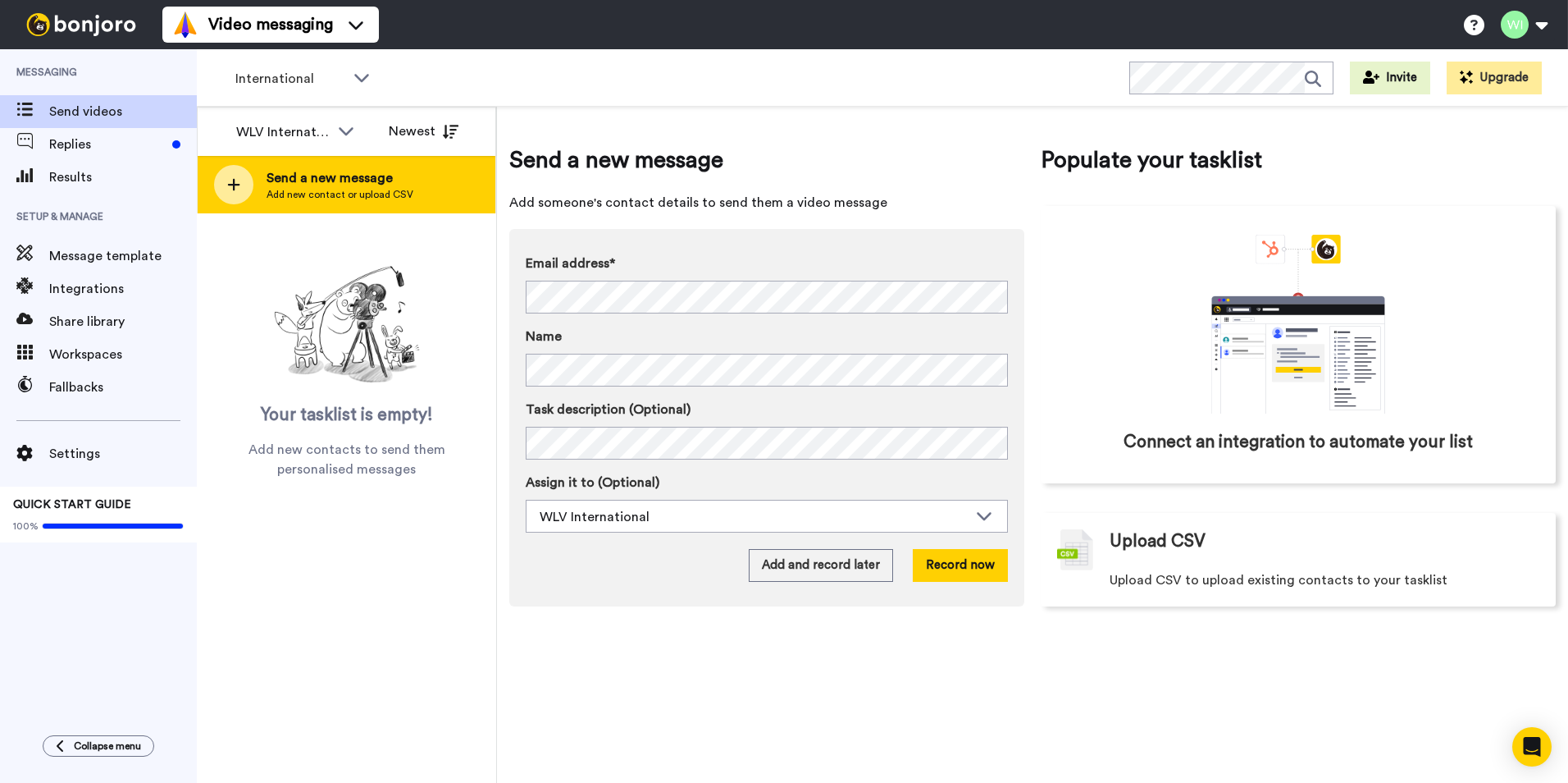
click at [415, 187] on div "Send a new message Add new contact or upload CSV" at bounding box center [346, 184] width 298 height 58
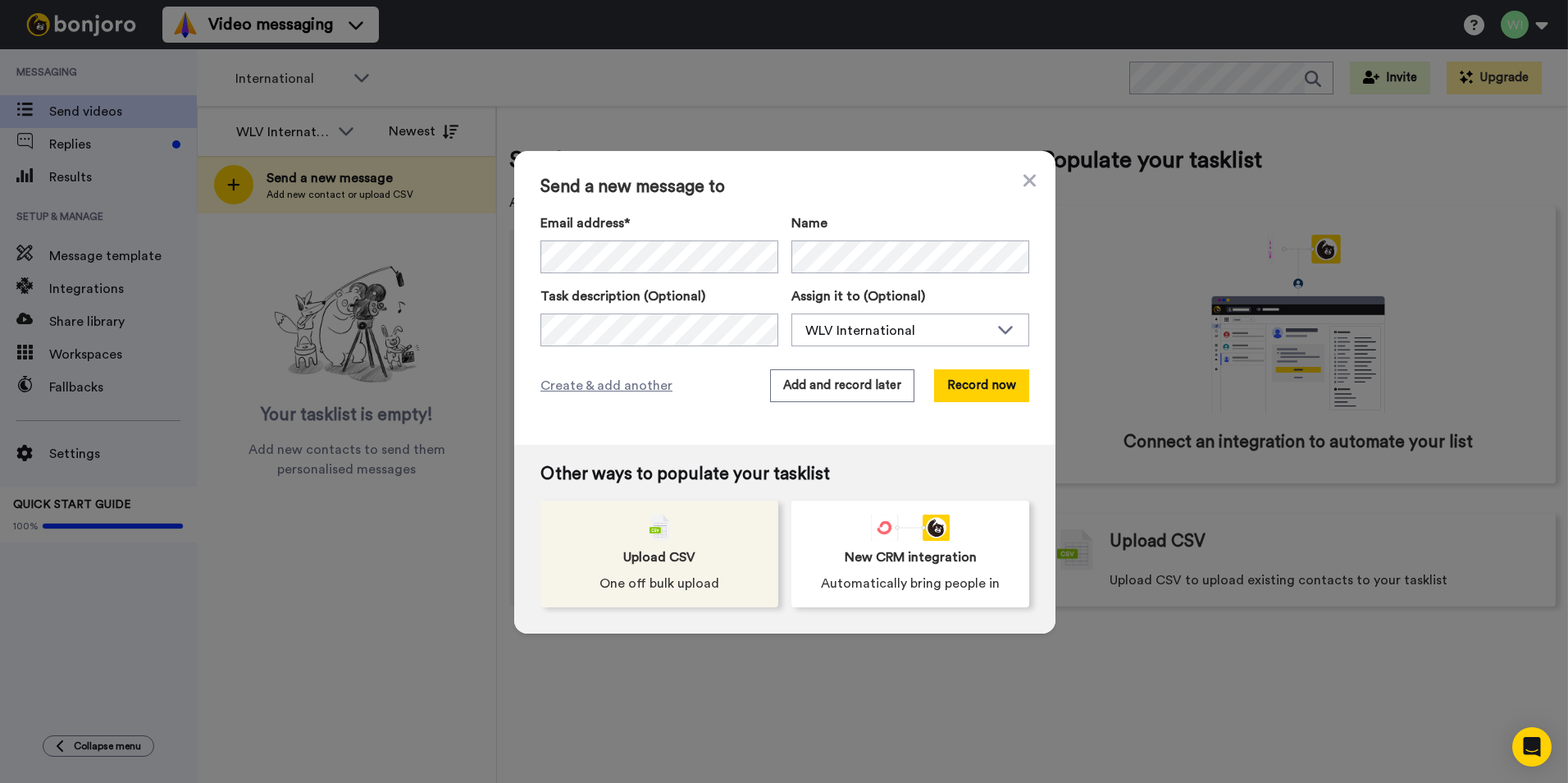
click at [720, 544] on div "Upload CSV One off bulk upload" at bounding box center [659, 554] width 237 height 106
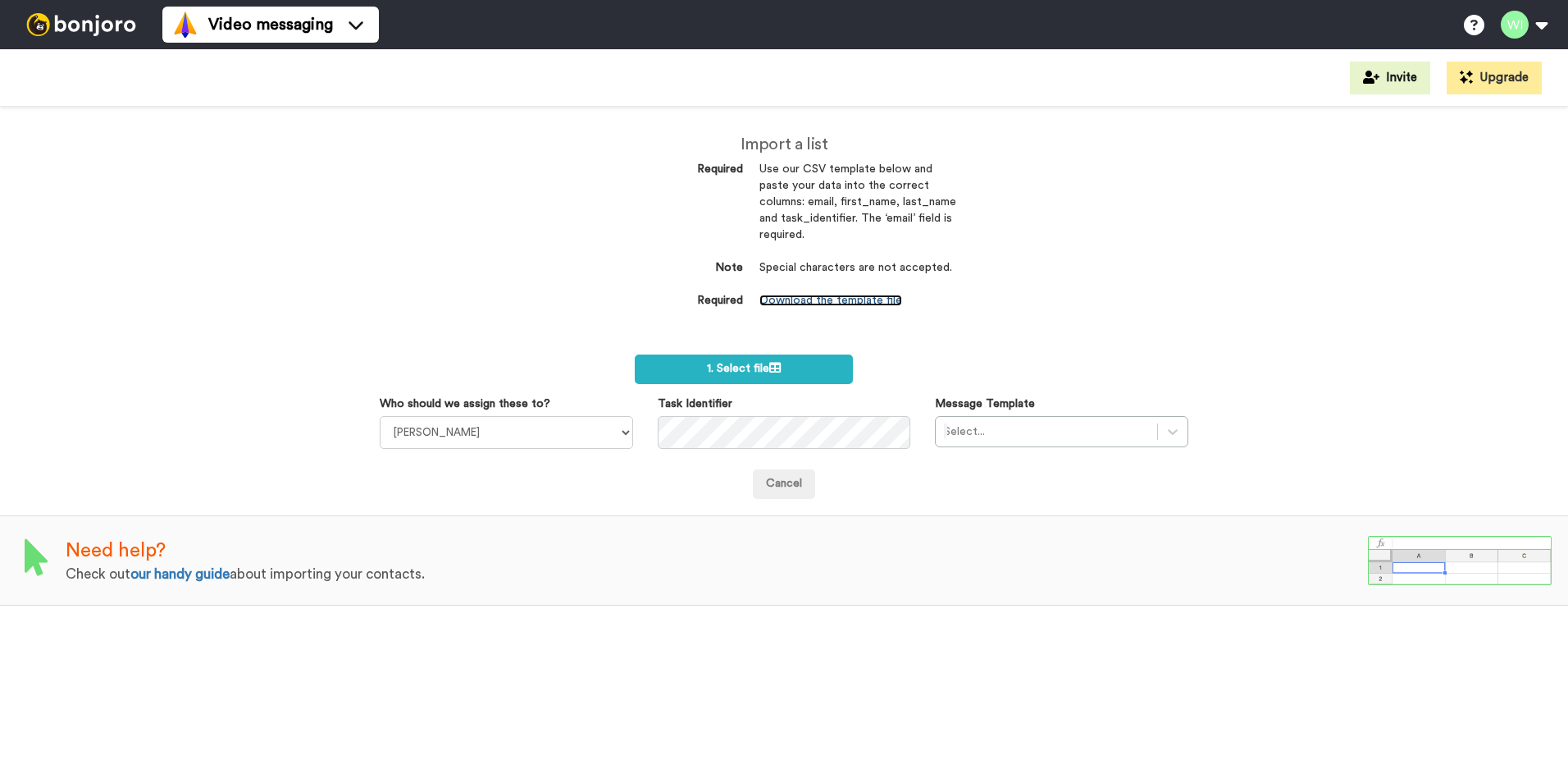
click at [838, 299] on link "Download the template file" at bounding box center [831, 300] width 143 height 12
click at [1172, 433] on div at bounding box center [1172, 432] width 29 height 29
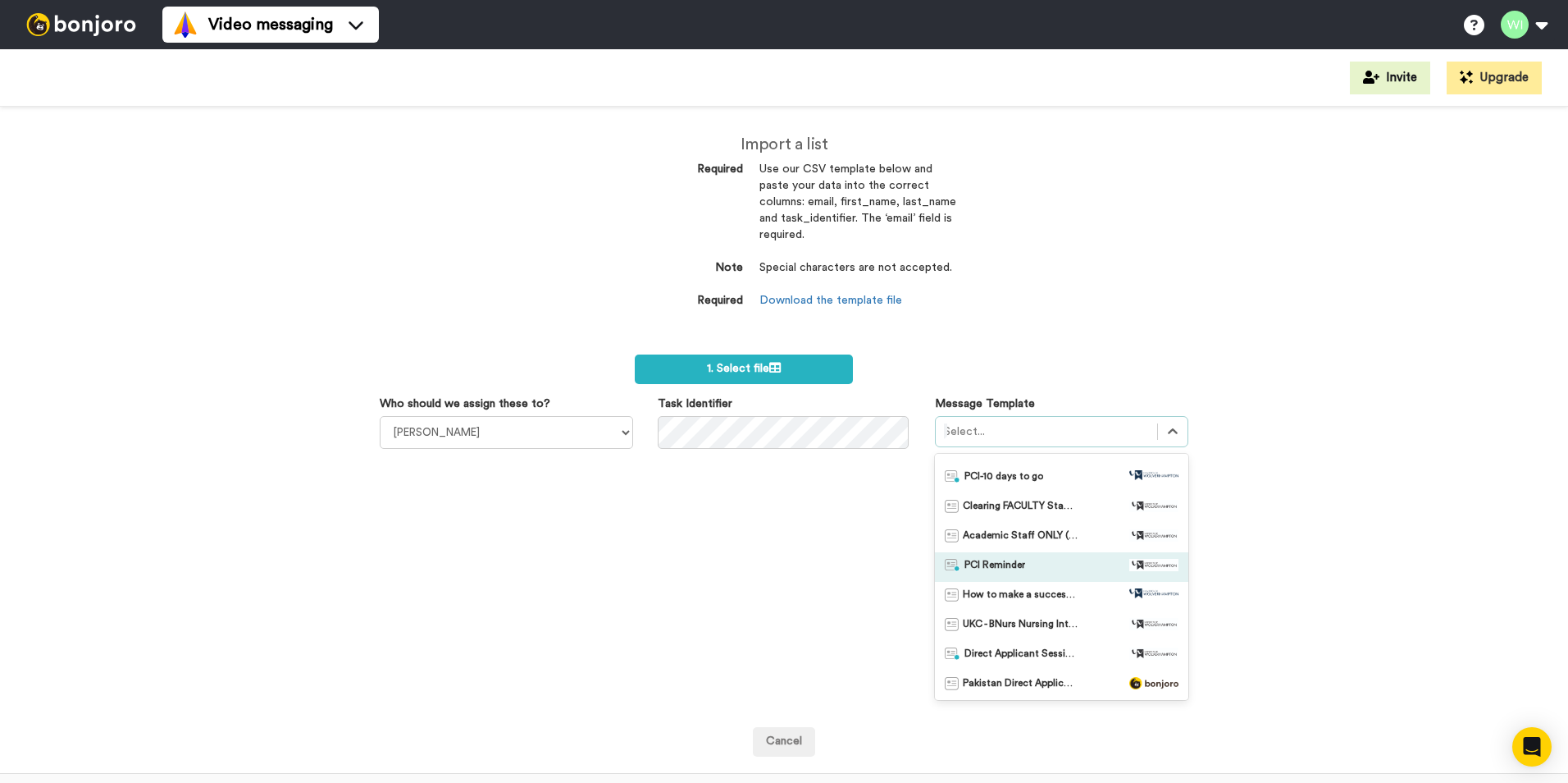
scroll to position [902, 0]
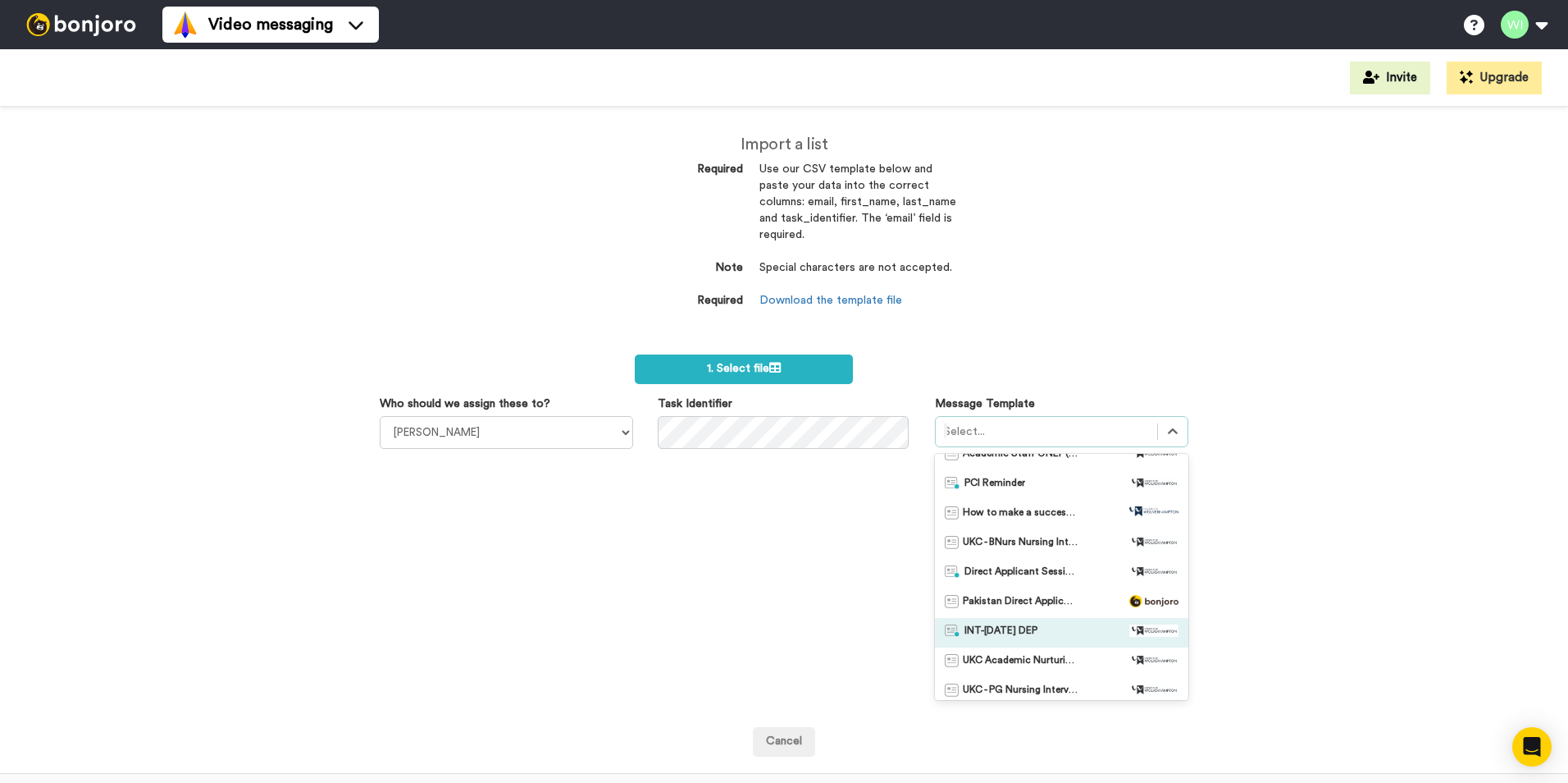
click at [1054, 623] on div "INT-Sept 25 DEP" at bounding box center [1061, 633] width 253 height 29
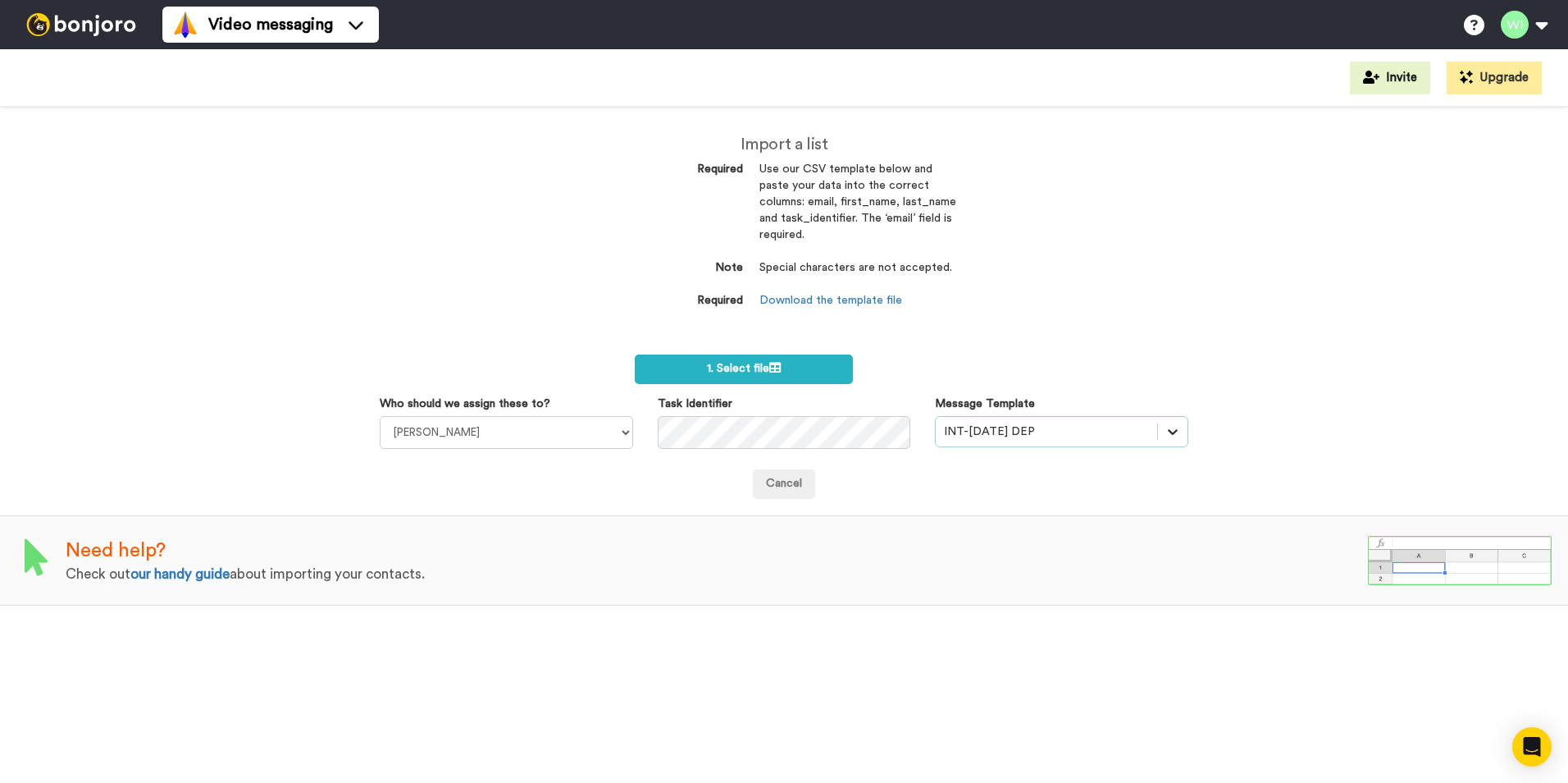
click at [1168, 433] on icon at bounding box center [1172, 432] width 16 height 17
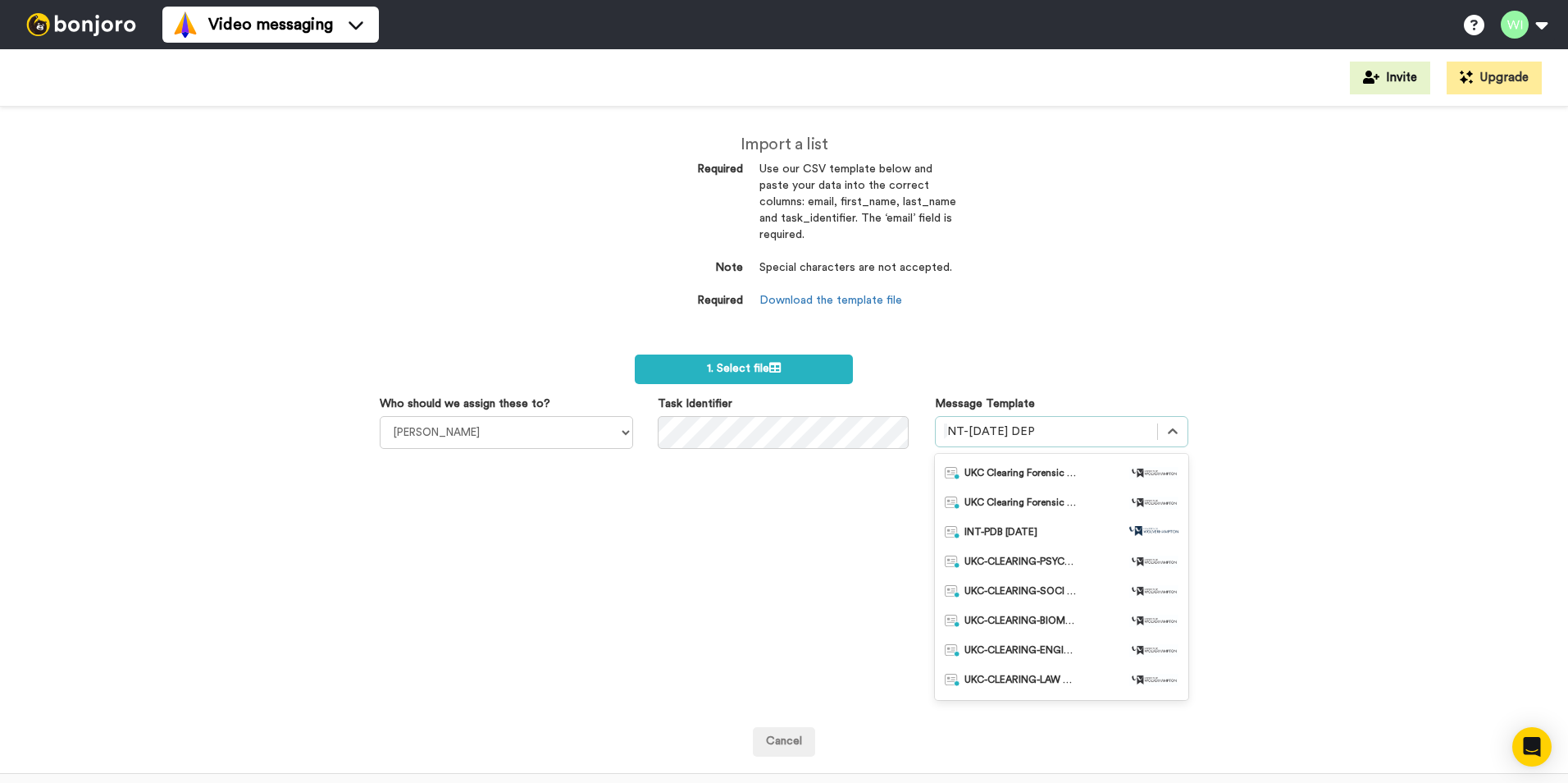
scroll to position [0, 0]
click at [1067, 525] on span "INT-Sept 25 DEP reminder" at bounding box center [1021, 531] width 115 height 17
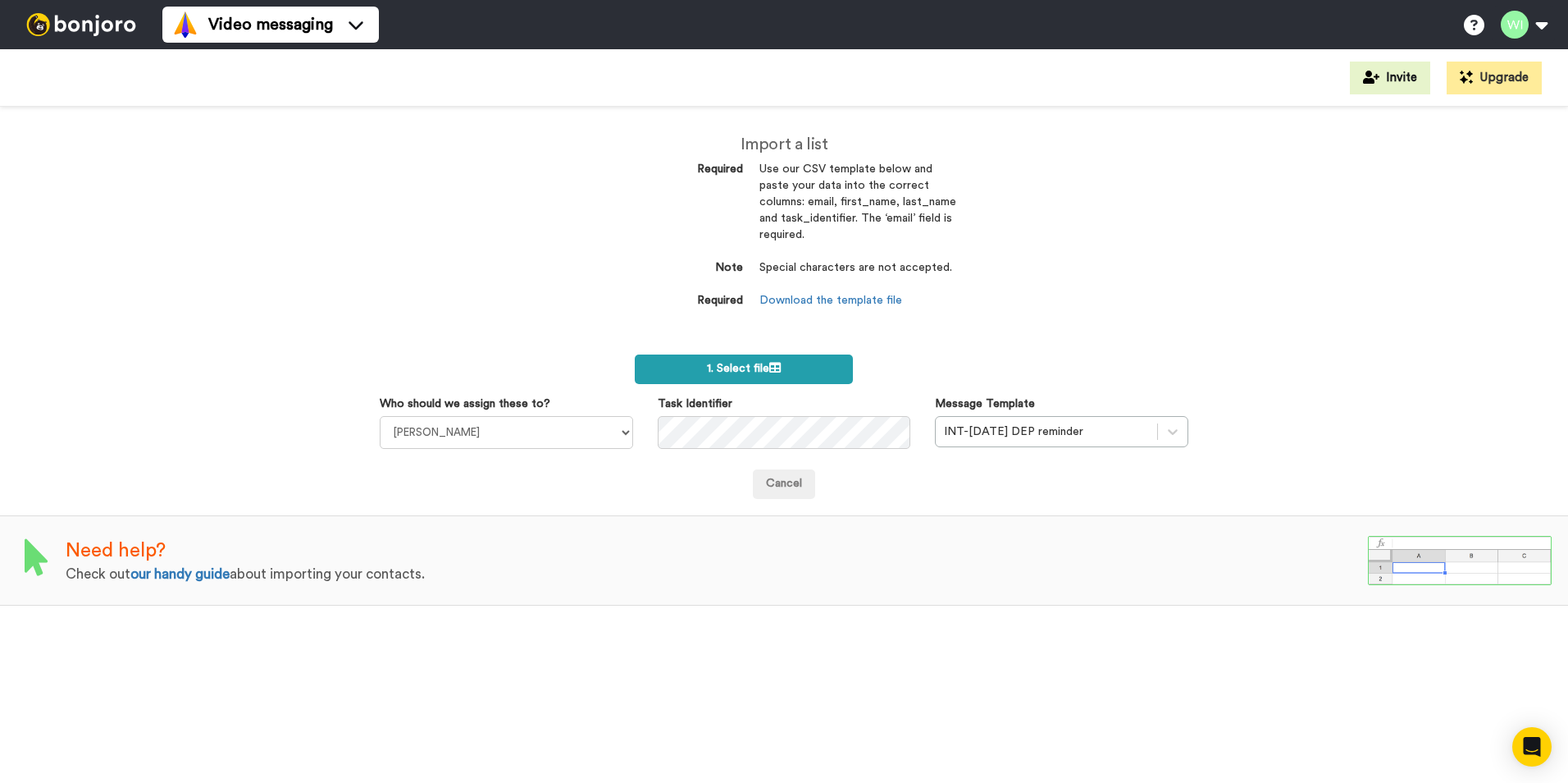
click at [802, 362] on label "1. Select file" at bounding box center [744, 369] width 218 height 29
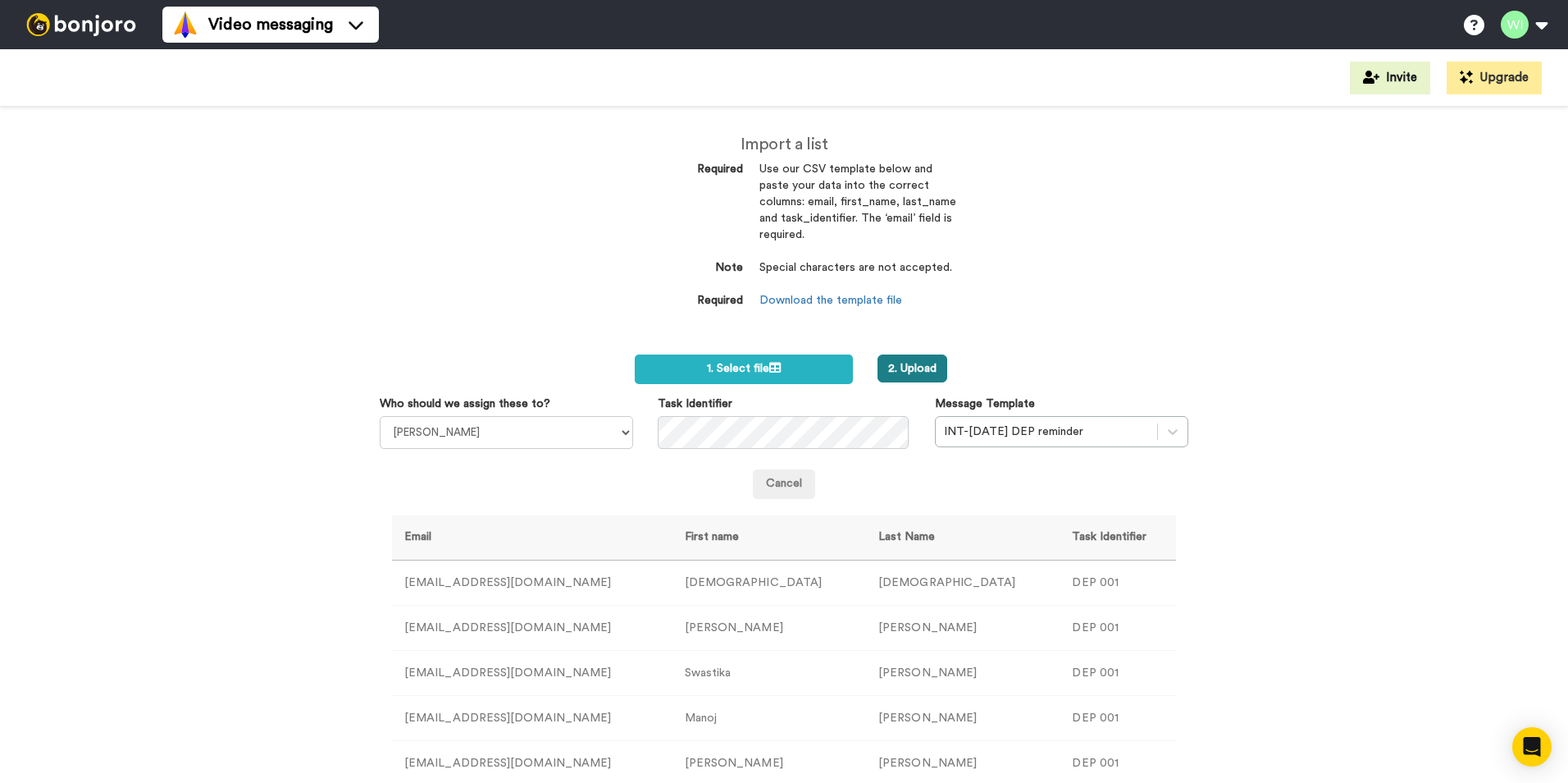
click at [919, 377] on button "2. Upload" at bounding box center [912, 369] width 70 height 28
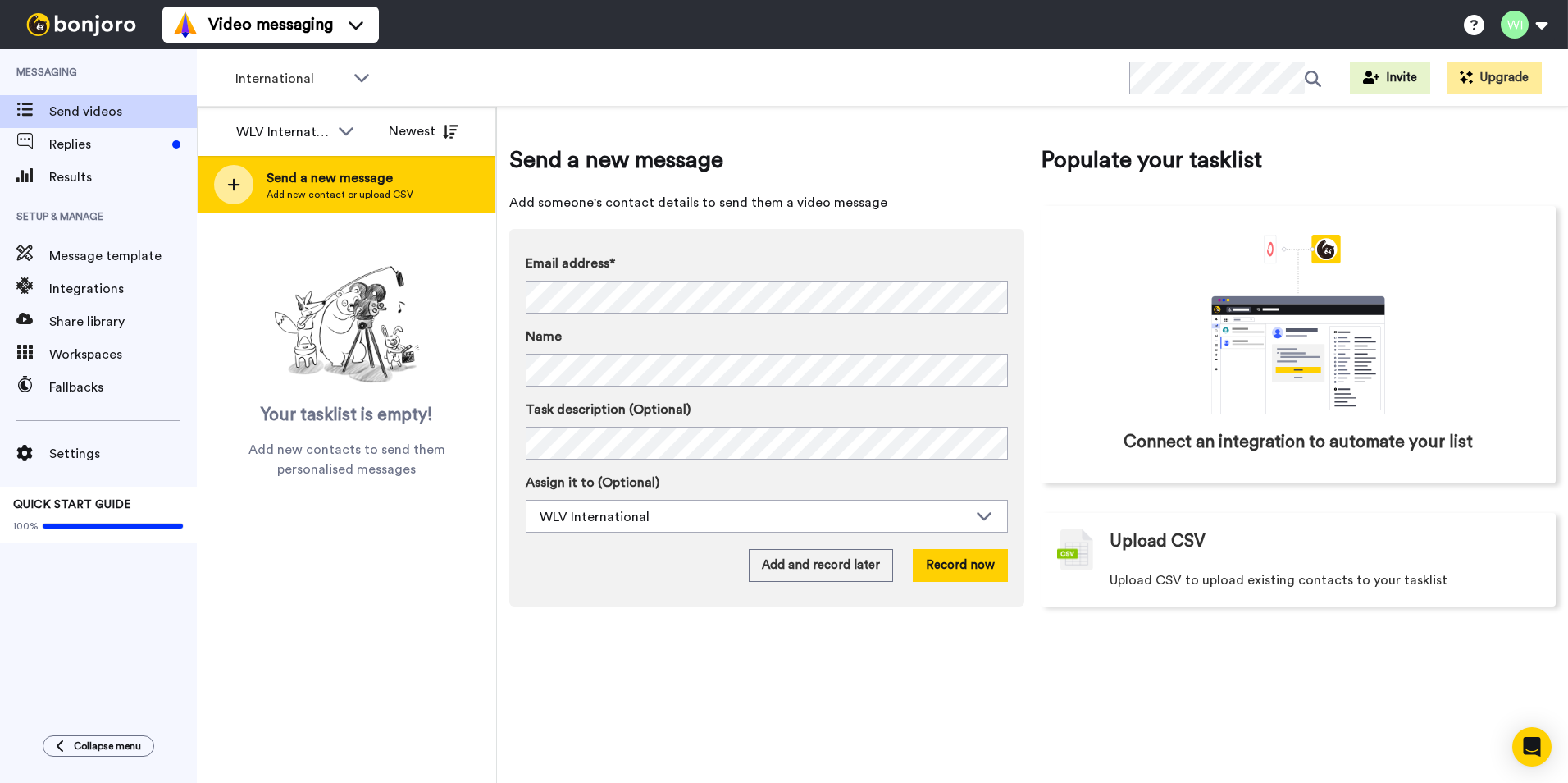
click at [330, 177] on span "Send a new message" at bounding box center [340, 177] width 147 height 19
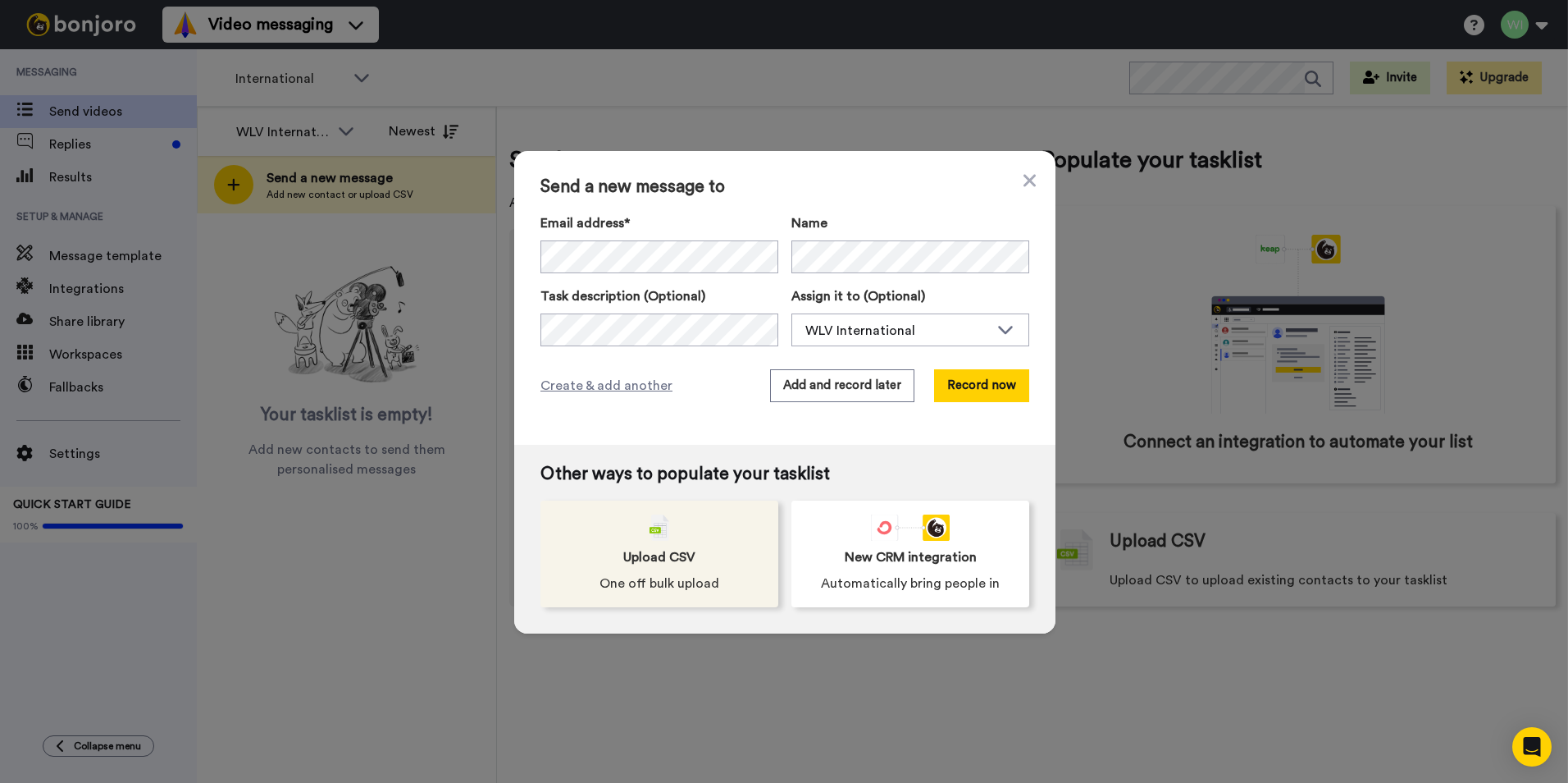
click at [679, 531] on div "Upload CSV One off bulk upload" at bounding box center [659, 554] width 237 height 106
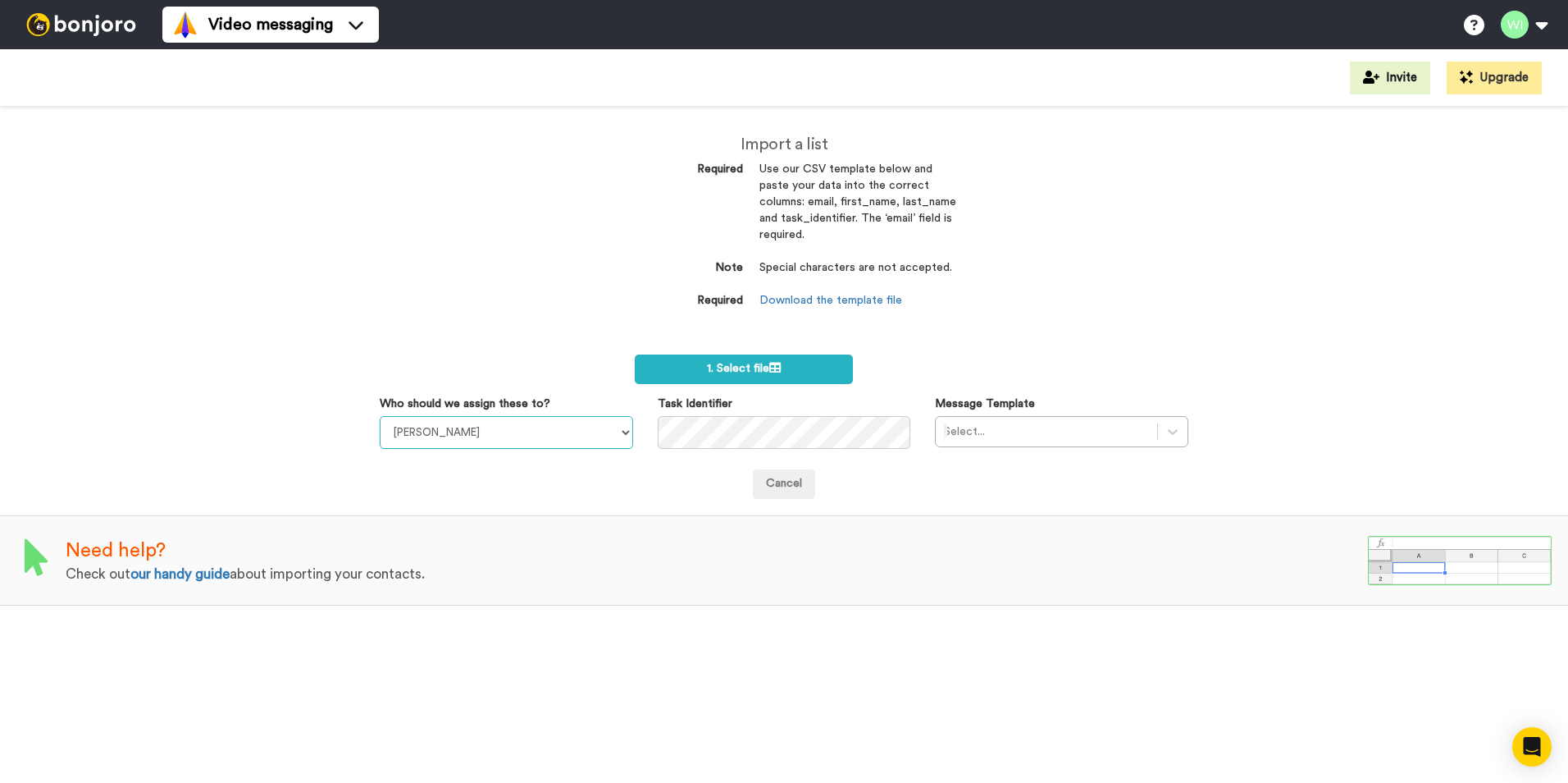
click at [575, 436] on select "Laura Wright Amarjit Duggal WLV Academic (FSE) Divandra Birla Bolutife Ademokoy…" at bounding box center [506, 433] width 253 height 33
select select "d575366b-34de-4d4d-ba6c-d2d11e507584"
click at [379, 416] on select "Laura Wright Amarjit Duggal WLV Academic (FSE) Divandra Birla Bolutife Ademokoy…" at bounding box center [506, 433] width 253 height 33
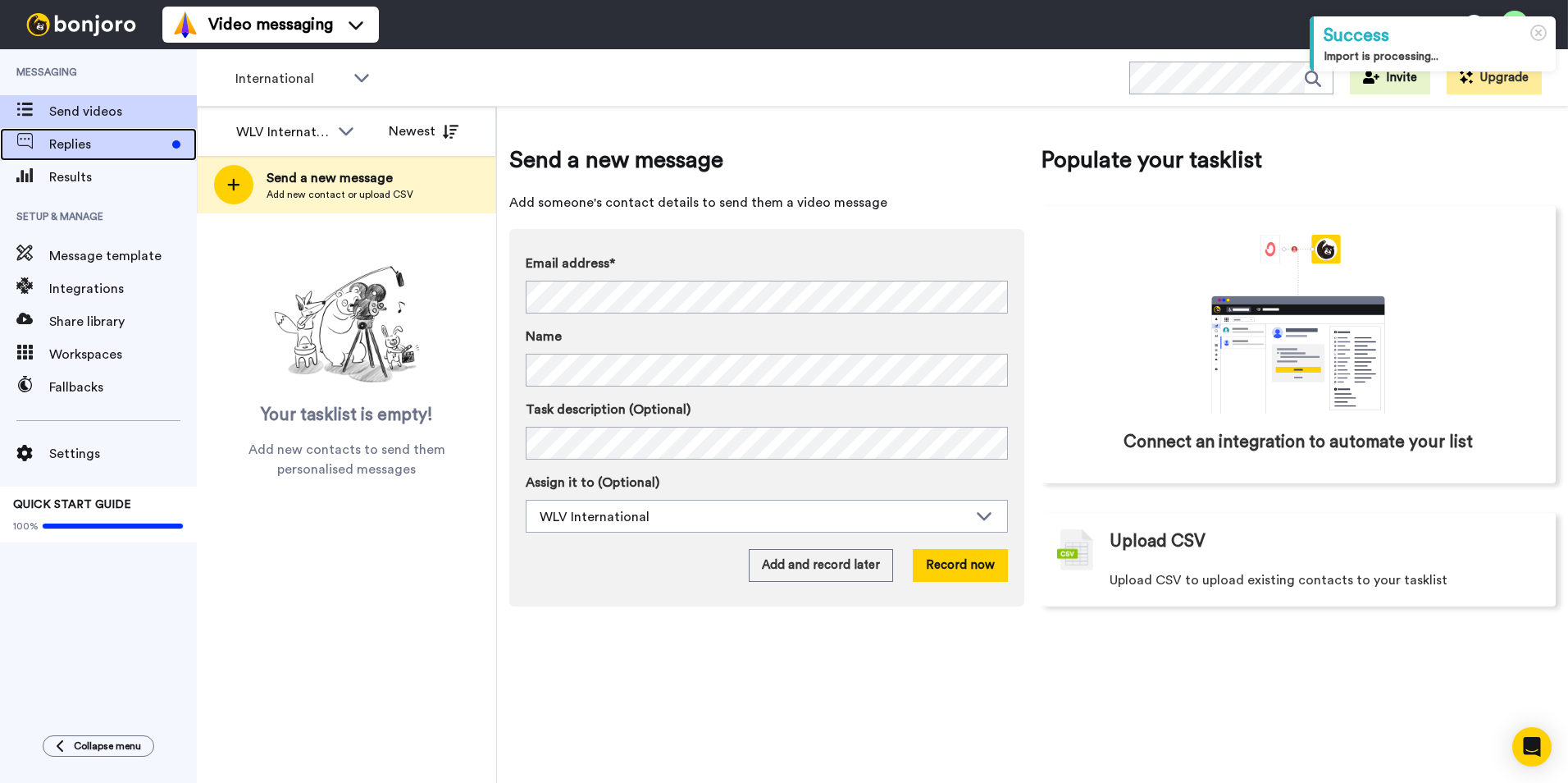
click at [150, 141] on span "Replies" at bounding box center [107, 144] width 116 height 19
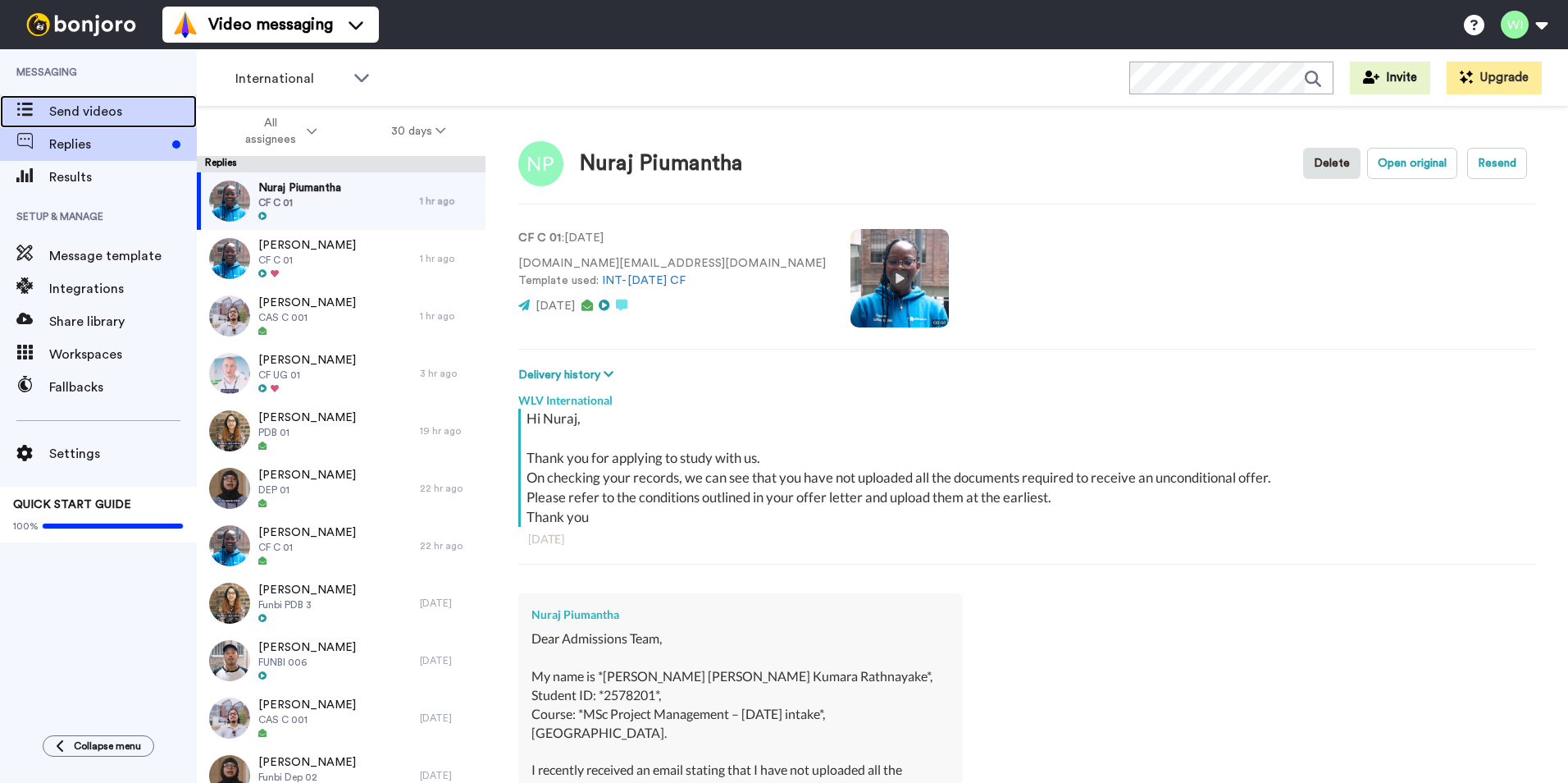
click at [104, 105] on span "Send videos" at bounding box center [123, 111] width 148 height 19
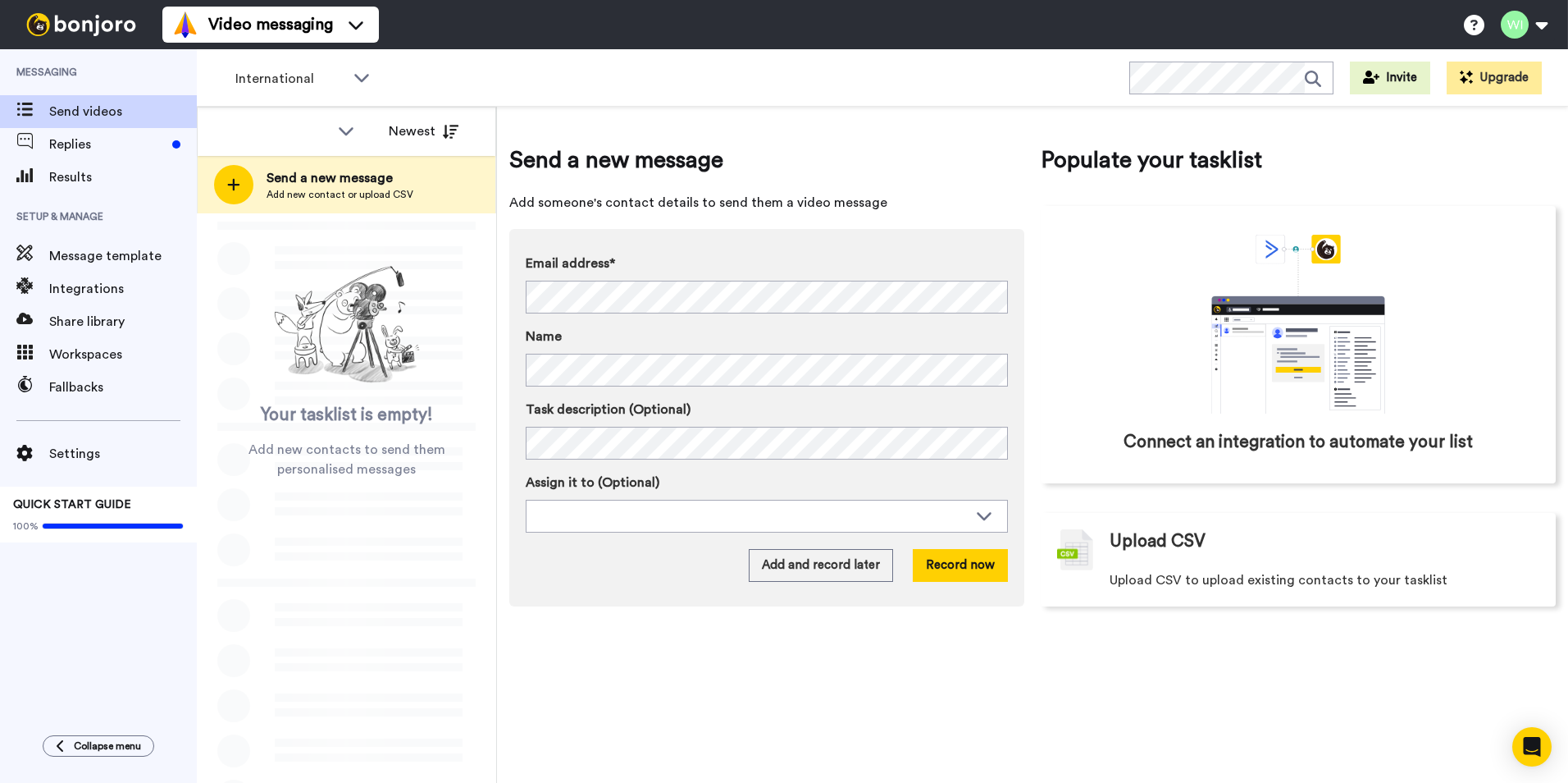
click at [320, 194] on span "Add new contact or upload CSV" at bounding box center [340, 194] width 147 height 13
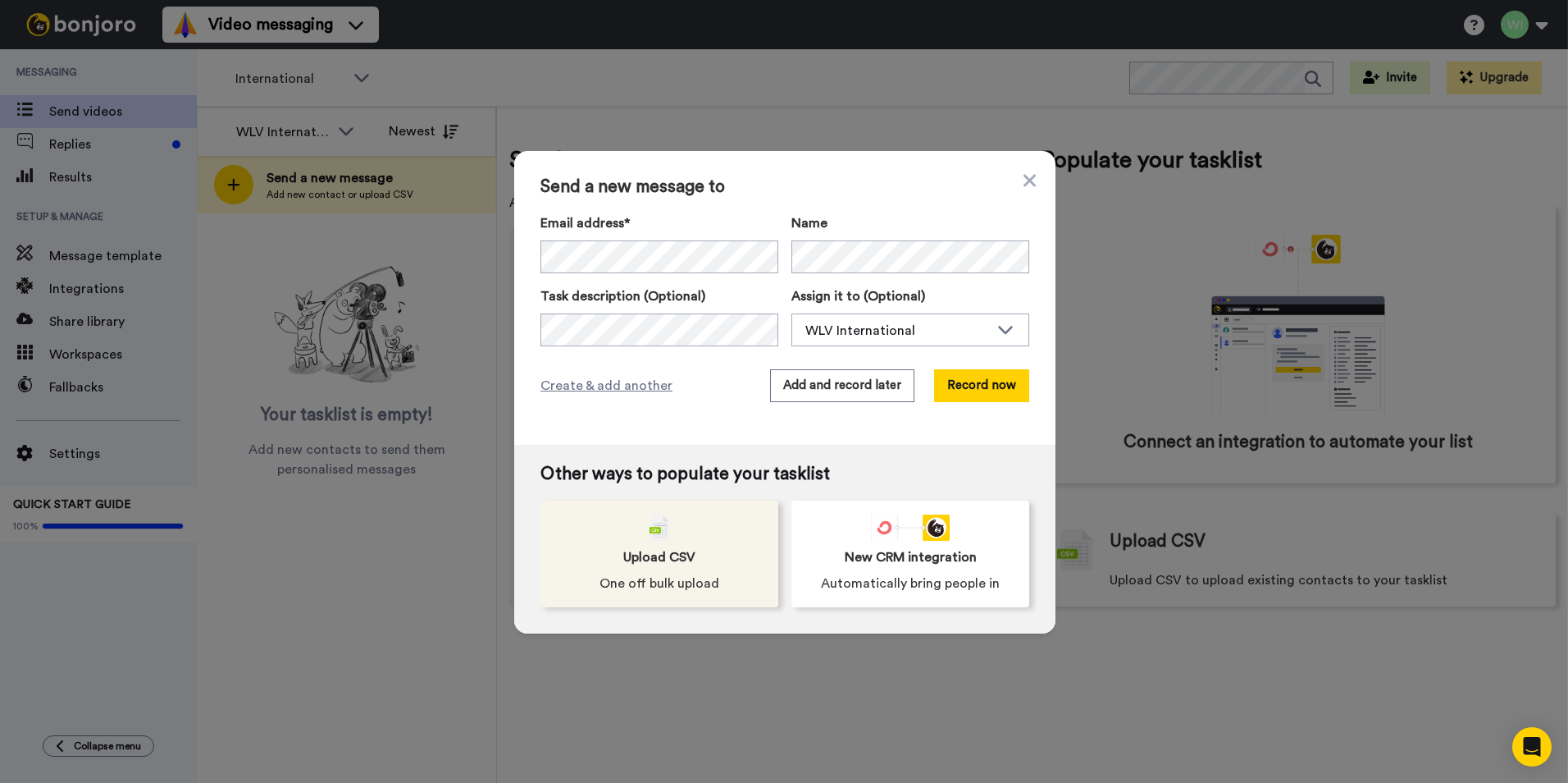
click at [729, 541] on div "Upload CSV One off bulk upload" at bounding box center [659, 554] width 237 height 106
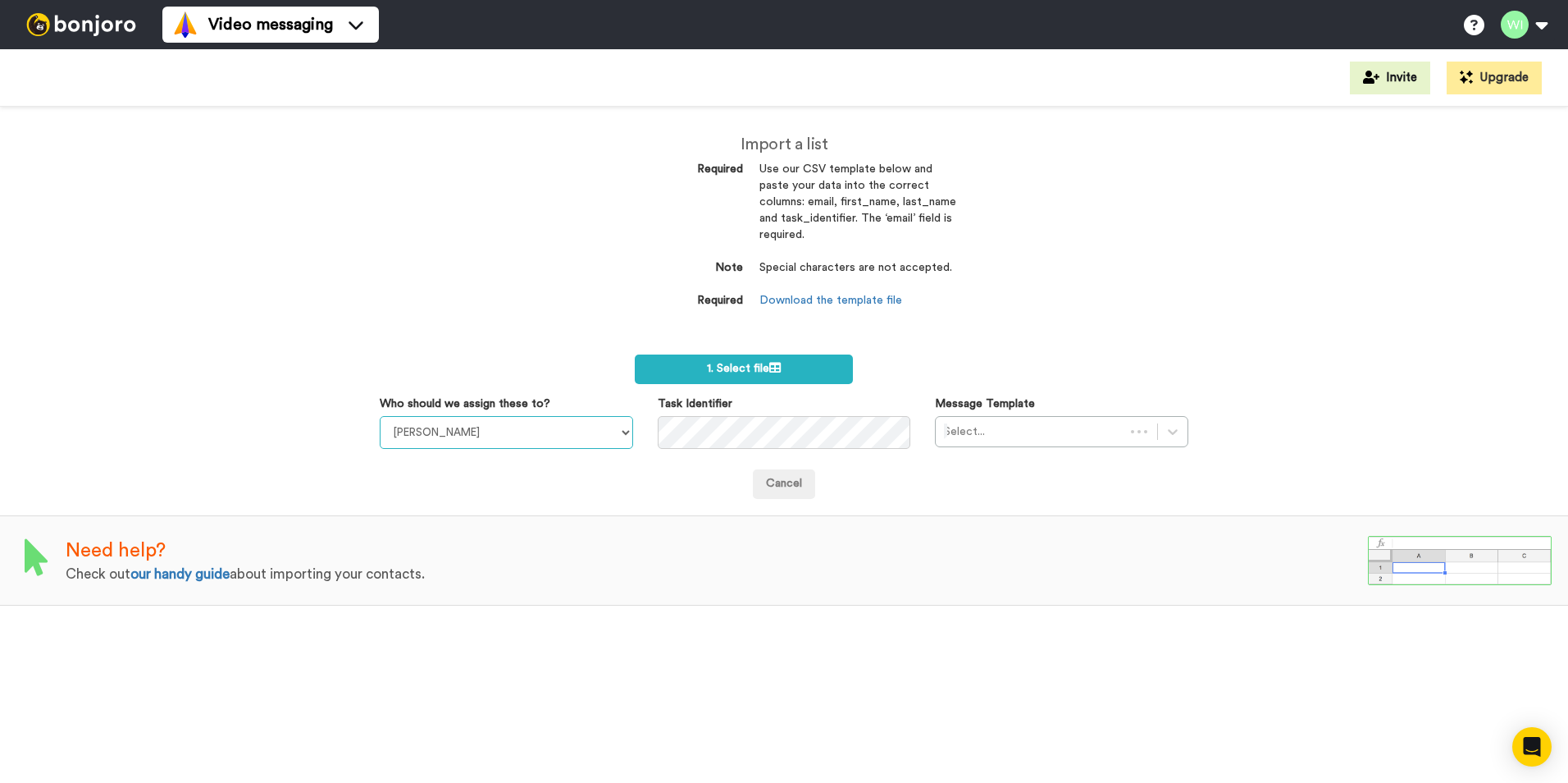
click at [622, 438] on select "[PERSON_NAME] [PERSON_NAME] WLV Academic (FSE) [PERSON_NAME] Ademokoya UK Recru…" at bounding box center [506, 433] width 253 height 33
select select "d575366b-34de-4d4d-ba6c-d2d11e507584"
click at [379, 416] on select "[PERSON_NAME] [PERSON_NAME] WLV Academic (FSE) [PERSON_NAME] Ademokoya UK Recru…" at bounding box center [506, 433] width 253 height 33
click at [1159, 425] on div at bounding box center [1172, 432] width 29 height 29
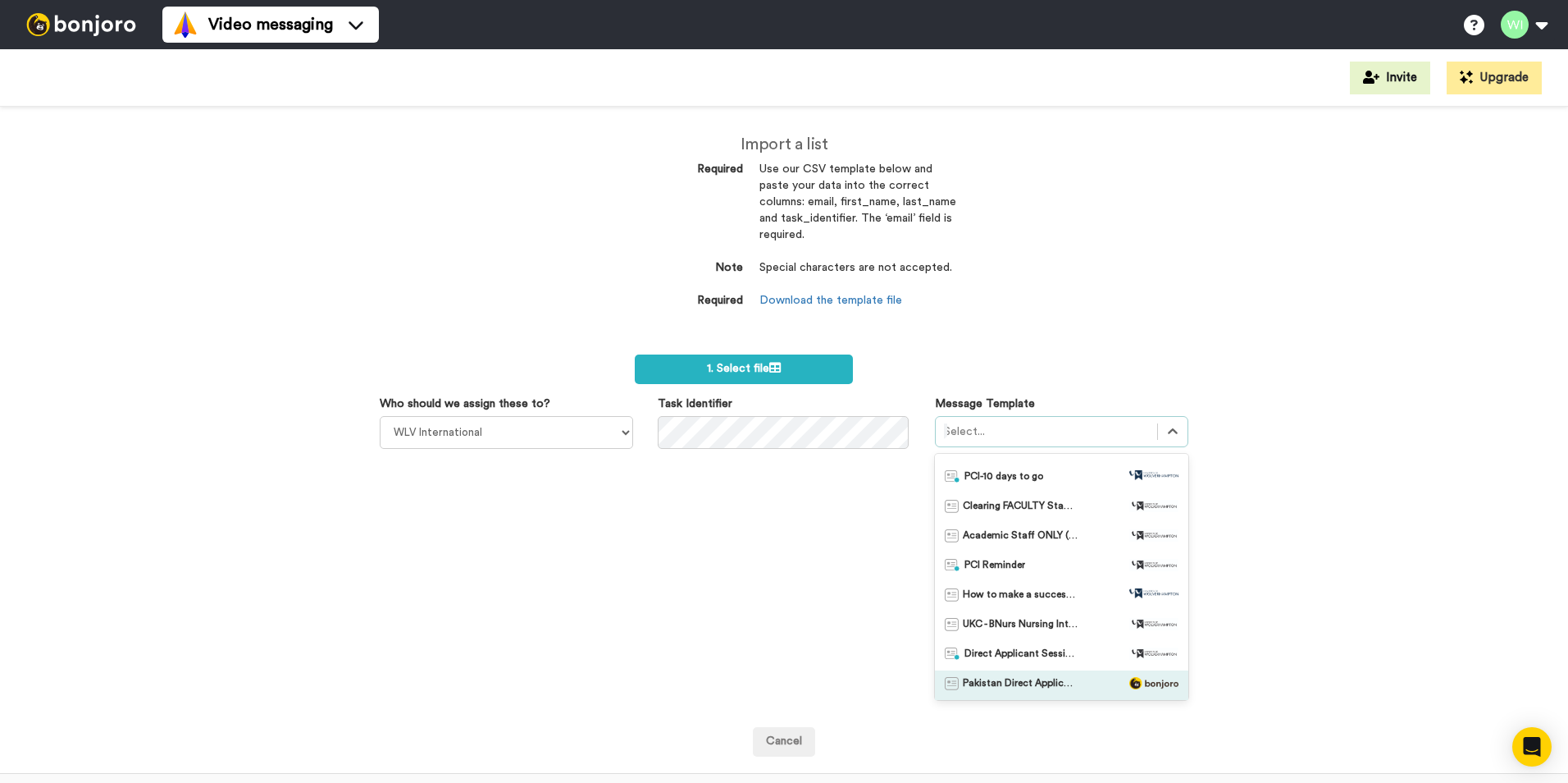
scroll to position [985, 0]
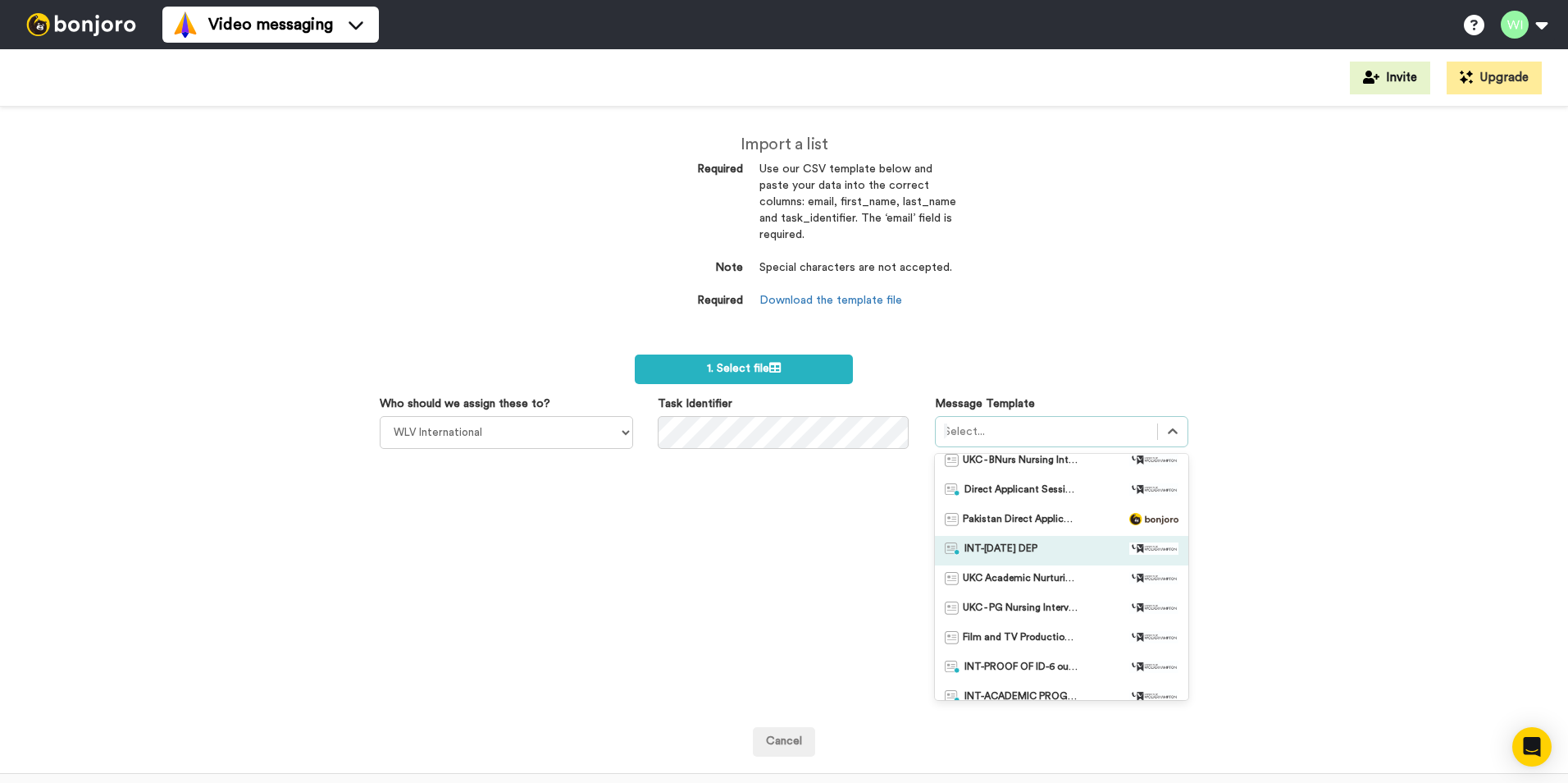
click at [1040, 546] on div "INT-Sept 25 DEP" at bounding box center [1061, 550] width 234 height 17
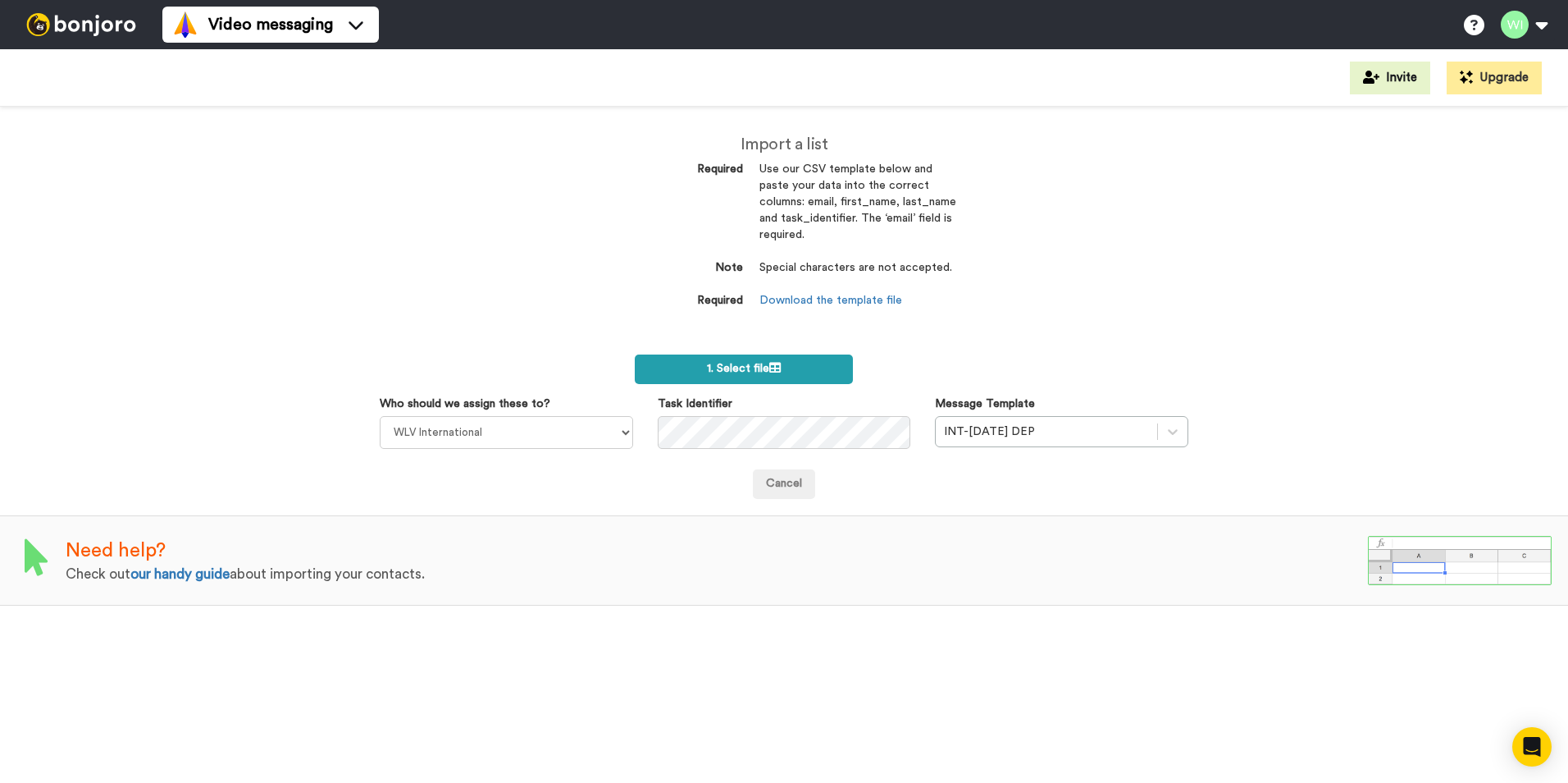
click at [747, 372] on span "1. Select file" at bounding box center [743, 368] width 74 height 12
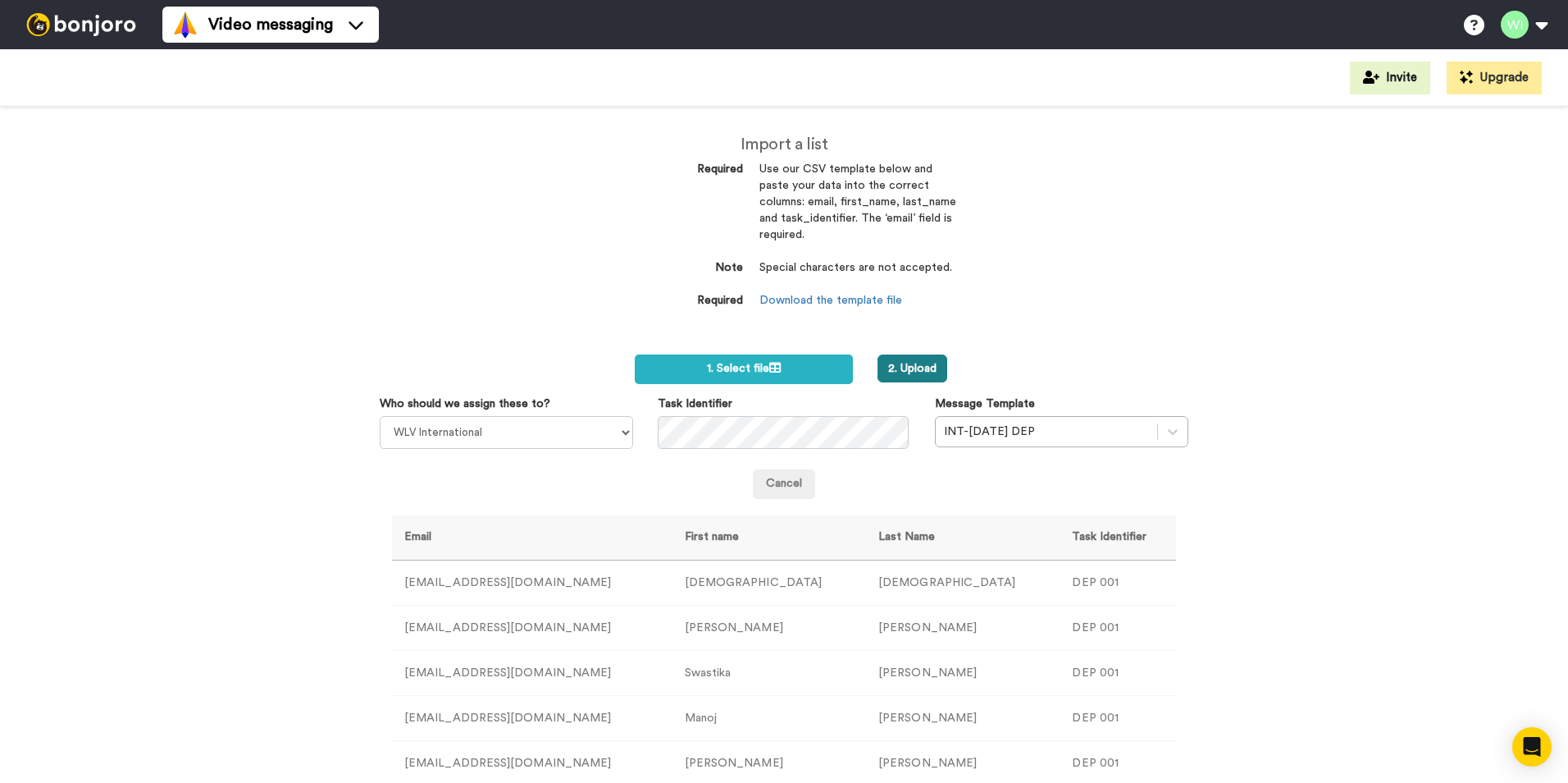
click at [916, 370] on button "2. Upload" at bounding box center [912, 369] width 70 height 28
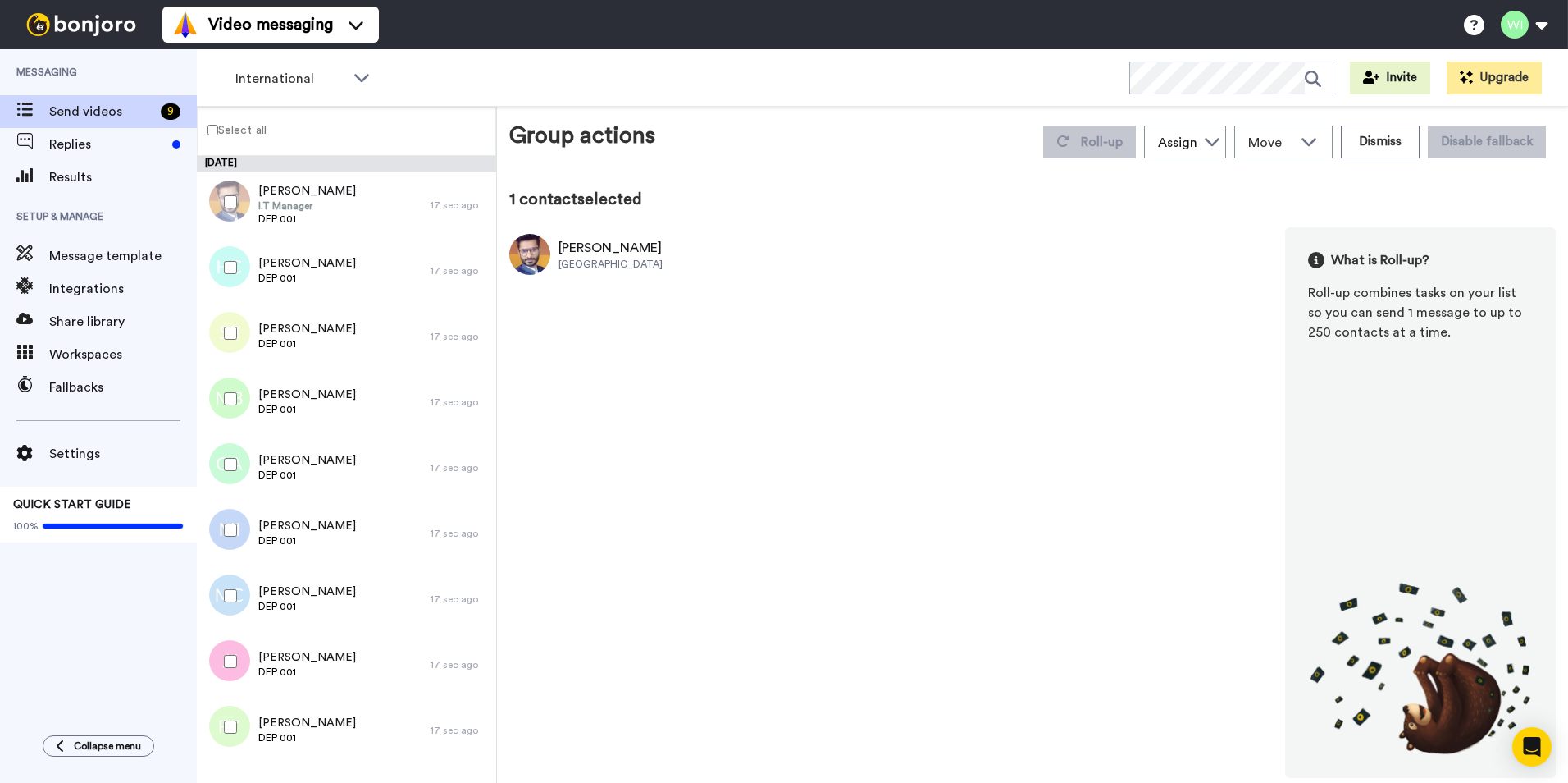
click at [219, 128] on label "Select all" at bounding box center [232, 129] width 69 height 19
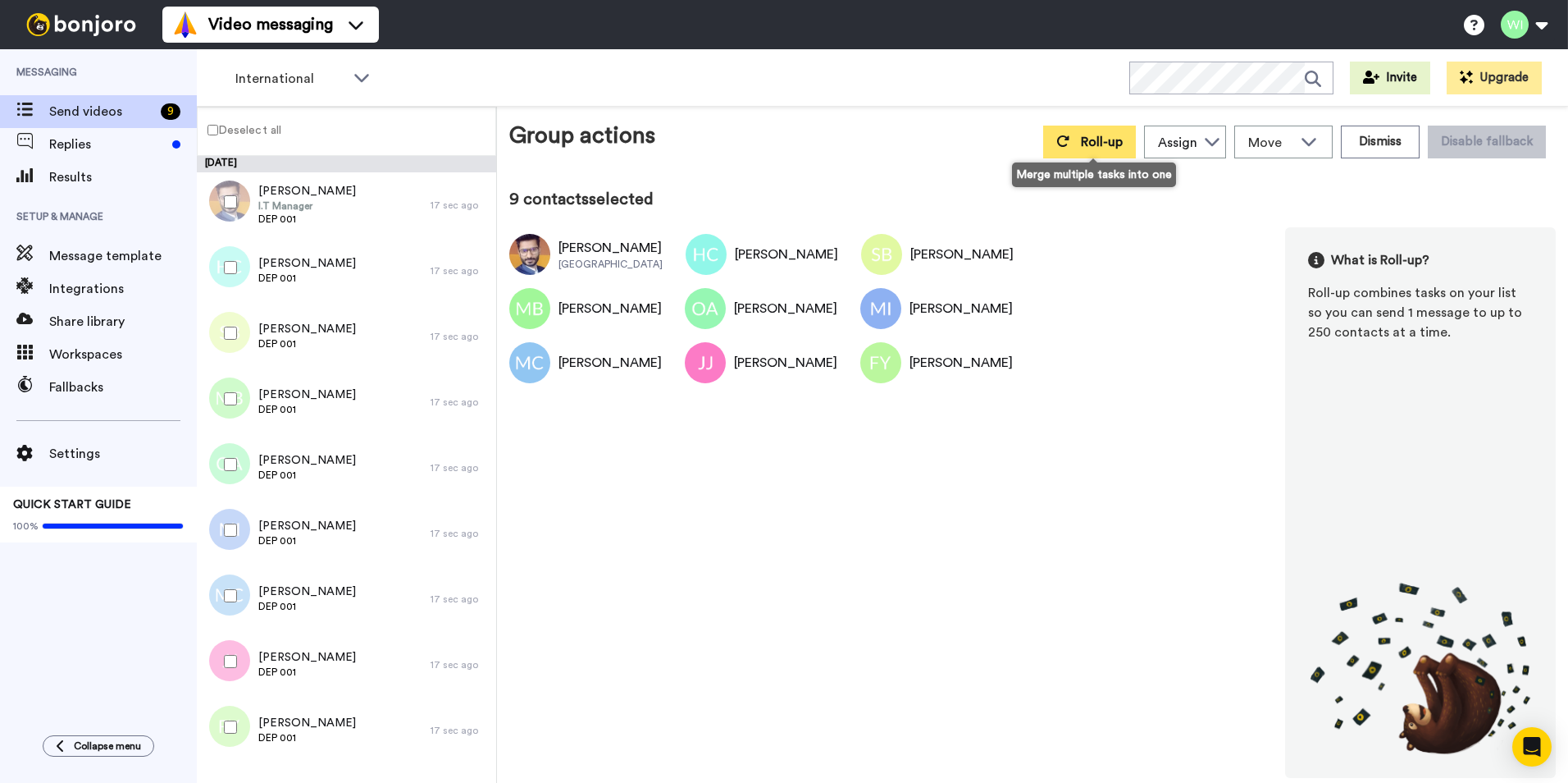
click at [1107, 145] on span "Roll-up" at bounding box center [1102, 142] width 42 height 13
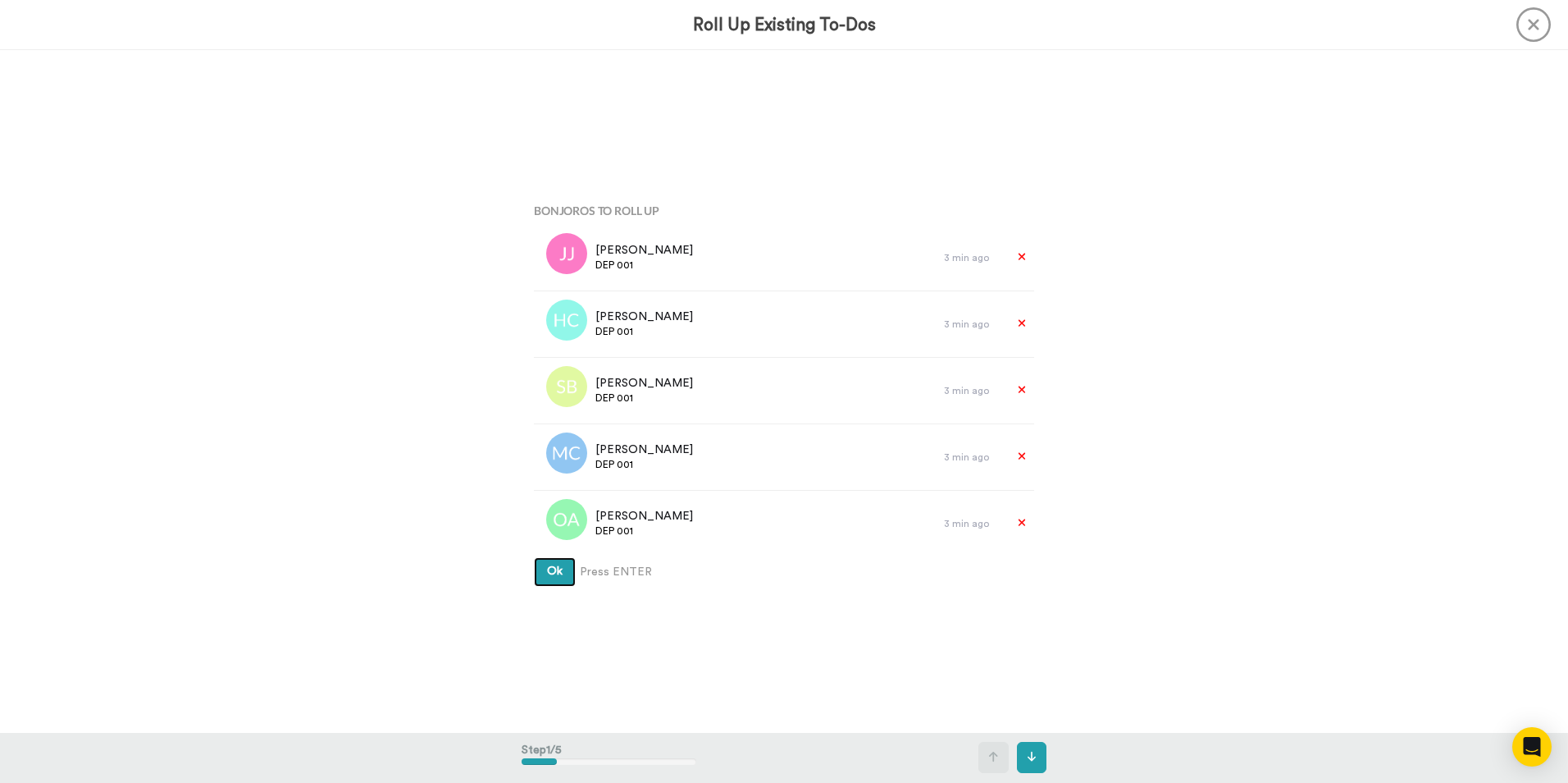
click at [549, 577] on button "Ok" at bounding box center [554, 572] width 42 height 29
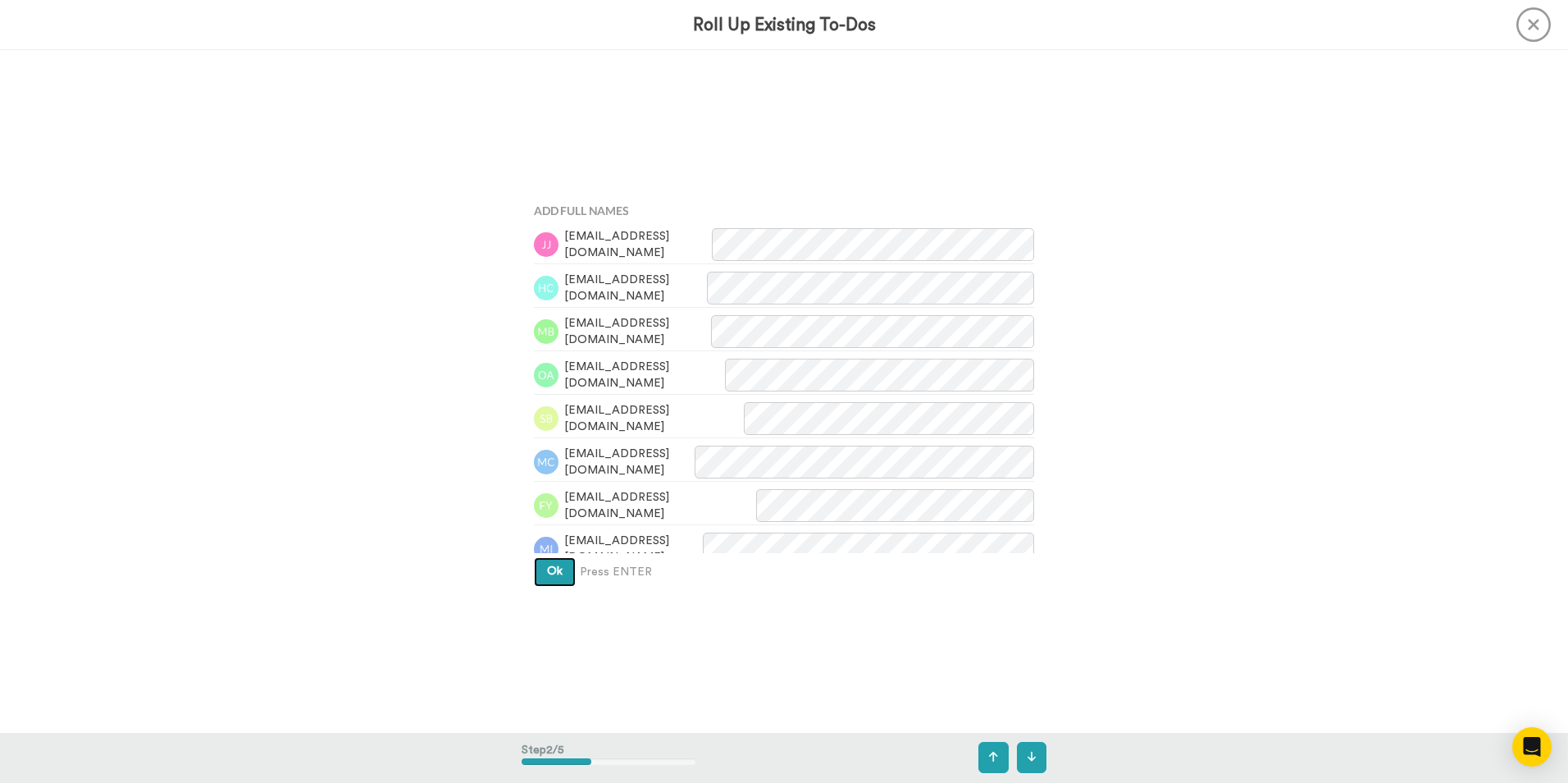
click at [557, 575] on span "Ok" at bounding box center [554, 570] width 16 height 12
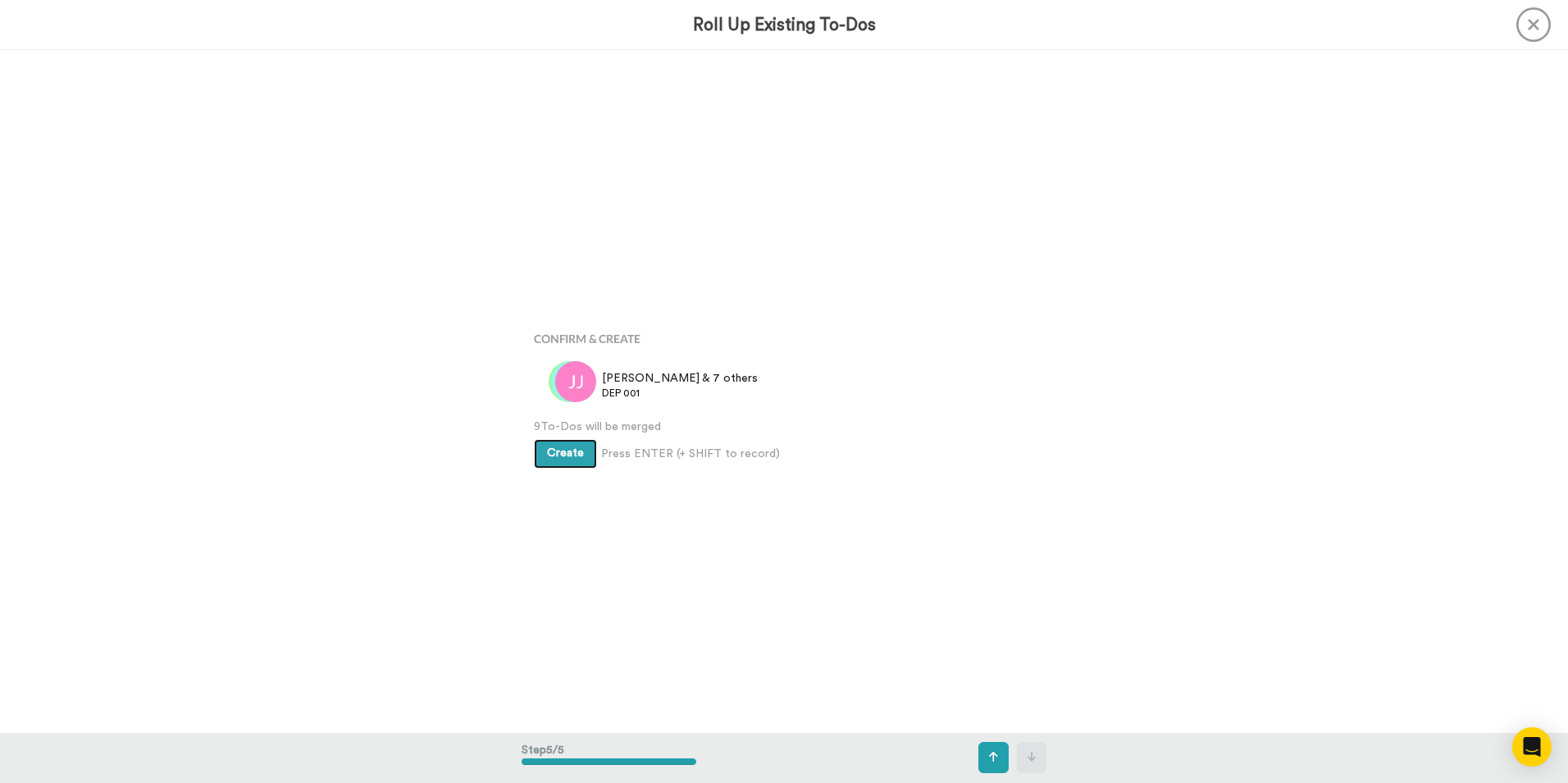
scroll to position [2729, 0]
click at [559, 451] on span "Create" at bounding box center [565, 447] width 37 height 12
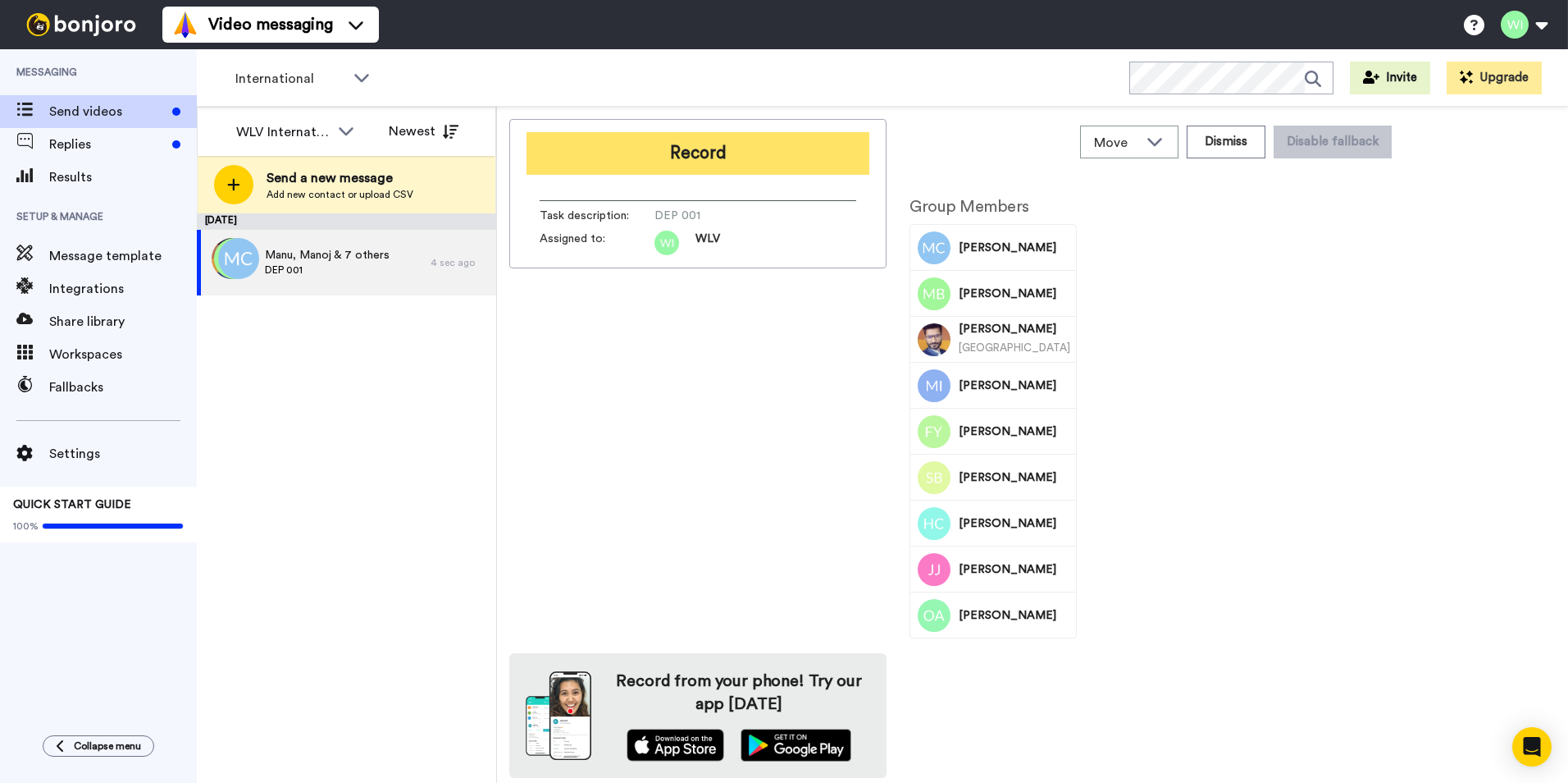
click at [660, 161] on button "Record" at bounding box center [697, 153] width 343 height 43
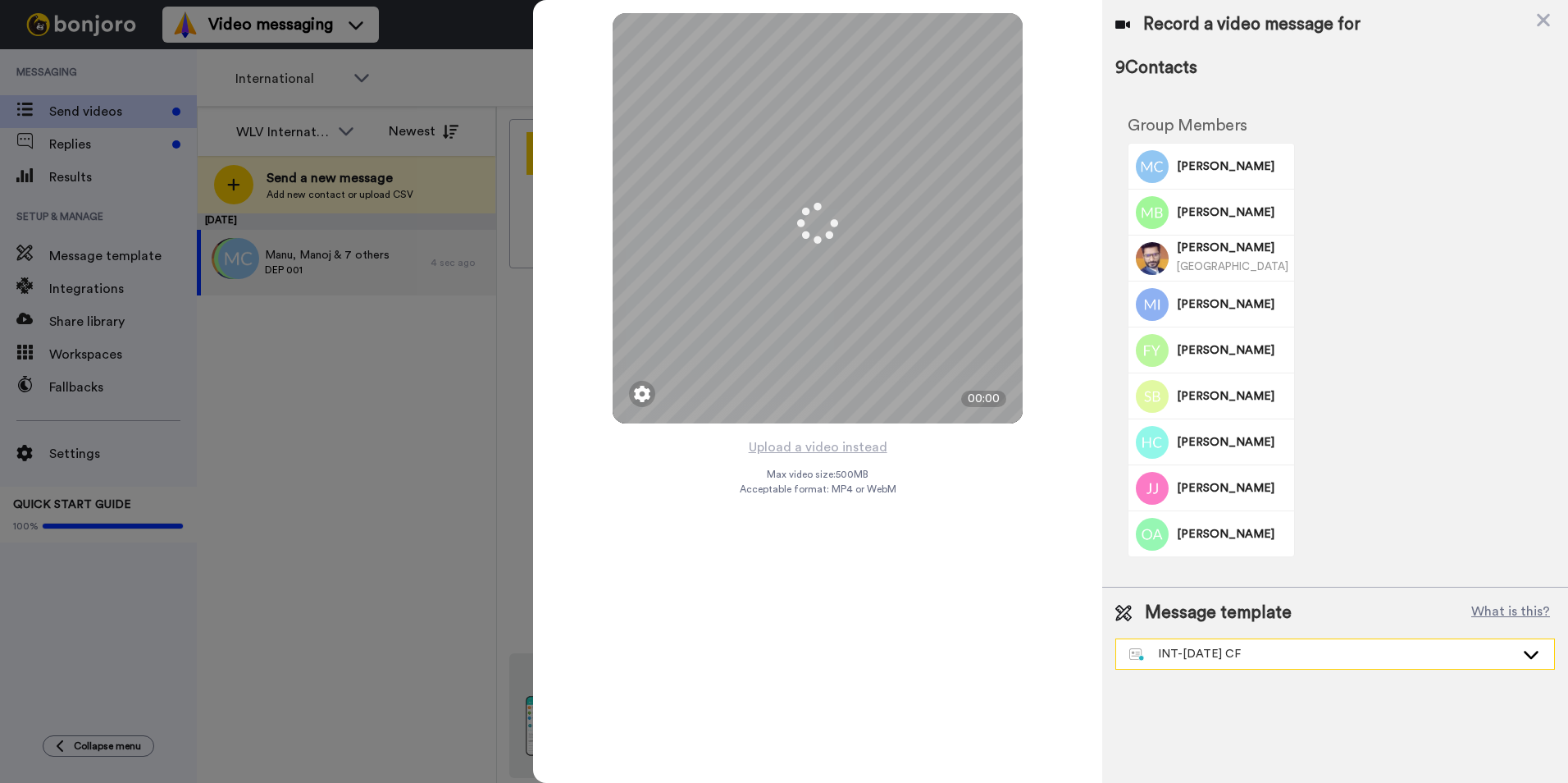
click at [1445, 649] on div "INT-Sept 25 CF" at bounding box center [1321, 654] width 386 height 17
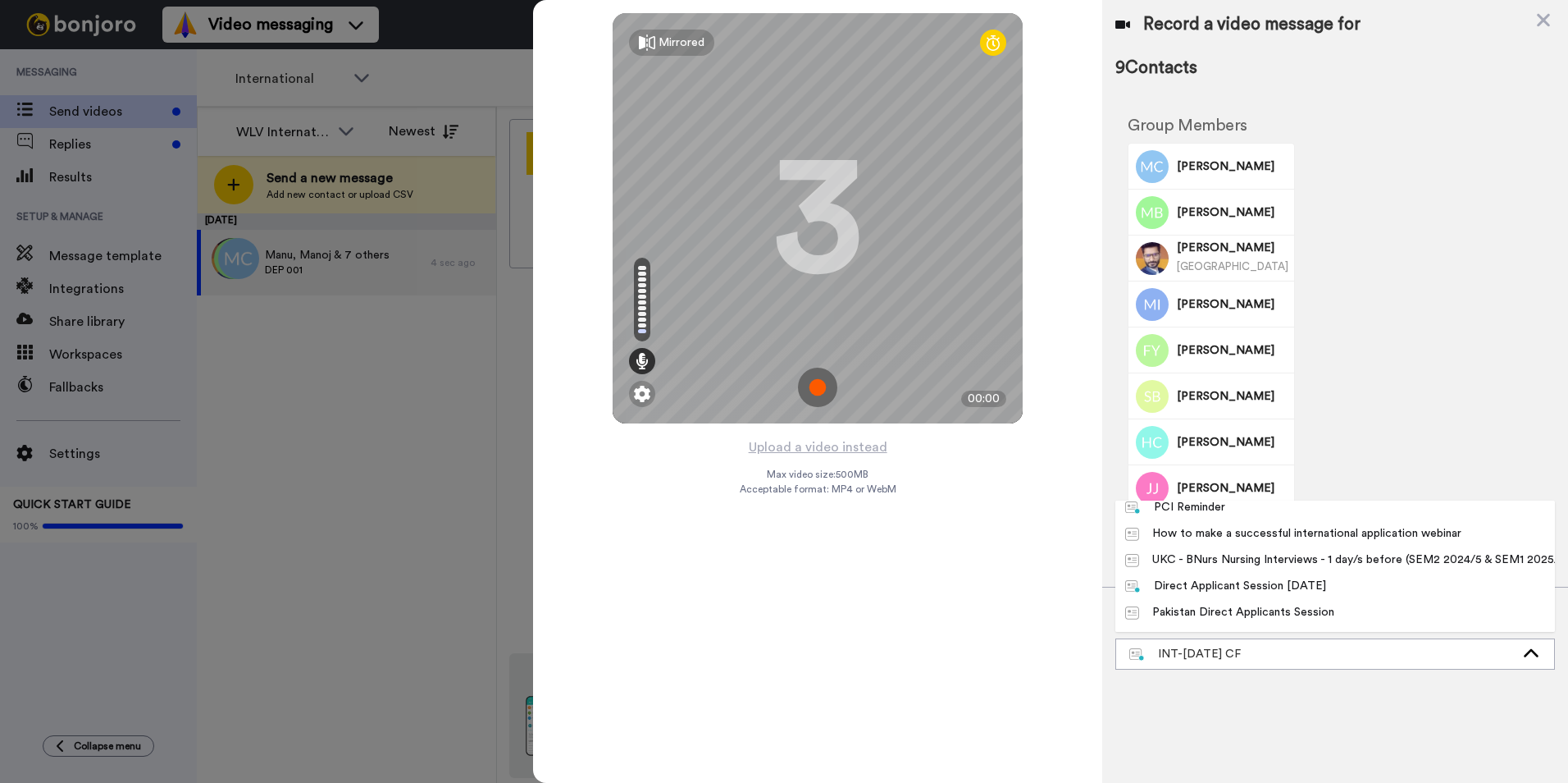
scroll to position [902, 0]
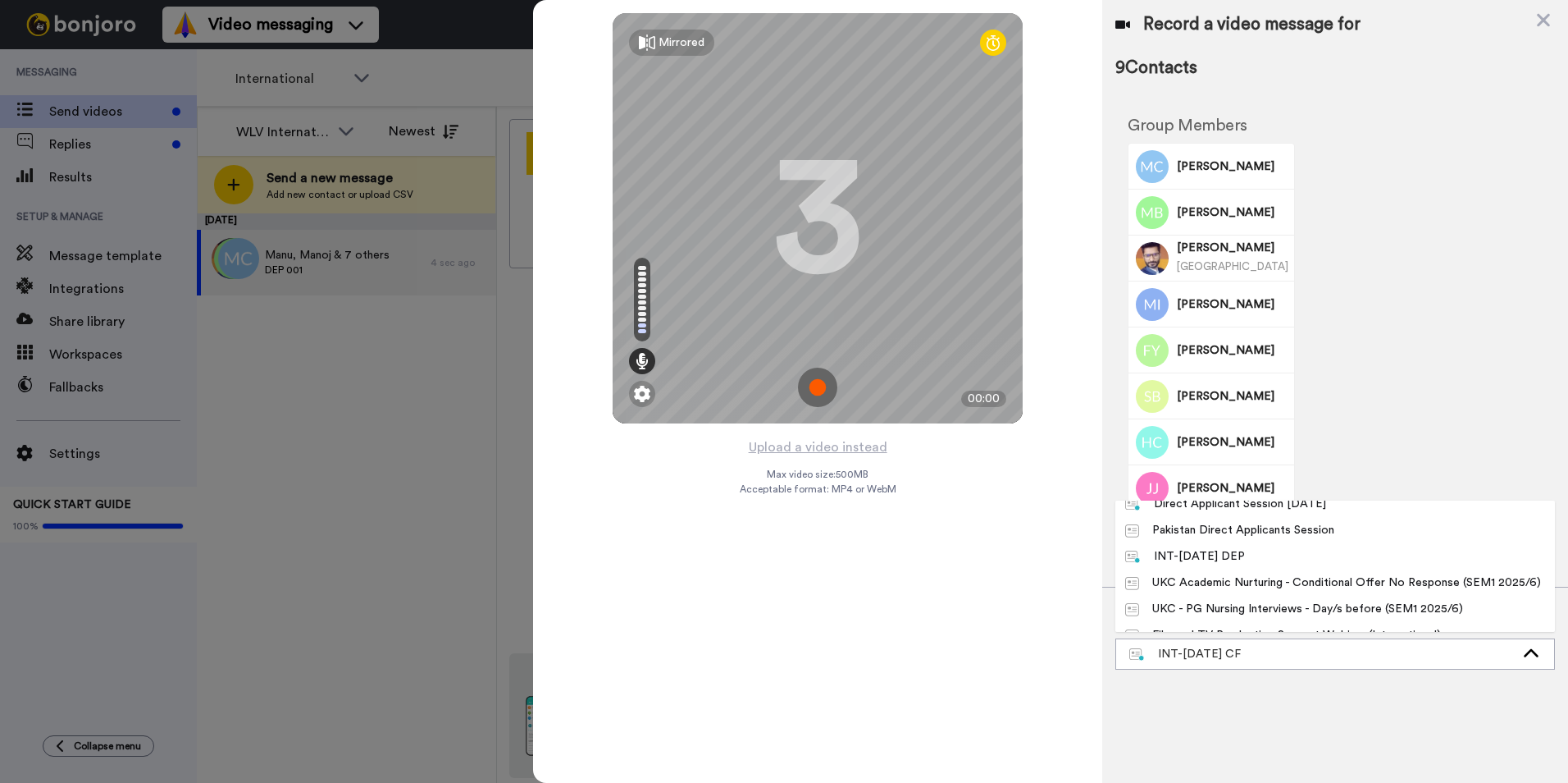
click at [1257, 560] on li "INT-Sept 25 DEP" at bounding box center [1335, 556] width 440 height 27
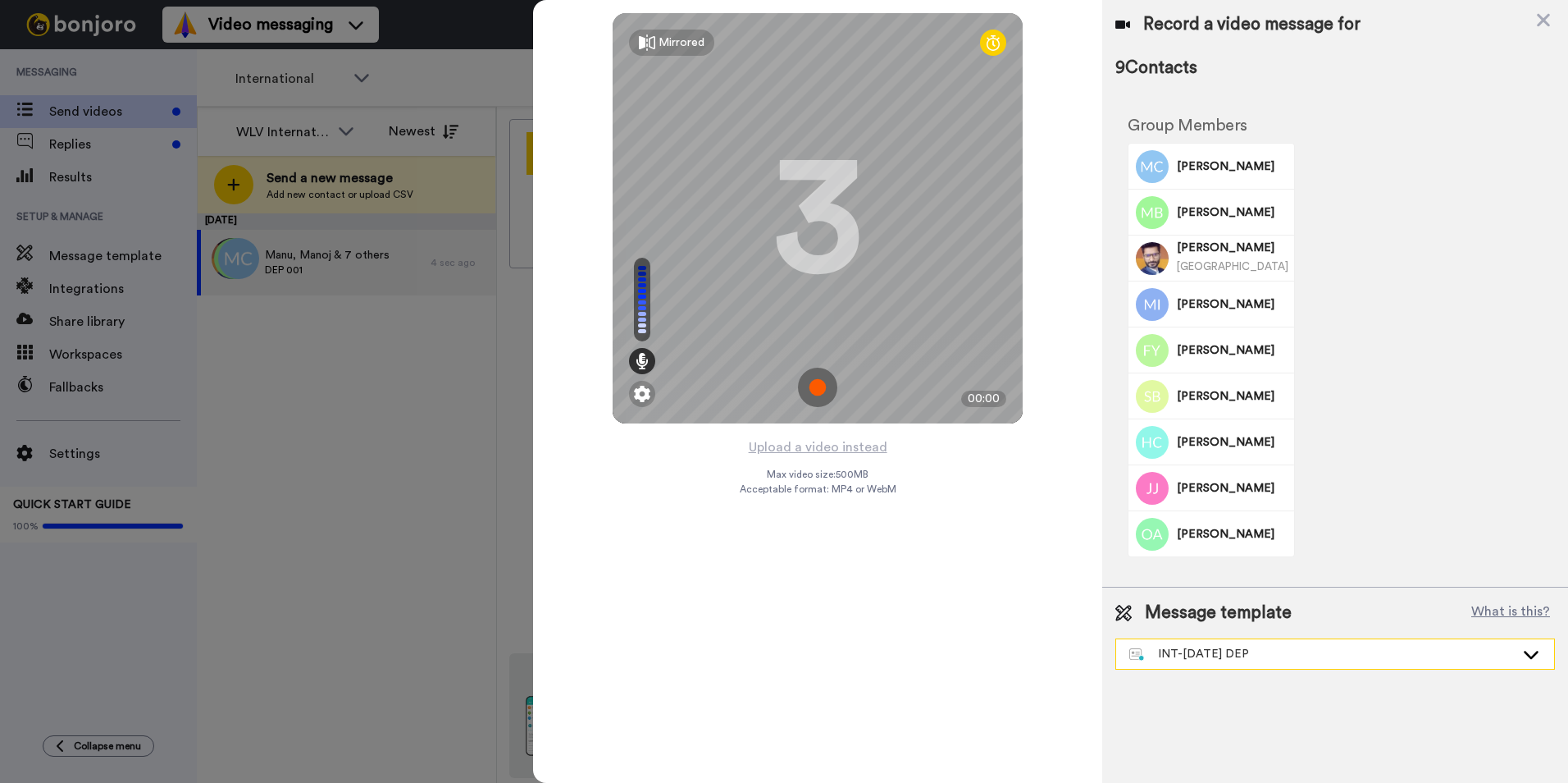
click at [1522, 651] on icon at bounding box center [1530, 654] width 19 height 17
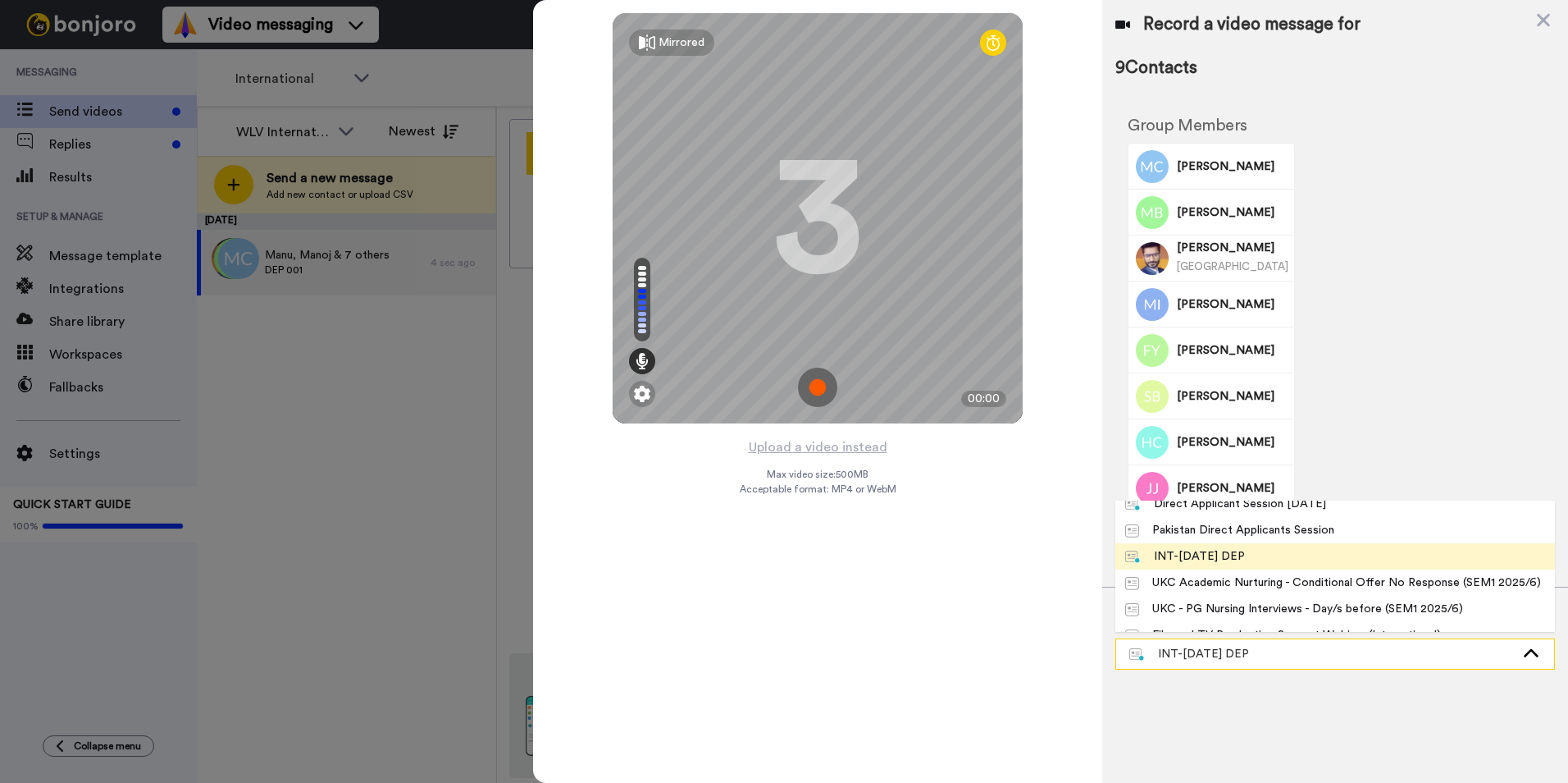
click at [1522, 651] on icon at bounding box center [1530, 654] width 19 height 17
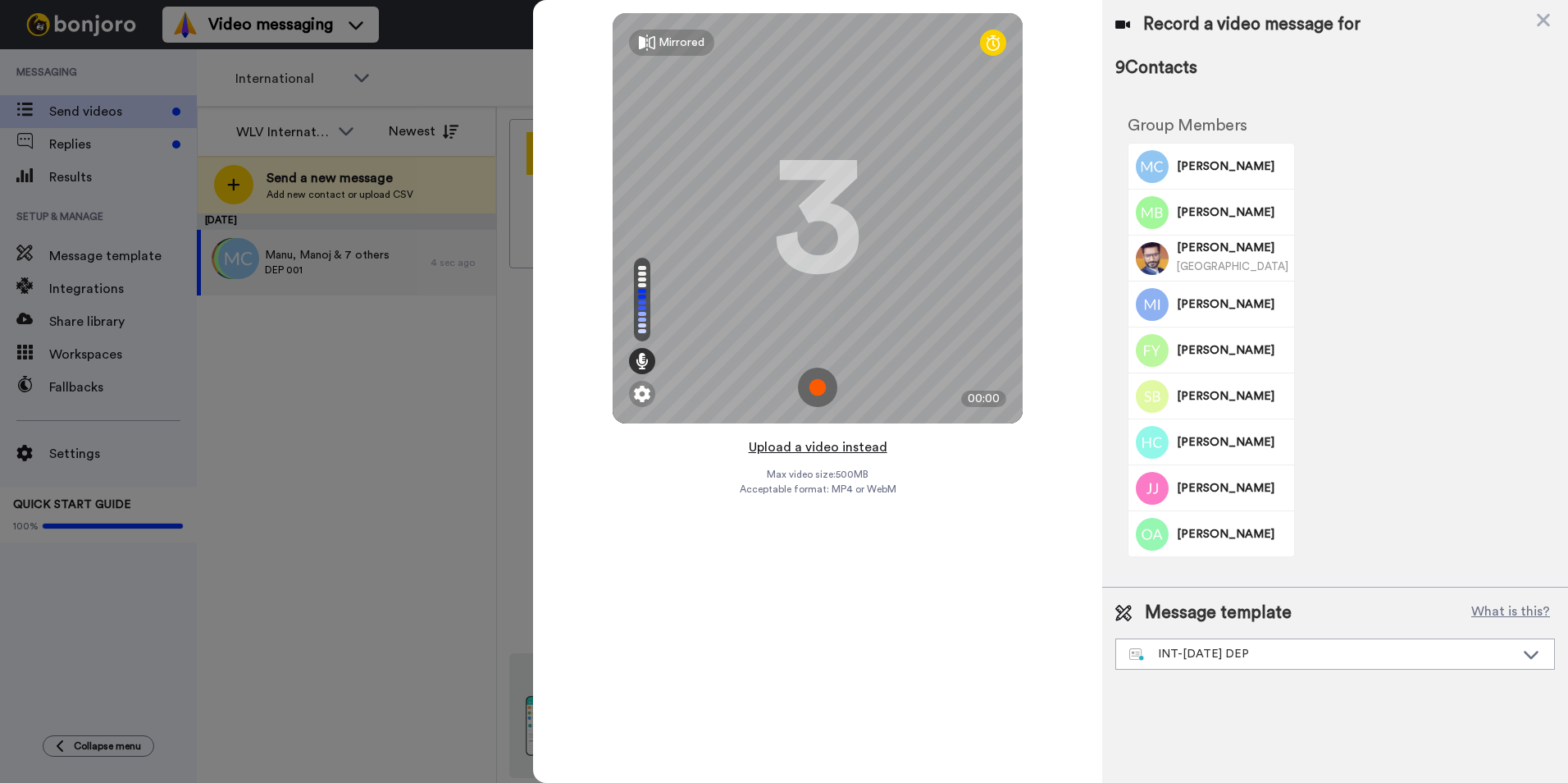
click at [861, 446] on button "Upload a video instead" at bounding box center [818, 447] width 148 height 21
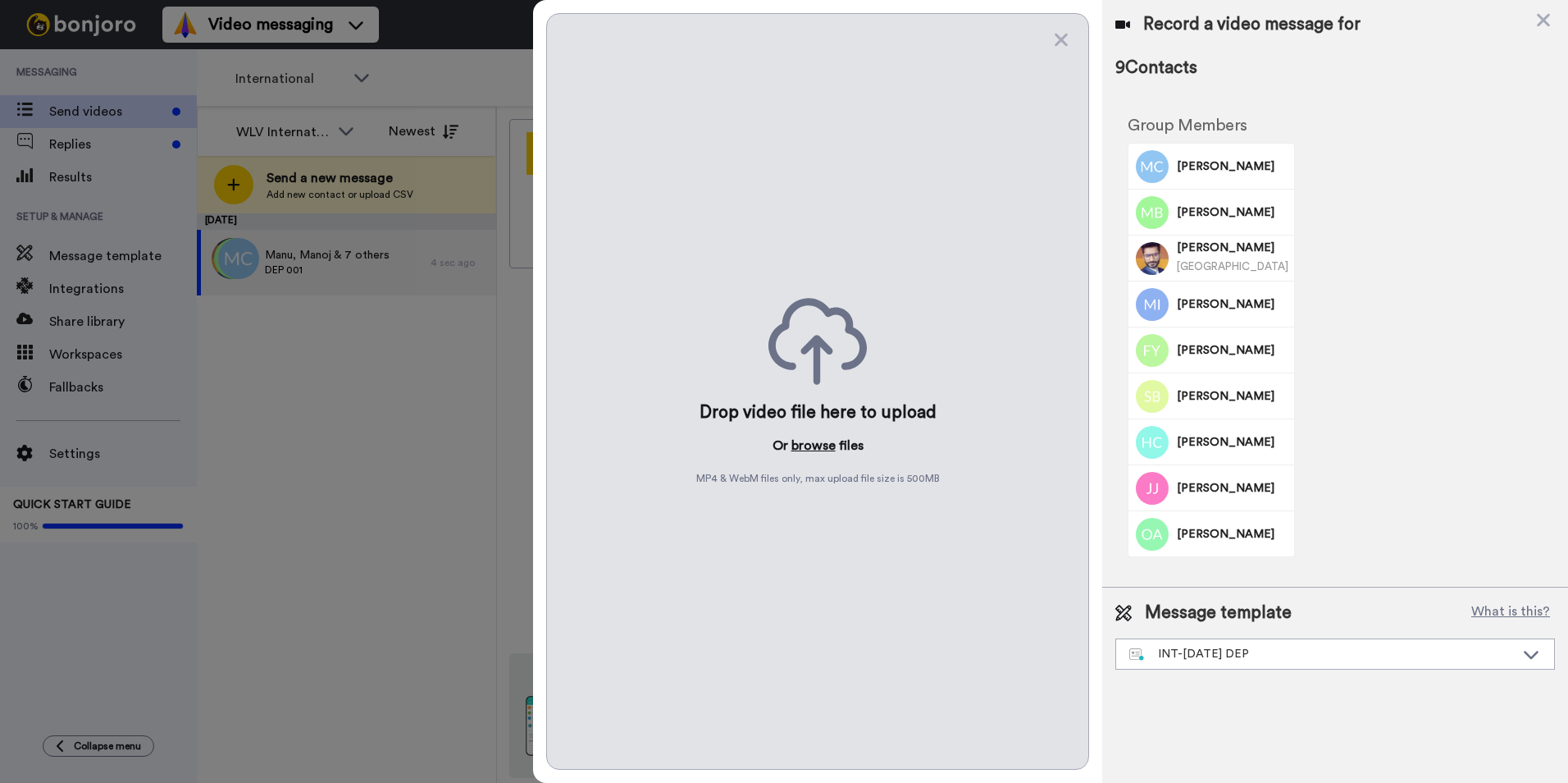
click at [806, 442] on button "browse" at bounding box center [813, 445] width 44 height 19
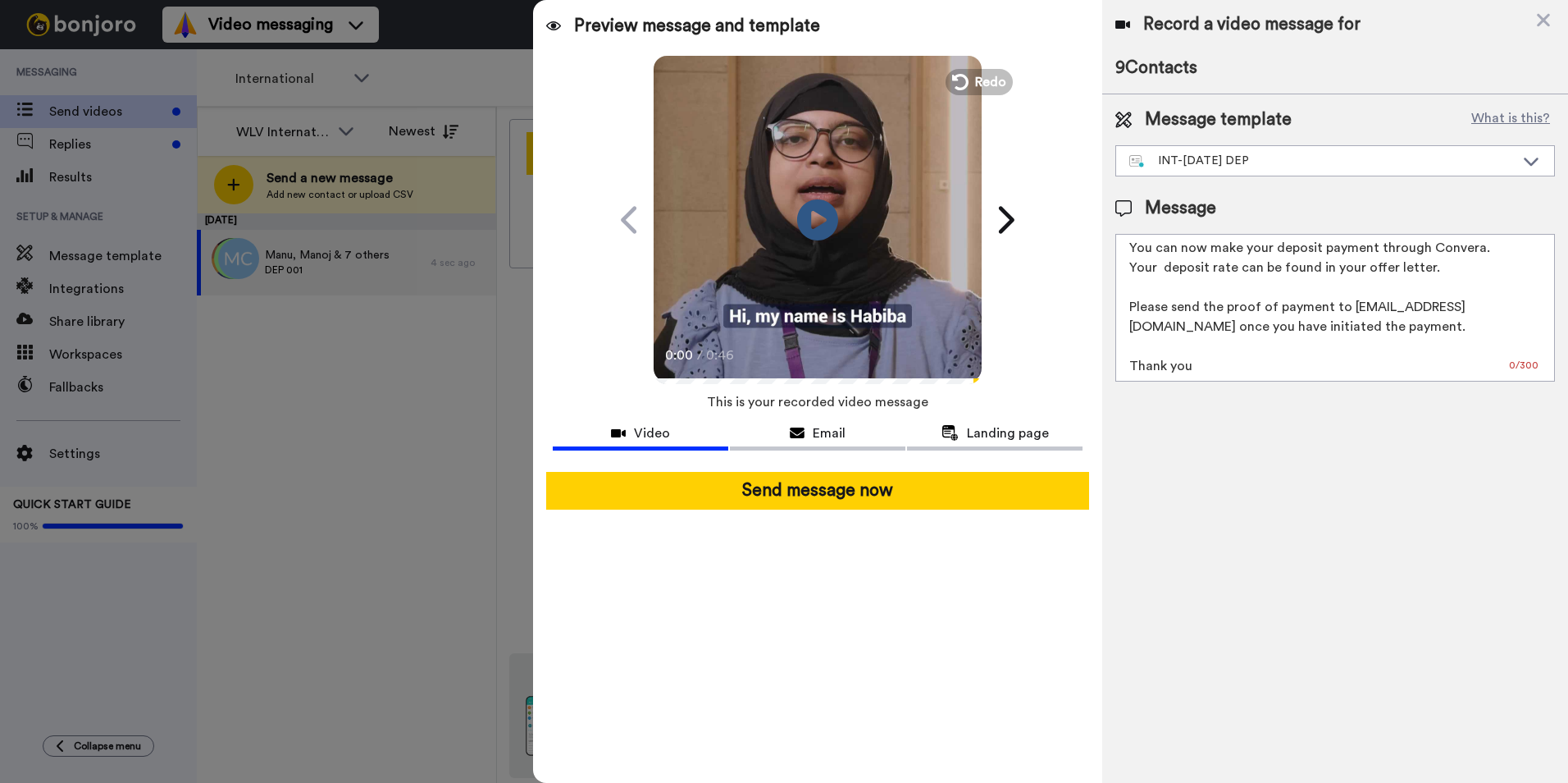
scroll to position [83, 0]
click at [1326, 160] on div "INT-[DATE] DEP" at bounding box center [1321, 160] width 386 height 17
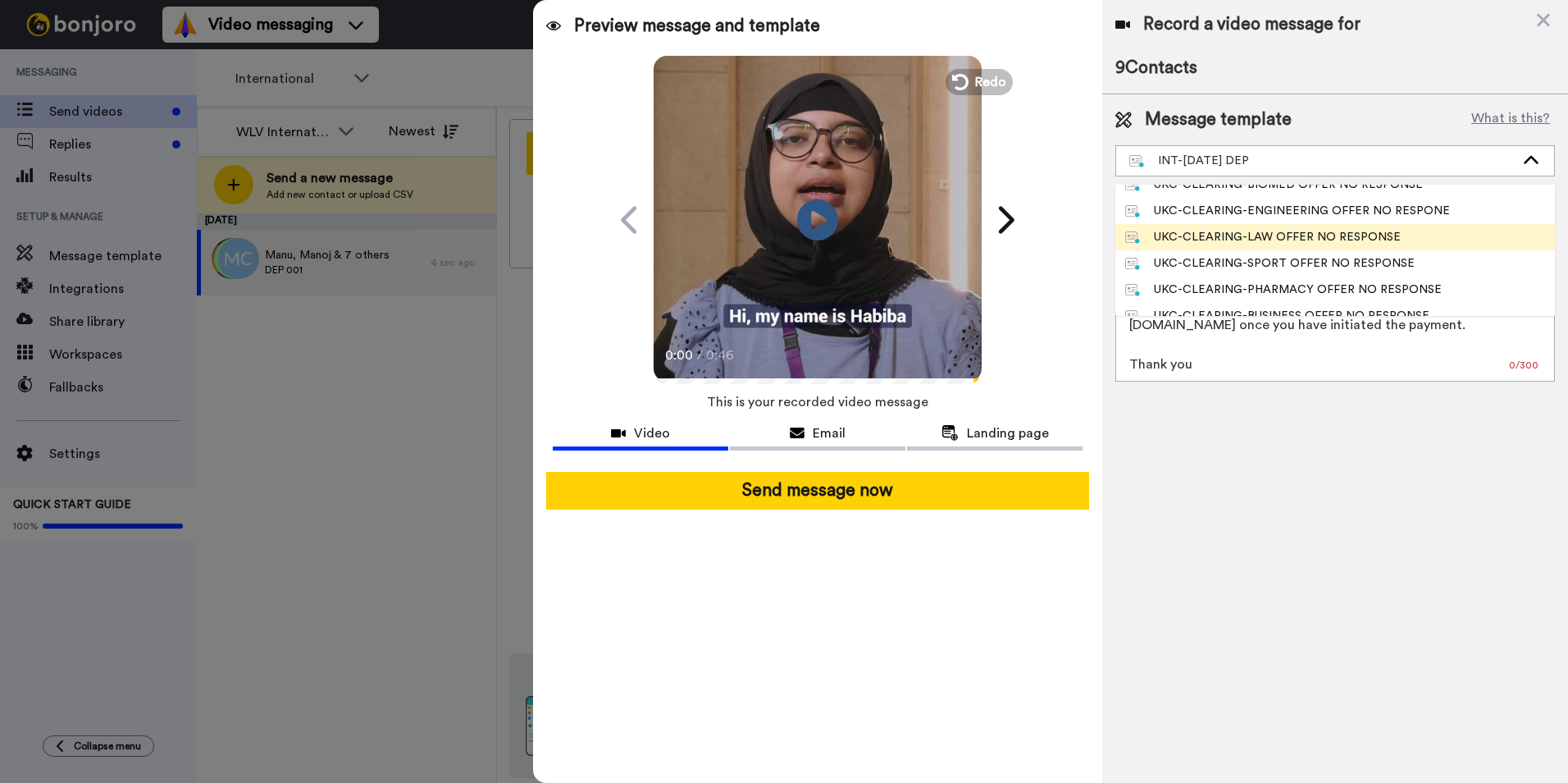
scroll to position [0, 0]
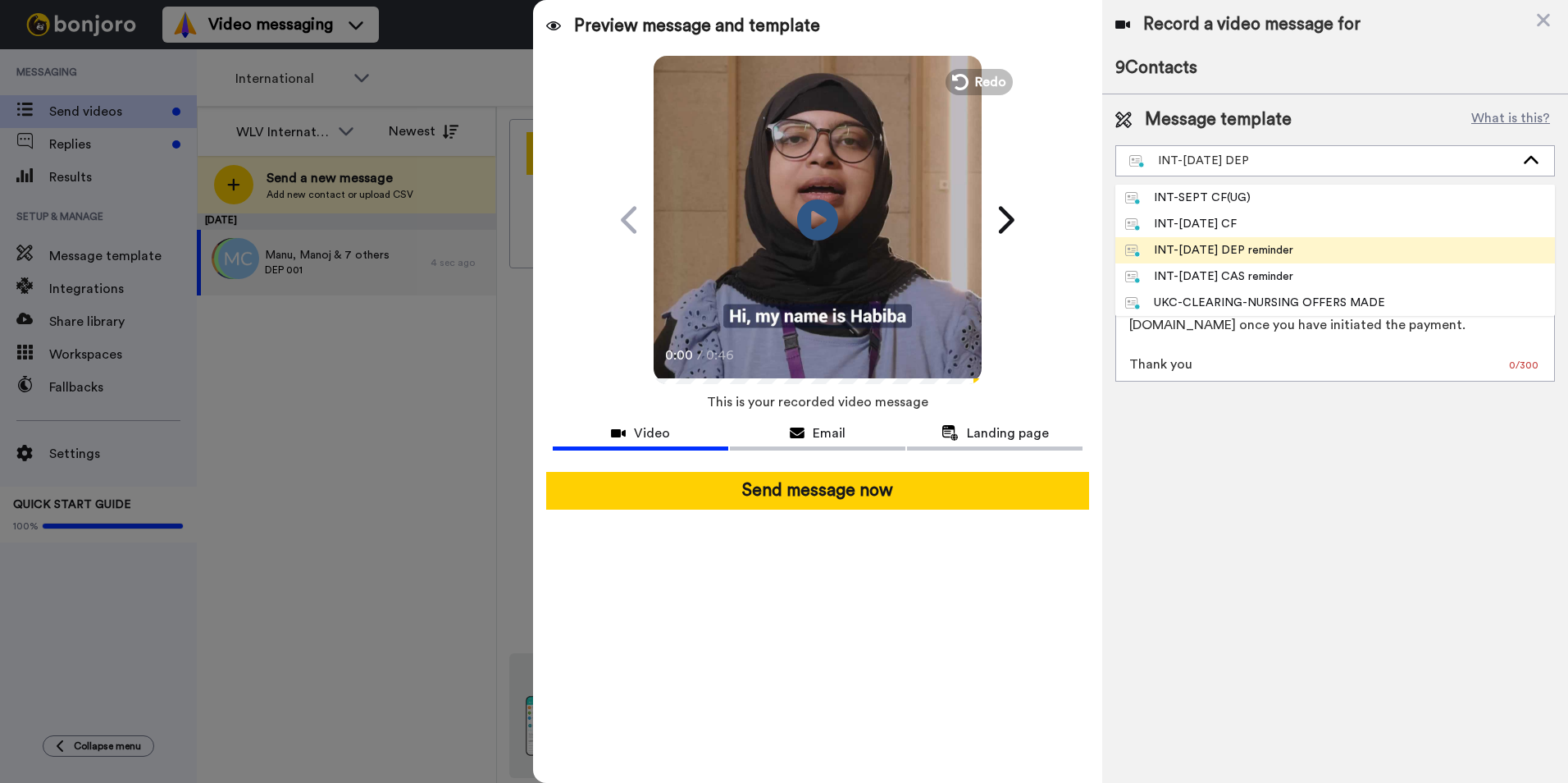
click at [1304, 246] on li "INT-[DATE] DEP reminder" at bounding box center [1335, 250] width 440 height 27
type textarea "Hi {first_name| }, This is a final reminder: to continue your application for S…"
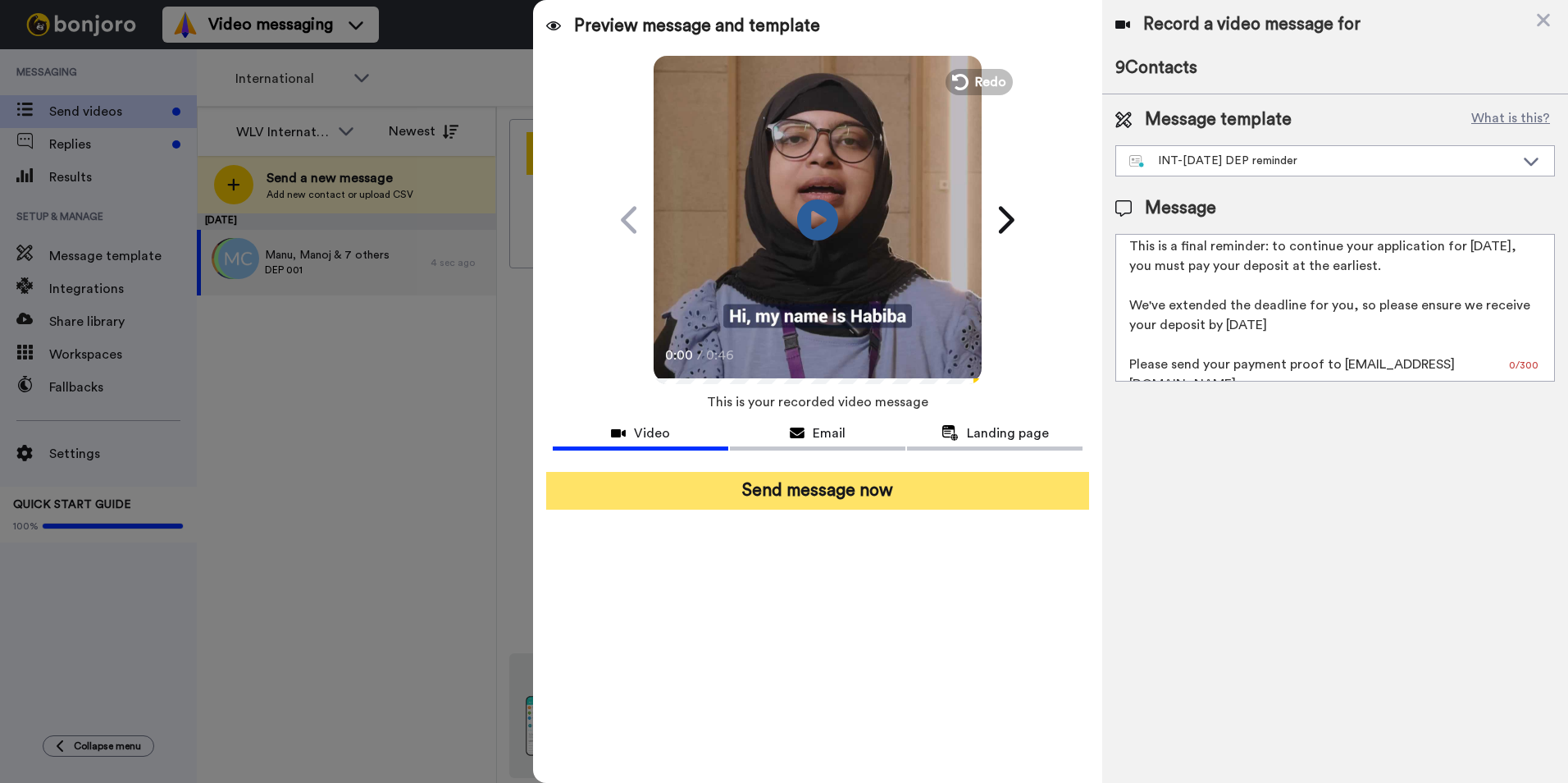
click at [840, 500] on button "Send message now" at bounding box center [817, 490] width 543 height 38
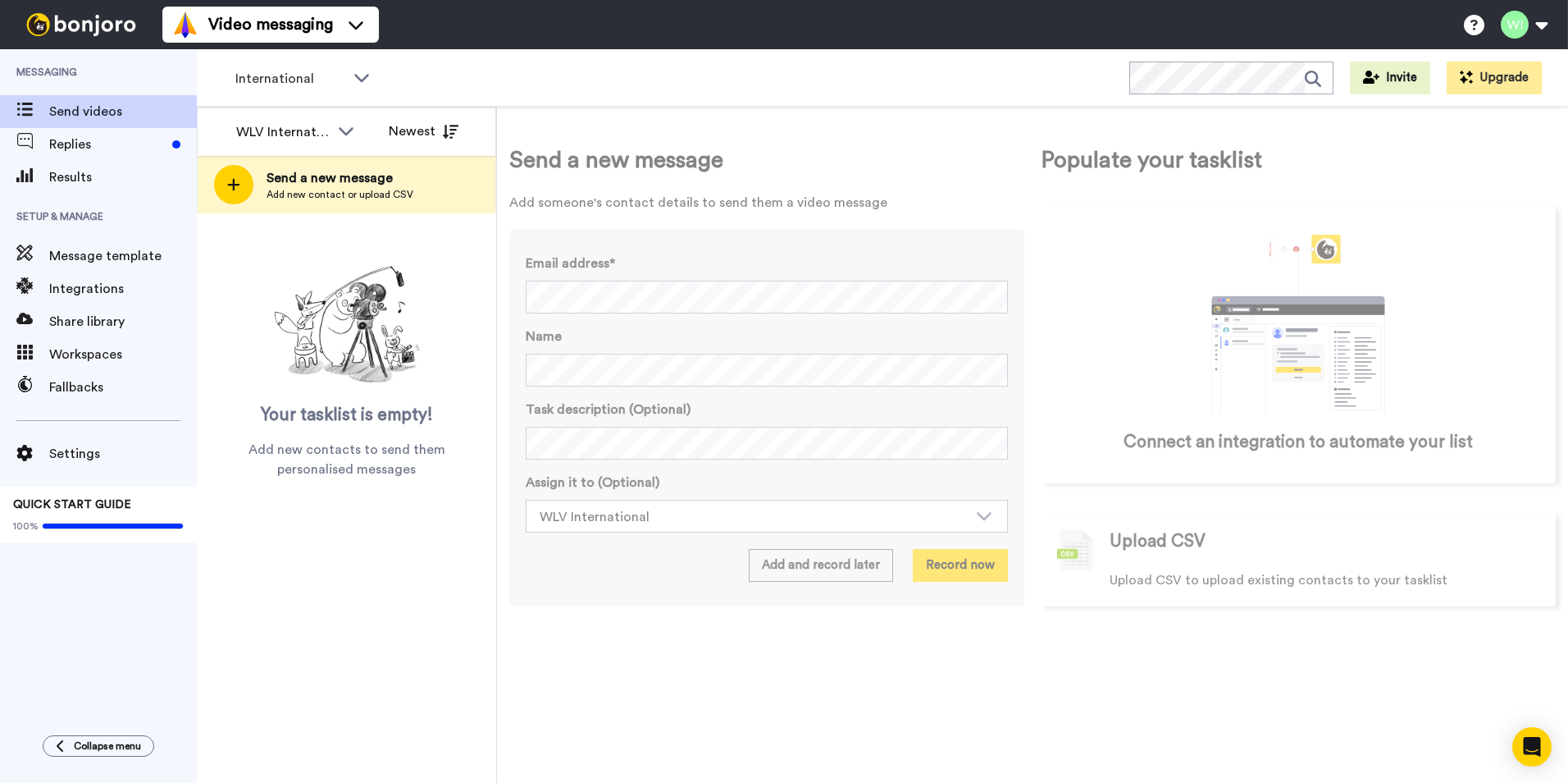
click at [326, 184] on span "Send a new message" at bounding box center [340, 177] width 147 height 19
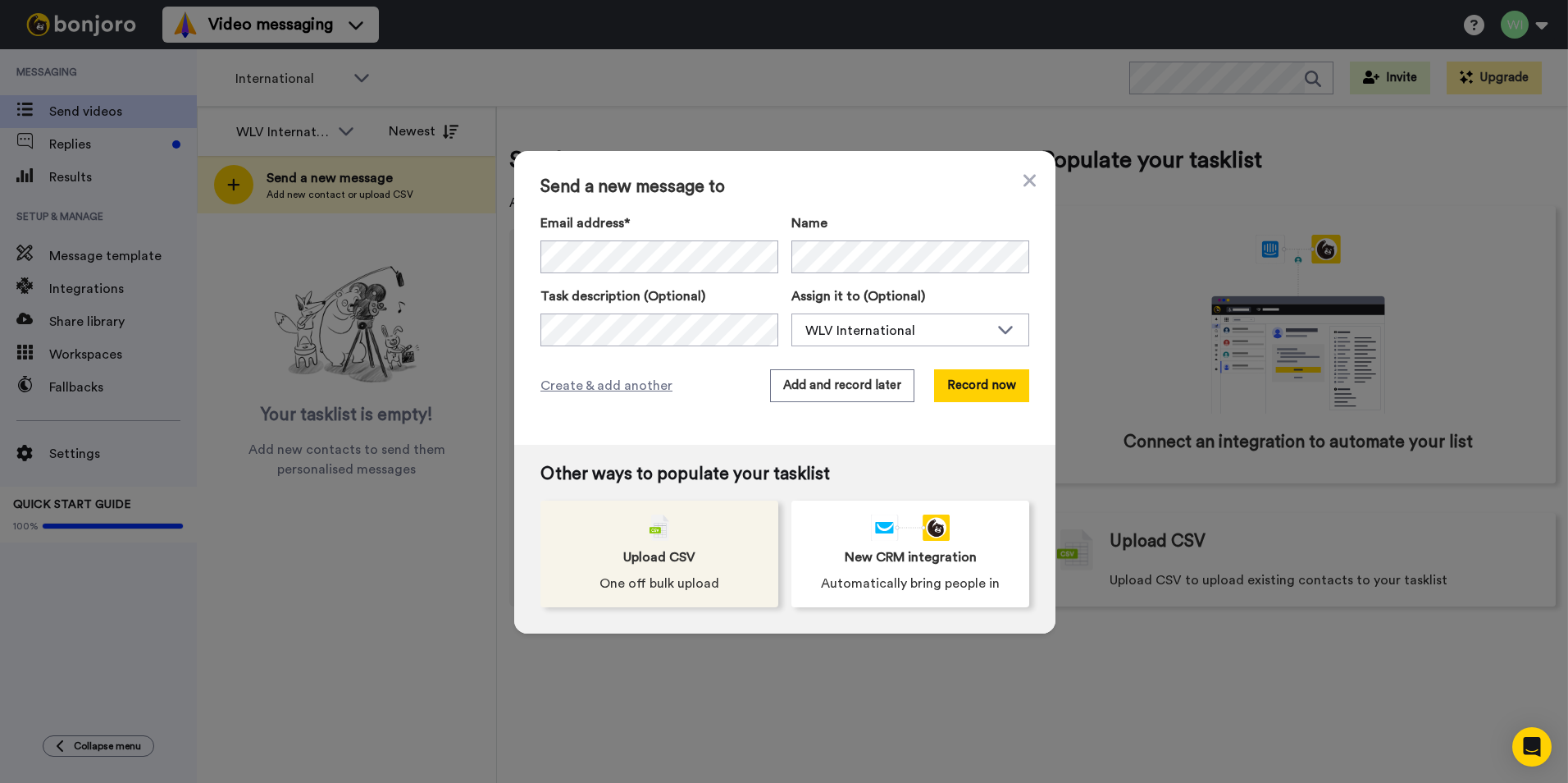
click at [682, 576] on span "One off bulk upload" at bounding box center [659, 582] width 120 height 19
click at [640, 550] on span "Upload CSV" at bounding box center [659, 557] width 72 height 19
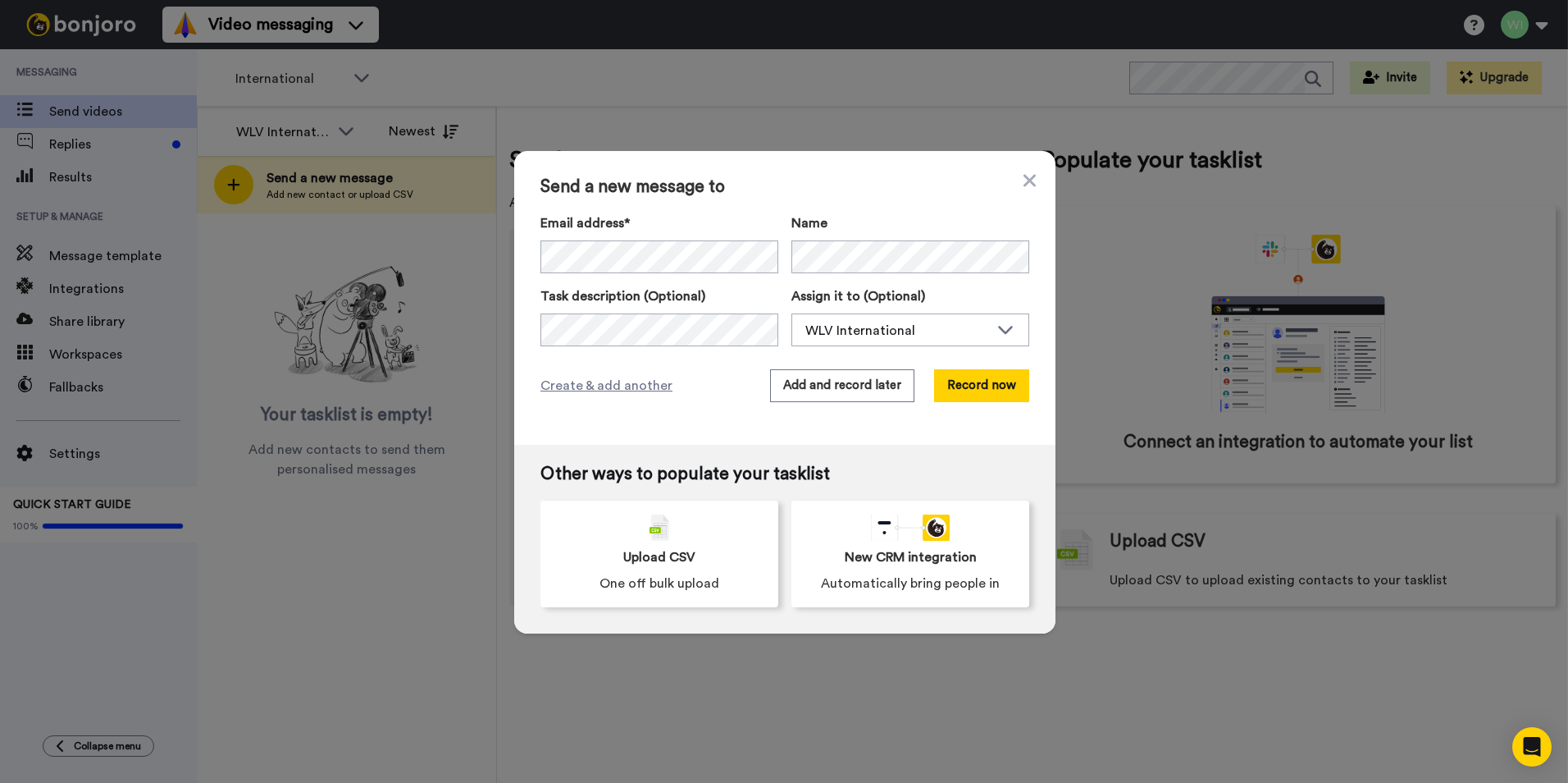
drag, startPoint x: 640, startPoint y: 550, endPoint x: 840, endPoint y: 469, distance: 215.8
click at [840, 469] on span "Other ways to populate your tasklist" at bounding box center [784, 473] width 488 height 19
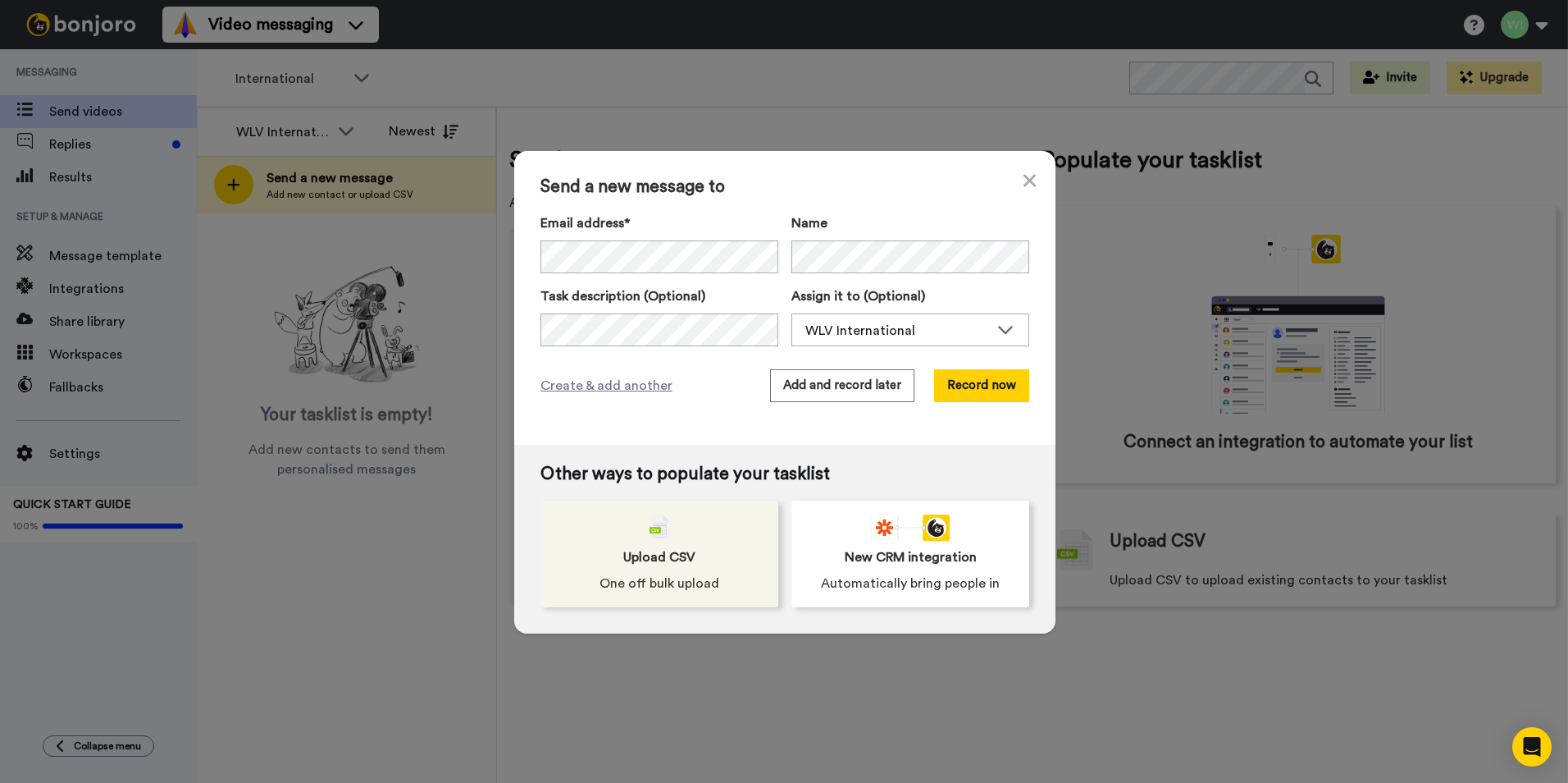
click at [685, 524] on div "Upload CSV One off bulk upload" at bounding box center [659, 554] width 237 height 106
click at [684, 527] on div "Upload CSV One off bulk upload" at bounding box center [659, 554] width 237 height 106
click at [685, 557] on span "Upload CSV" at bounding box center [659, 557] width 72 height 19
click at [672, 558] on span "Upload CSV" at bounding box center [659, 557] width 72 height 19
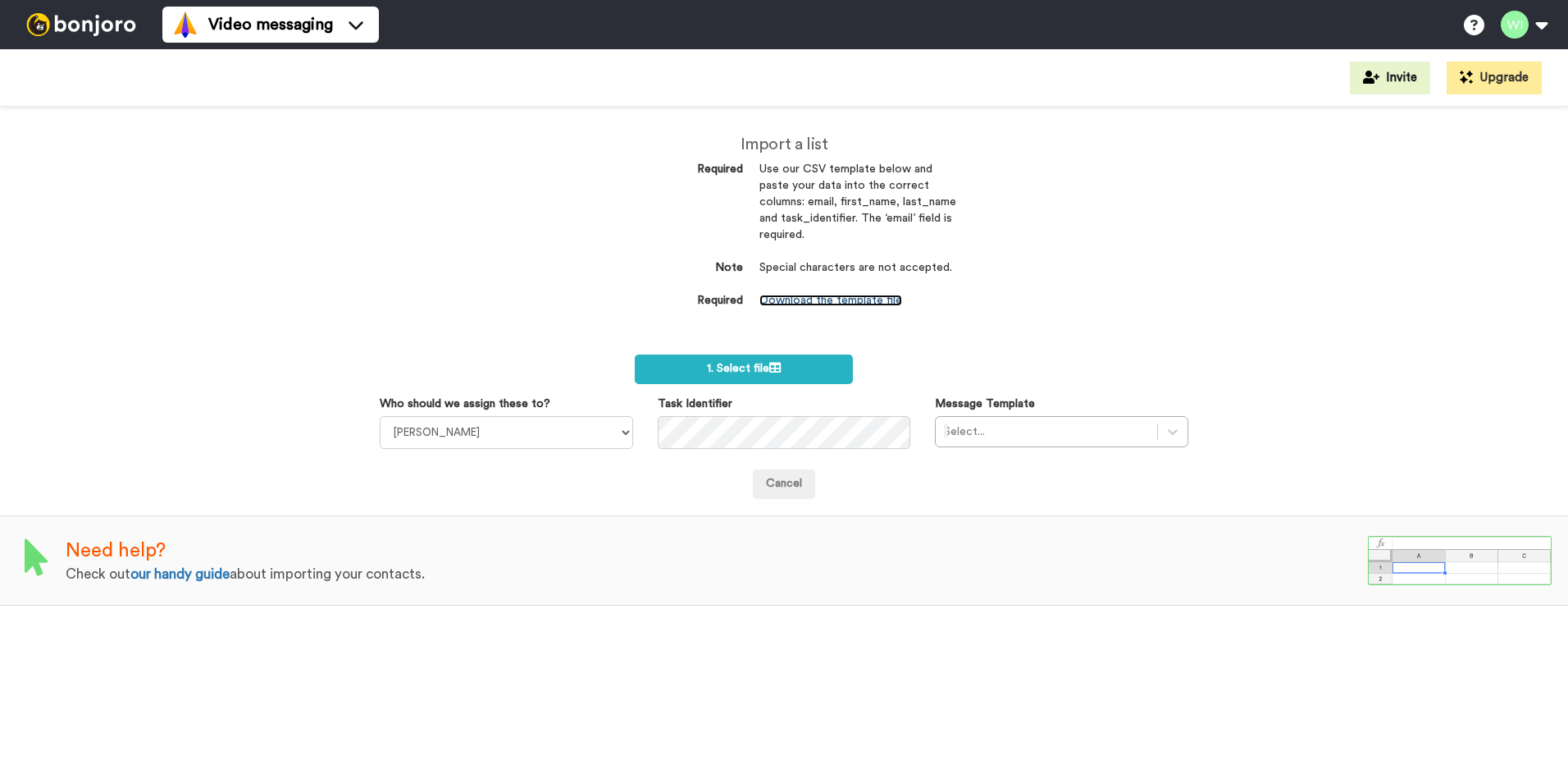
click at [842, 303] on link "Download the template file" at bounding box center [831, 300] width 143 height 12
click at [1015, 308] on div "Import a list Required Use our CSV template below and paste your data into the …" at bounding box center [784, 444] width 1568 height 676
click at [616, 426] on select "[PERSON_NAME] [PERSON_NAME] WLV Academic (FSE) [PERSON_NAME] Ademokoya UK Recru…" at bounding box center [506, 433] width 253 height 33
select select "d575366b-34de-4d4d-ba6c-d2d11e507584"
click at [379, 416] on select "[PERSON_NAME] [PERSON_NAME] WLV Academic (FSE) [PERSON_NAME] Ademokoya UK Recru…" at bounding box center [506, 433] width 253 height 33
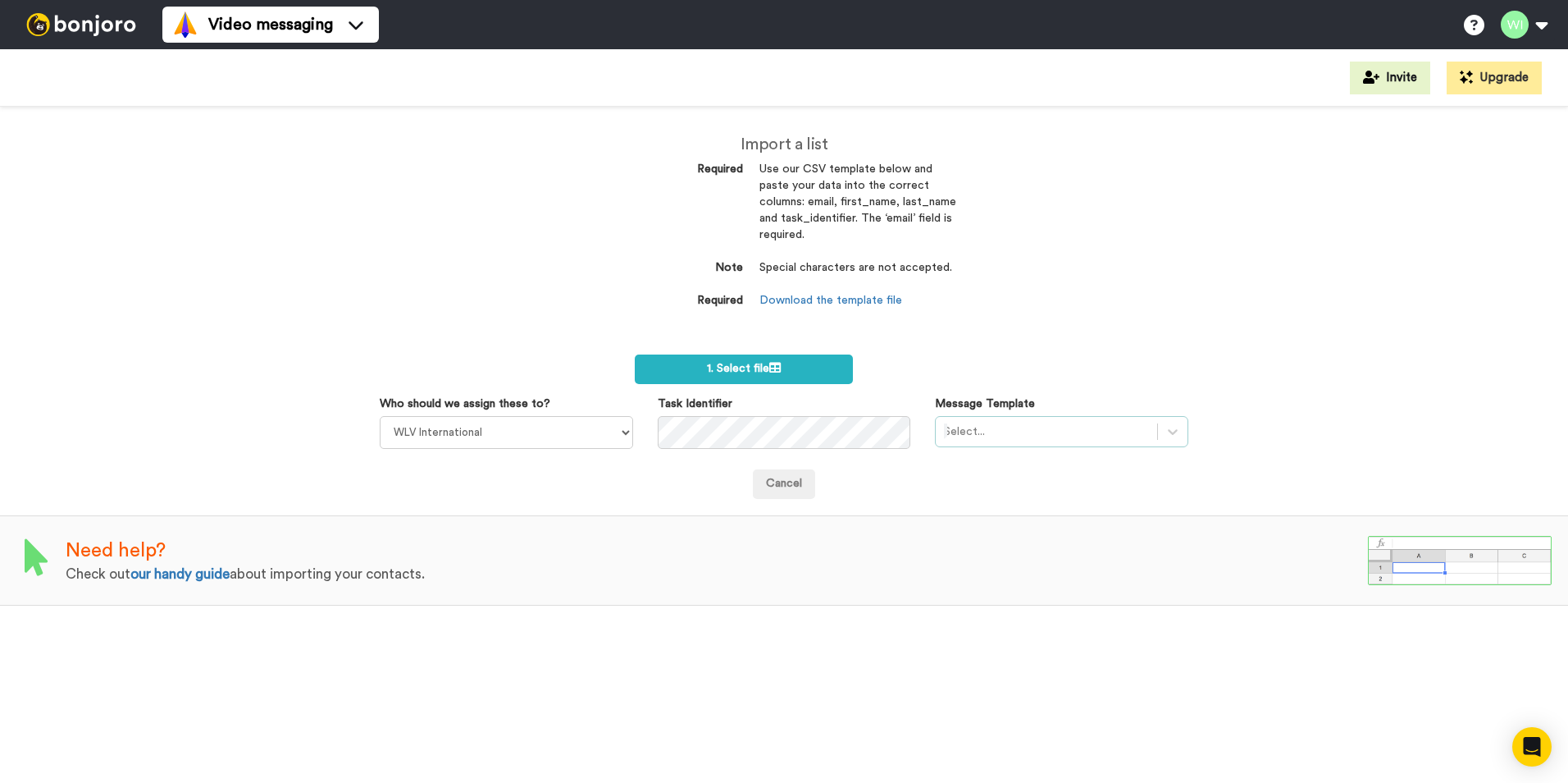
click at [1148, 436] on div "Select..." at bounding box center [1061, 432] width 253 height 31
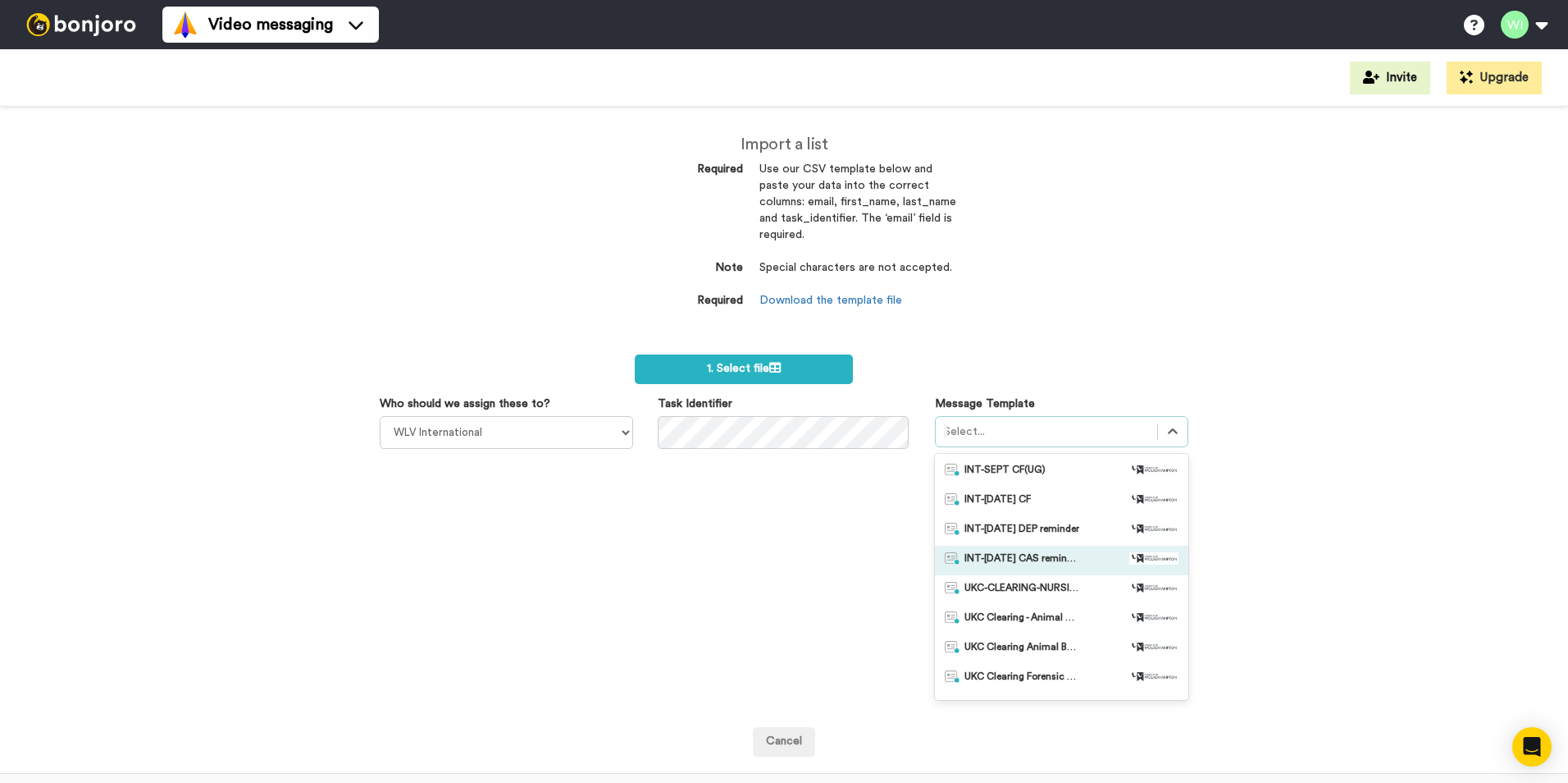
click at [1055, 570] on div "INT-[DATE] CAS reminder" at bounding box center [1061, 560] width 253 height 29
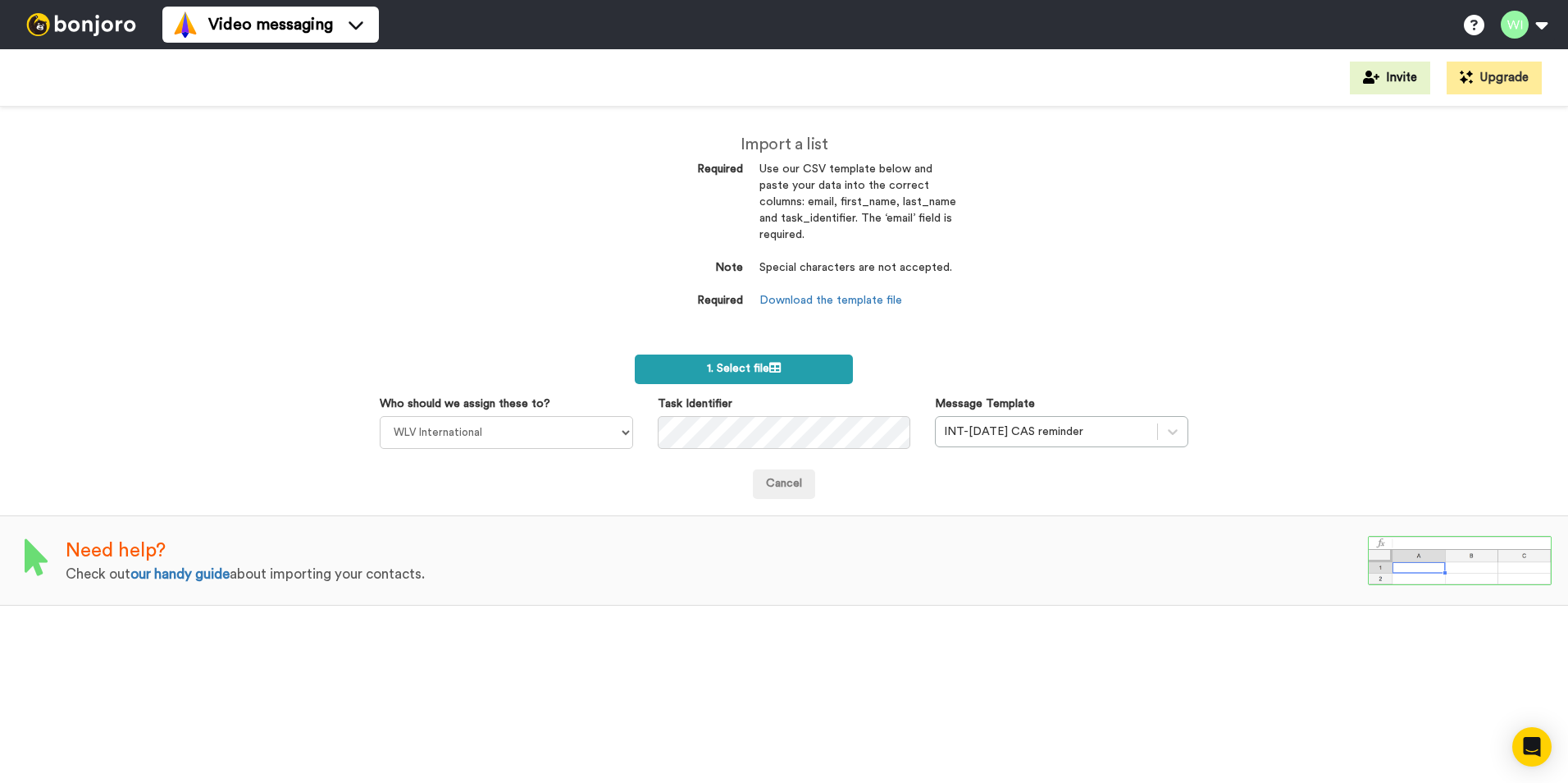
click at [812, 355] on label "1. Select file" at bounding box center [744, 369] width 218 height 29
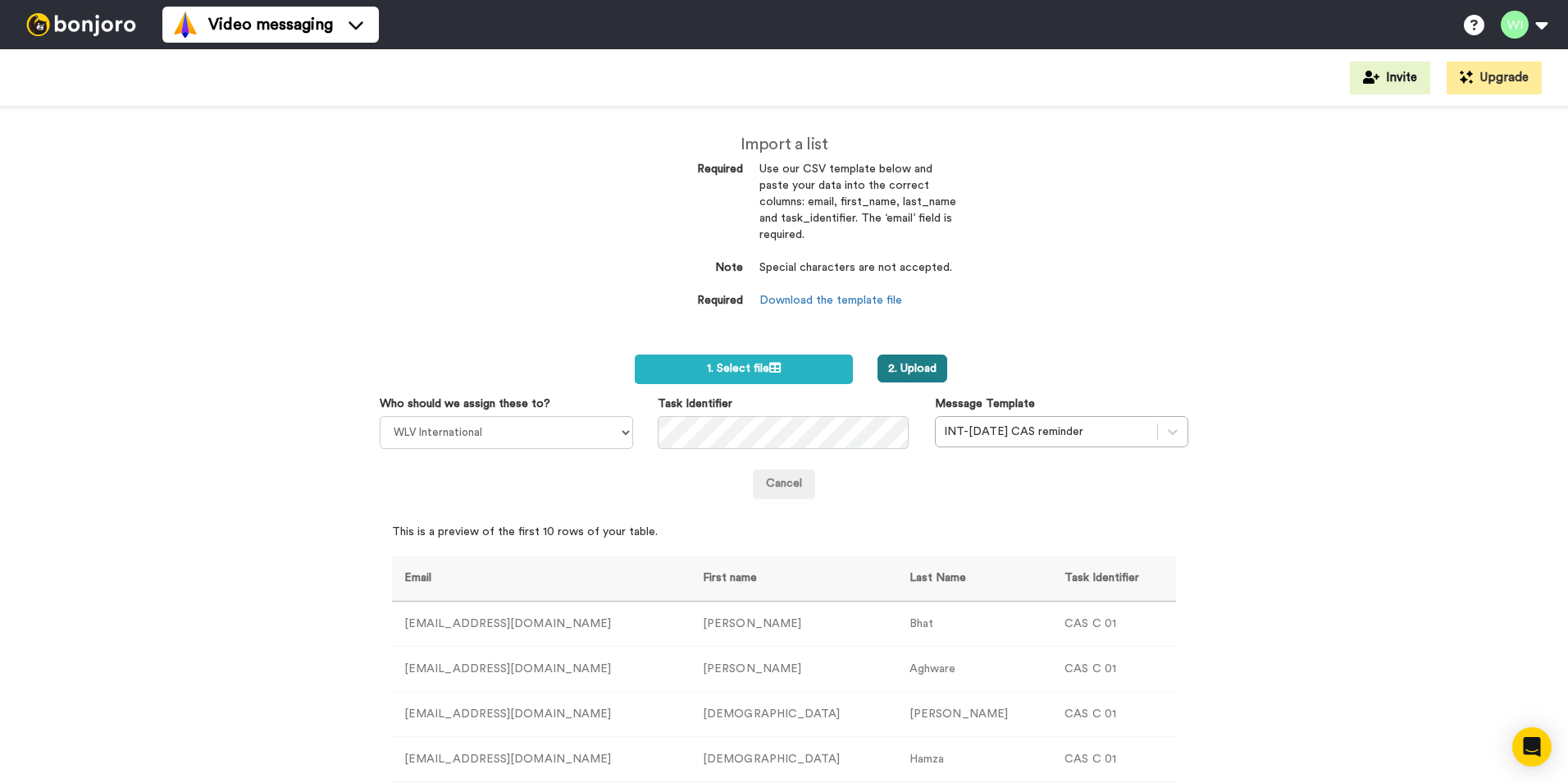
click at [905, 377] on button "2. Upload" at bounding box center [912, 369] width 70 height 28
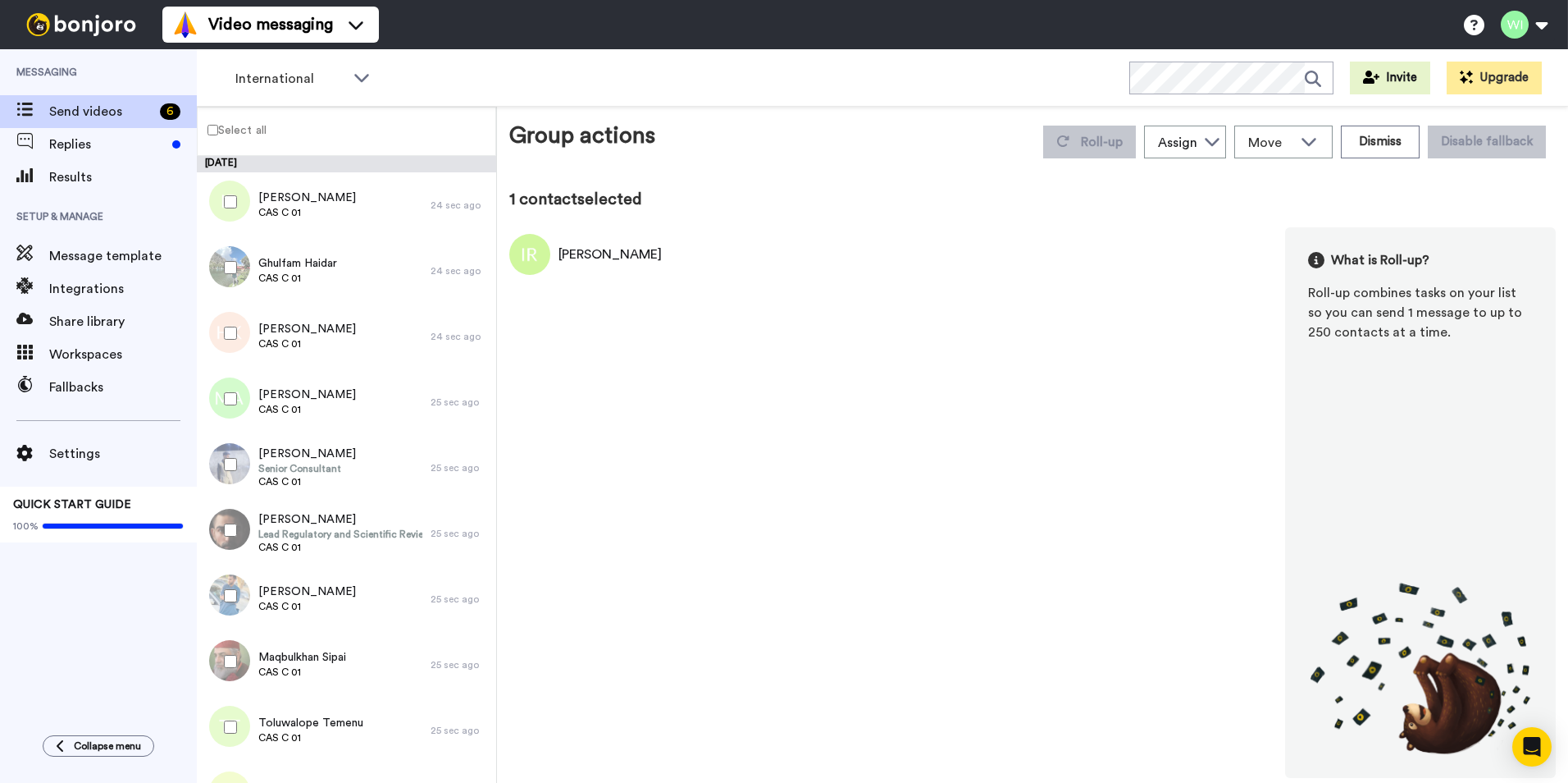
click at [203, 128] on label "Select all" at bounding box center [232, 129] width 69 height 19
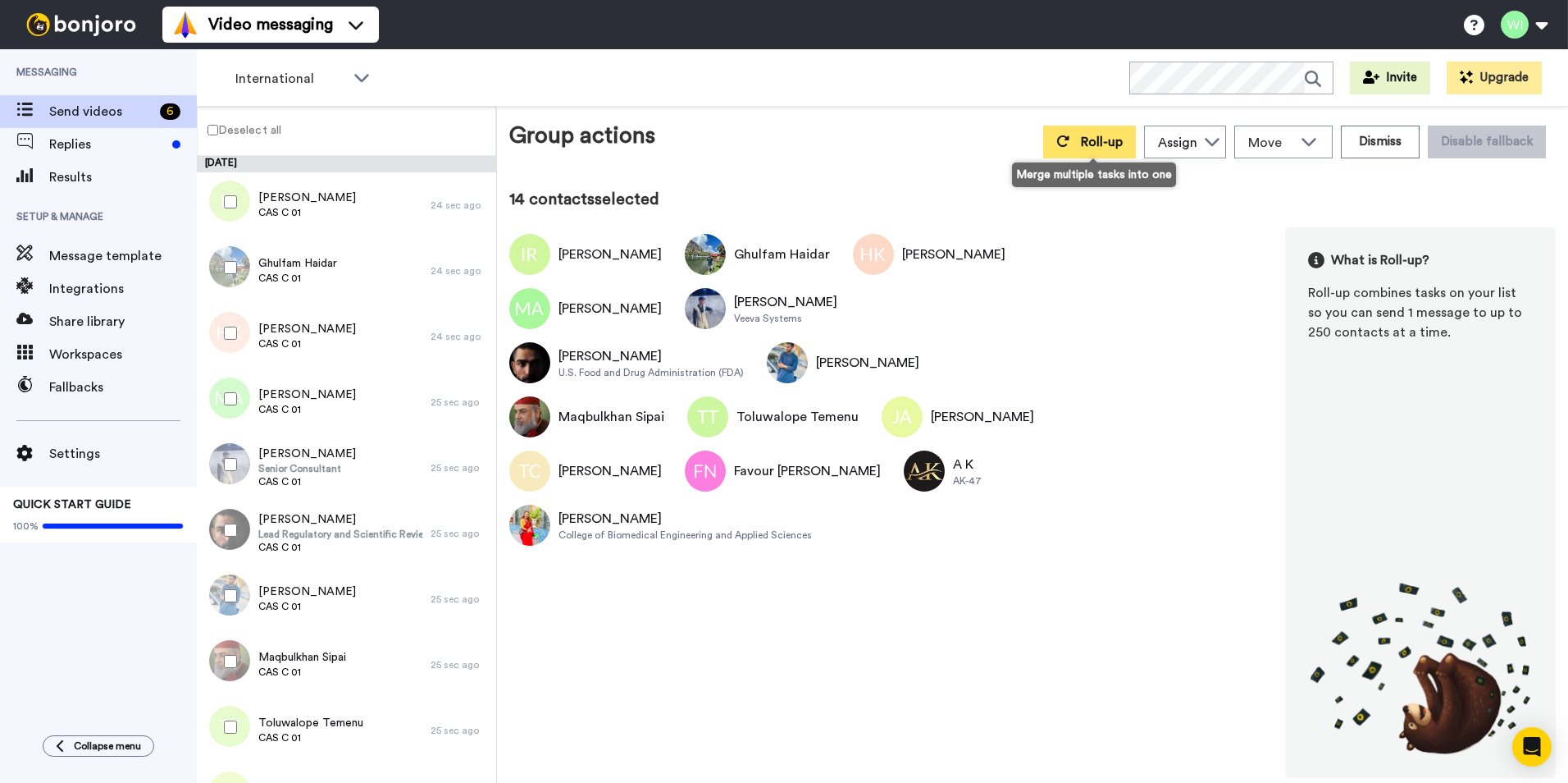
click at [1074, 149] on button "Roll-up" at bounding box center [1089, 142] width 93 height 33
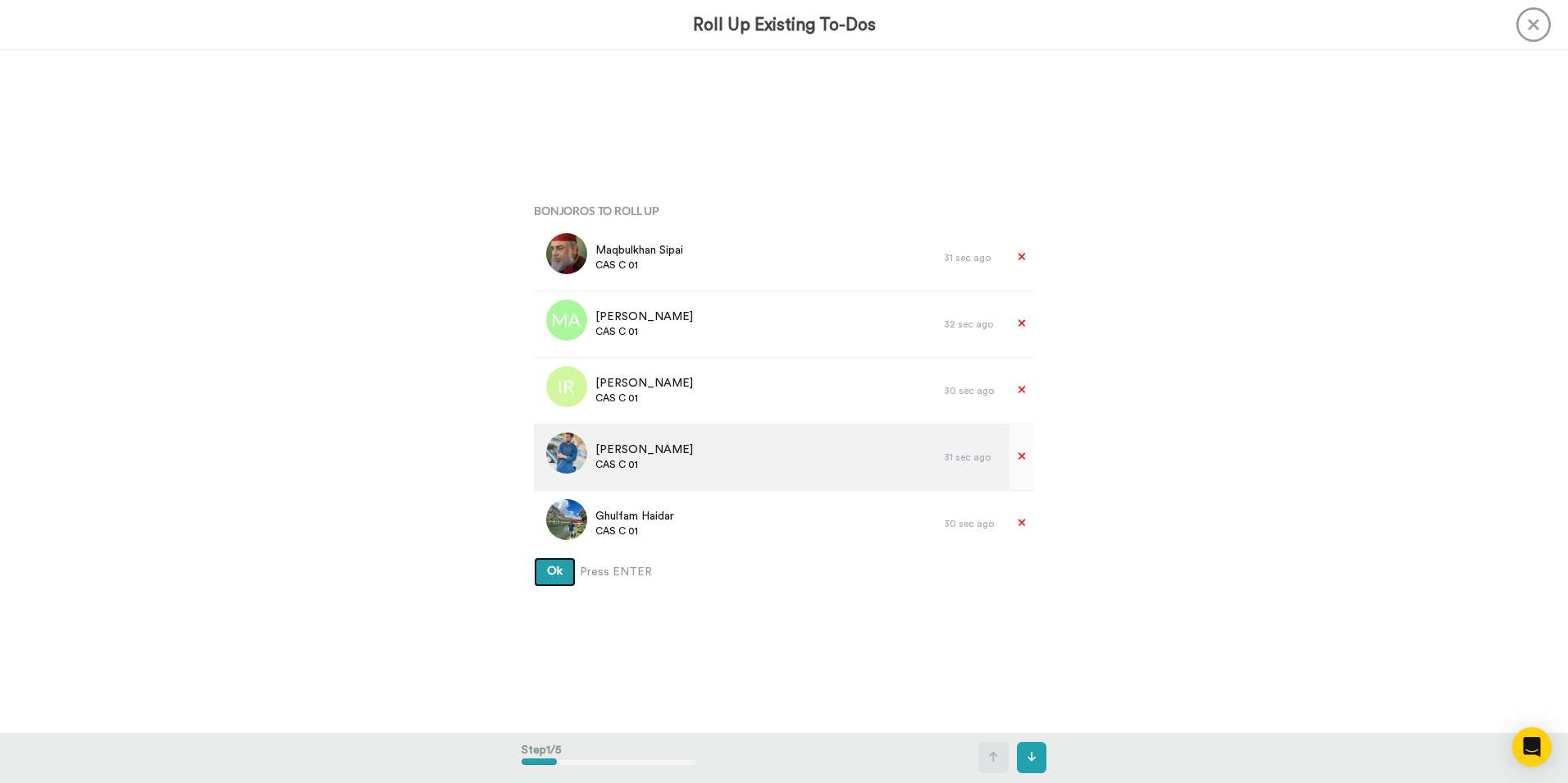
scroll to position [492, 0]
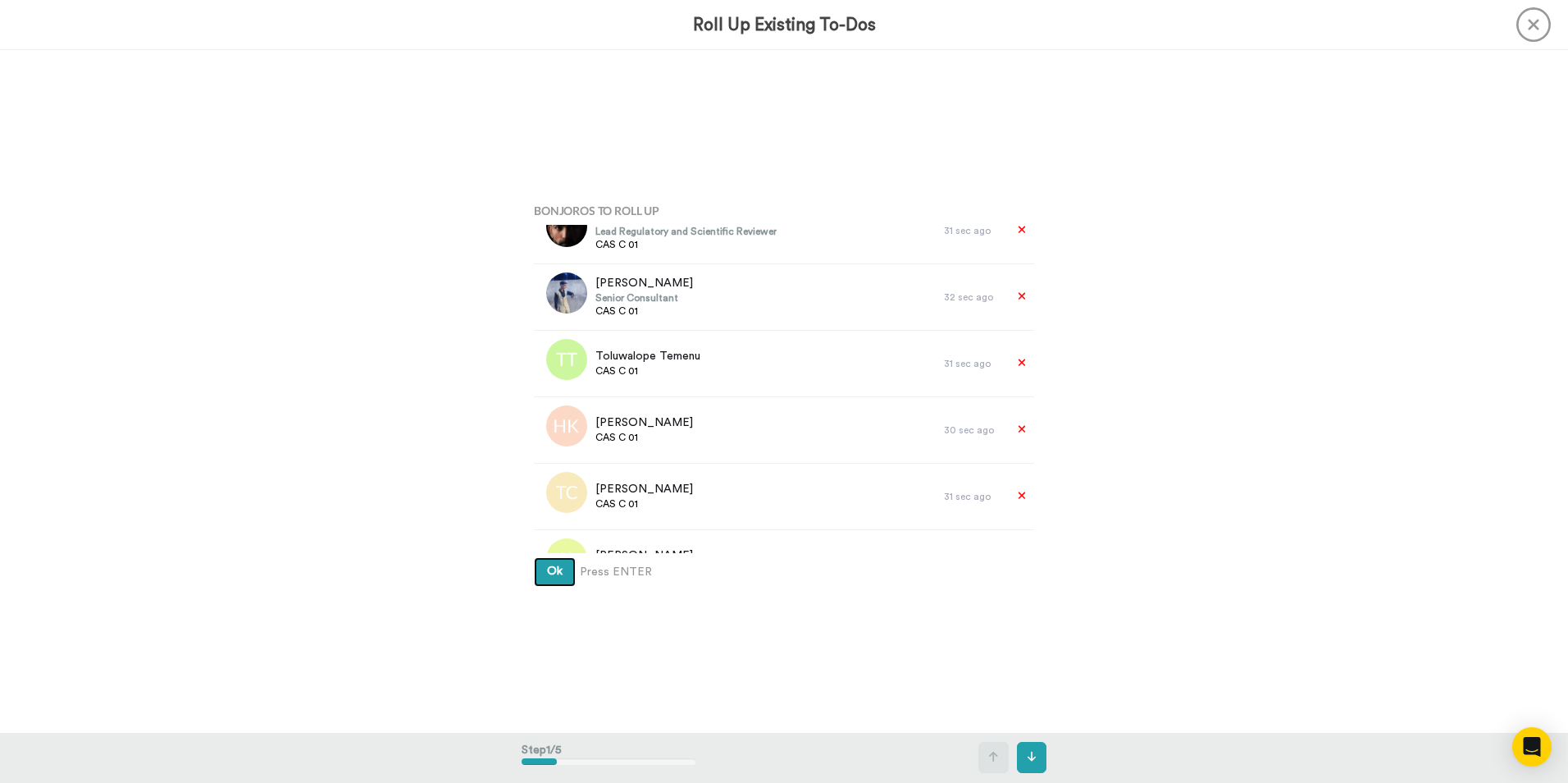
click at [562, 580] on button "Ok" at bounding box center [554, 572] width 42 height 29
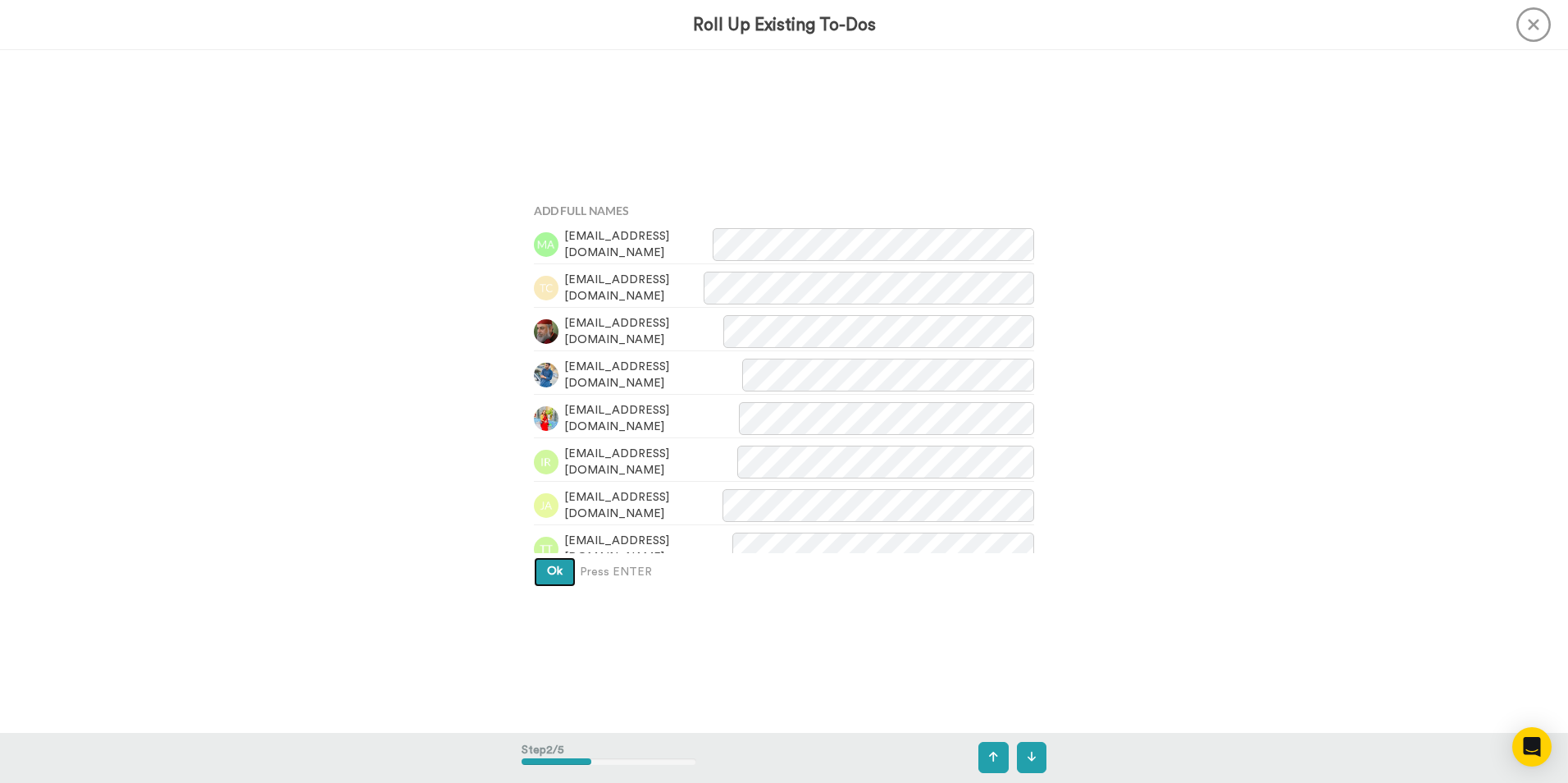
click at [557, 560] on button "Ok" at bounding box center [554, 572] width 42 height 29
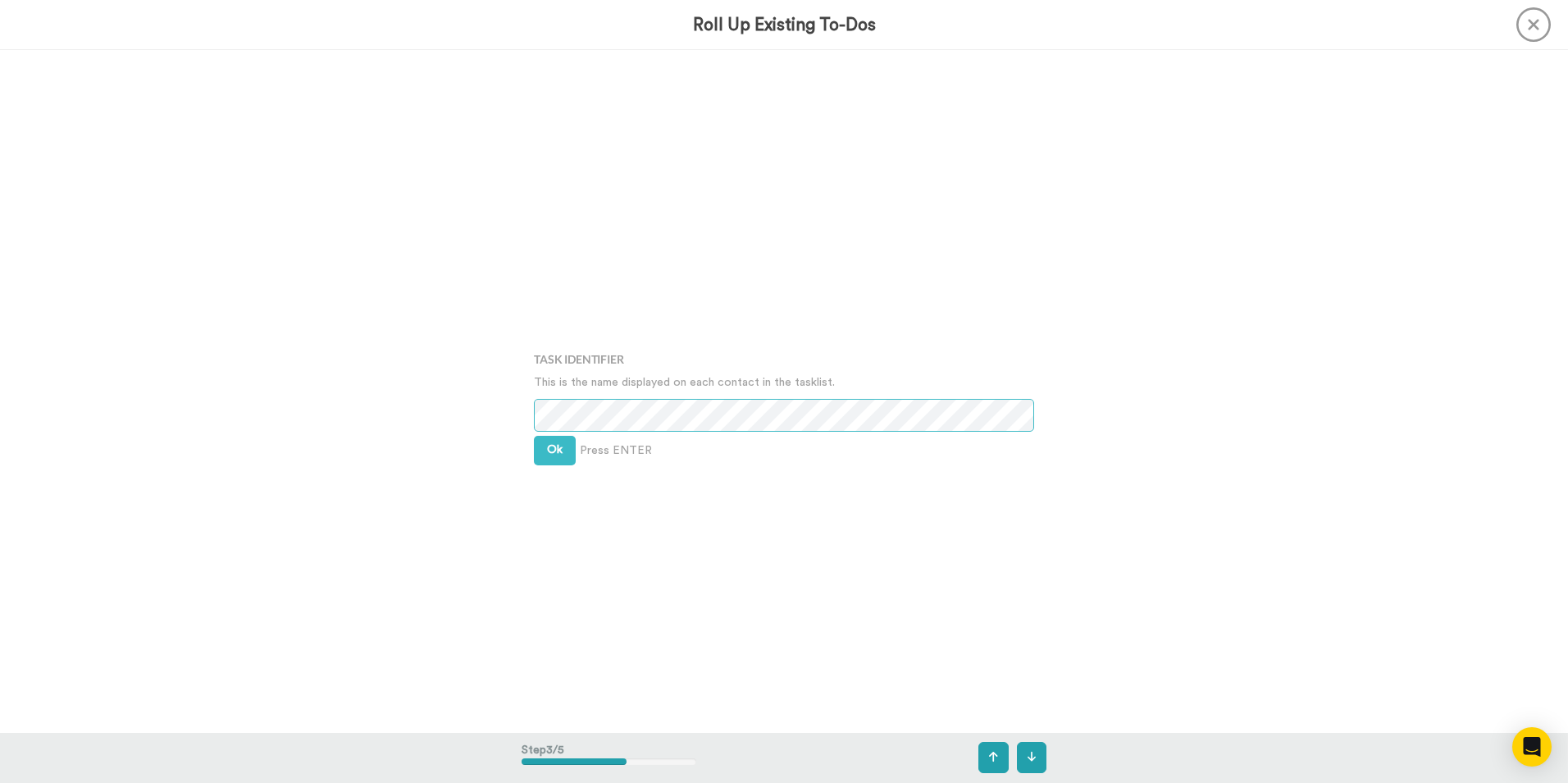
scroll to position [1365, 0]
click at [555, 447] on button "Ok" at bounding box center [554, 436] width 42 height 29
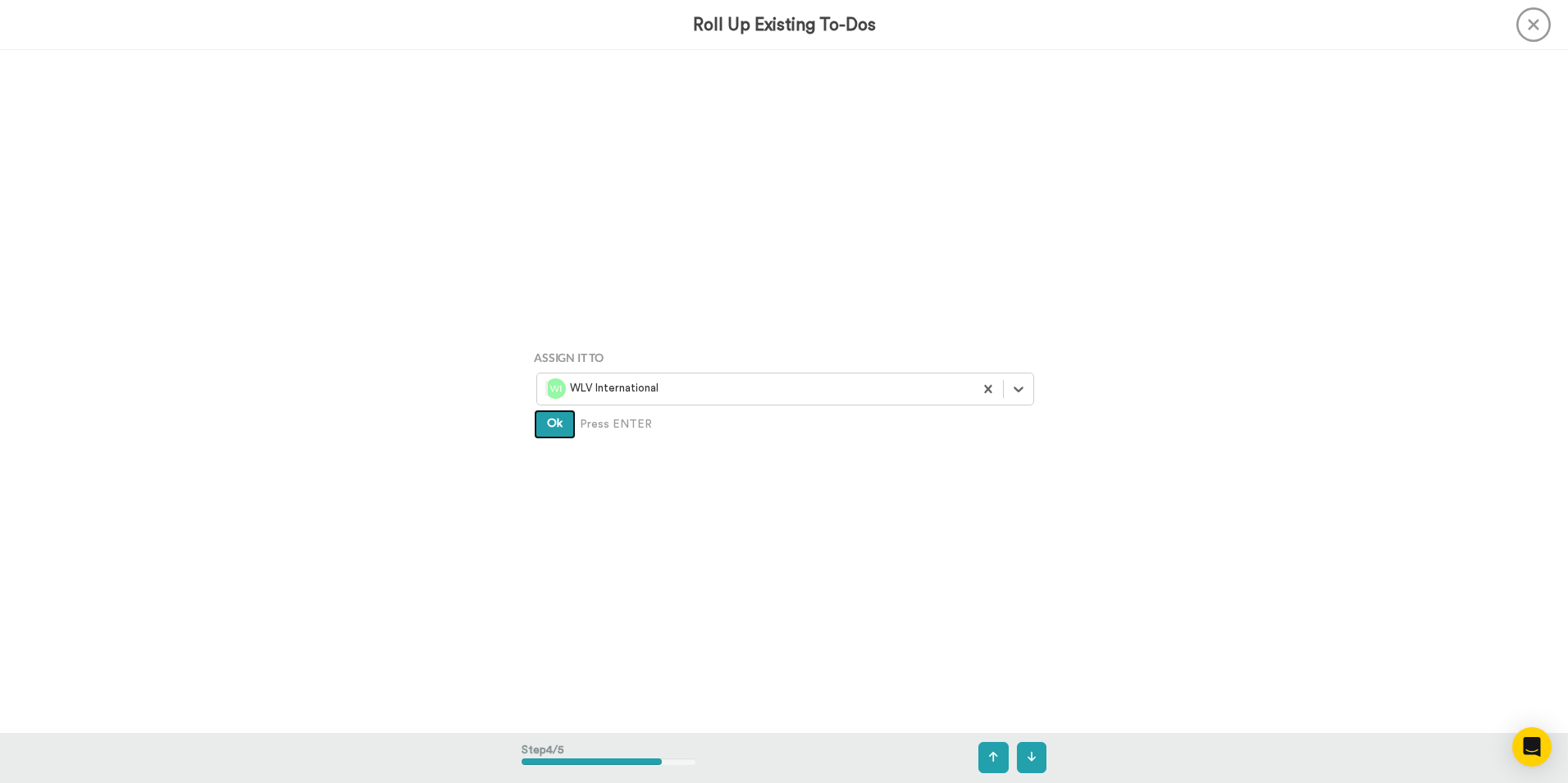
click at [552, 429] on button "Ok" at bounding box center [554, 424] width 42 height 29
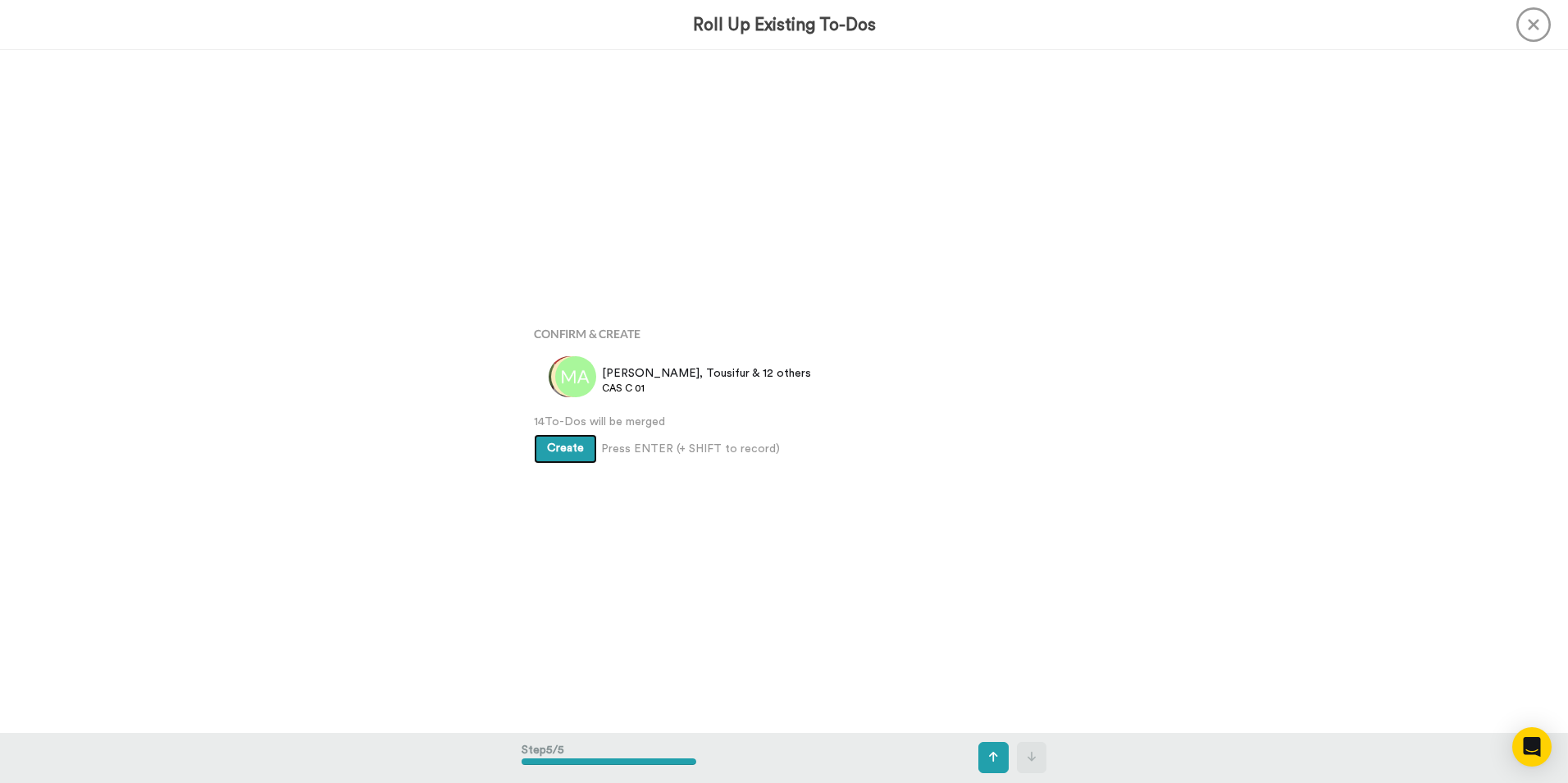
click at [564, 435] on button "Create" at bounding box center [565, 448] width 63 height 29
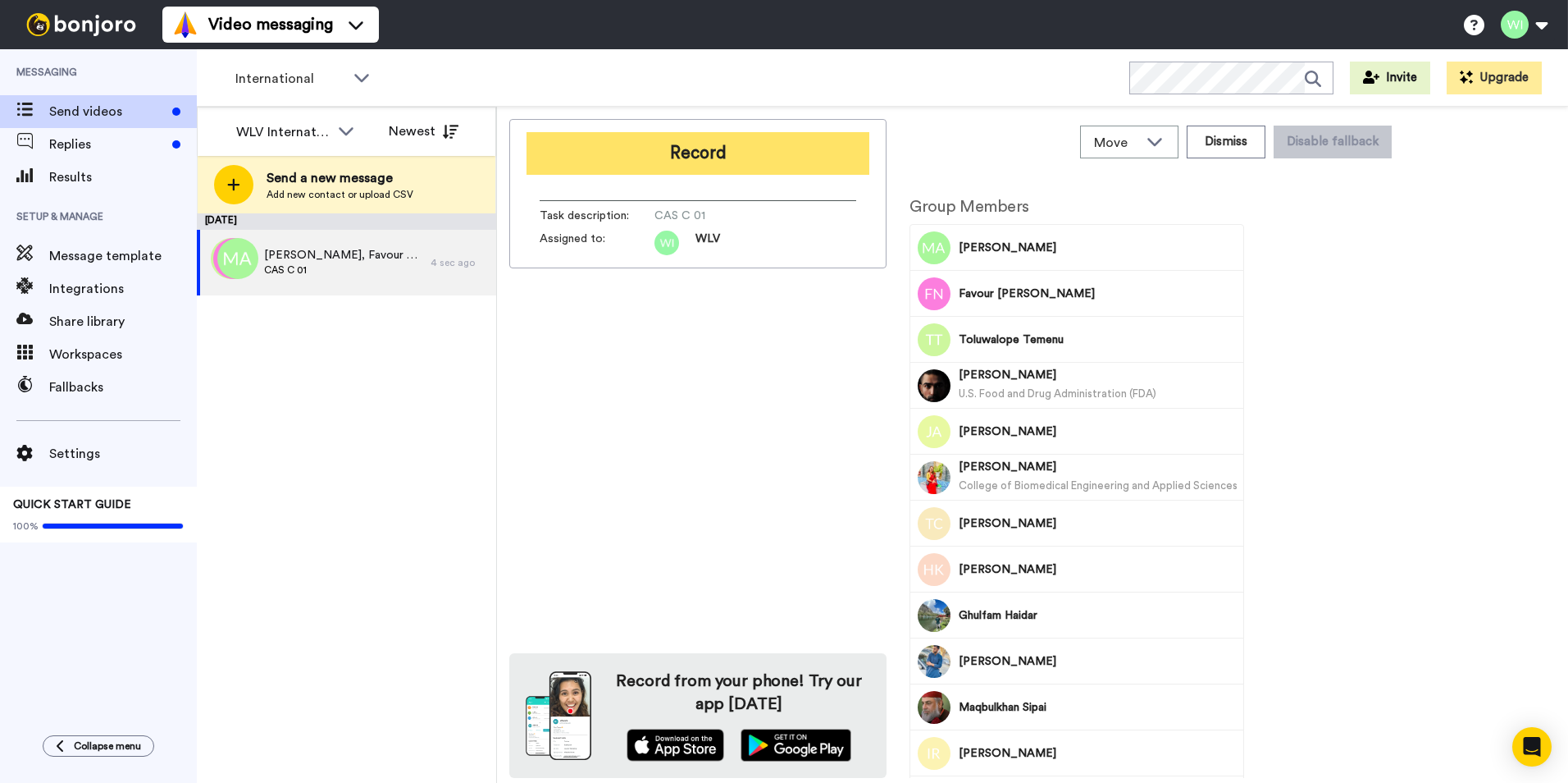
click at [742, 170] on button "Record" at bounding box center [697, 153] width 343 height 43
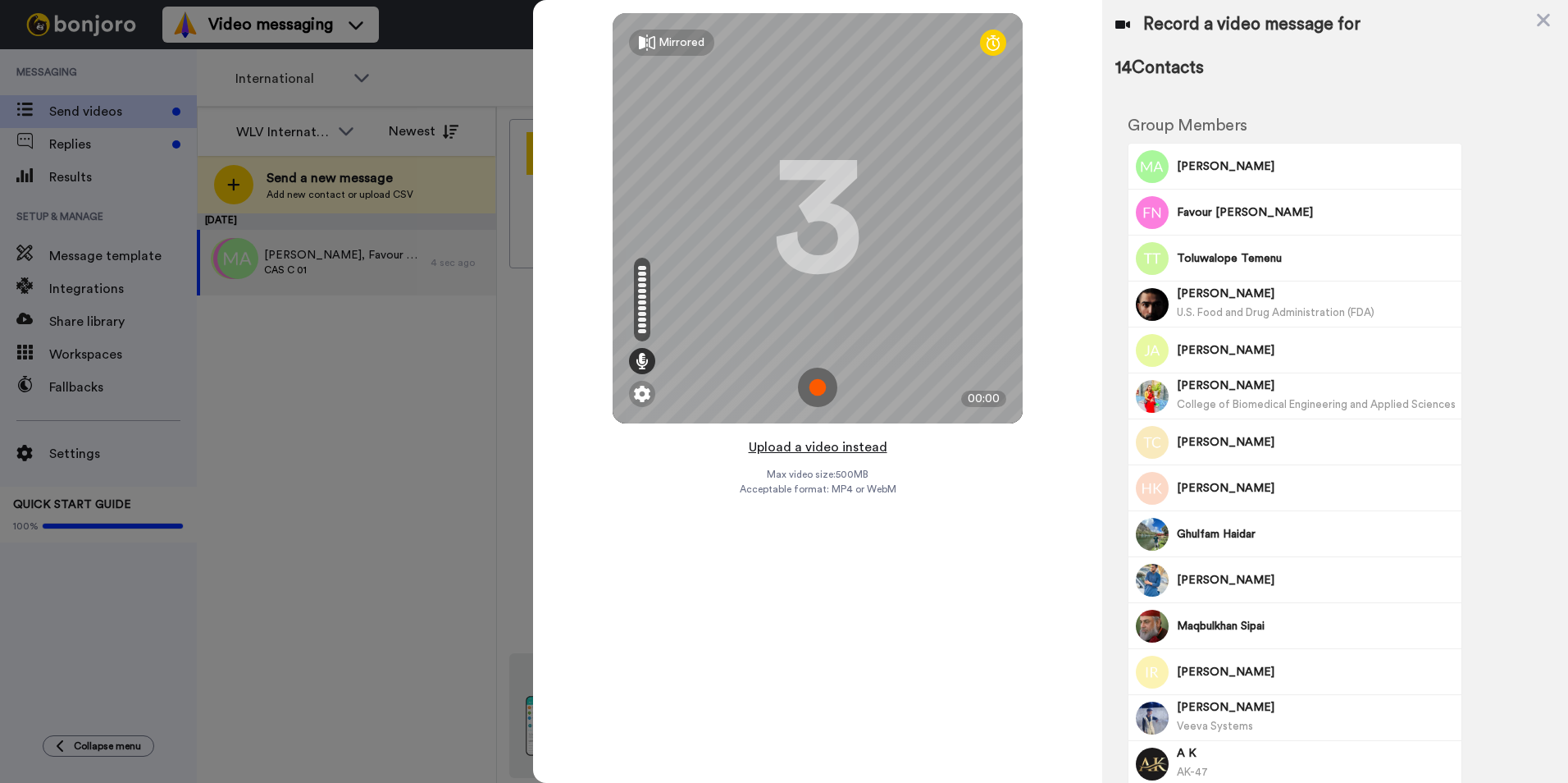
click at [845, 448] on button "Upload a video instead" at bounding box center [818, 447] width 148 height 21
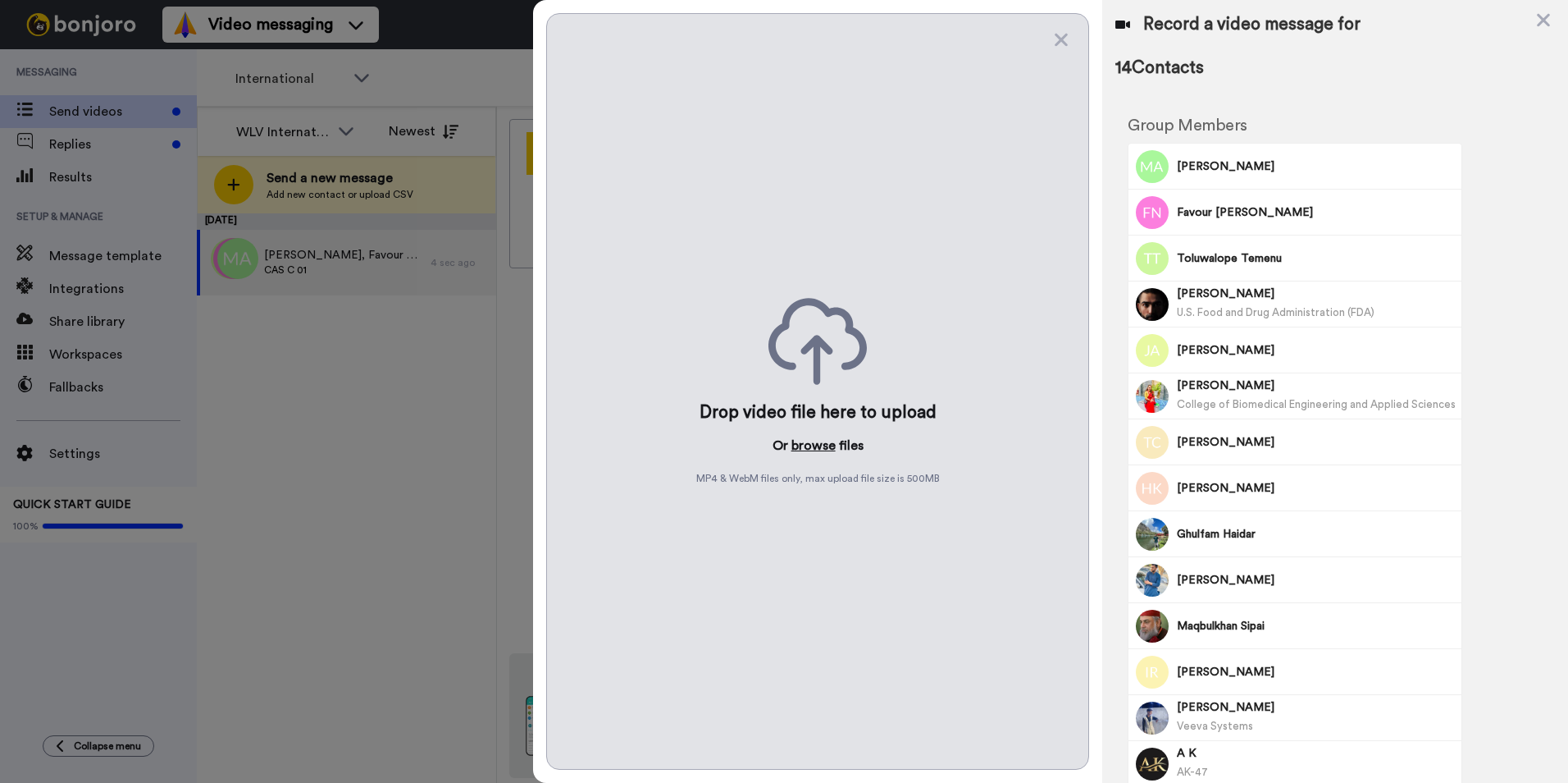
click at [800, 440] on button "browse" at bounding box center [813, 445] width 44 height 19
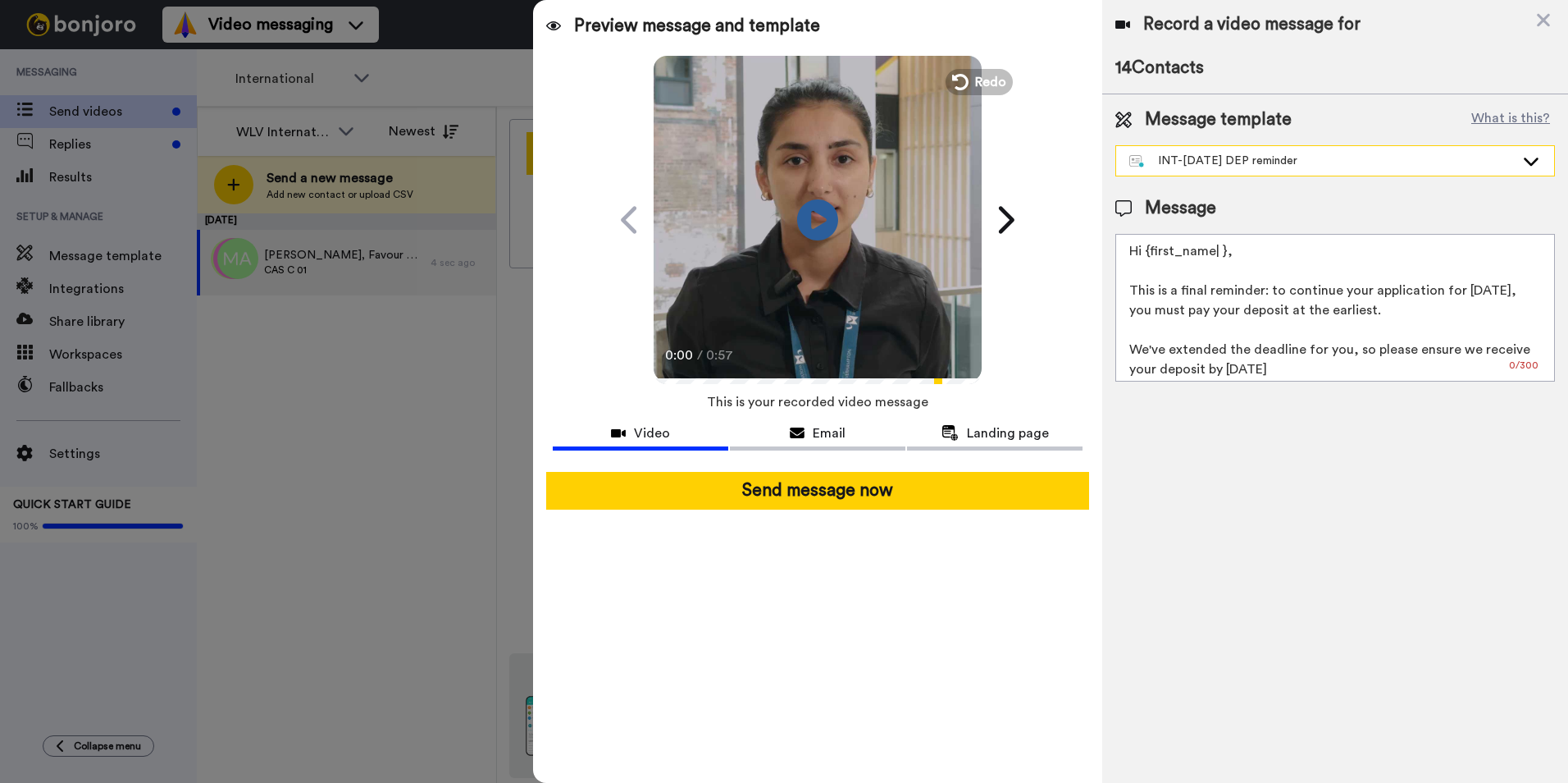
click at [1491, 160] on div "INT-Sept 25 DEP reminder" at bounding box center [1321, 160] width 386 height 17
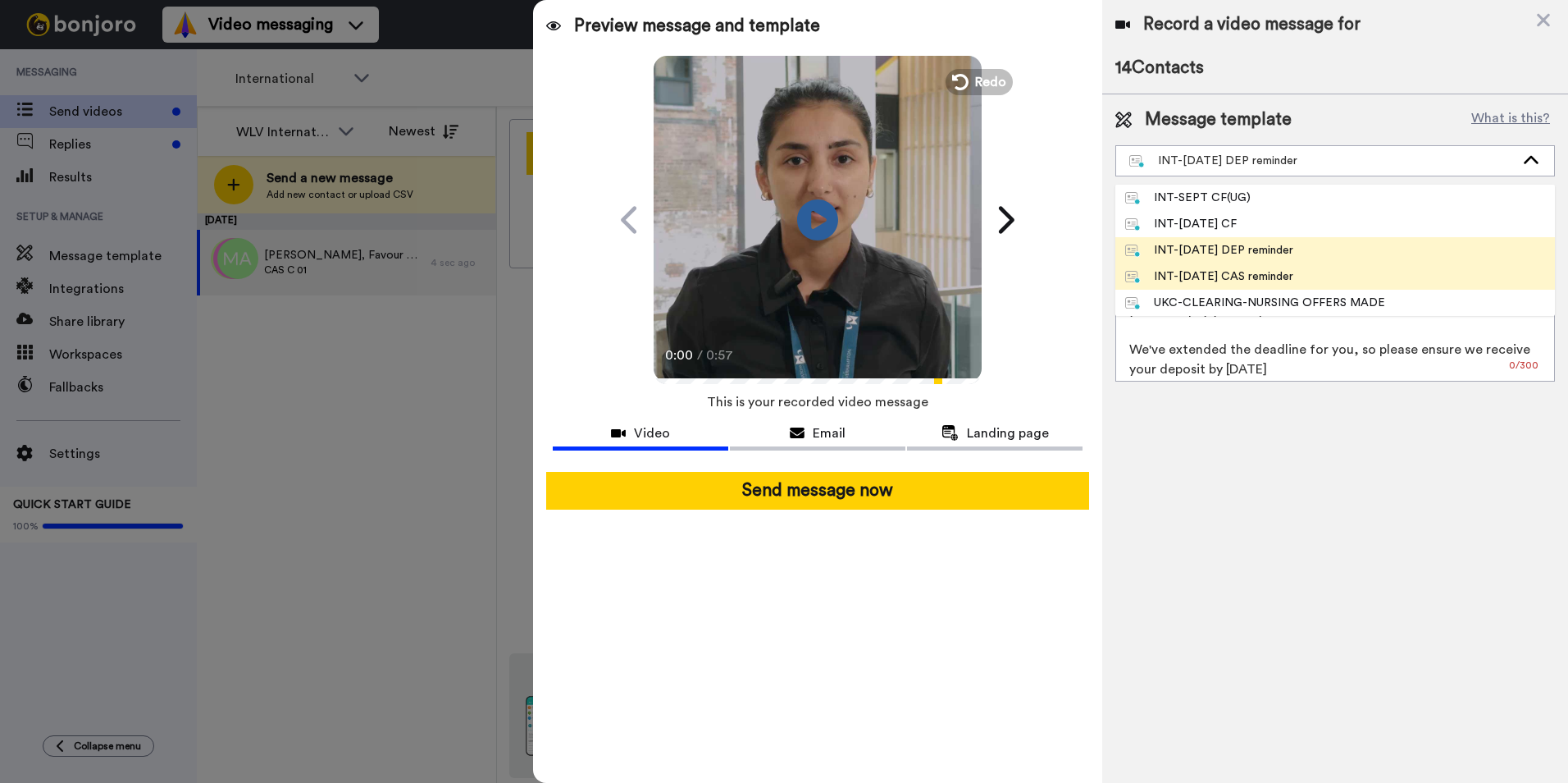
click at [1260, 284] on div "INT-Sept 25 CAS reminder" at bounding box center [1209, 277] width 168 height 17
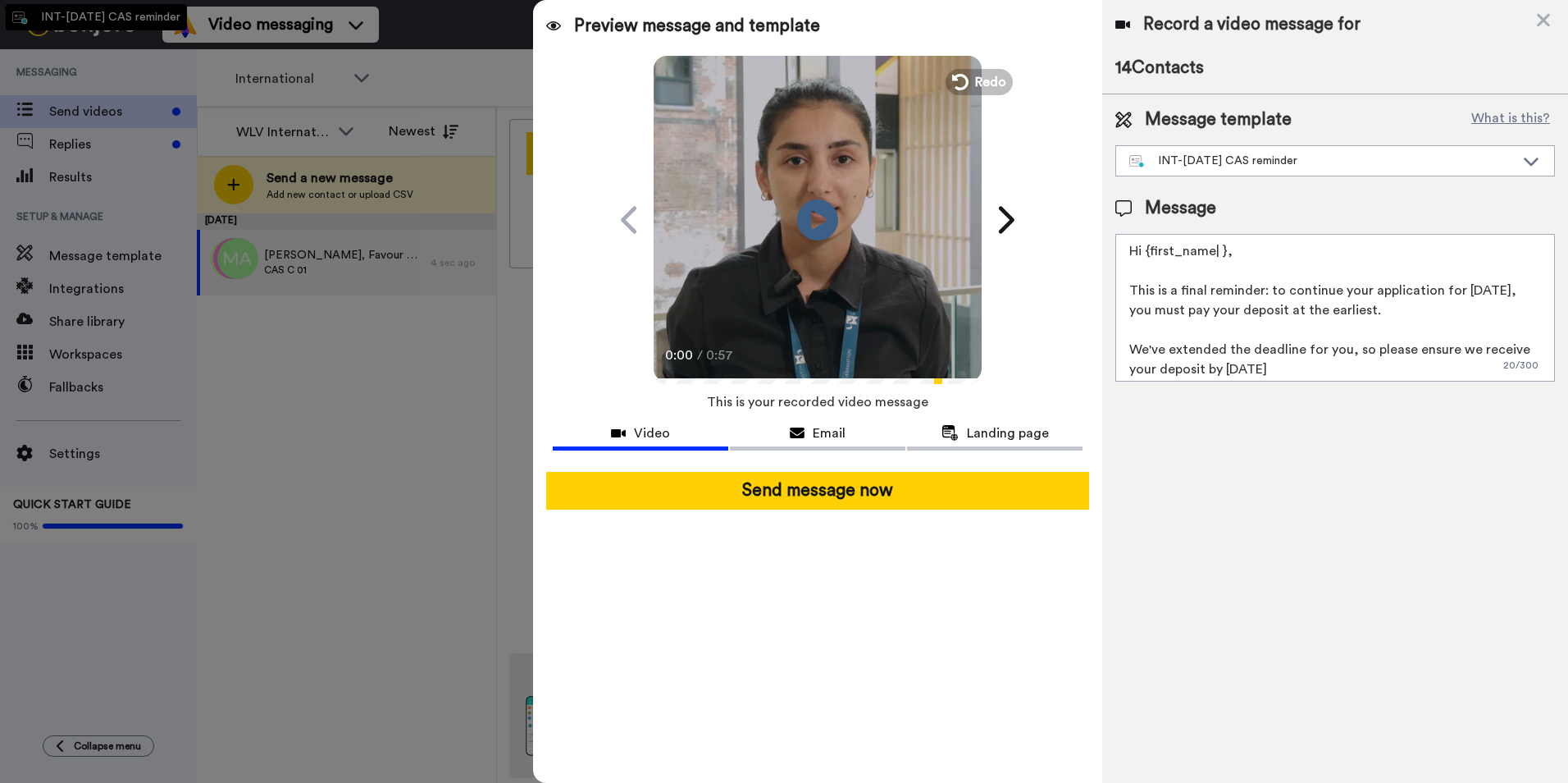
type textarea "Hi {first_name| }, This is a final reminder that the CAS request deadline is fa…"
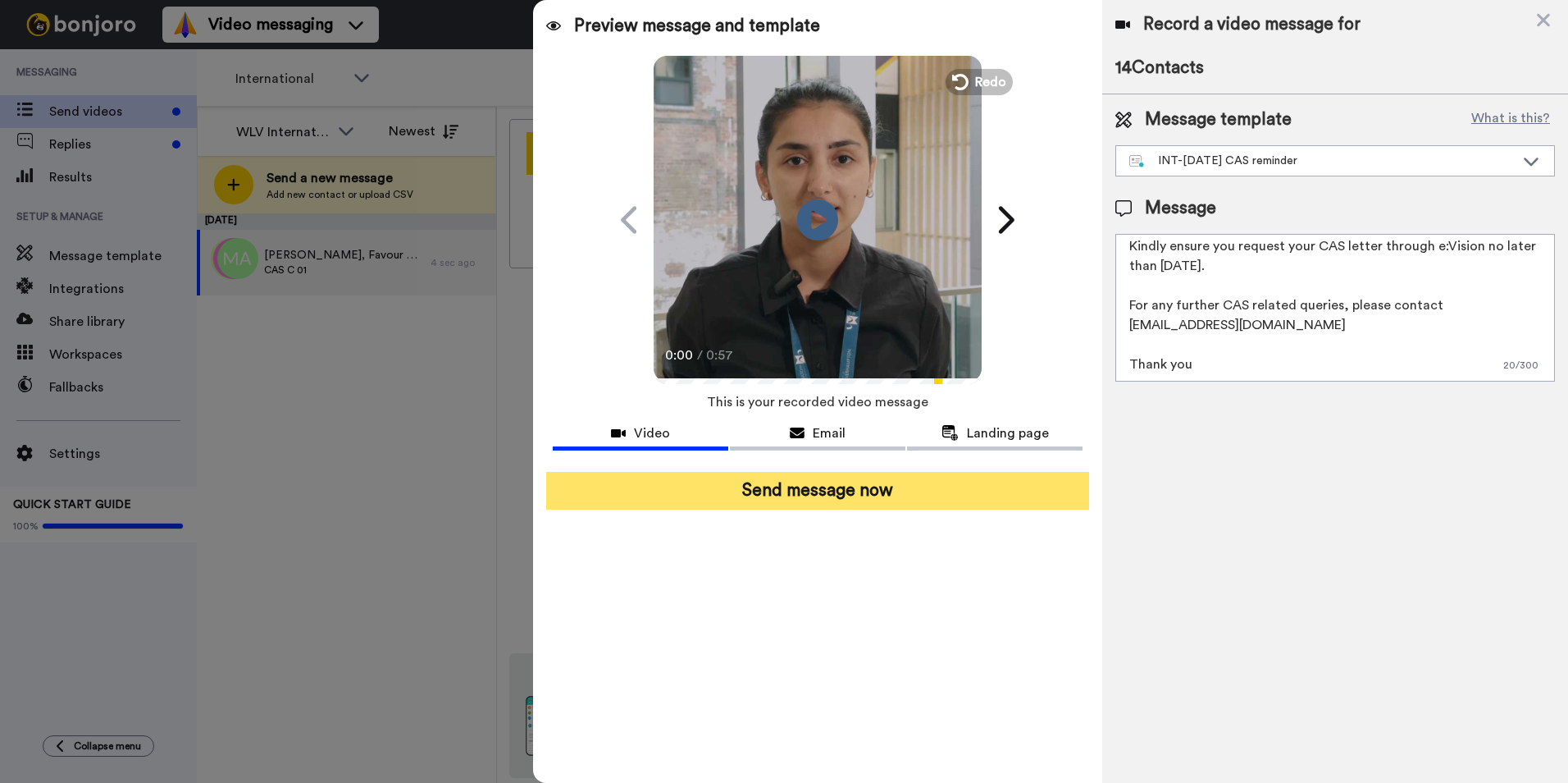
click at [1011, 484] on button "Send message now" at bounding box center [817, 490] width 543 height 38
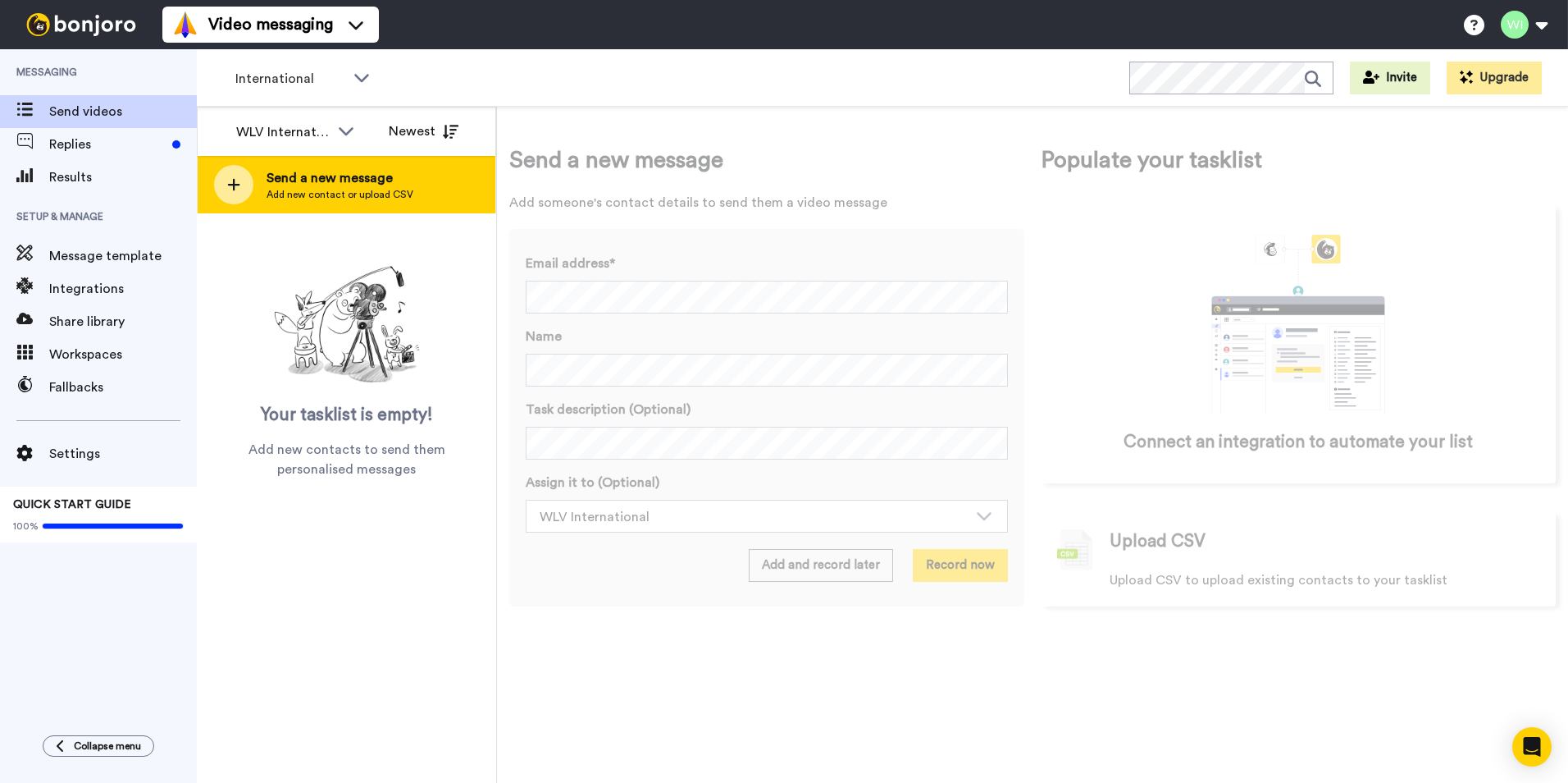
click at [375, 192] on span "Add new contact or upload CSV" at bounding box center [340, 194] width 147 height 13
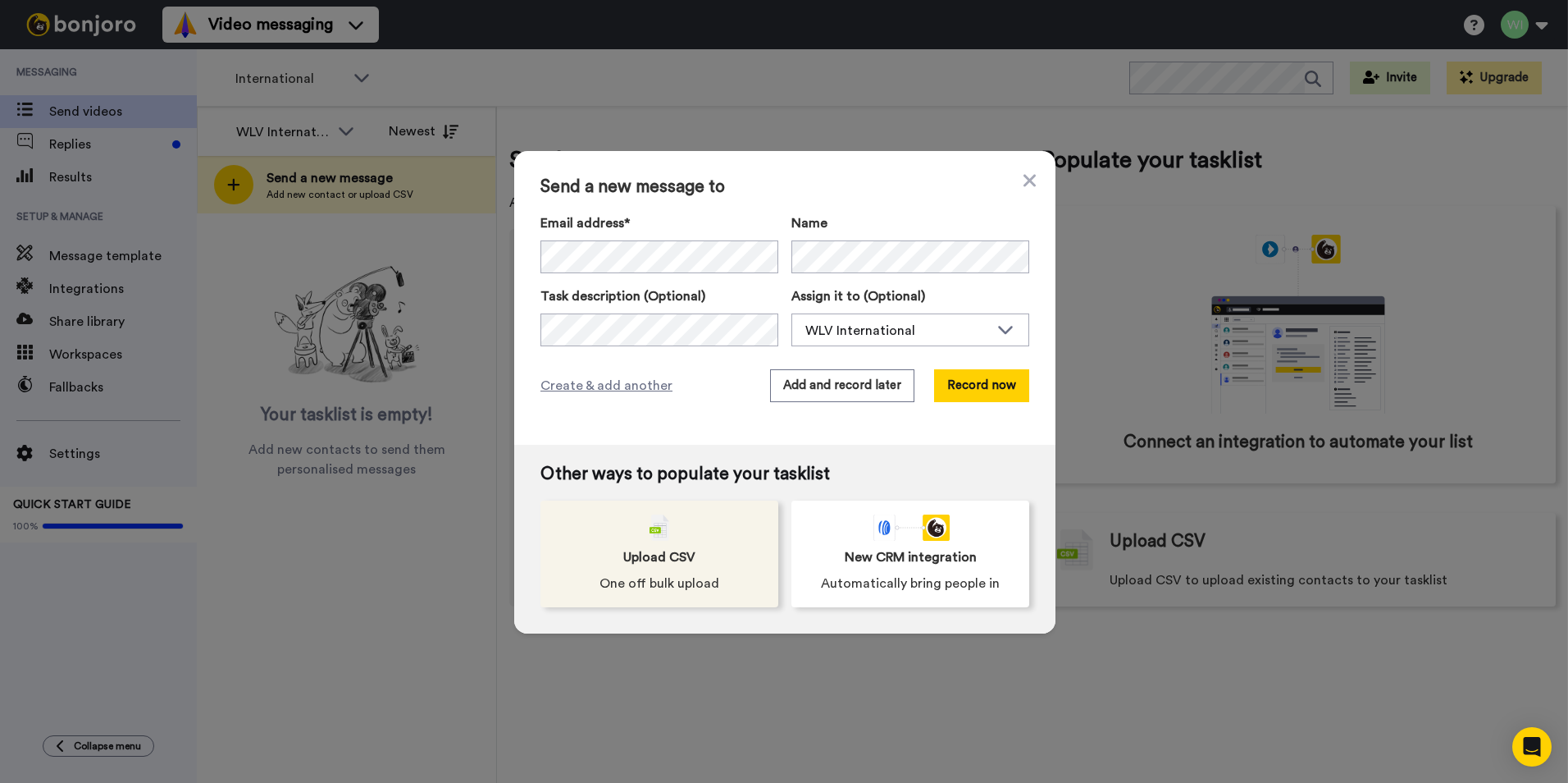
click at [665, 543] on div "Upload CSV One off bulk upload" at bounding box center [659, 554] width 237 height 106
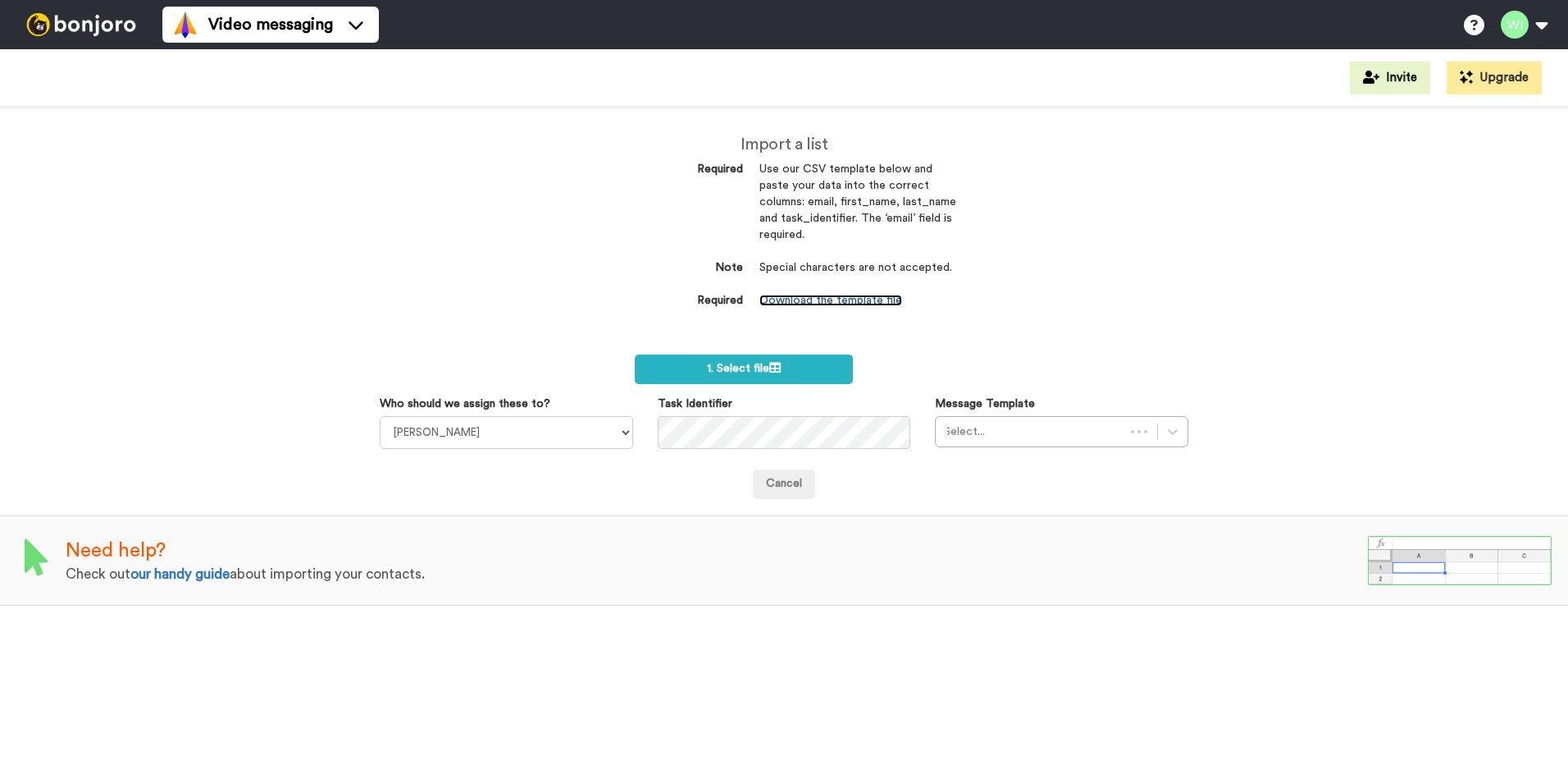
drag, startPoint x: 0, startPoint y: 0, endPoint x: 863, endPoint y: 300, distance: 913.7
click at [863, 300] on link "Download the template file" at bounding box center [831, 300] width 143 height 12
click at [628, 432] on select "Laura Wright Amarjit Duggal WLV Academic (FSE) Divandra Birla Bolutife Ademokoy…" at bounding box center [506, 433] width 253 height 33
select select "d575366b-34de-4d4d-ba6c-d2d11e507584"
click at [379, 416] on select "Laura Wright Amarjit Duggal WLV Academic (FSE) Divandra Birla Bolutife Ademokoy…" at bounding box center [506, 433] width 253 height 33
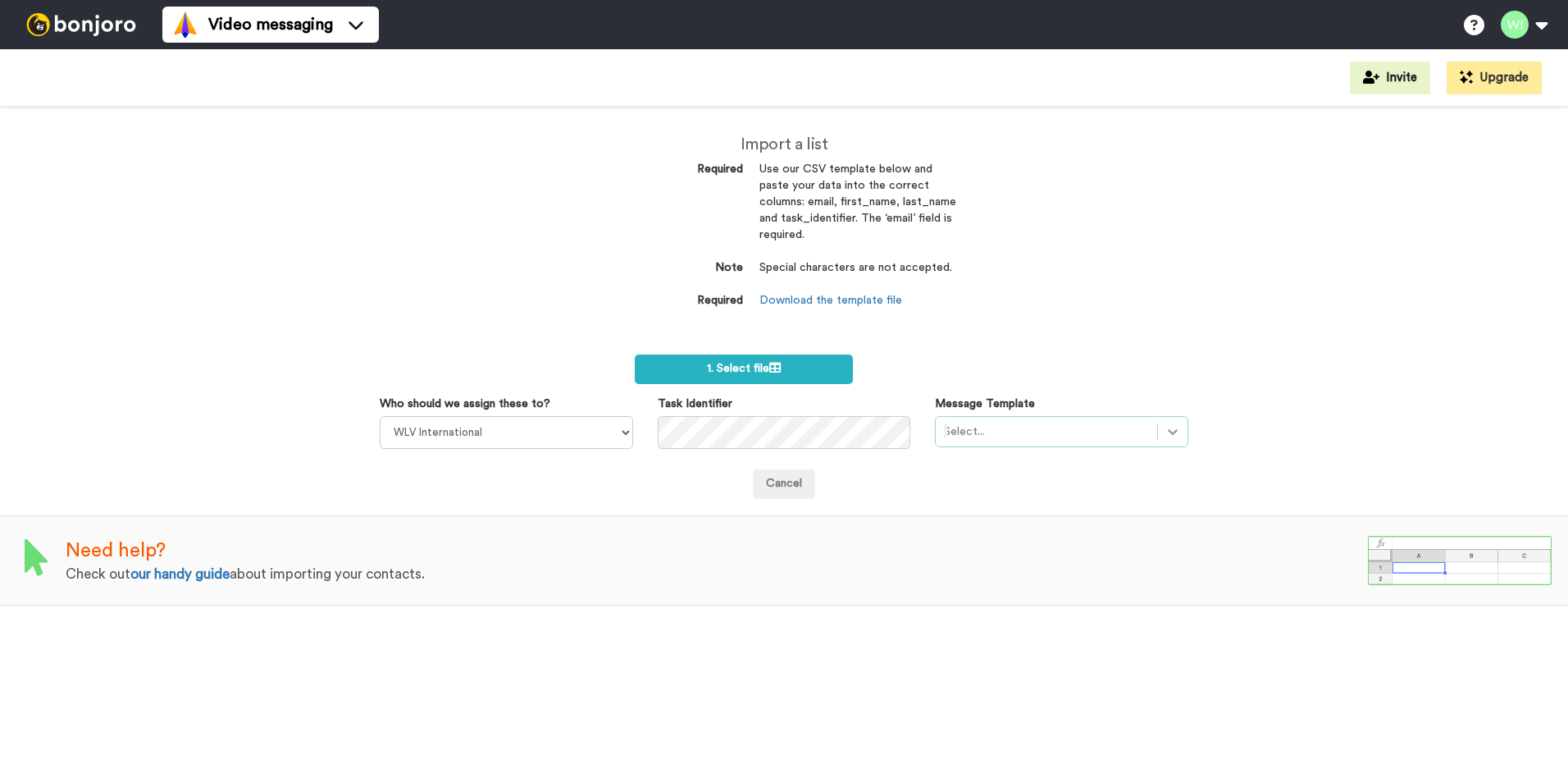
click at [1157, 425] on div at bounding box center [1172, 432] width 29 height 29
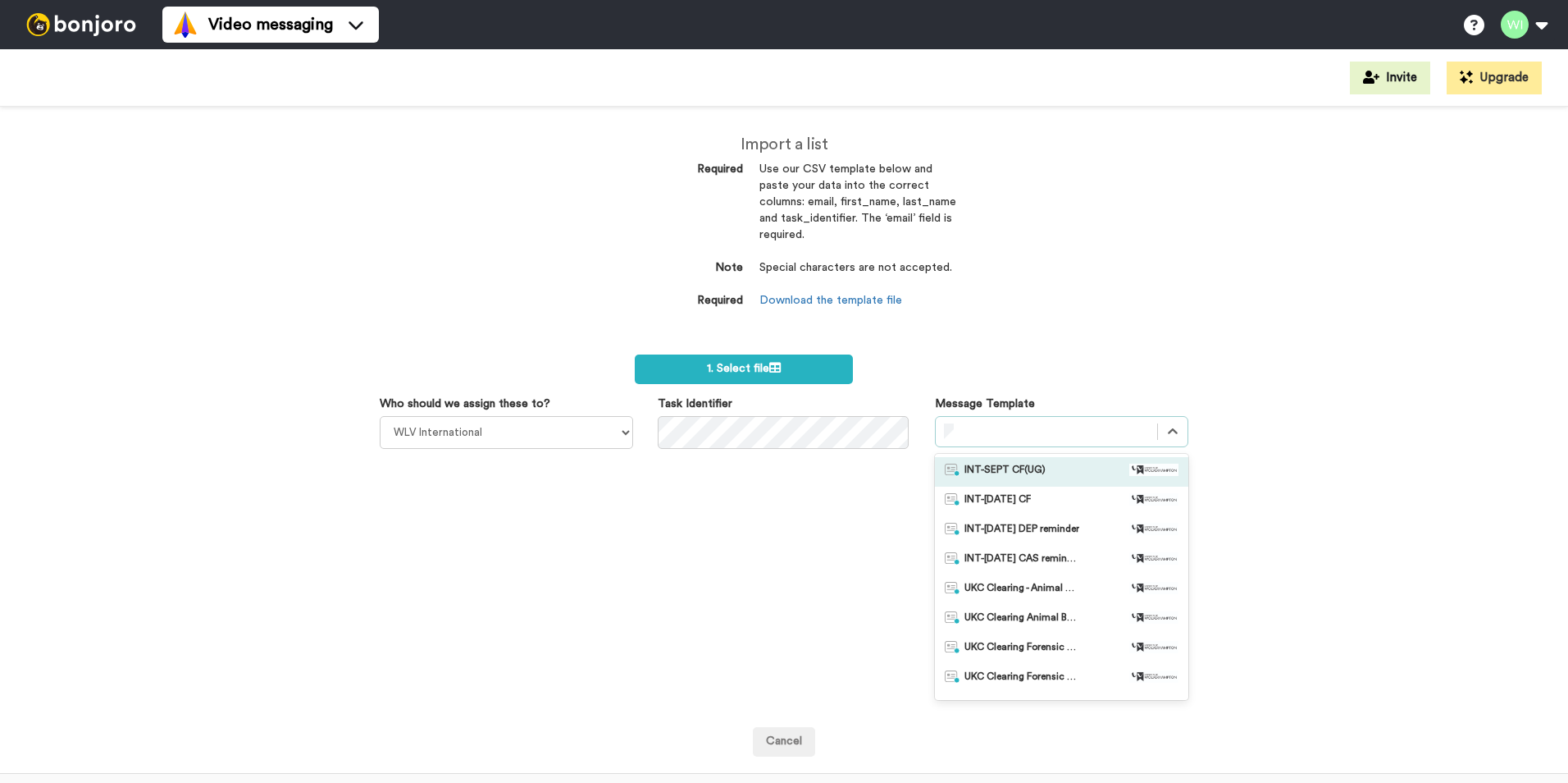
click at [1024, 427] on div at bounding box center [1047, 431] width 205 height 19
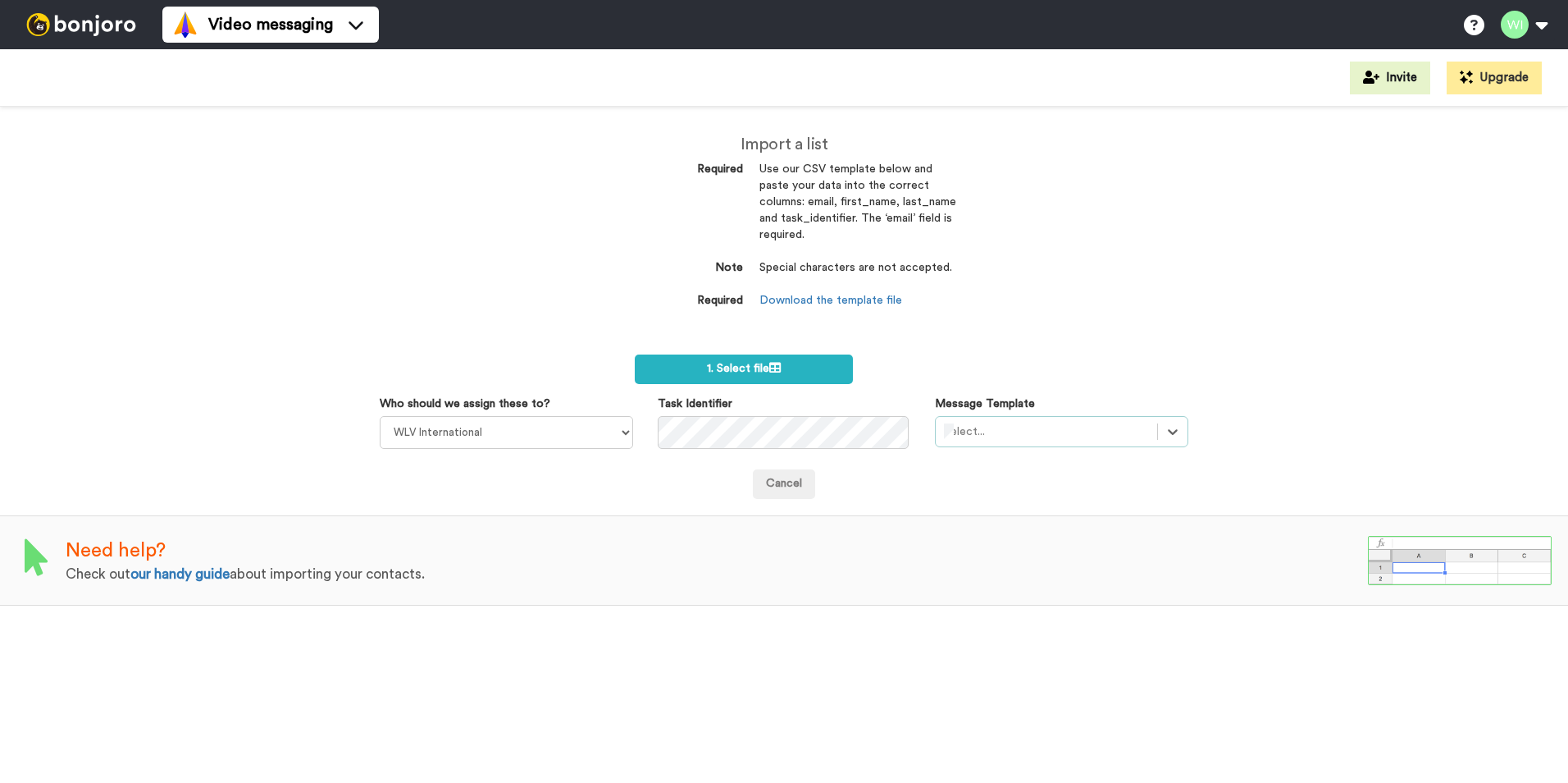
click at [1024, 429] on div at bounding box center [1047, 431] width 205 height 19
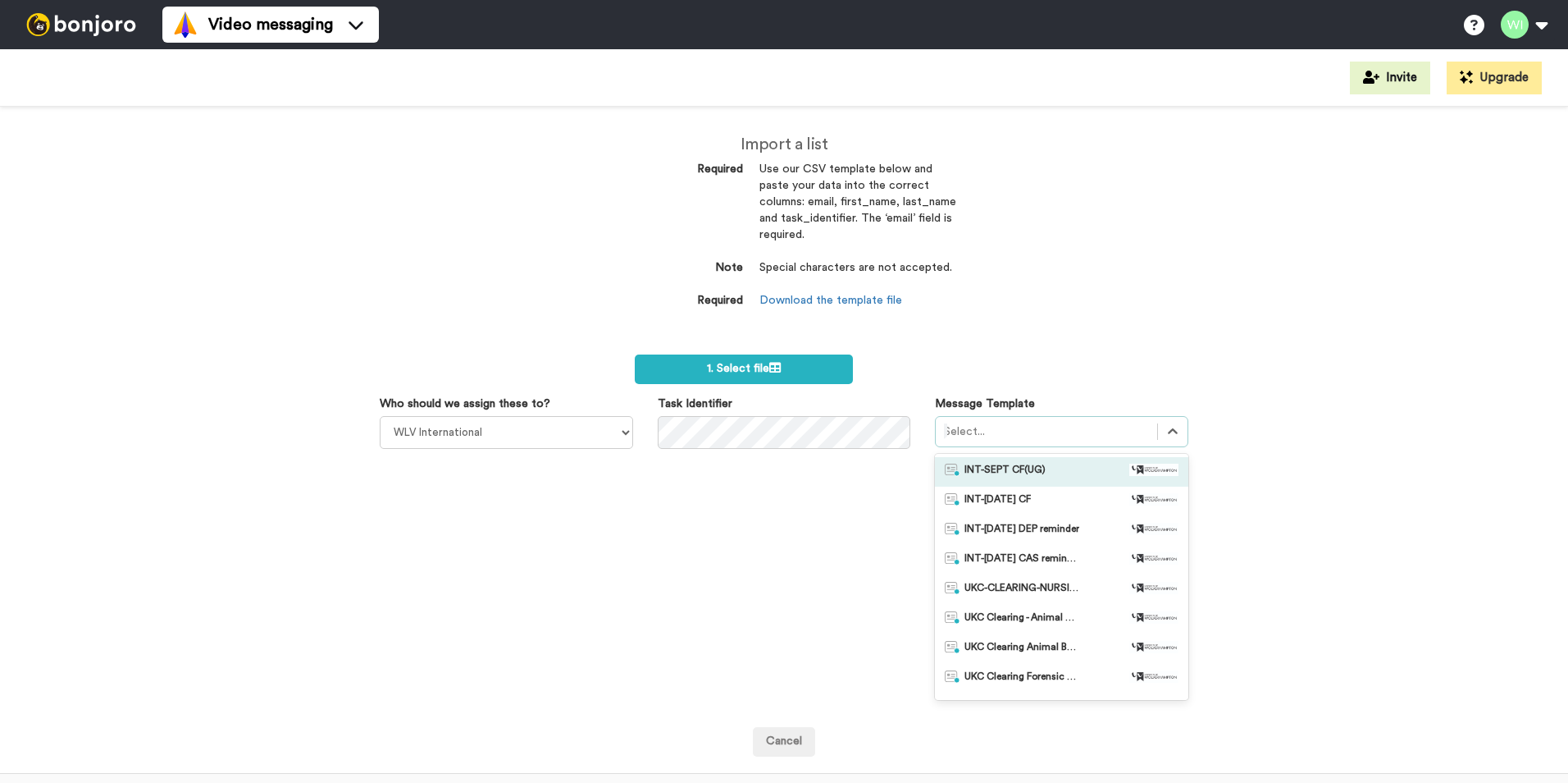
click at [1024, 429] on div at bounding box center [1047, 431] width 205 height 19
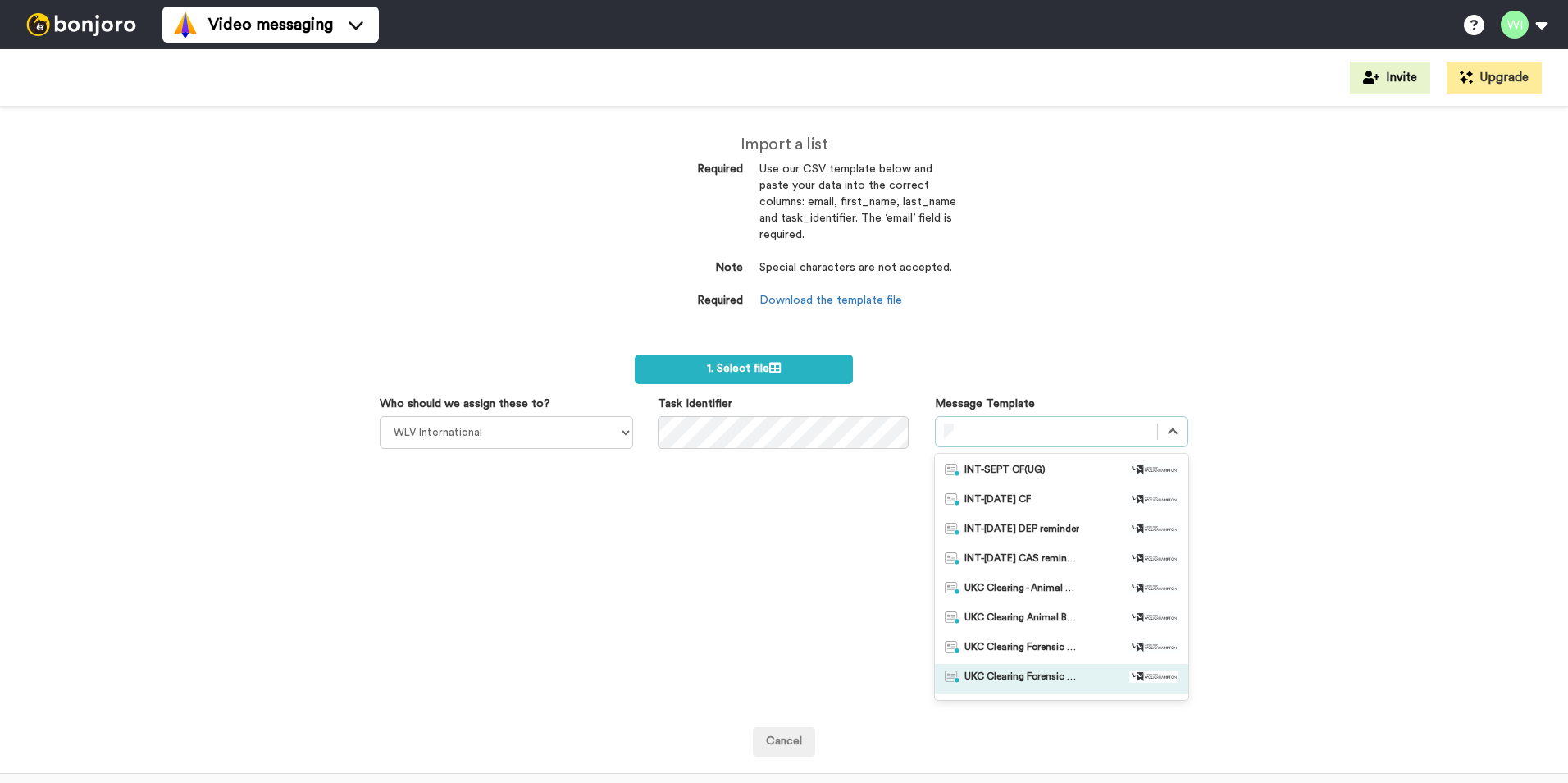
scroll to position [164, 0]
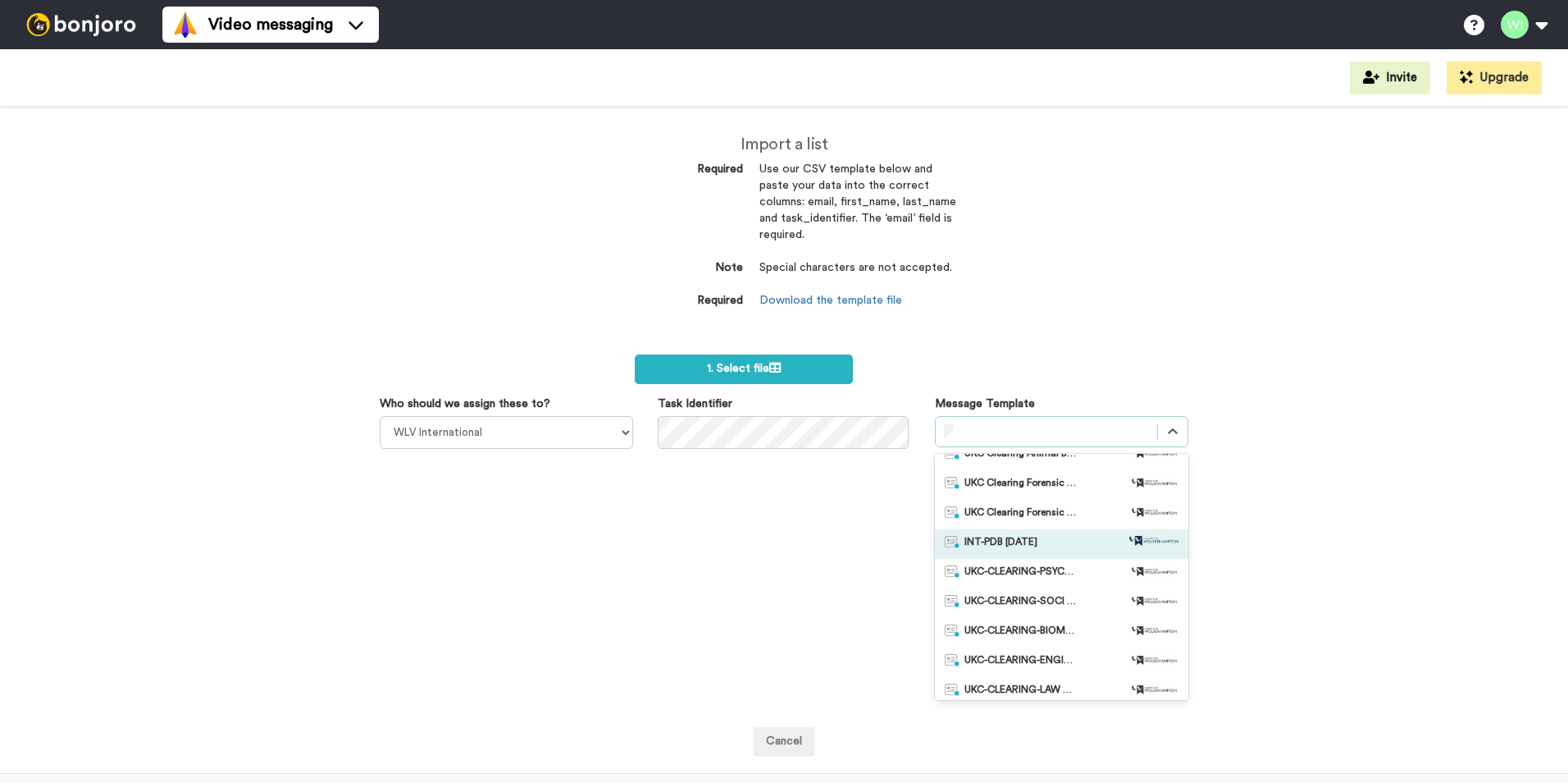
click at [1055, 542] on div "INT-PDB Sept 2025" at bounding box center [1061, 544] width 234 height 17
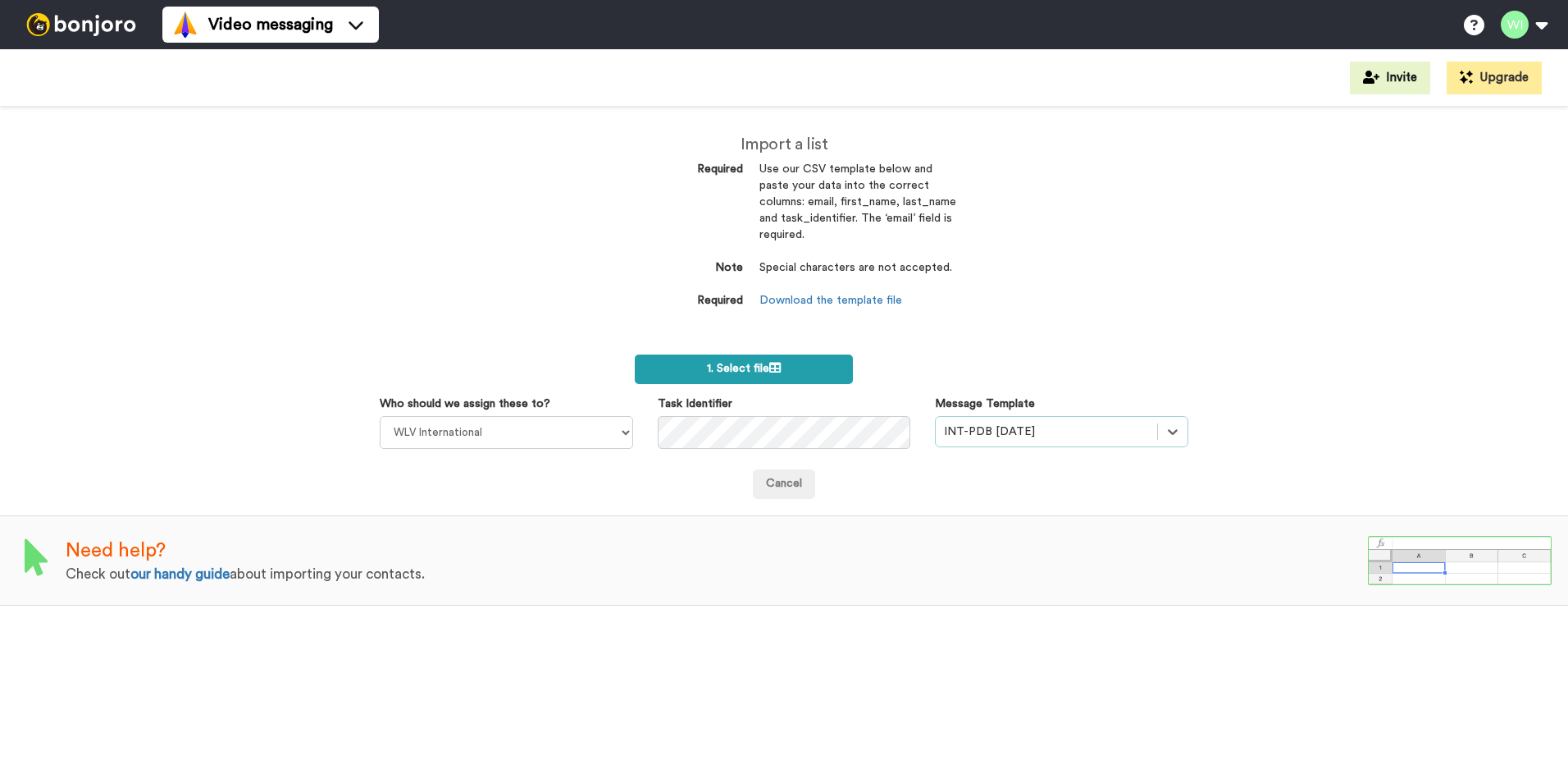
click at [788, 367] on label "1. Select file" at bounding box center [744, 369] width 218 height 29
click at [775, 376] on label "1. Select file" at bounding box center [744, 369] width 218 height 29
click at [805, 360] on label "1. Select file" at bounding box center [744, 369] width 218 height 29
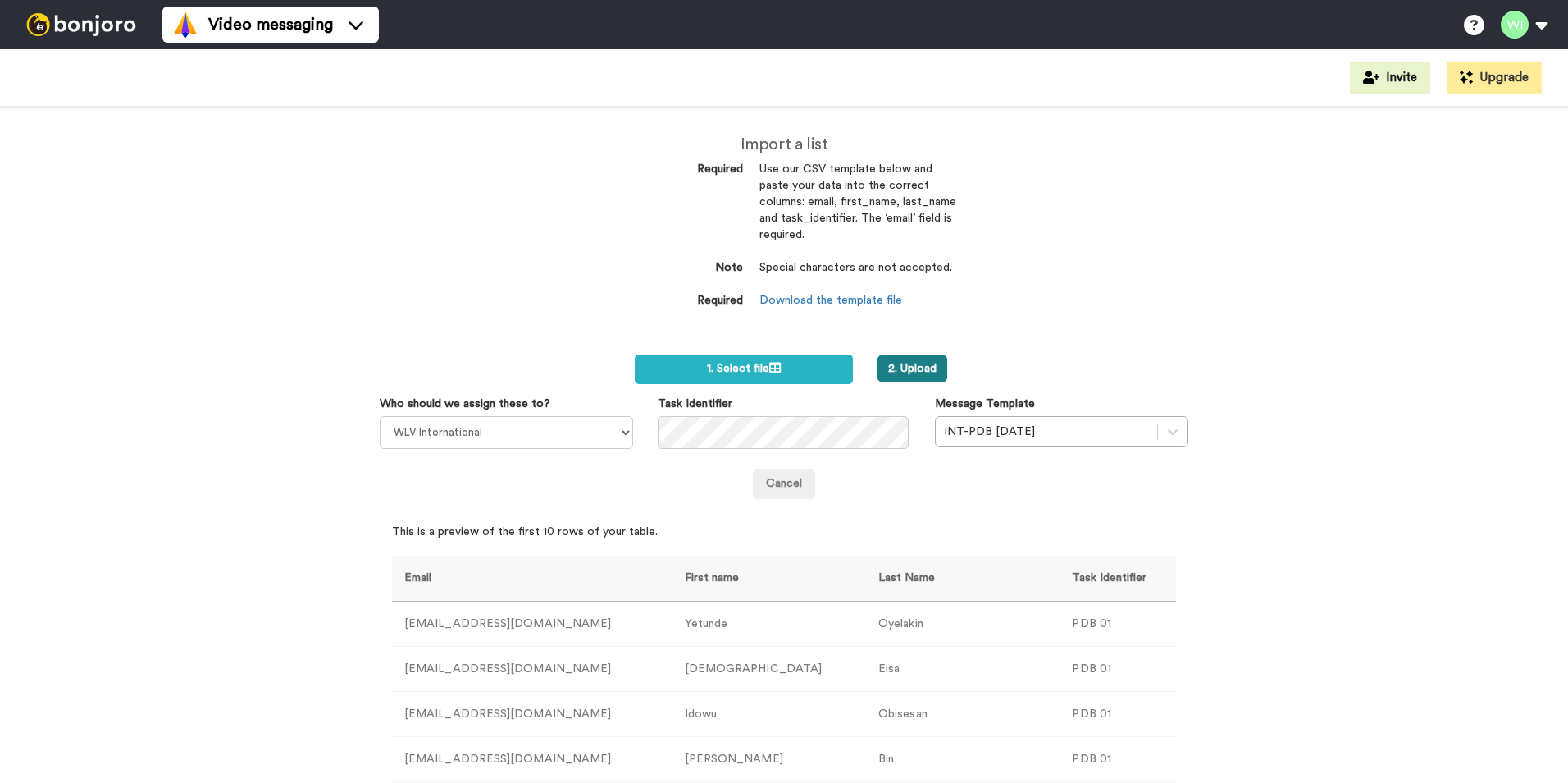
click at [911, 367] on button "2. Upload" at bounding box center [912, 369] width 70 height 28
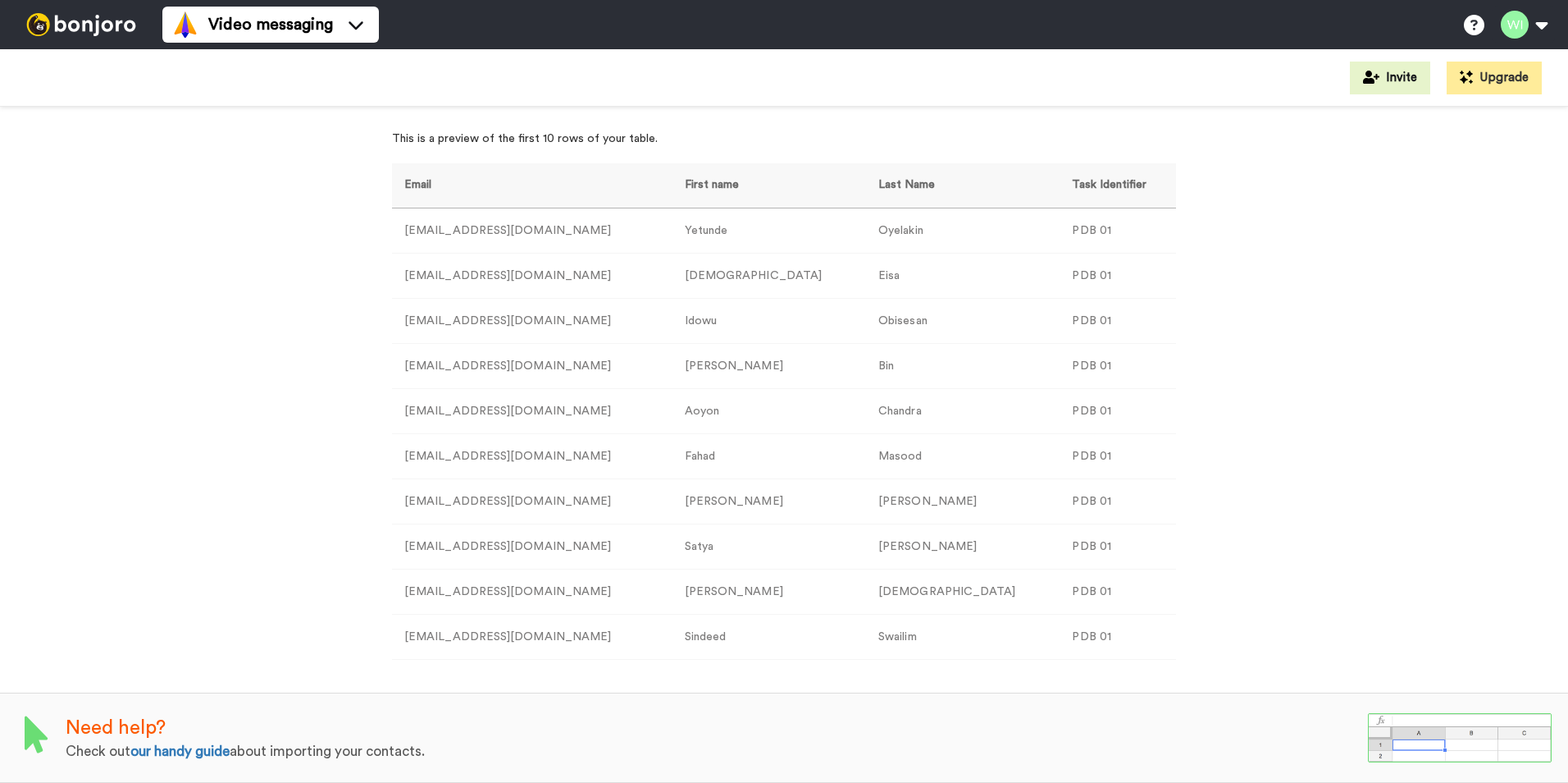
scroll to position [147, 0]
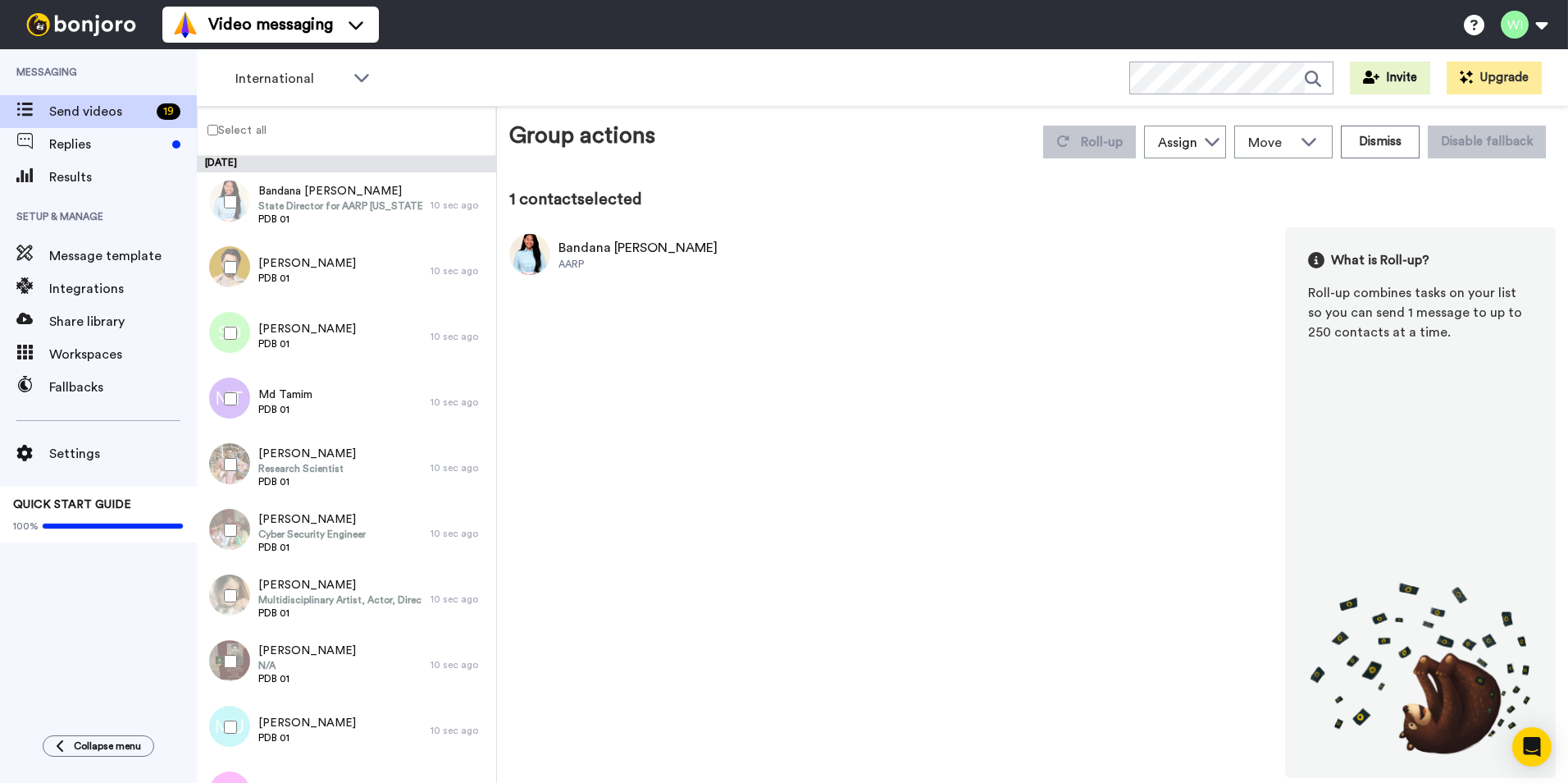
click at [229, 132] on label "Select all" at bounding box center [232, 129] width 69 height 19
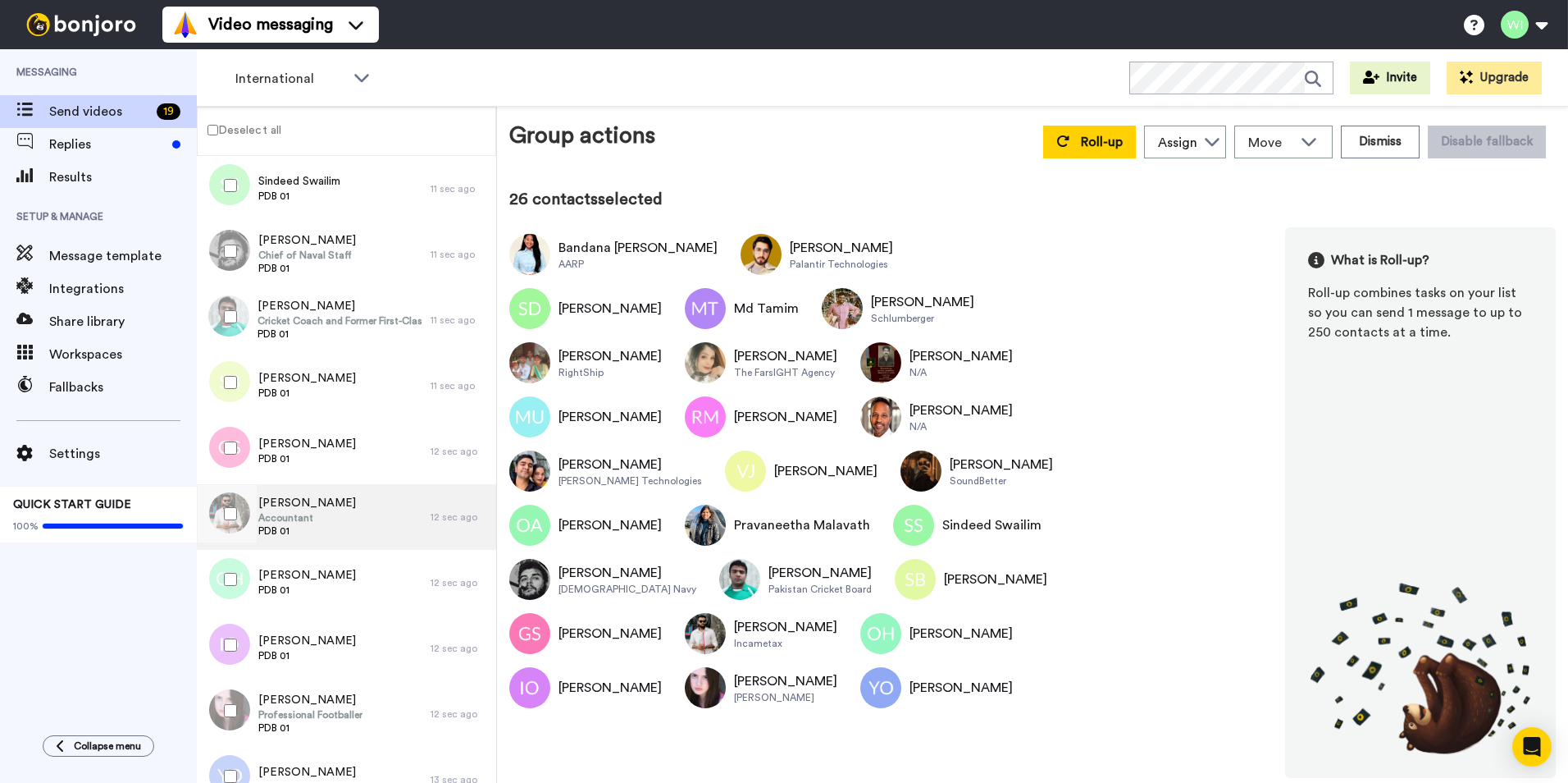
scroll to position [1096, 0]
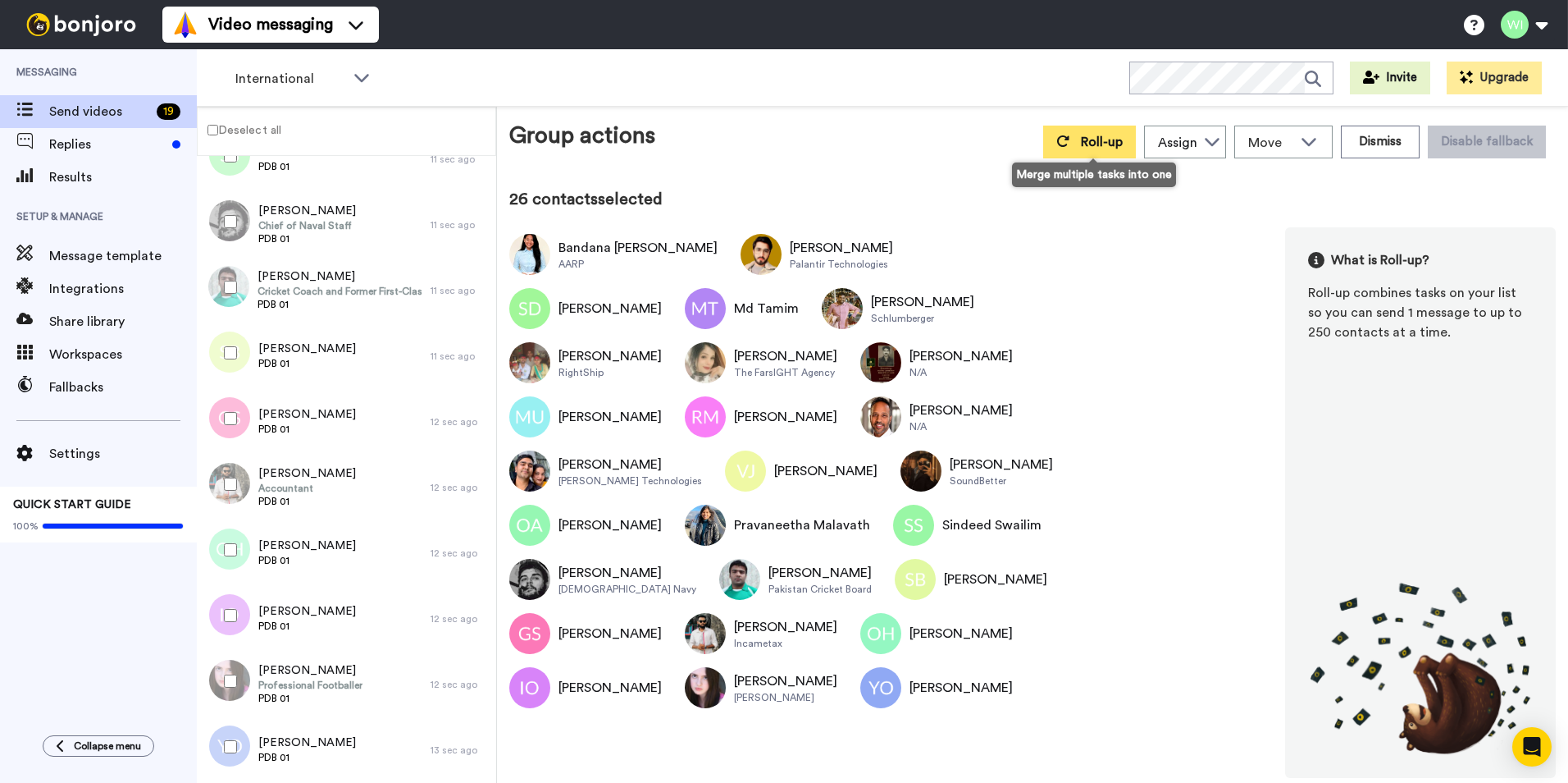
click at [1094, 149] on button "Roll-up" at bounding box center [1089, 142] width 93 height 33
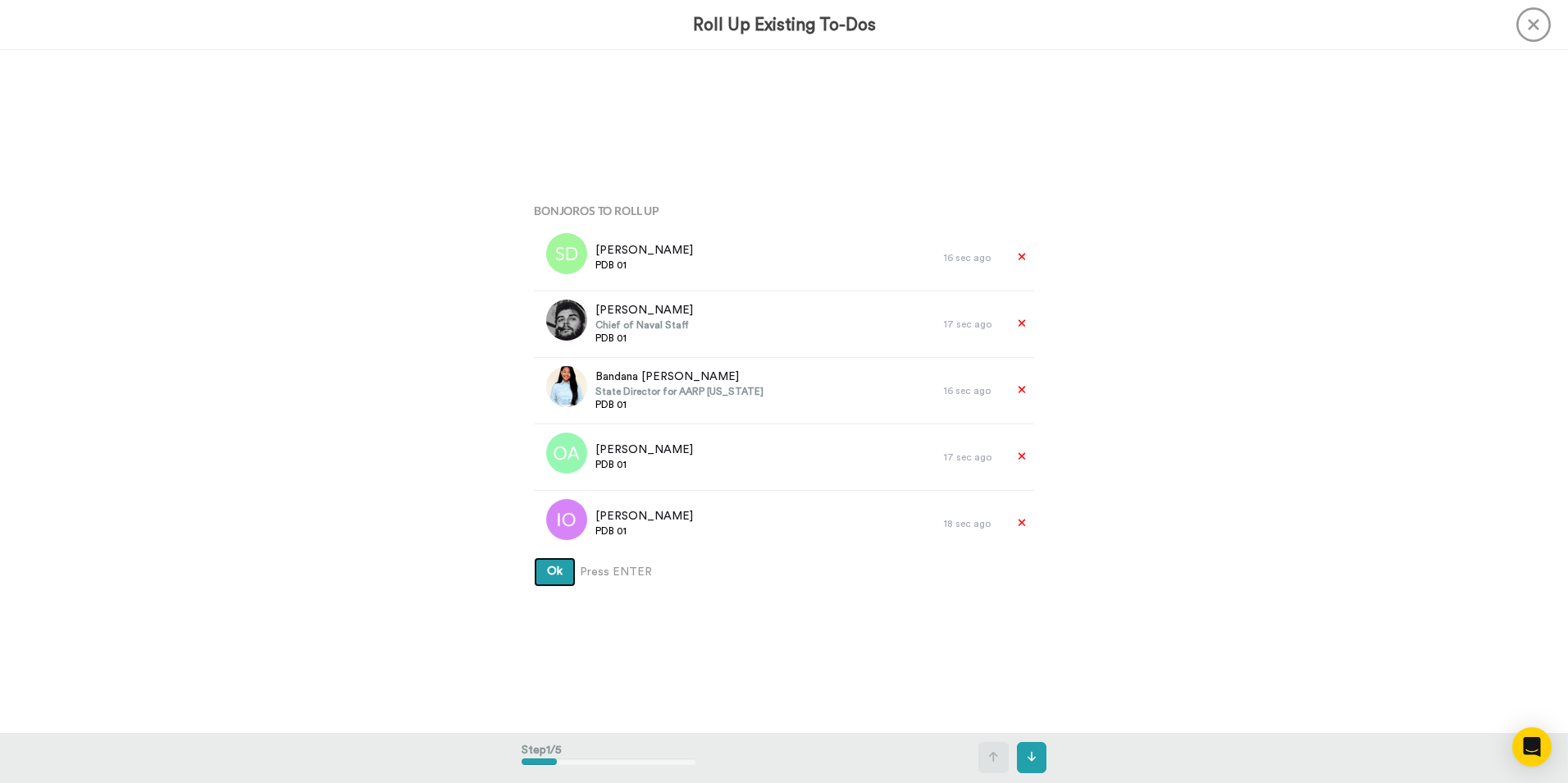
click at [541, 586] on button "Ok" at bounding box center [554, 572] width 42 height 29
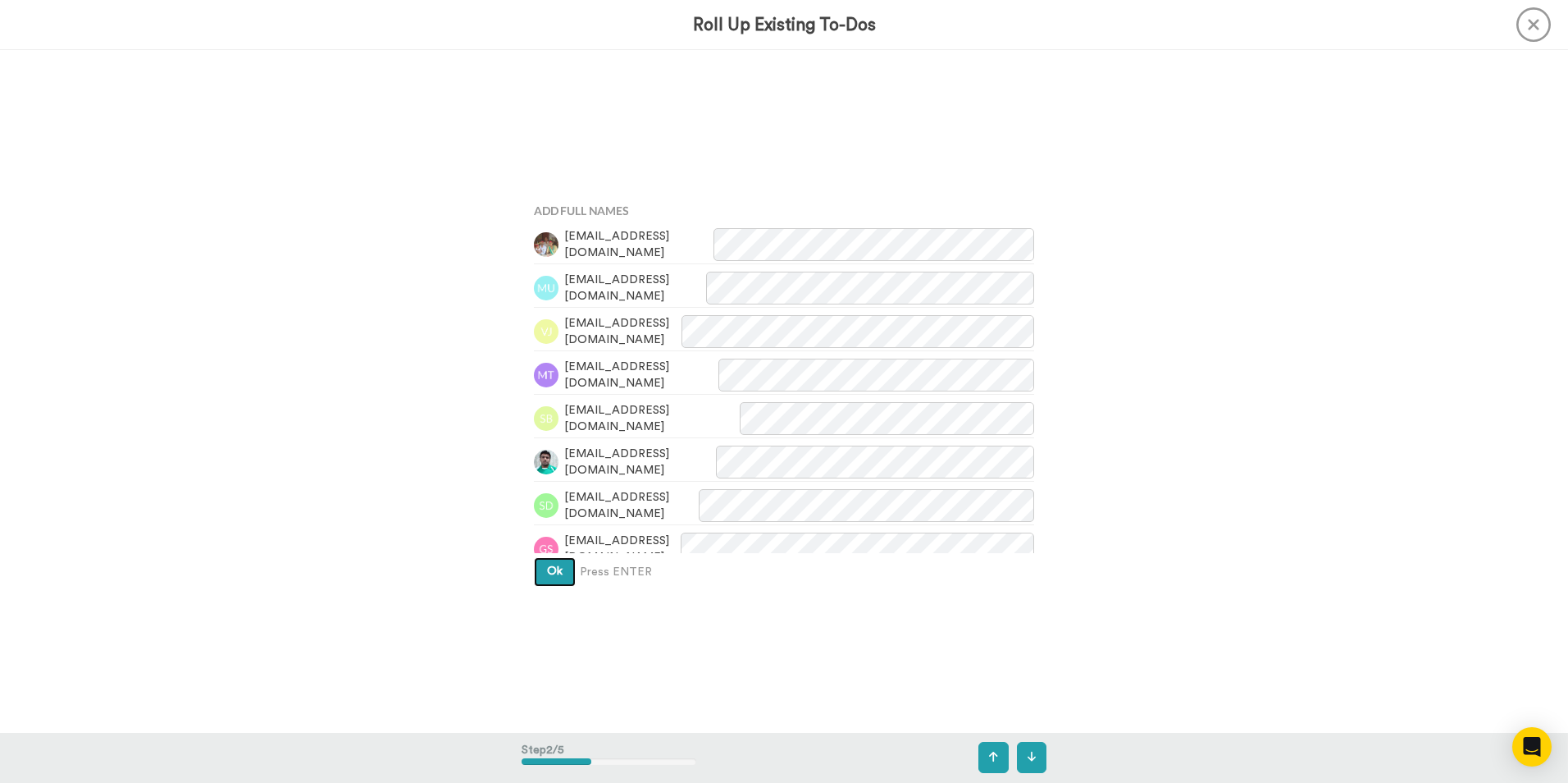
click at [548, 576] on span "Ok" at bounding box center [554, 570] width 16 height 12
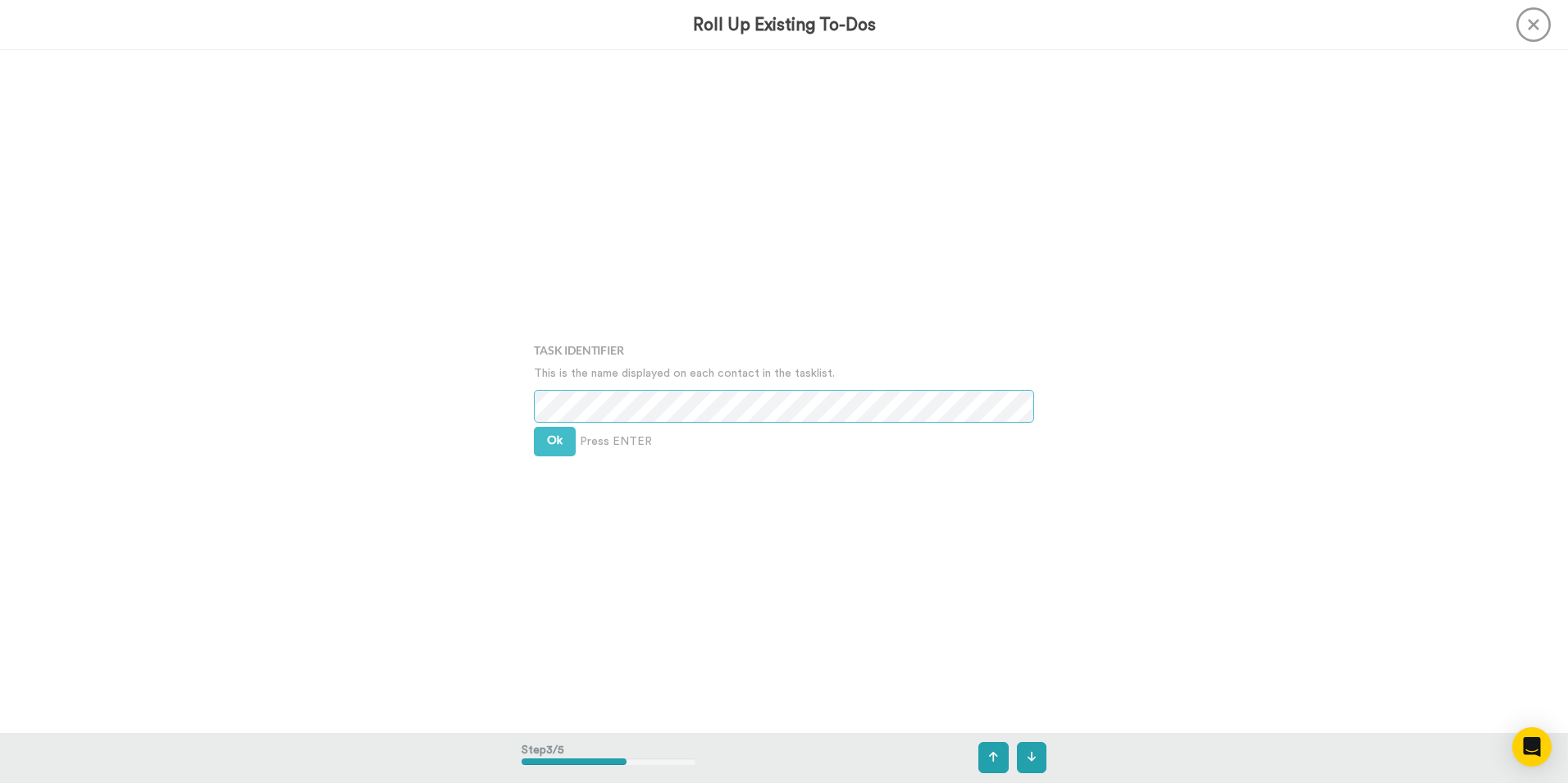
scroll to position [1365, 0]
click at [542, 444] on button "Ok" at bounding box center [554, 436] width 42 height 29
click at [558, 432] on button "Ok" at bounding box center [554, 424] width 42 height 29
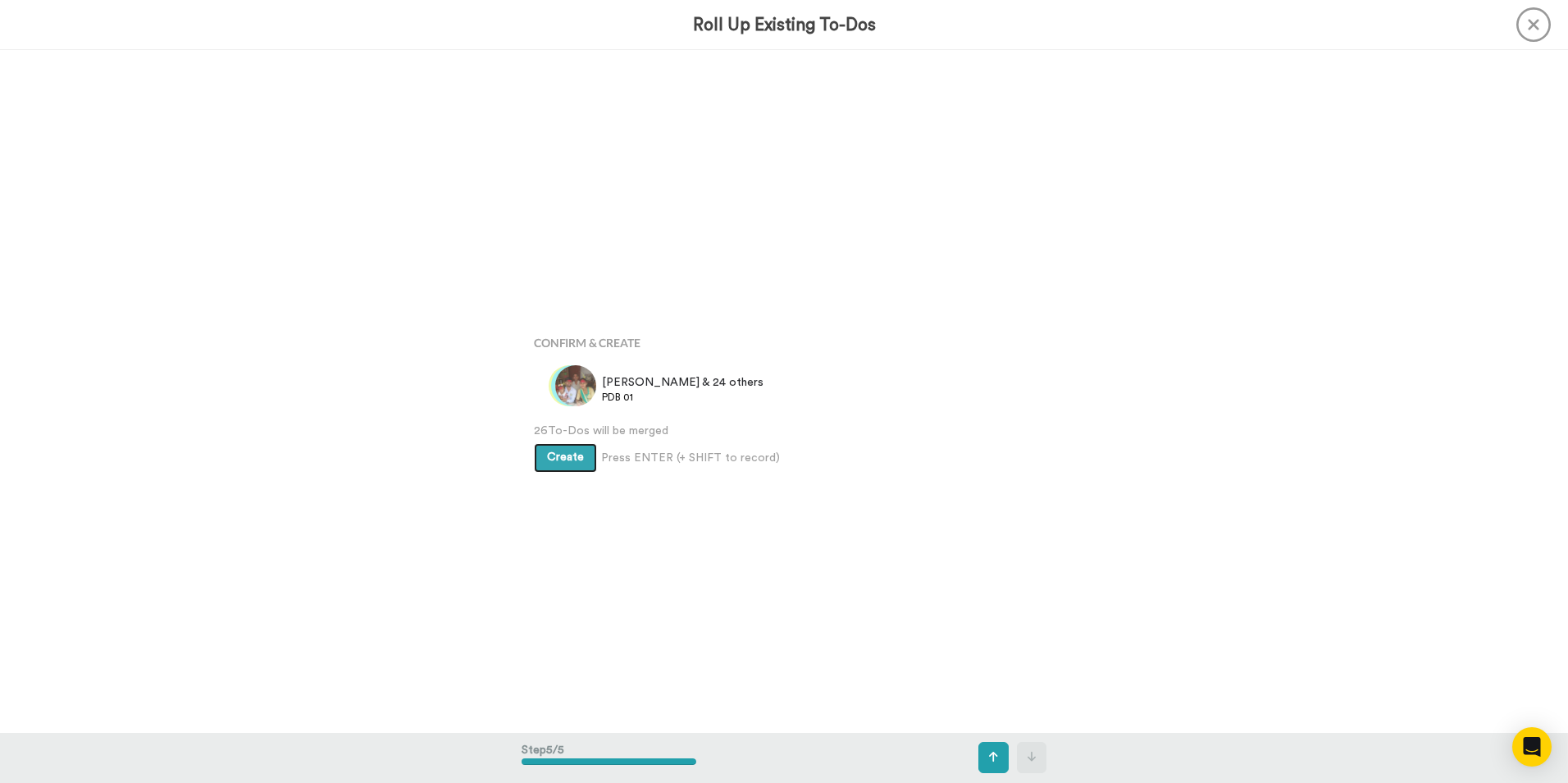
scroll to position [2729, 0]
click at [564, 451] on span "Create" at bounding box center [565, 447] width 37 height 12
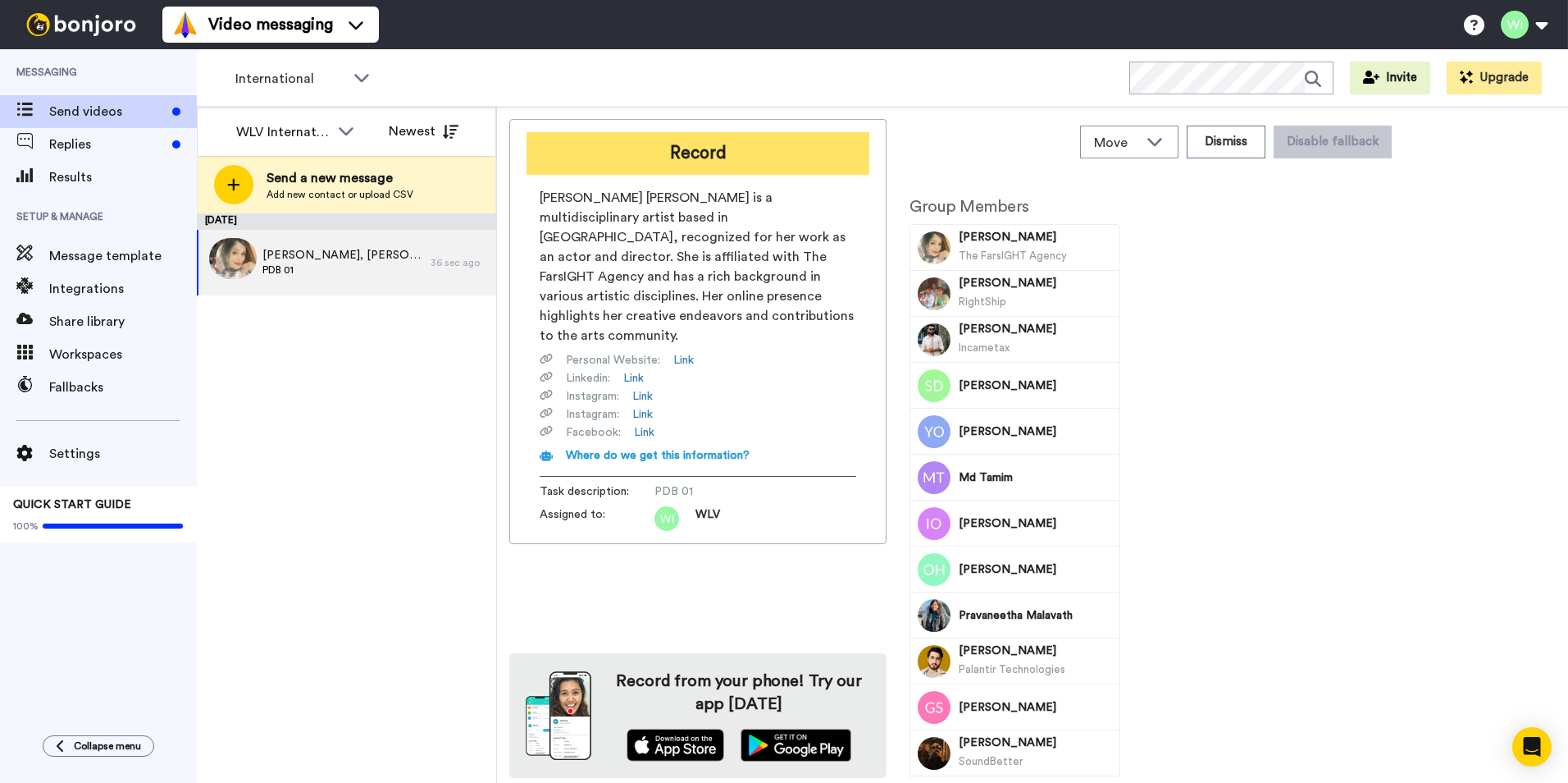
click at [778, 152] on button "Record" at bounding box center [697, 153] width 343 height 43
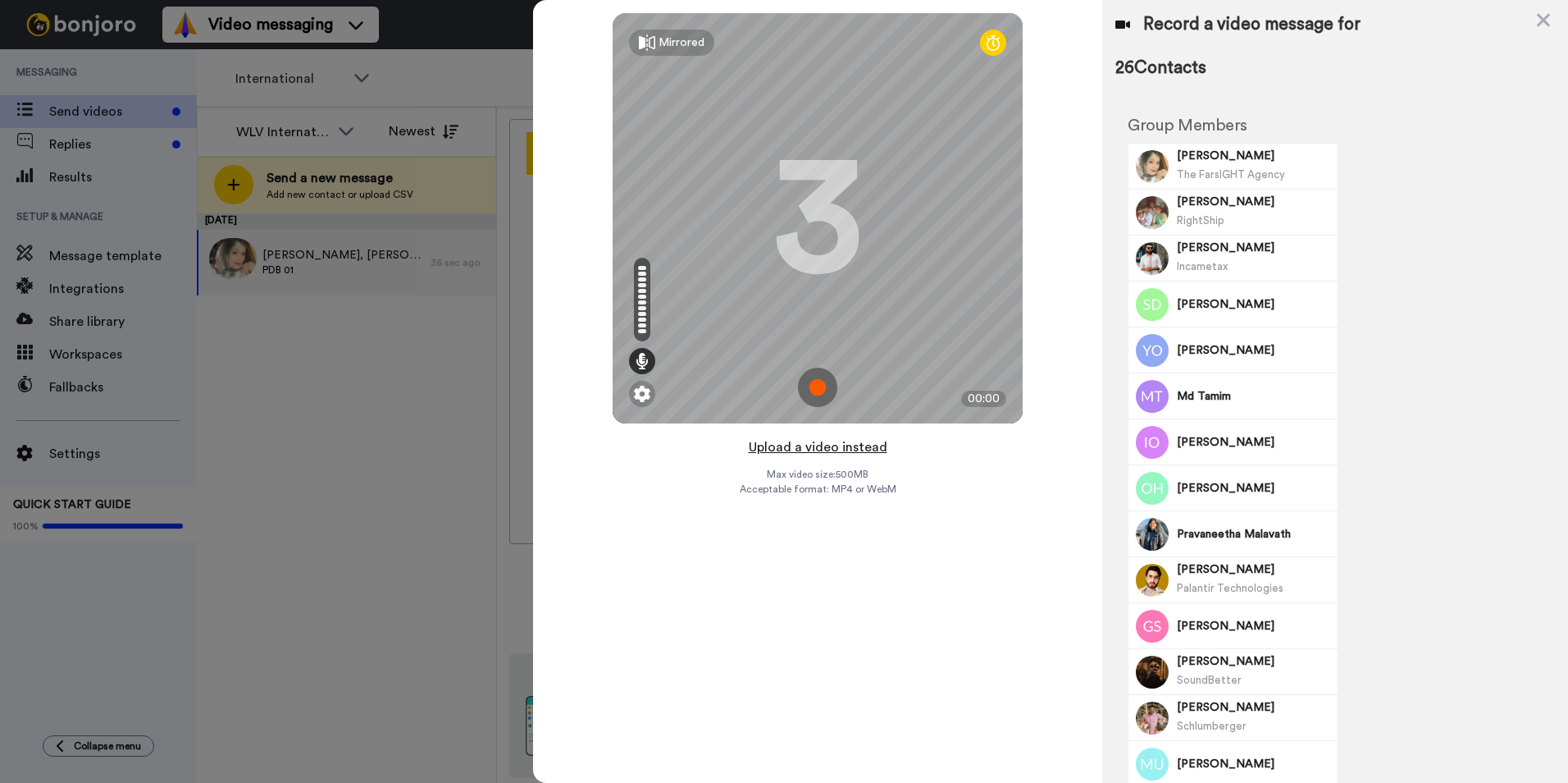
click at [806, 445] on button "Upload a video instead" at bounding box center [818, 447] width 148 height 21
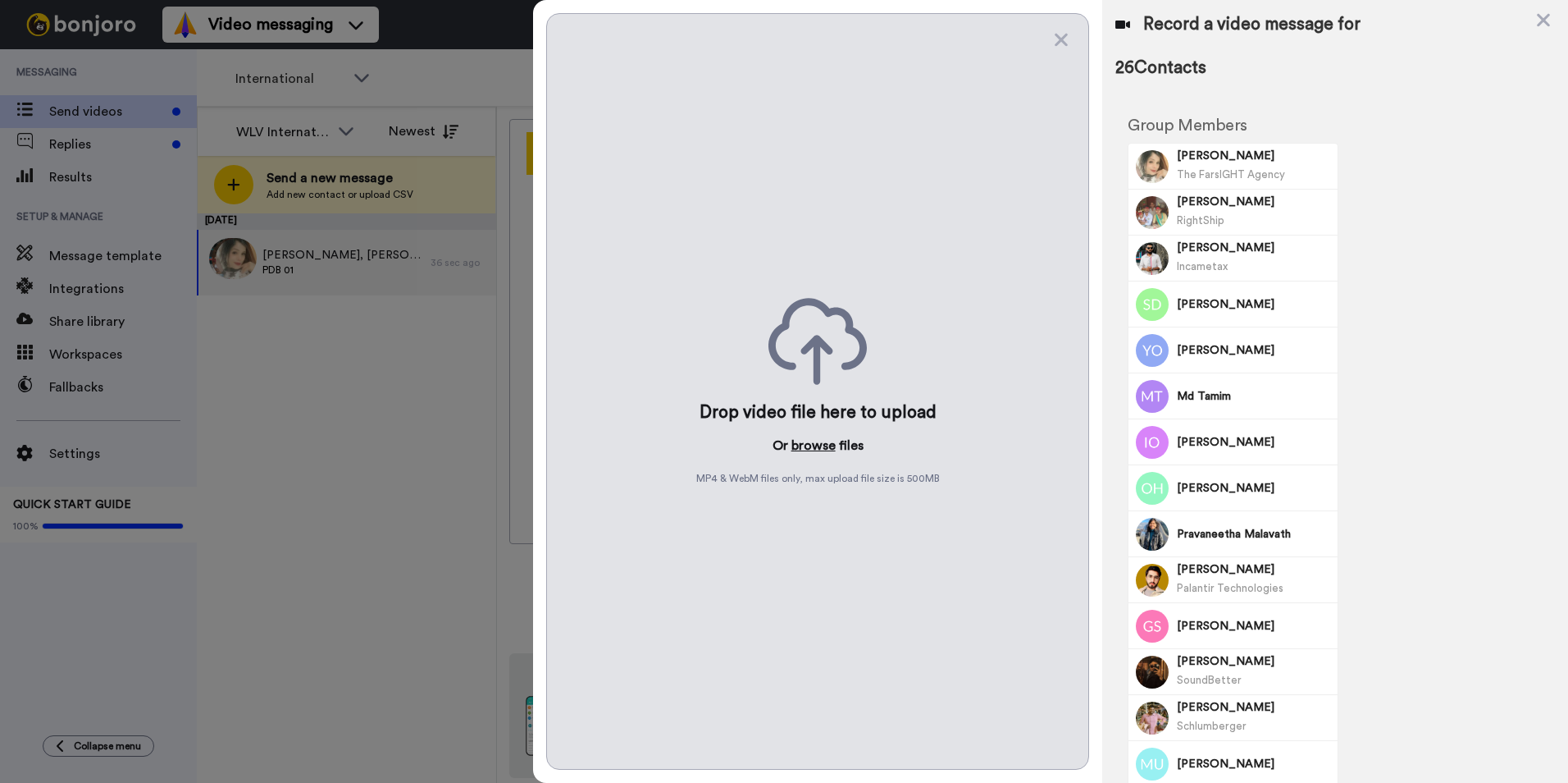
click at [828, 442] on button "browse" at bounding box center [813, 445] width 44 height 19
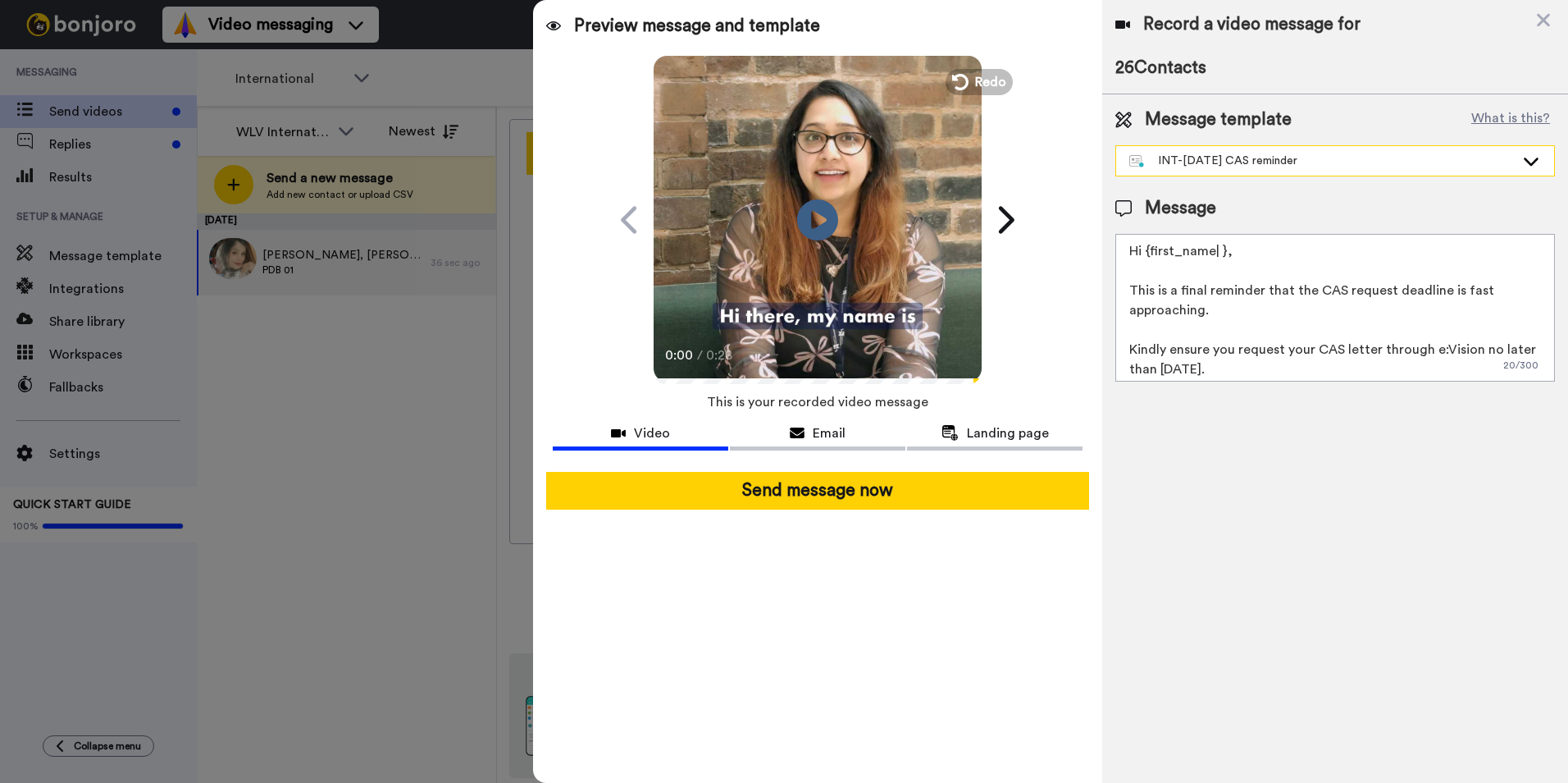
click at [1436, 161] on div "INT-Sept 25 CAS reminder" at bounding box center [1321, 160] width 386 height 17
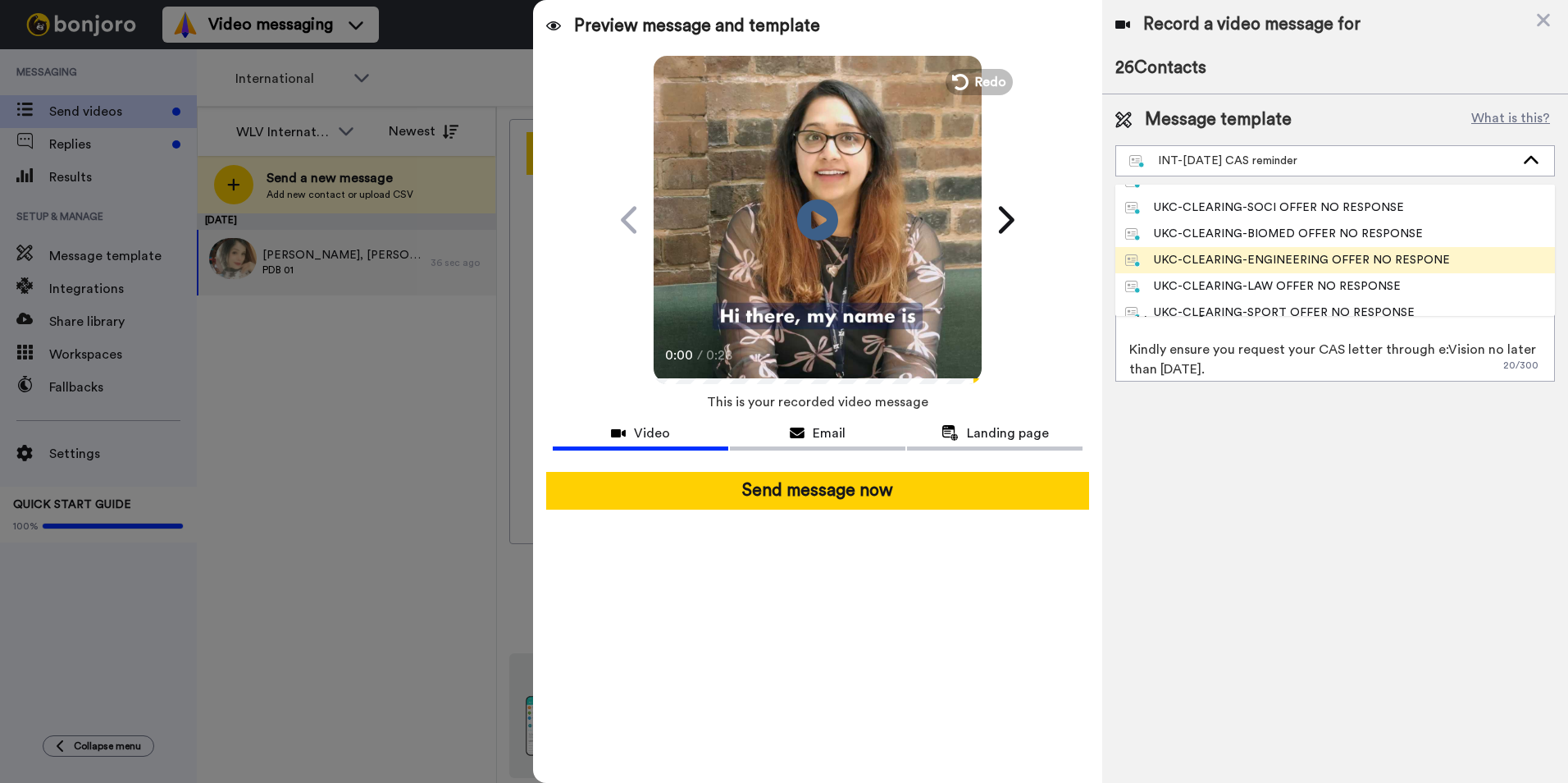
scroll to position [197, 0]
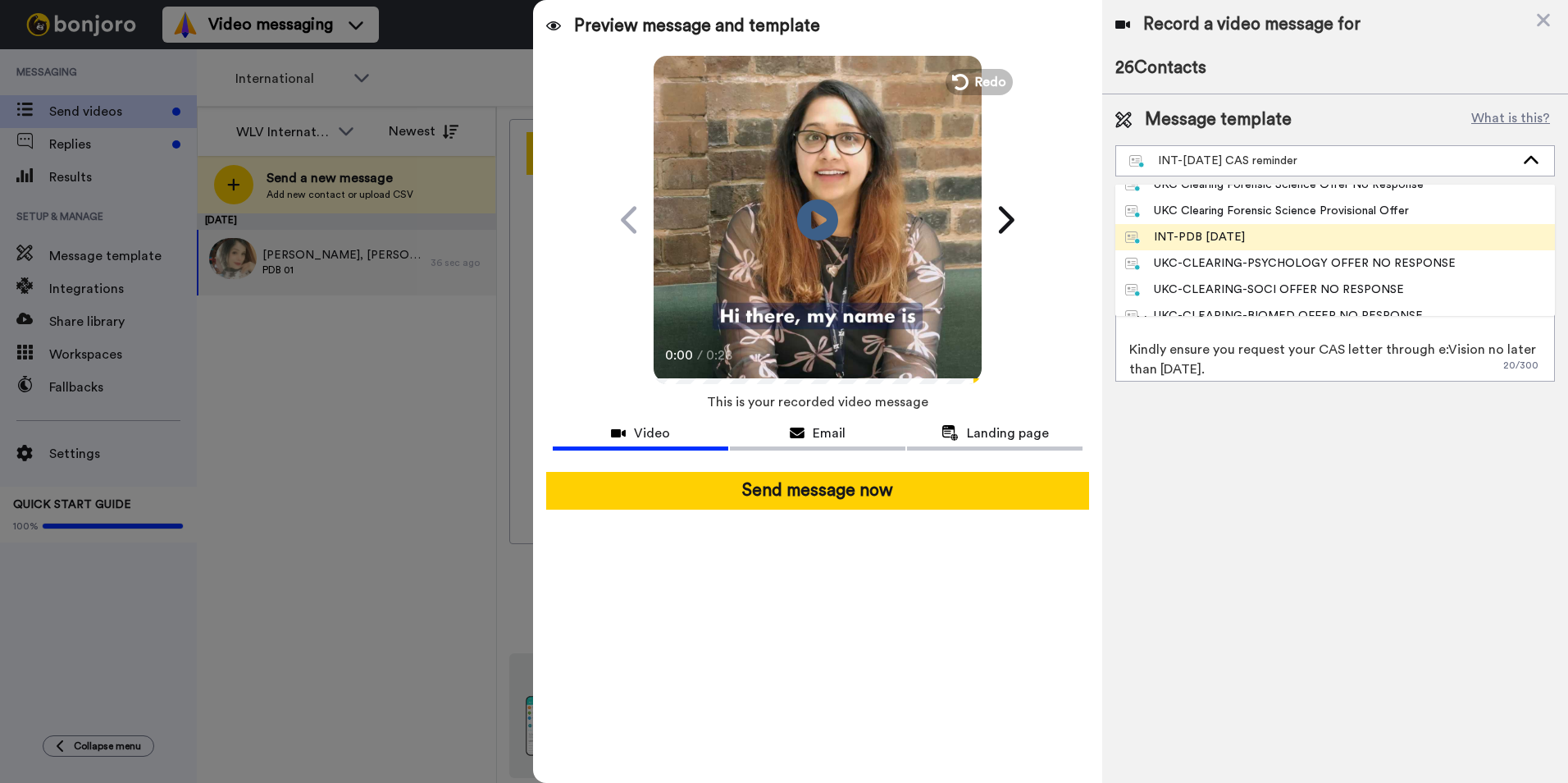
click at [1239, 245] on div "INT-PDB Sept 2025" at bounding box center [1185, 237] width 120 height 17
type textarea "Hello {first_name|there}, Congratulations on receiving your CAS letter. We are …"
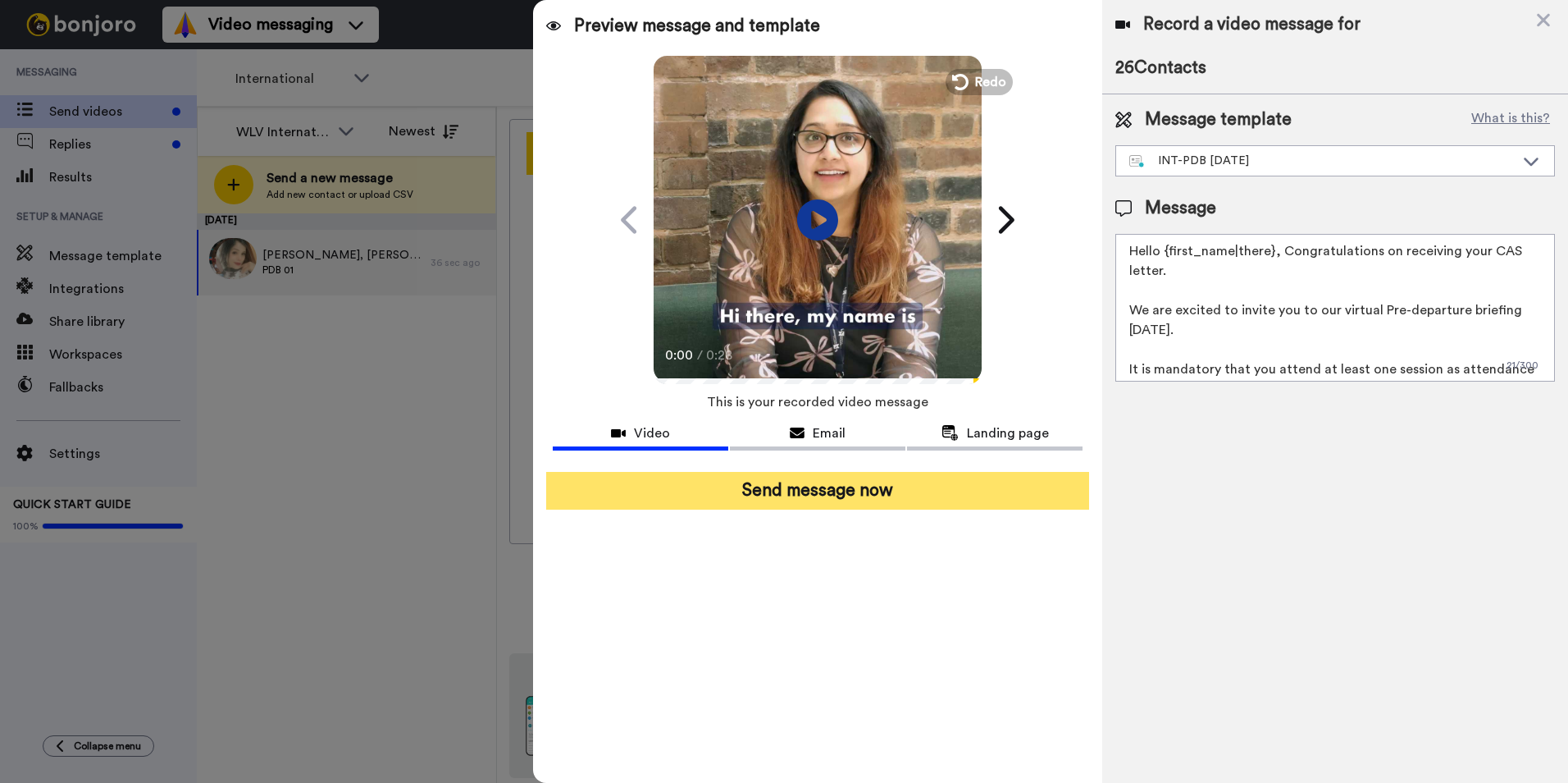
click at [905, 492] on button "Send message now" at bounding box center [817, 490] width 543 height 38
